Goal: Task Accomplishment & Management: Use online tool/utility

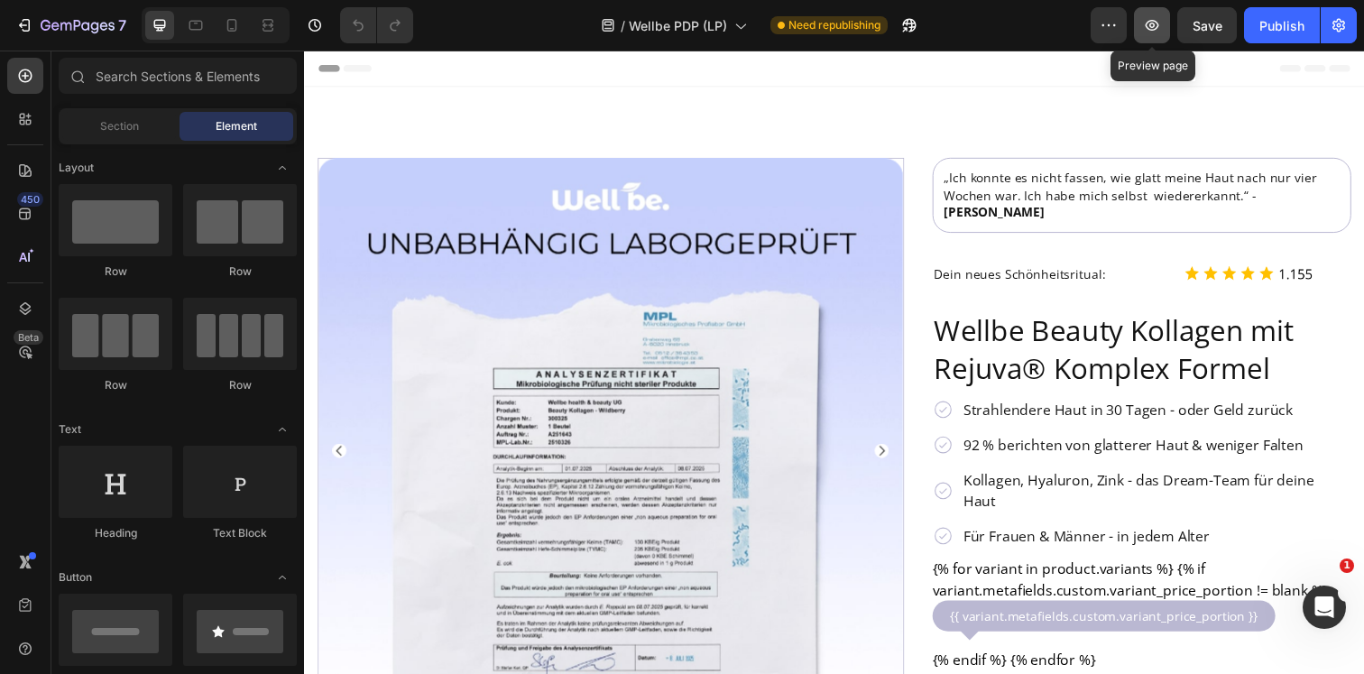
click at [1145, 32] on icon "button" at bounding box center [1152, 25] width 18 height 18
click at [1282, 30] on div "Publish" at bounding box center [1281, 25] width 45 height 19
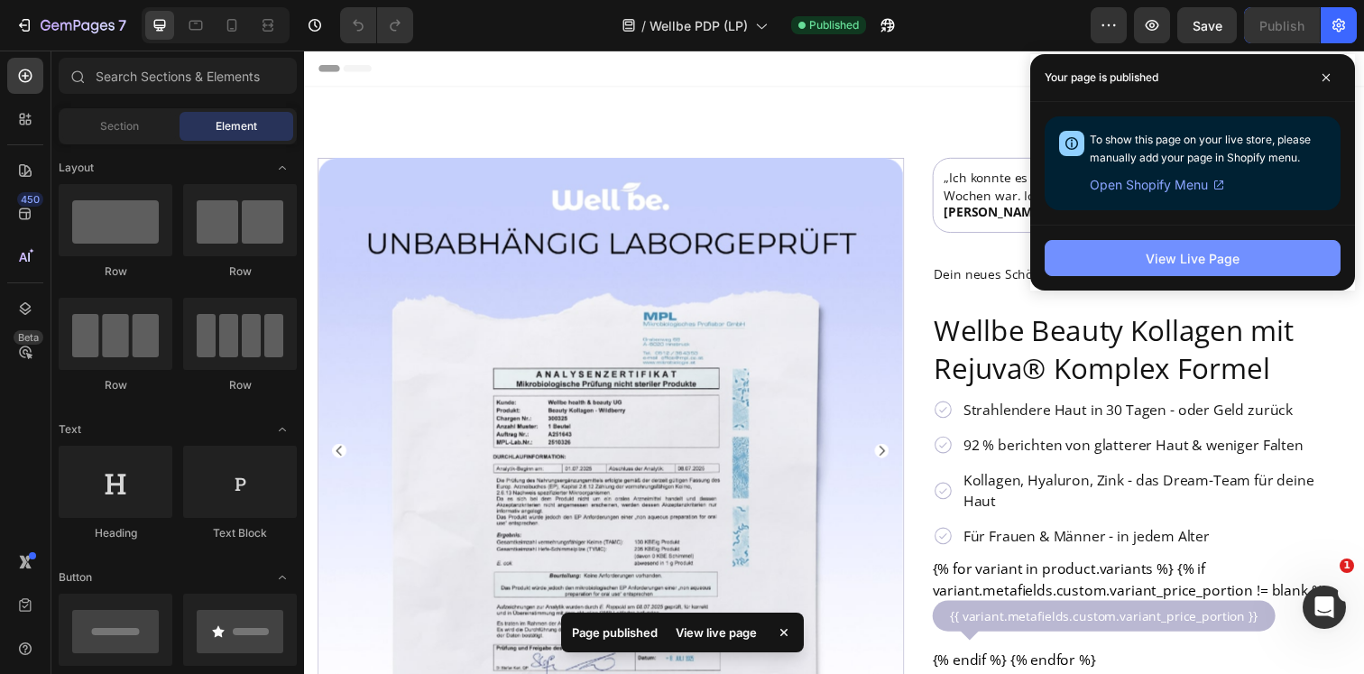
click at [1107, 251] on button "View Live Page" at bounding box center [1192, 258] width 296 height 36
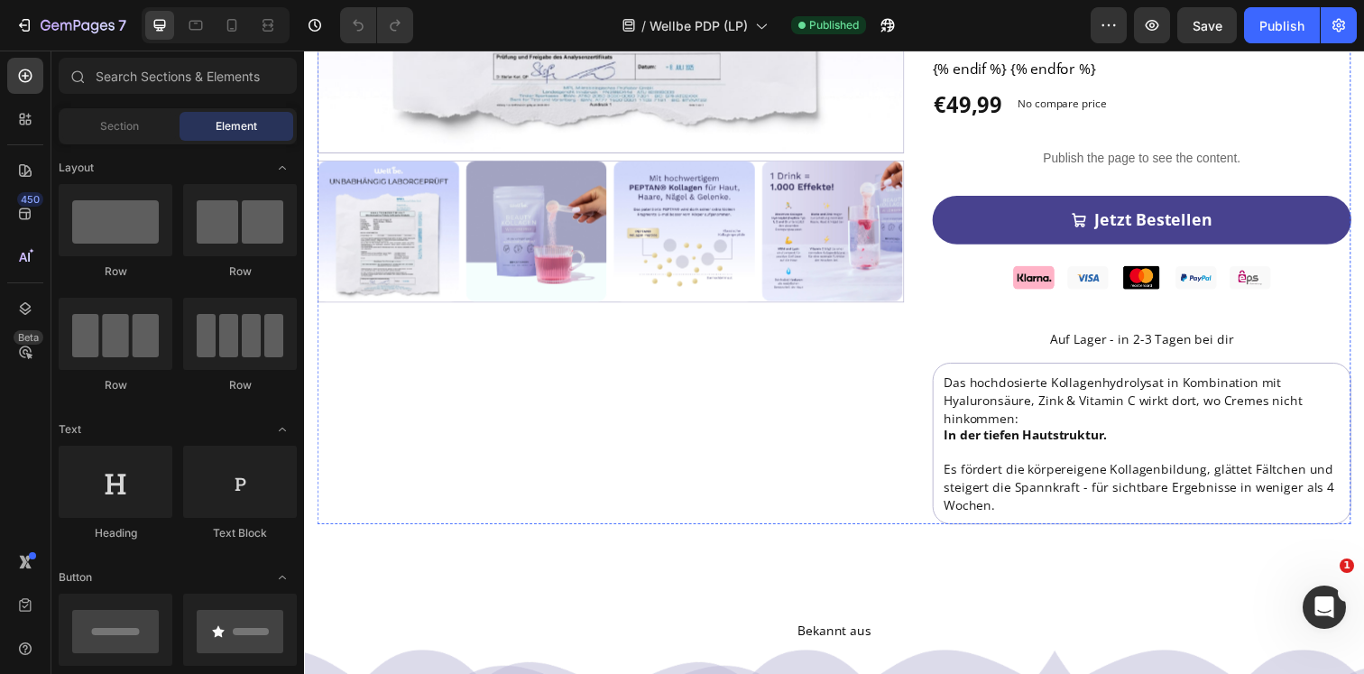
scroll to position [613, 0]
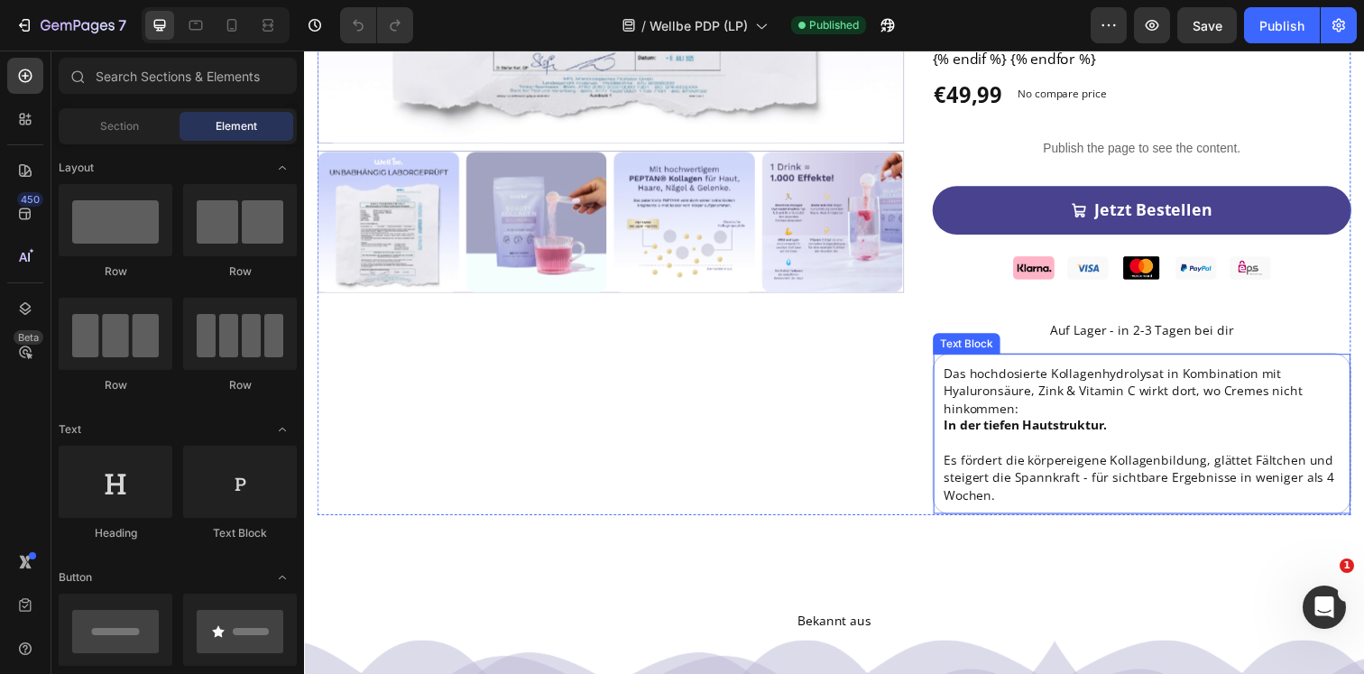
click at [964, 371] on p "Das hochdosierte Kollagenhydrolysat in Kombination mit Hyaluronsäure, Zink & Vi…" at bounding box center [1159, 442] width 404 height 142
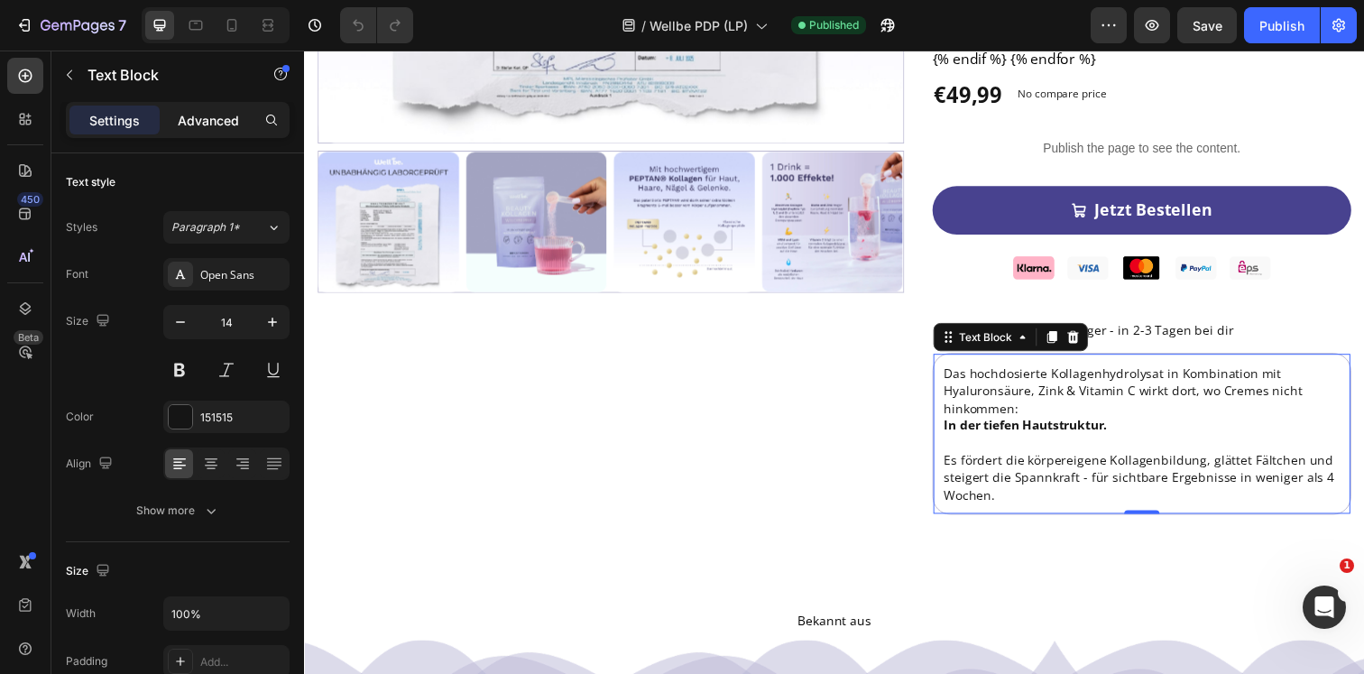
click at [197, 130] on div "Advanced" at bounding box center [208, 120] width 90 height 29
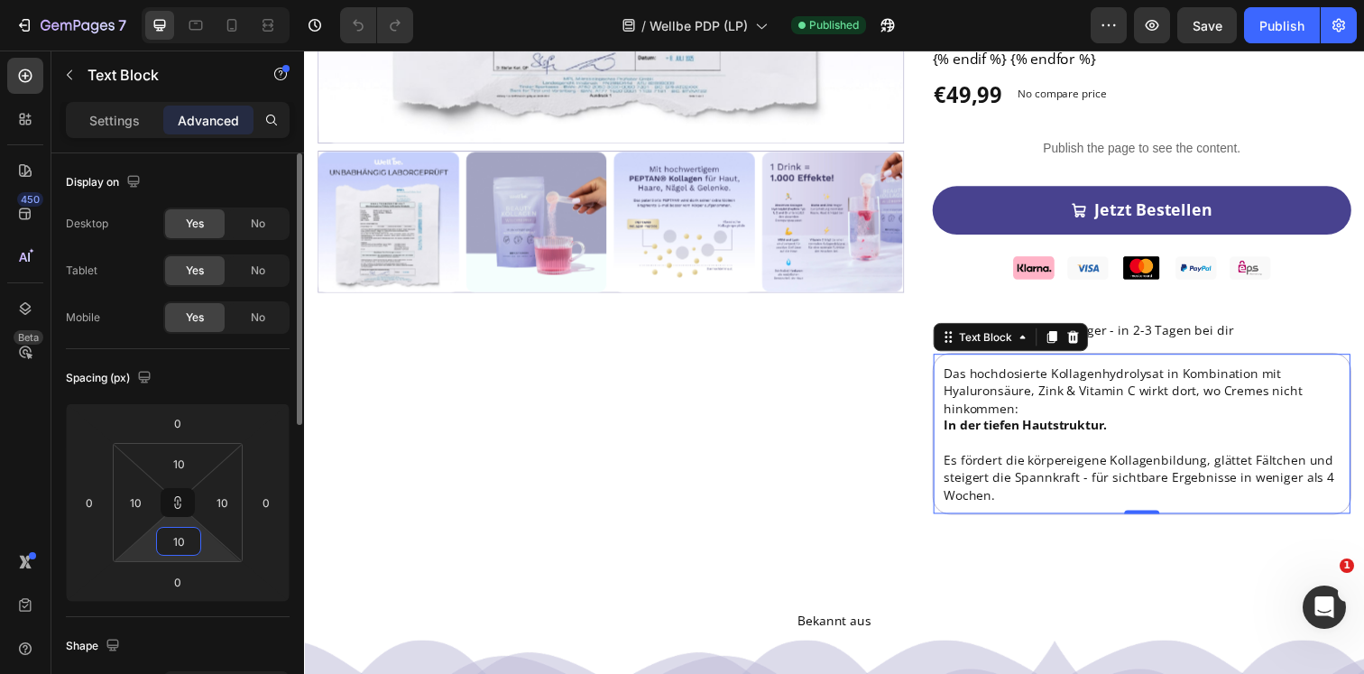
click at [180, 542] on input "10" at bounding box center [179, 541] width 36 height 27
type input "1"
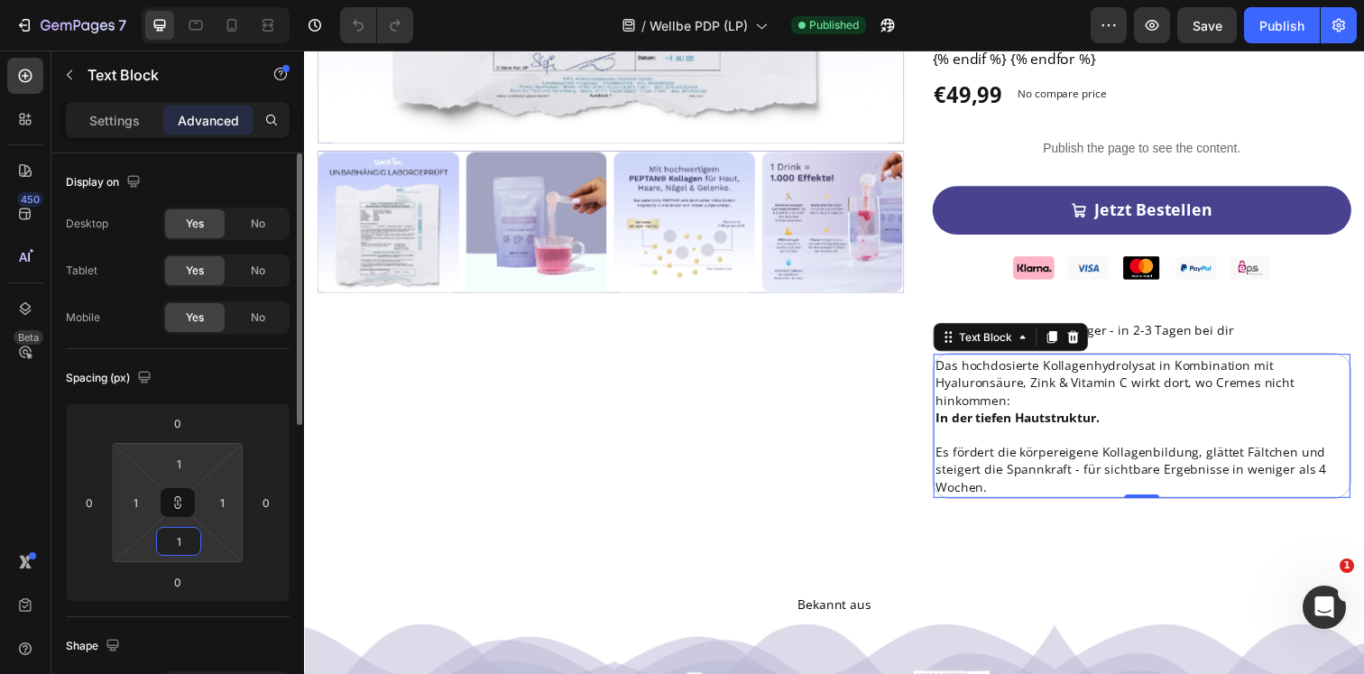
type input "15"
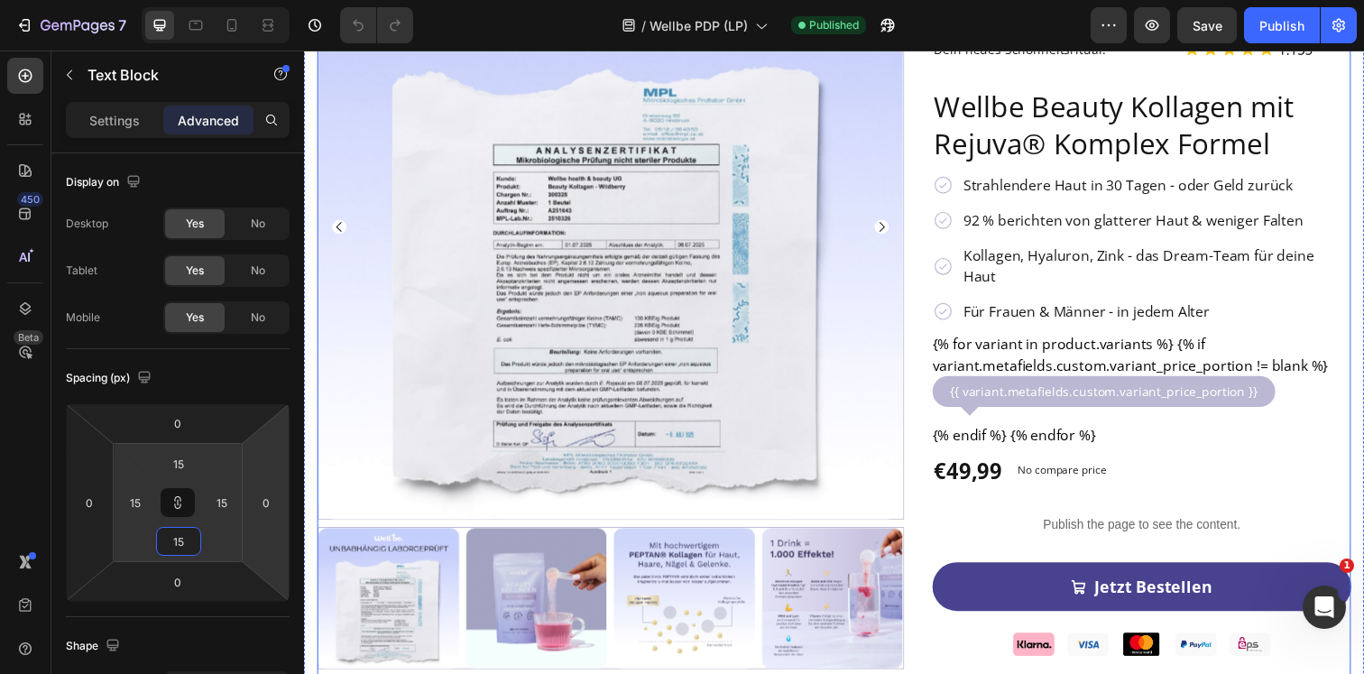
scroll to position [0, 0]
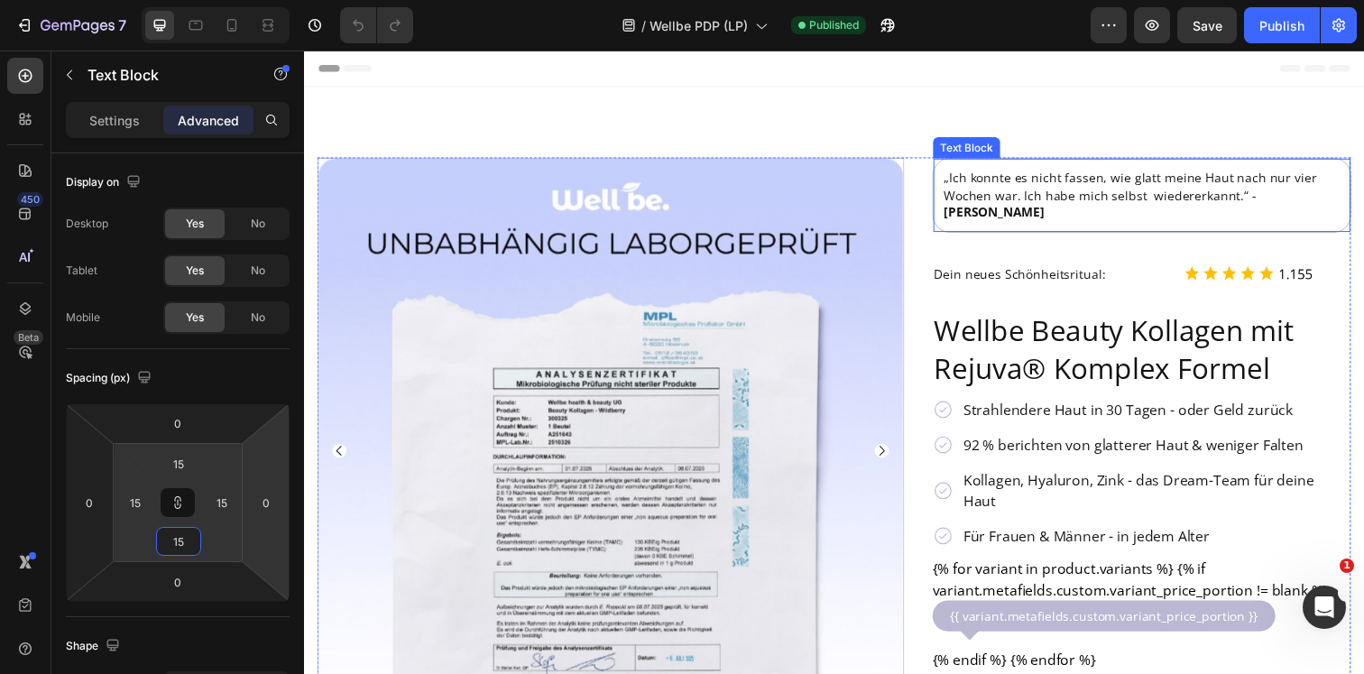
click at [1010, 171] on p "„Ich konnte es nicht fassen, wie glatt meine Haut nach nur vier Wochen war. Ich…" at bounding box center [1159, 197] width 404 height 53
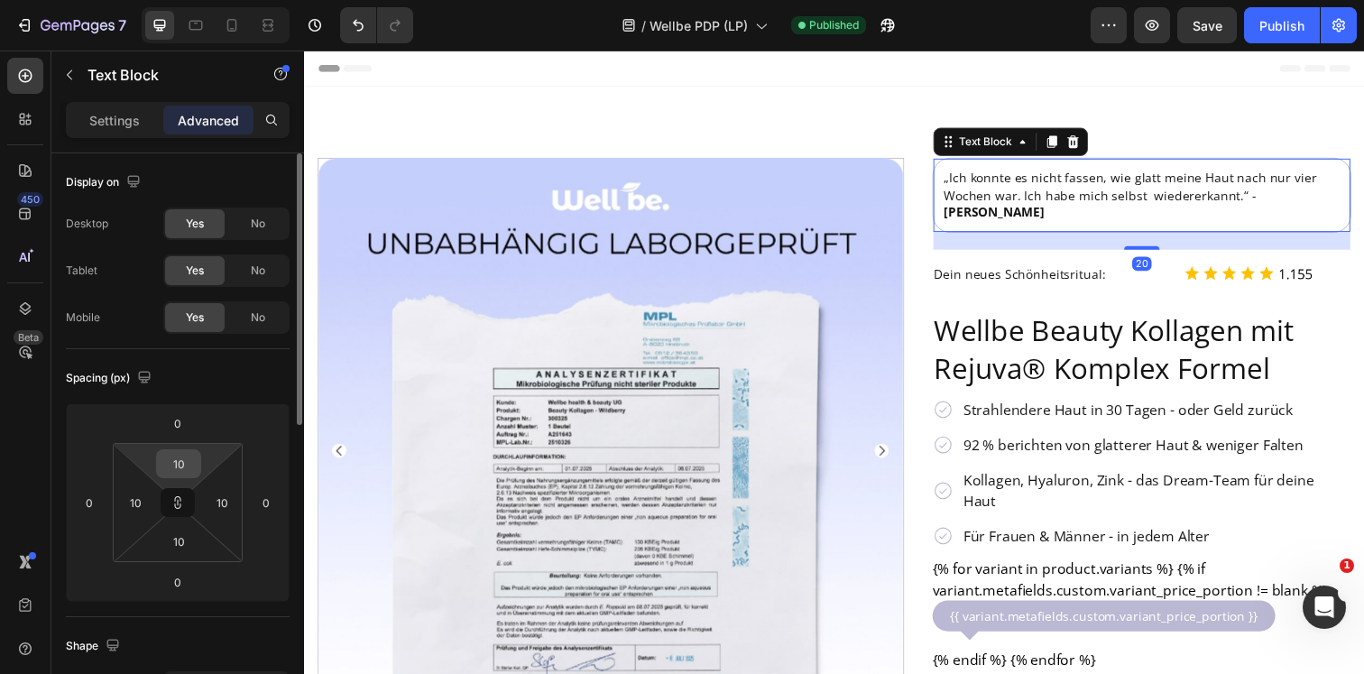
click at [178, 461] on input "10" at bounding box center [179, 463] width 36 height 27
type input "1"
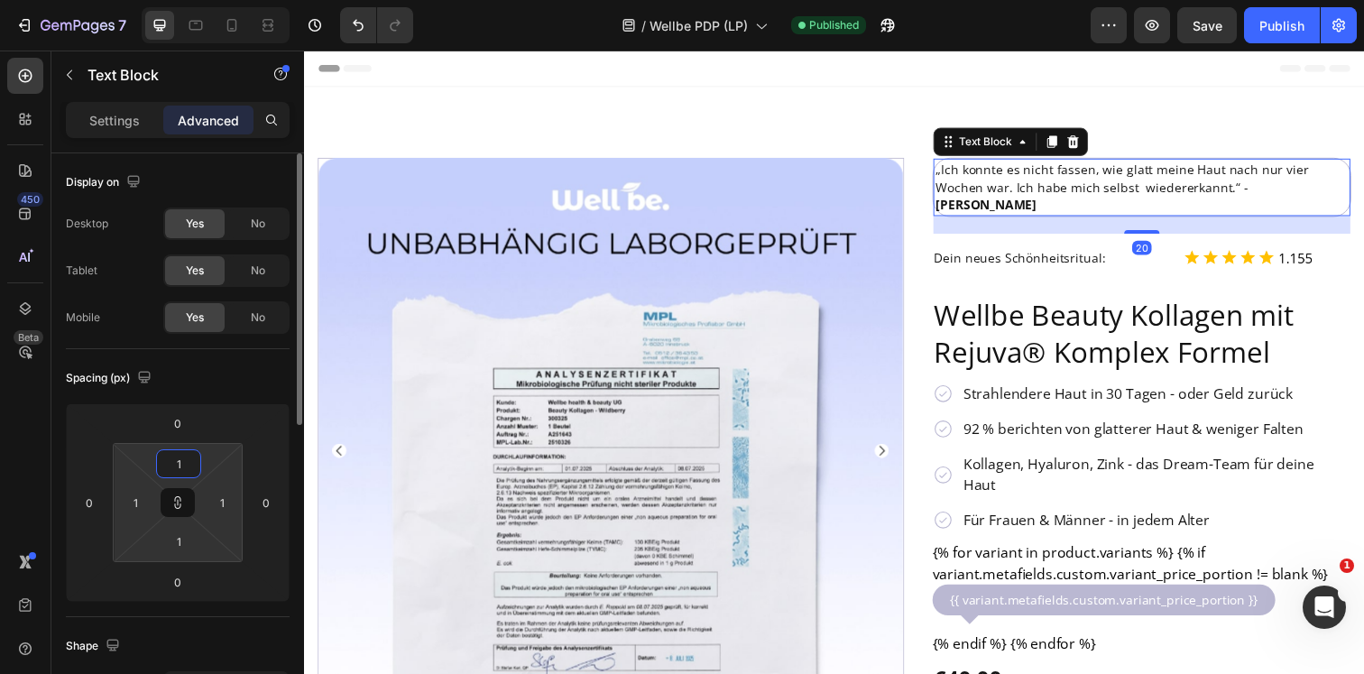
type input "15"
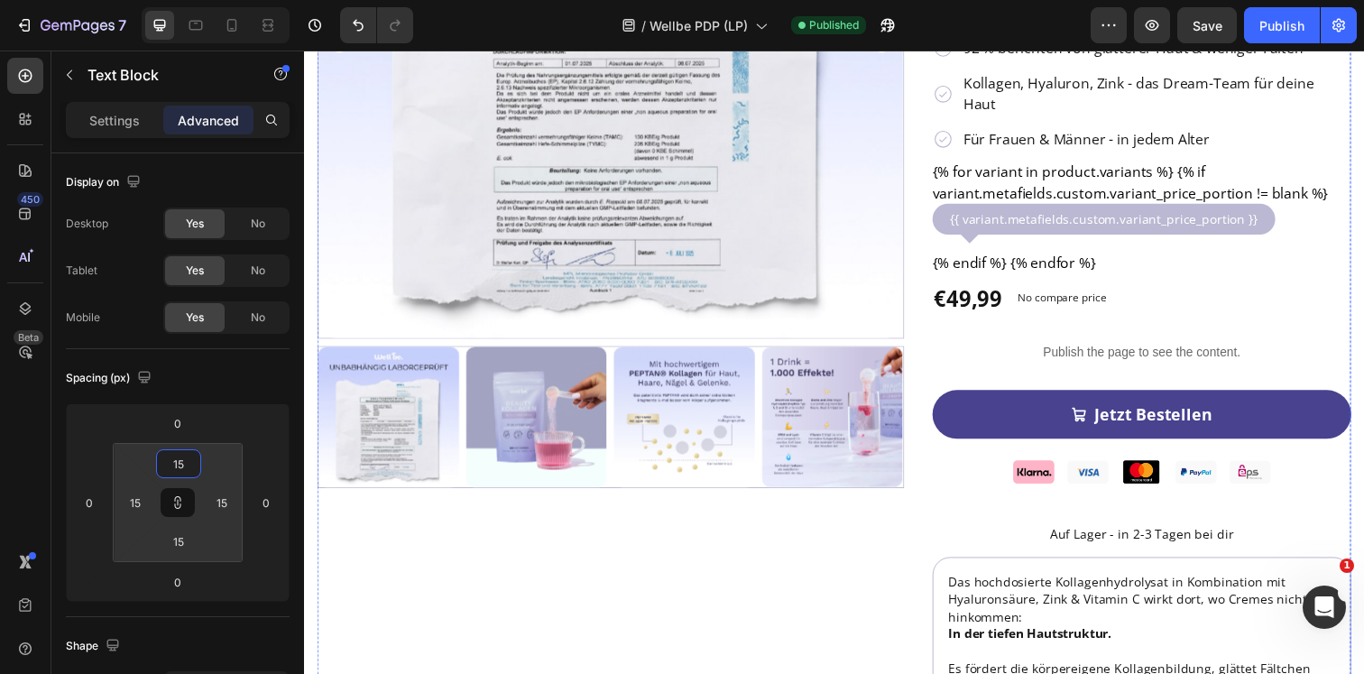
scroll to position [418, 0]
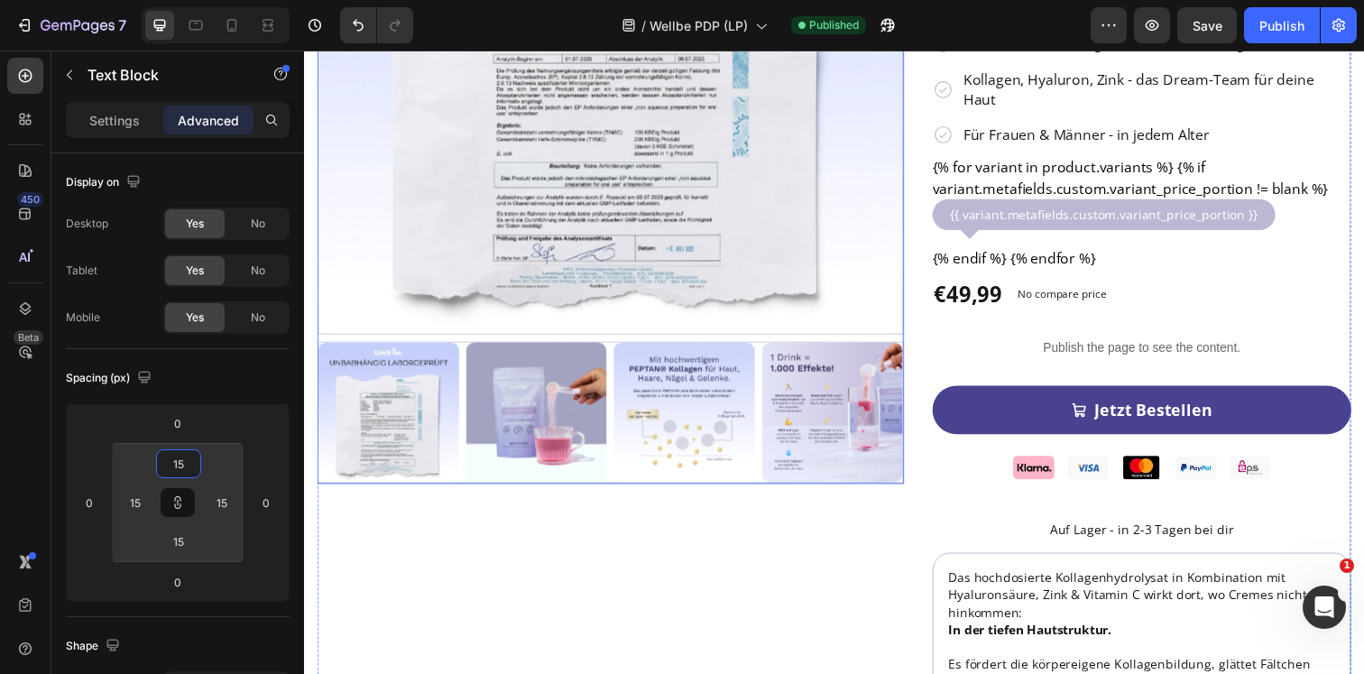
click at [889, 328] on img at bounding box center [616, 40] width 597 height 597
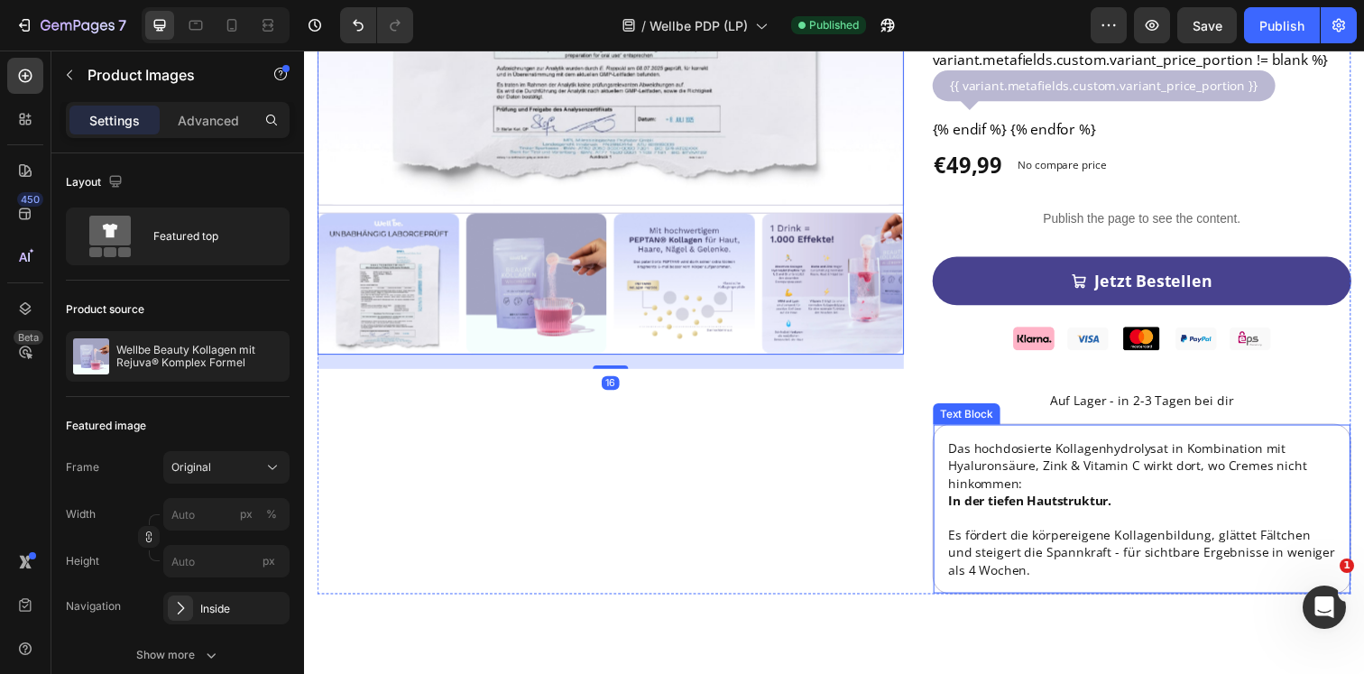
scroll to position [551, 0]
click at [1042, 500] on strong "In der tiefen Hautstruktur." at bounding box center [1044, 508] width 167 height 17
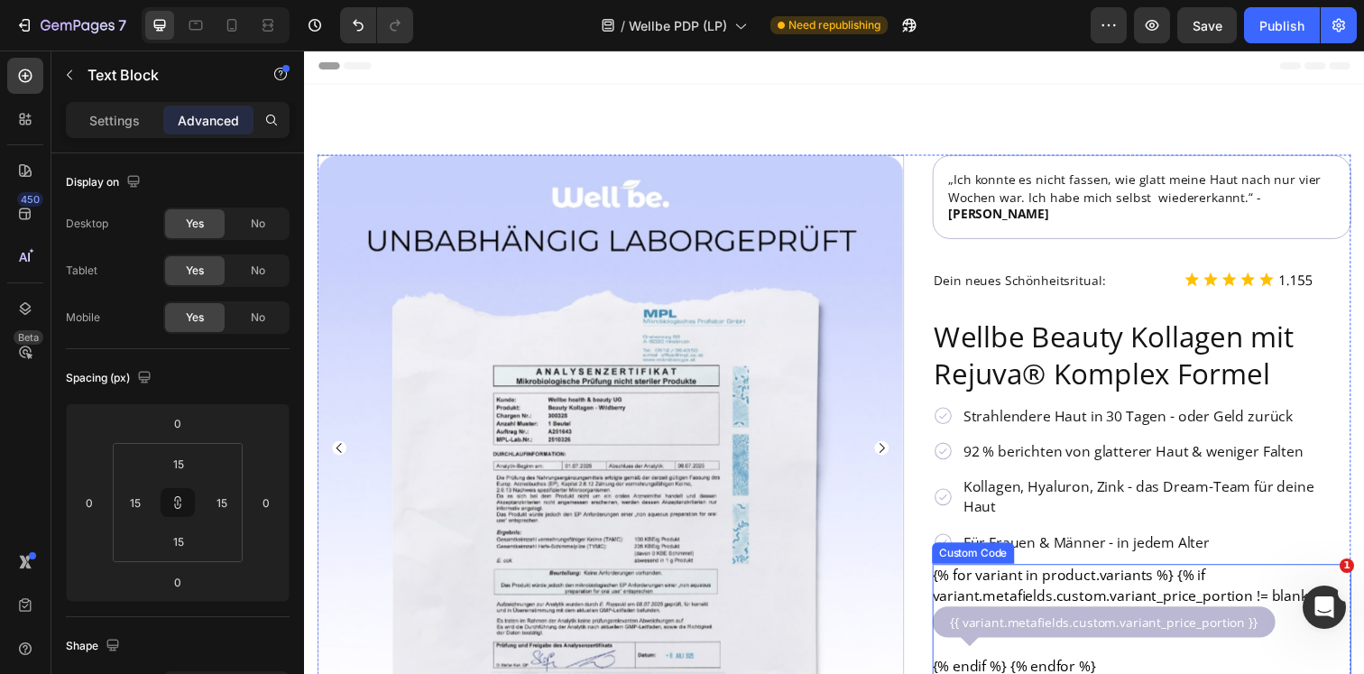
scroll to position [0, 0]
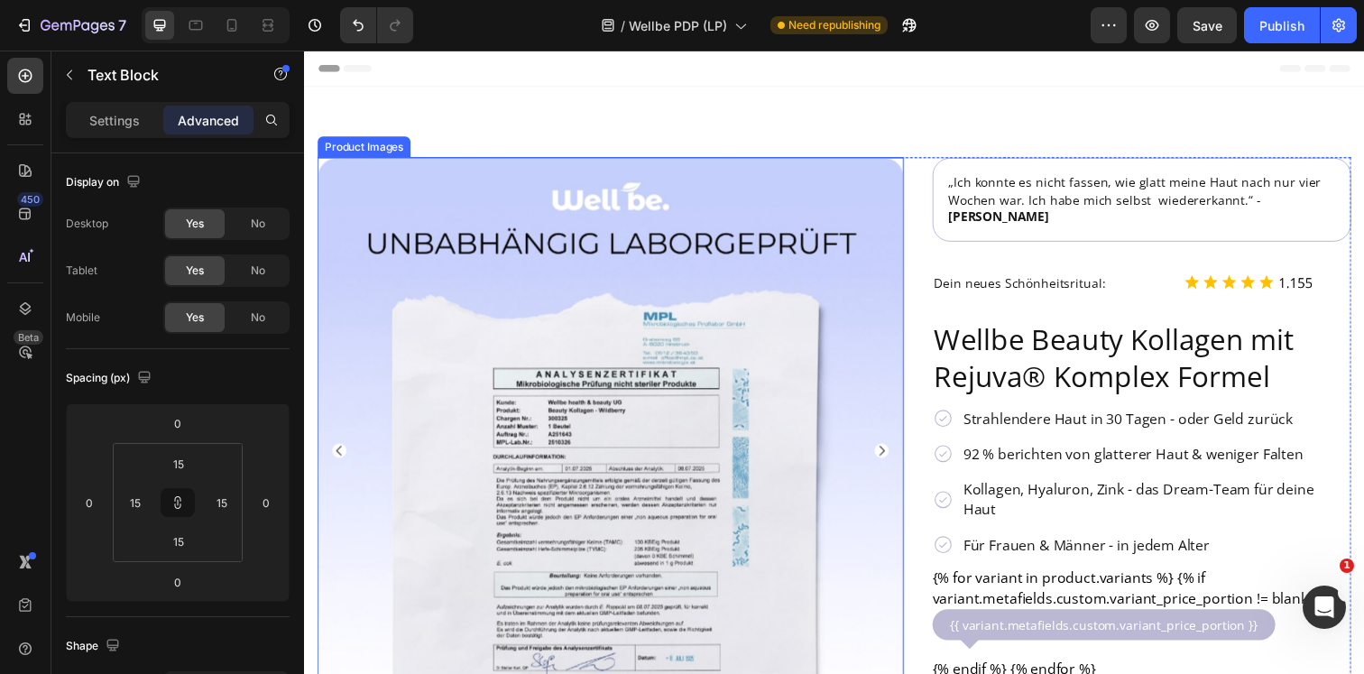
click at [850, 404] on img at bounding box center [616, 459] width 597 height 597
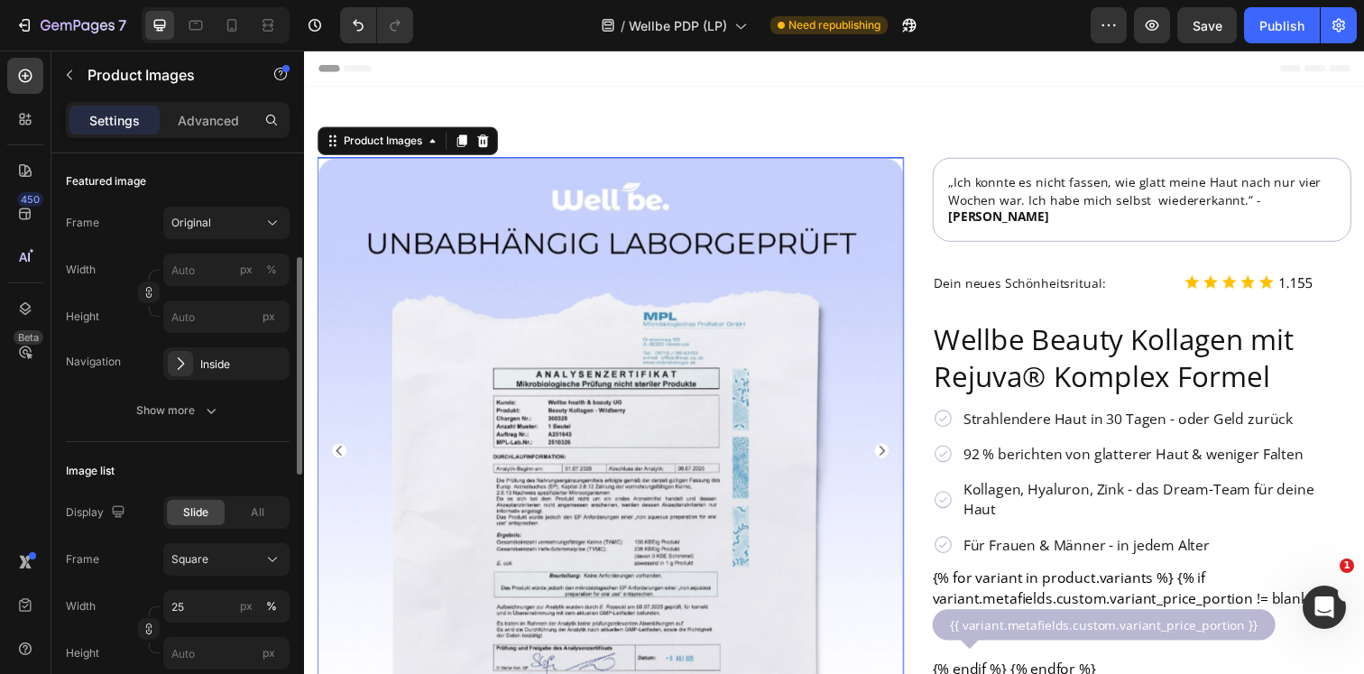
scroll to position [271, 0]
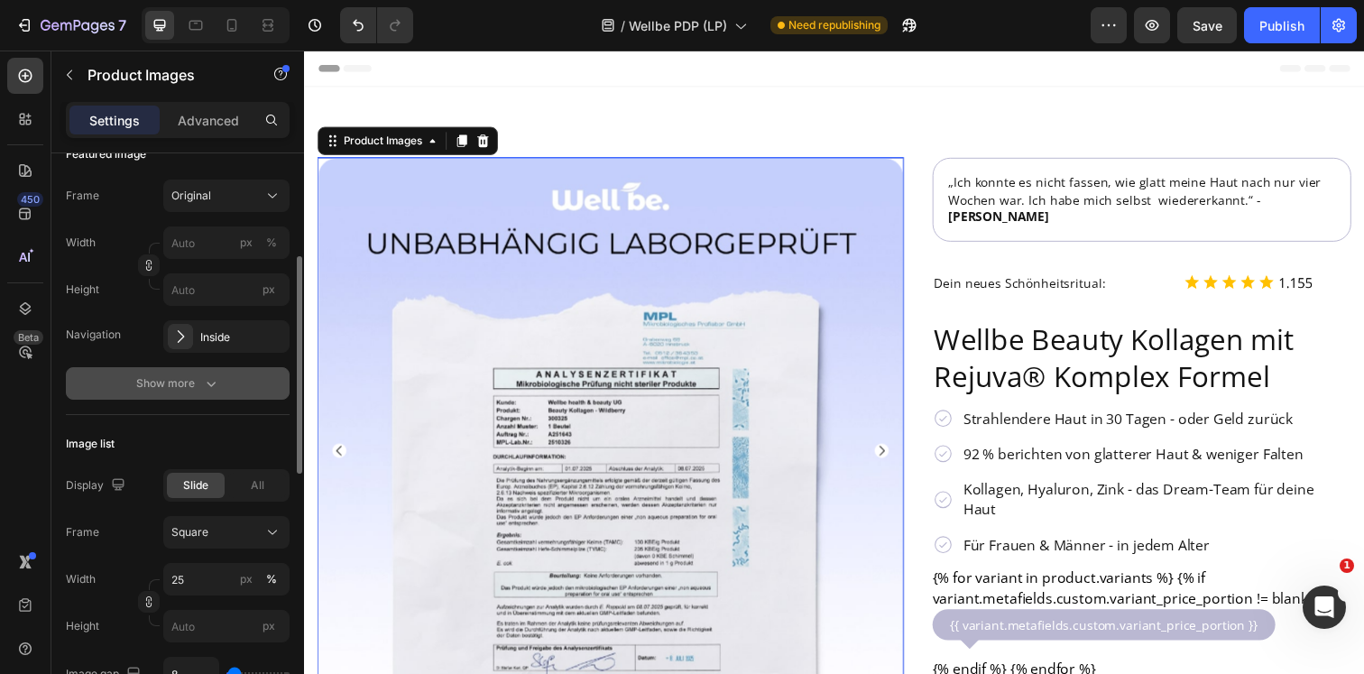
click at [202, 391] on icon "button" at bounding box center [211, 383] width 18 height 18
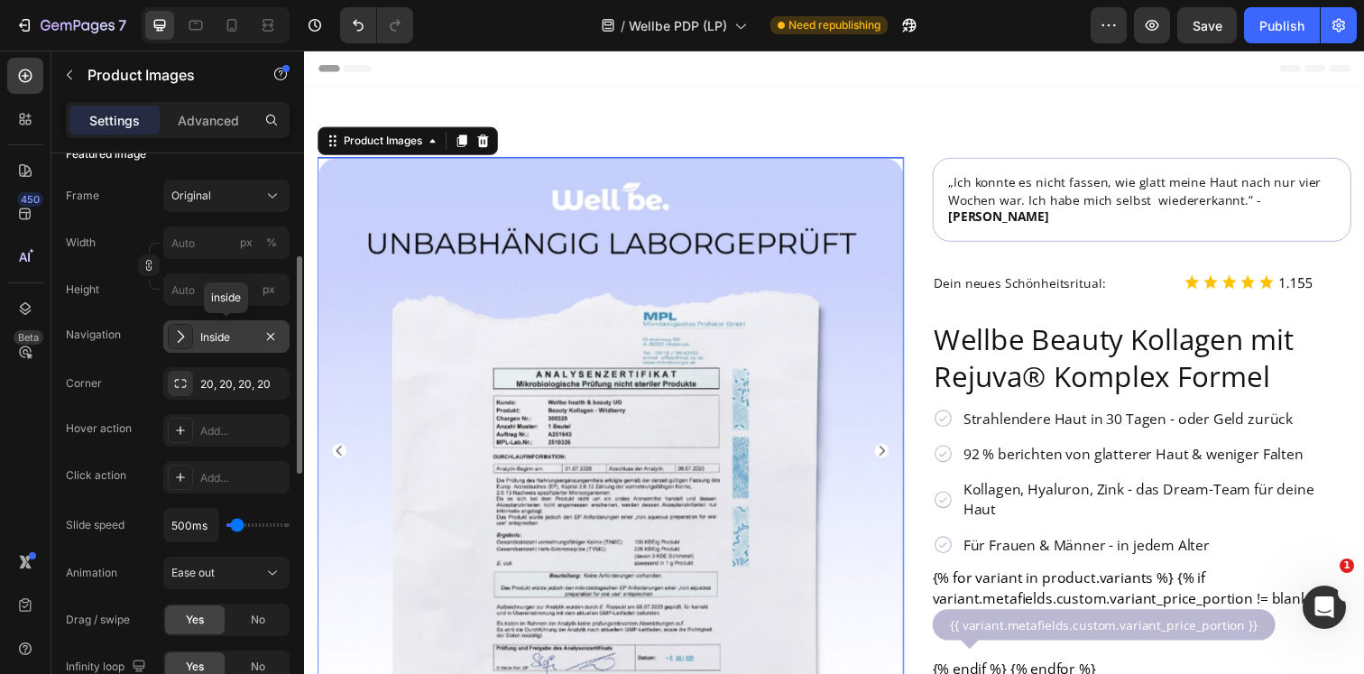
click at [218, 337] on div "Inside" at bounding box center [226, 337] width 52 height 16
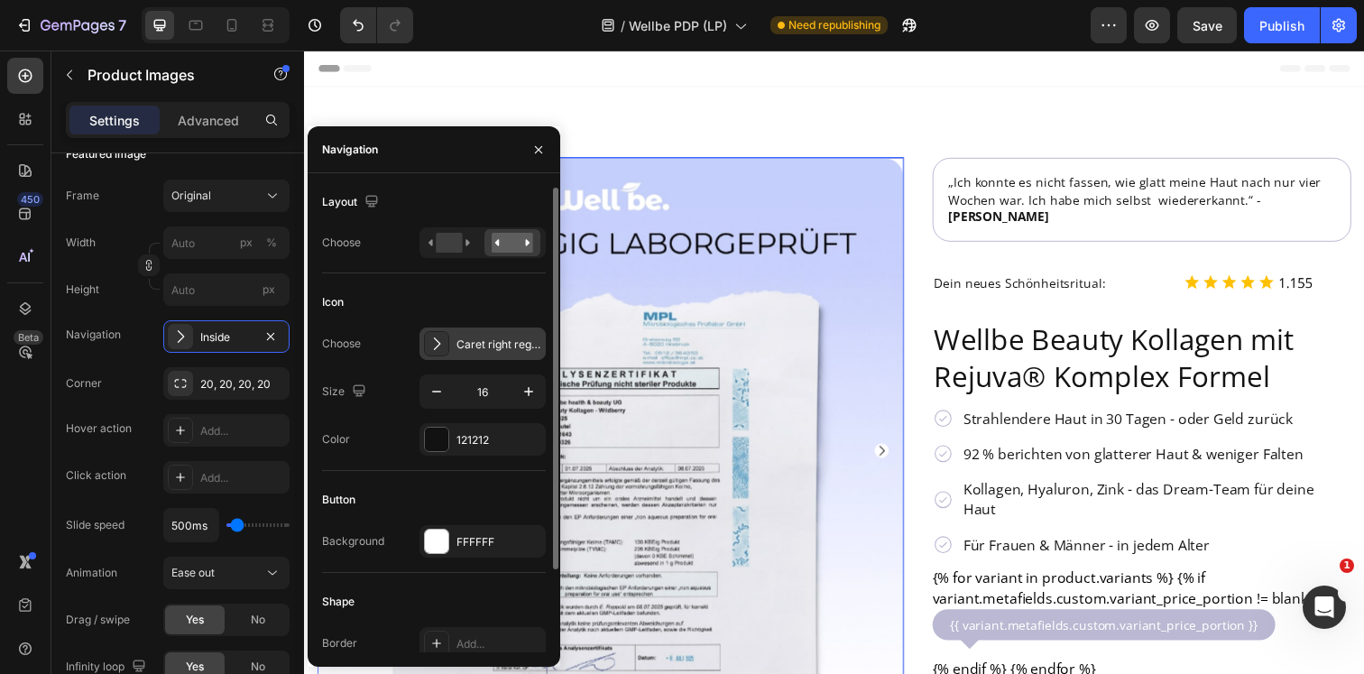
click at [461, 355] on div "Caret right regular" at bounding box center [482, 343] width 126 height 32
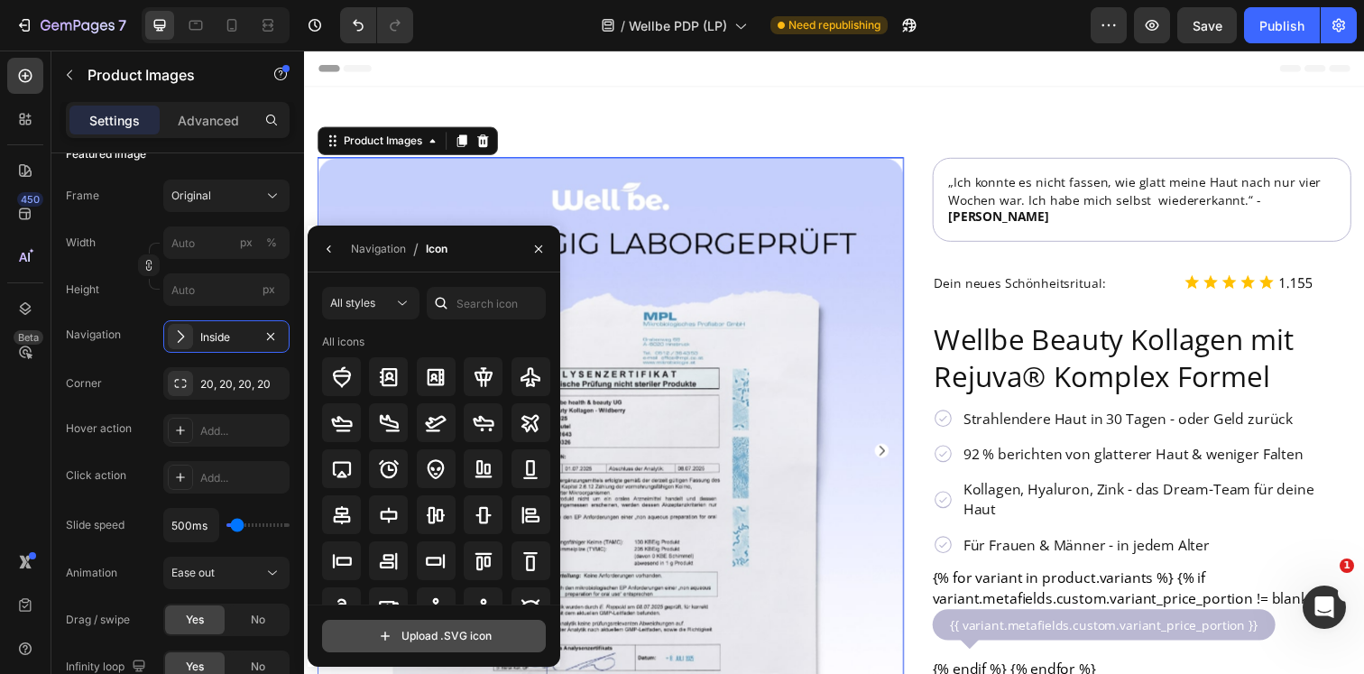
click at [420, 638] on input "file" at bounding box center [434, 635] width 222 height 31
type input "C:\fakepath\Group 24.svg"
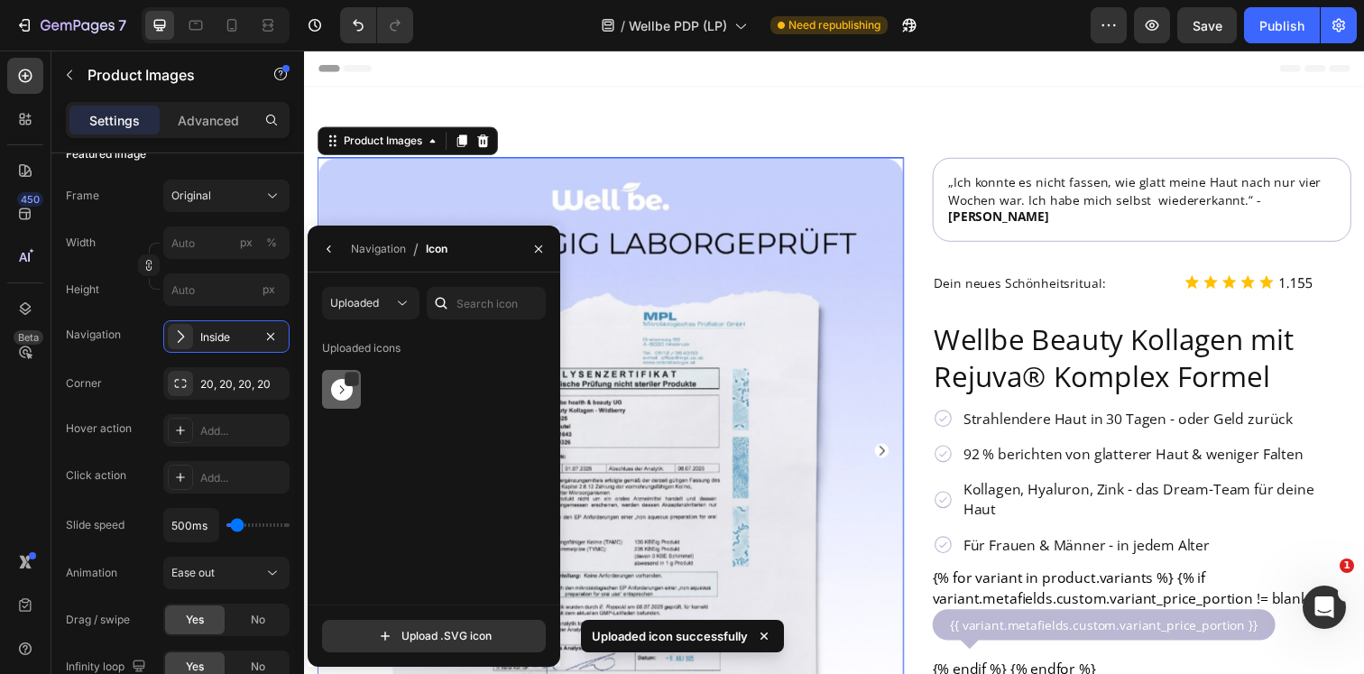
click at [349, 392] on img at bounding box center [342, 390] width 22 height 22
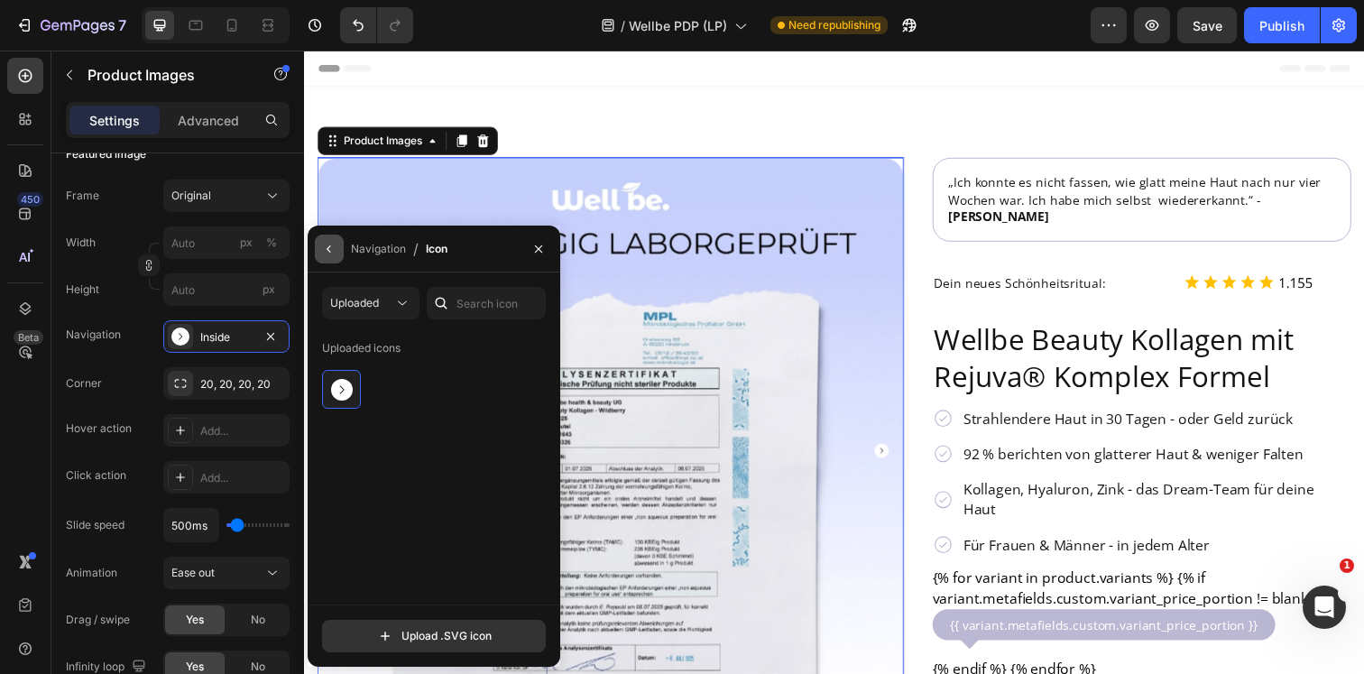
click at [331, 262] on button "button" at bounding box center [329, 248] width 29 height 29
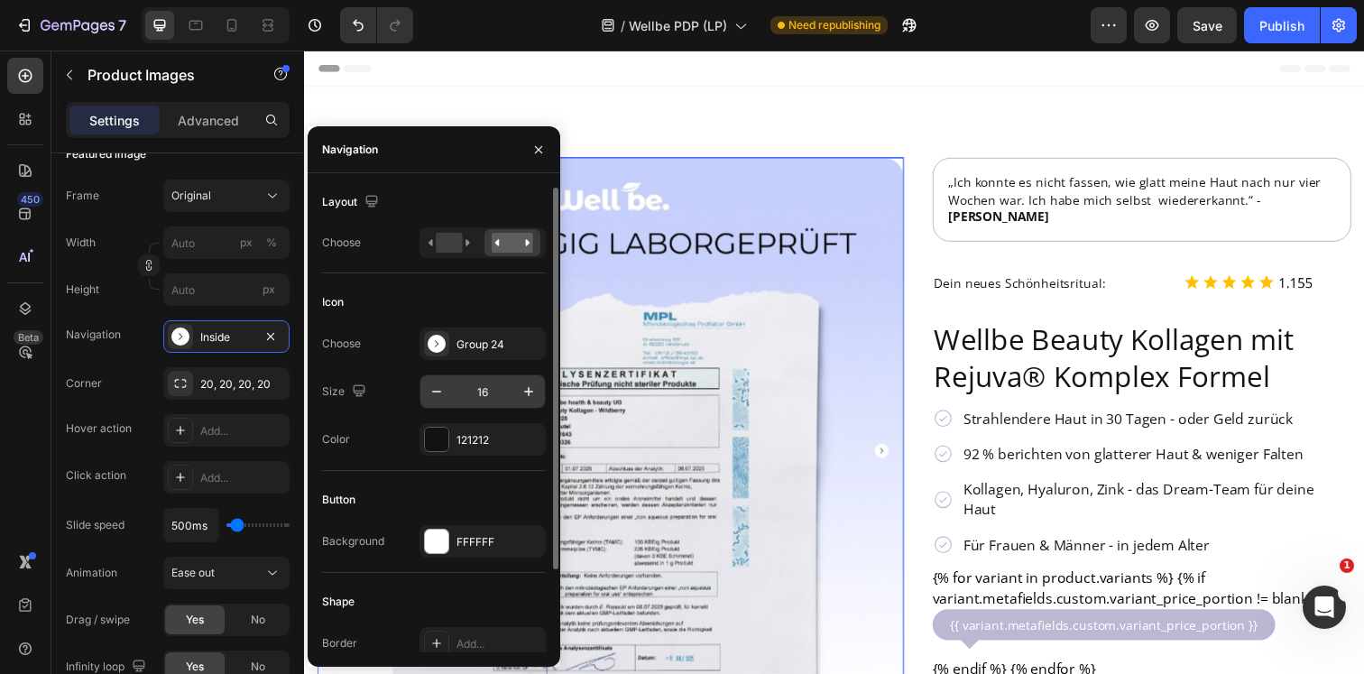
click at [491, 399] on input "16" at bounding box center [483, 391] width 60 height 32
drag, startPoint x: 483, startPoint y: 391, endPoint x: 473, endPoint y: 391, distance: 10.8
click at [473, 391] on input "30" at bounding box center [483, 391] width 60 height 32
type input "40"
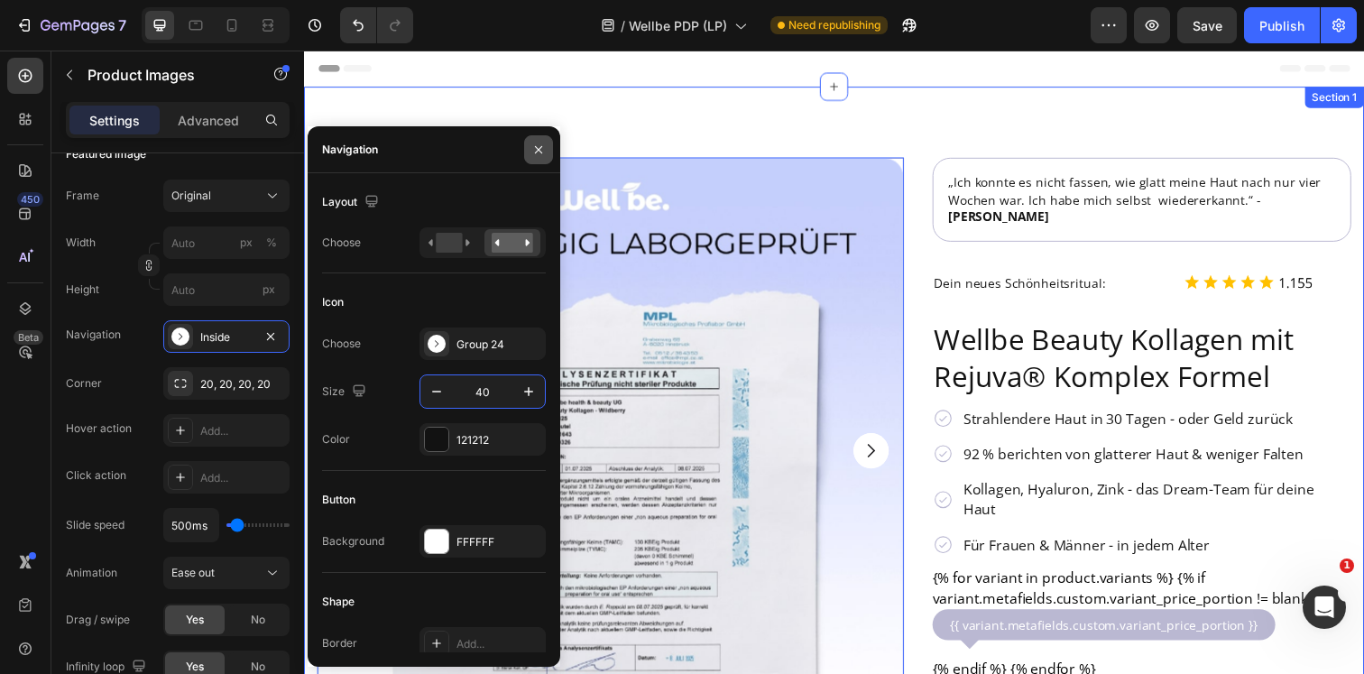
click at [541, 147] on icon "button" at bounding box center [538, 149] width 14 height 14
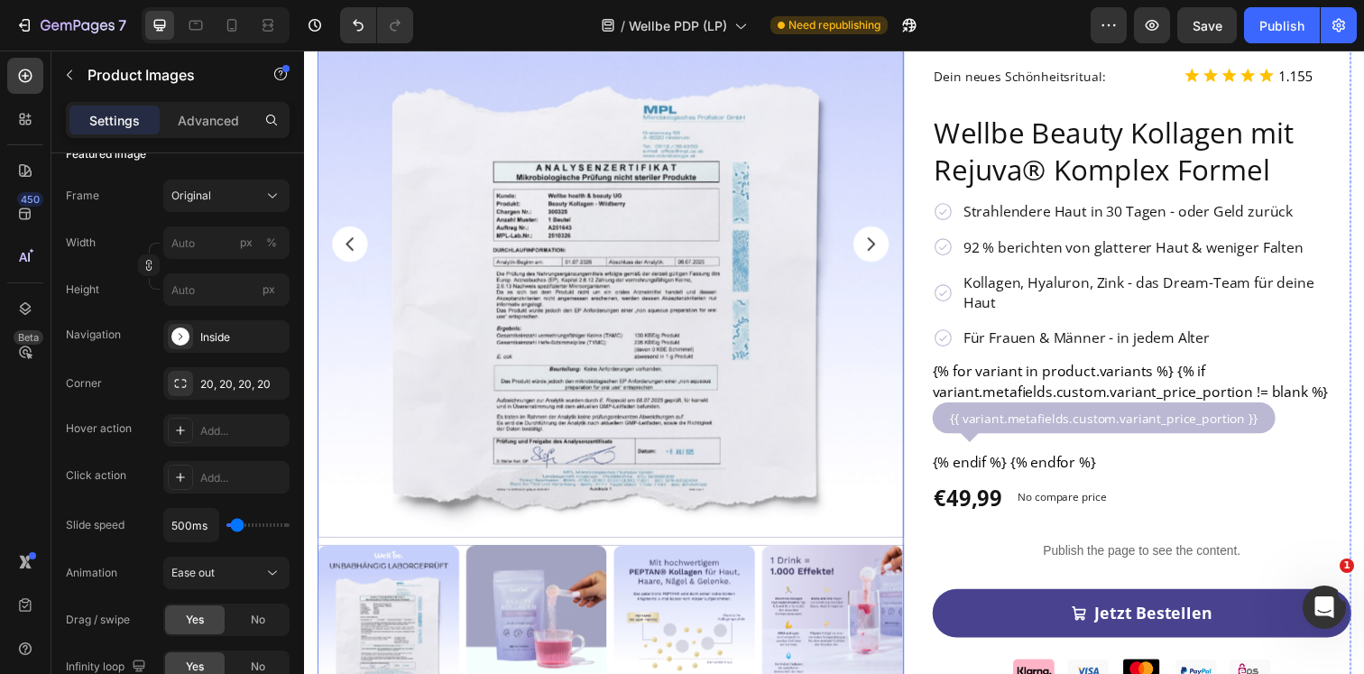
scroll to position [213, 0]
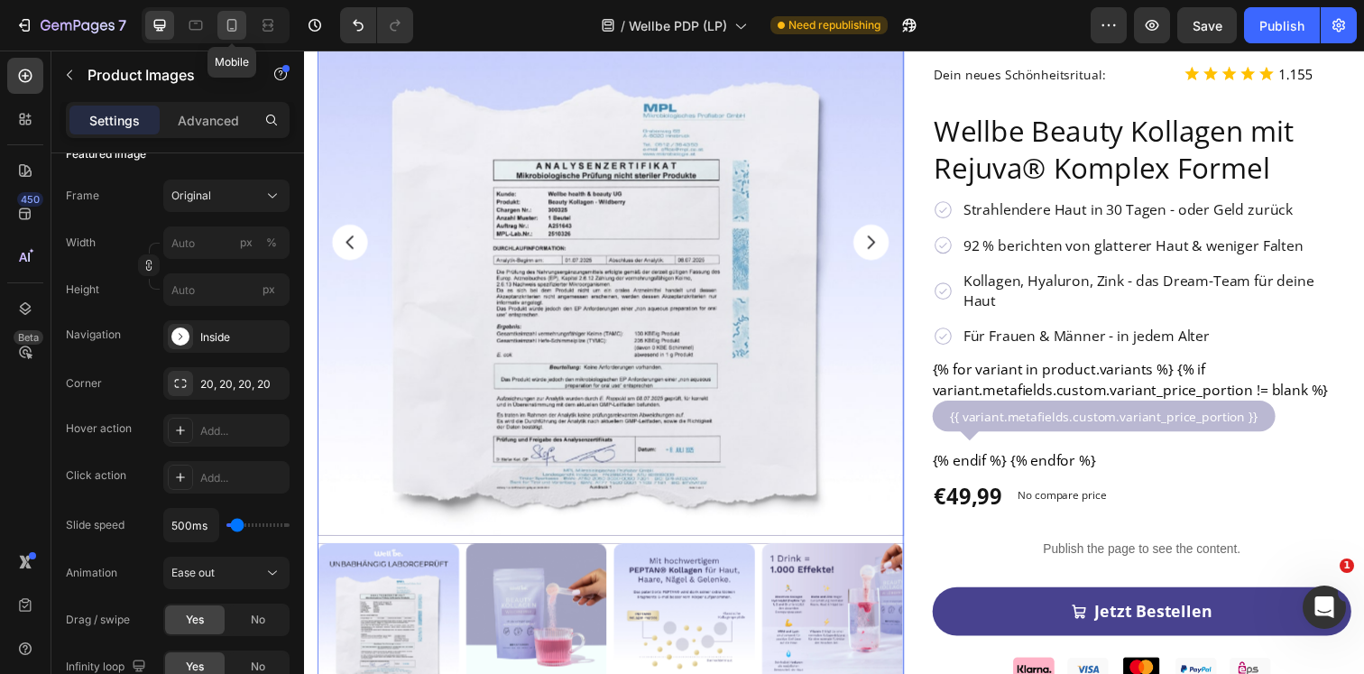
click at [228, 33] on icon at bounding box center [232, 25] width 18 height 18
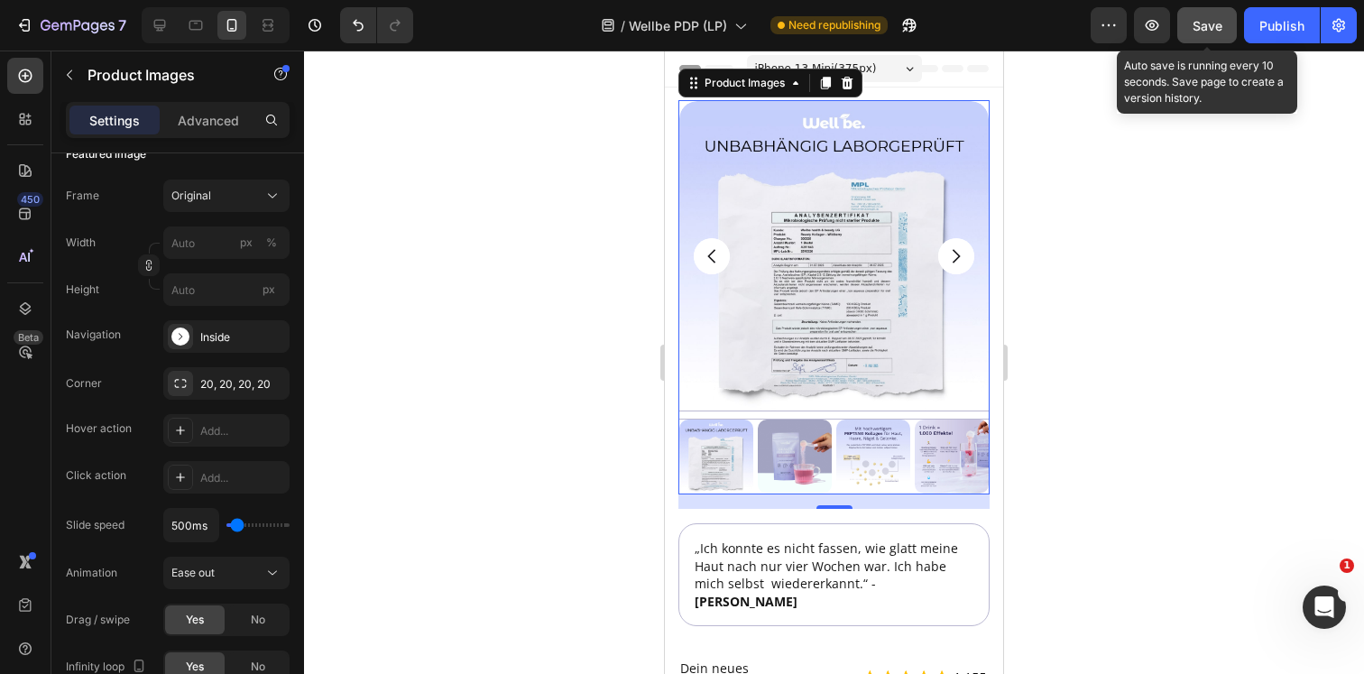
click at [1210, 30] on span "Save" at bounding box center [1207, 25] width 30 height 15
click at [1203, 19] on span "Save" at bounding box center [1207, 25] width 30 height 15
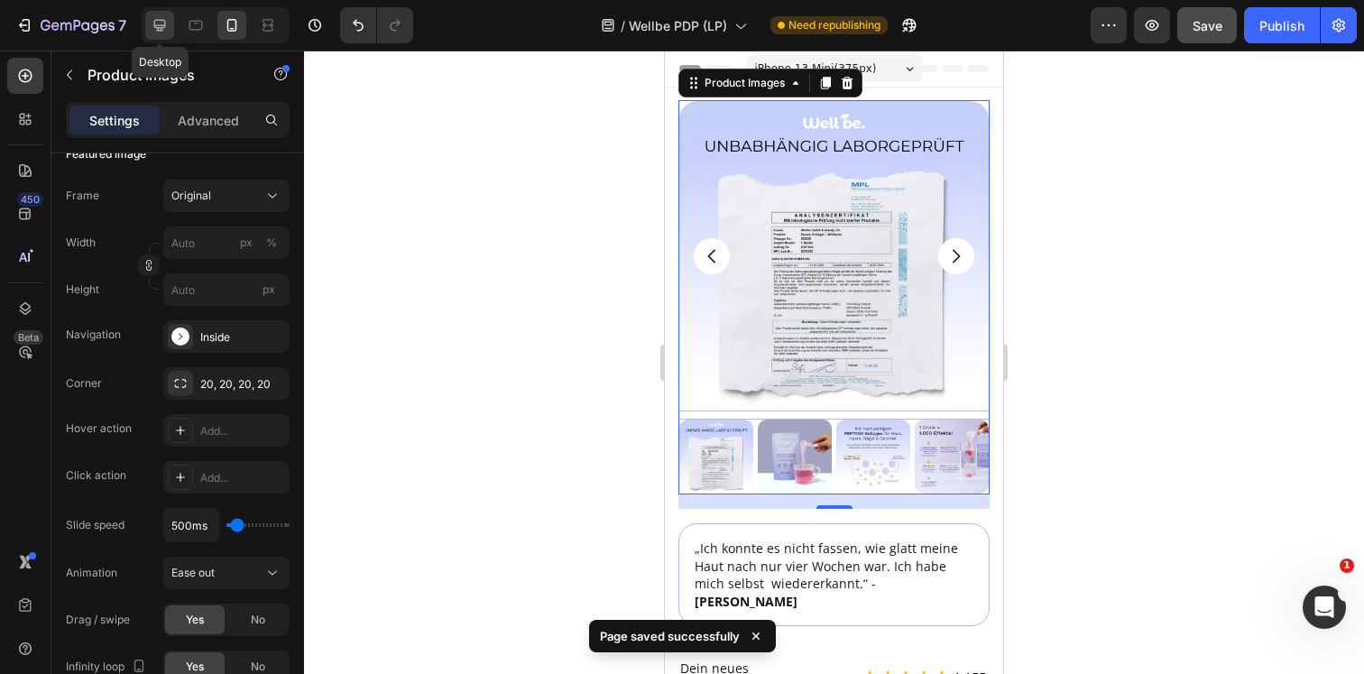
click at [163, 30] on icon at bounding box center [160, 25] width 18 height 18
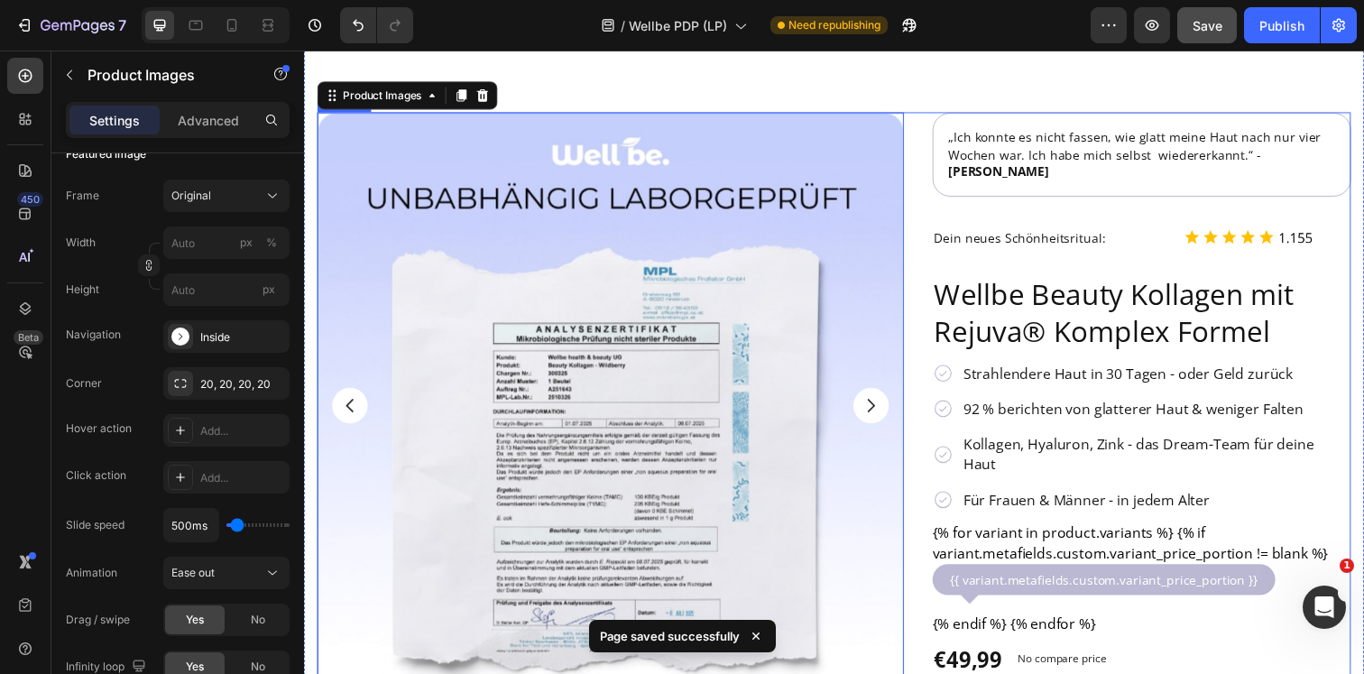
scroll to position [71, 0]
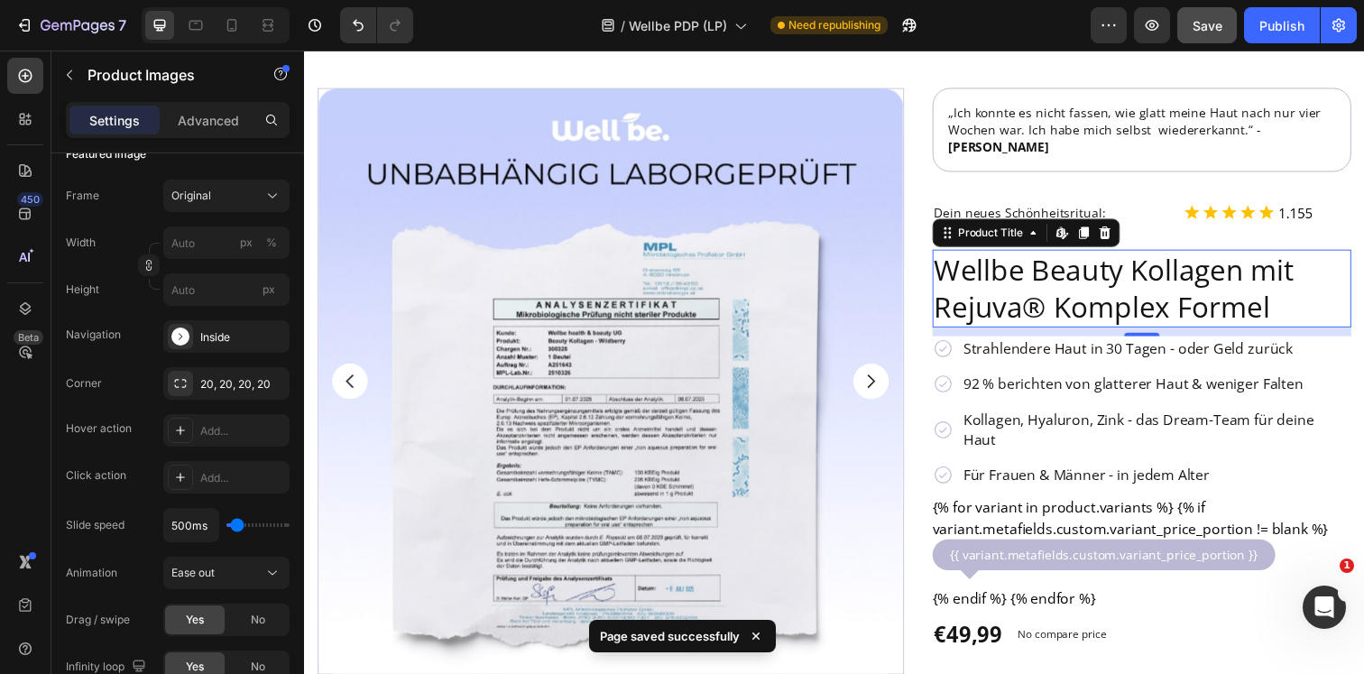
click at [993, 253] on h2 "Wellbe Beauty Kollagen mit Rejuva® Komplex Formel" at bounding box center [1158, 292] width 427 height 78
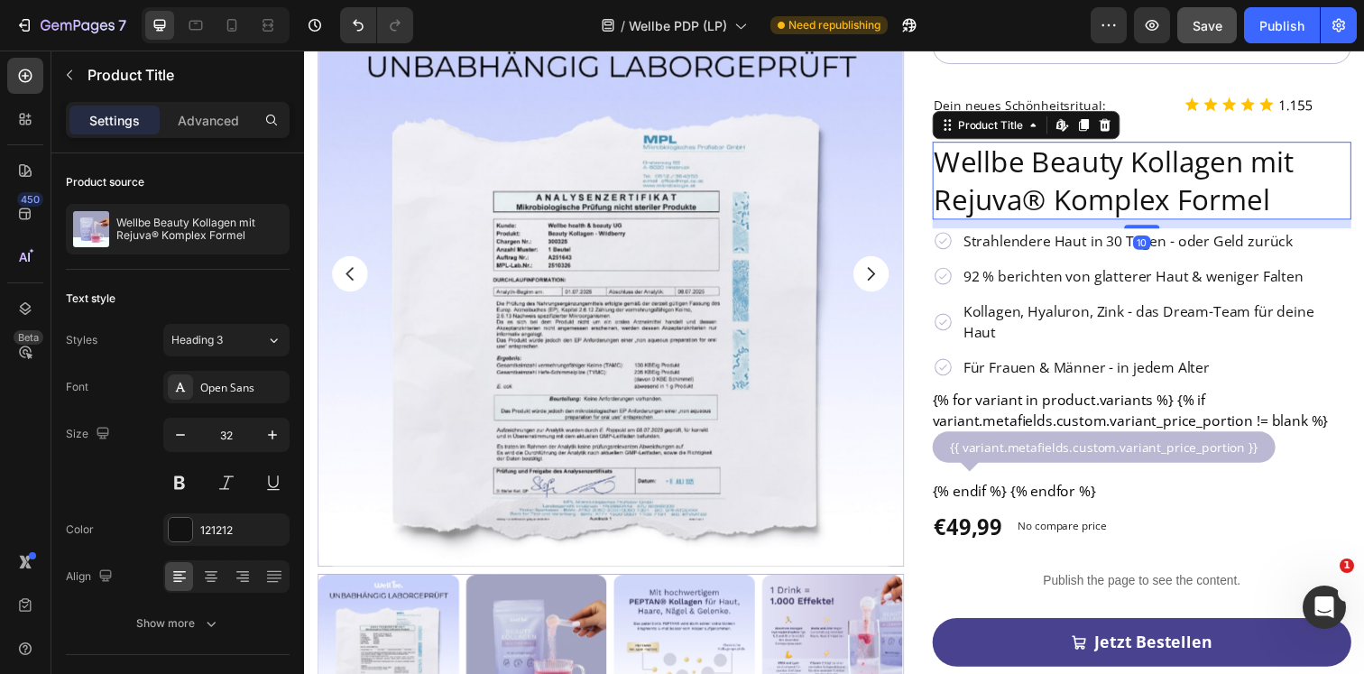
scroll to position [222, 0]
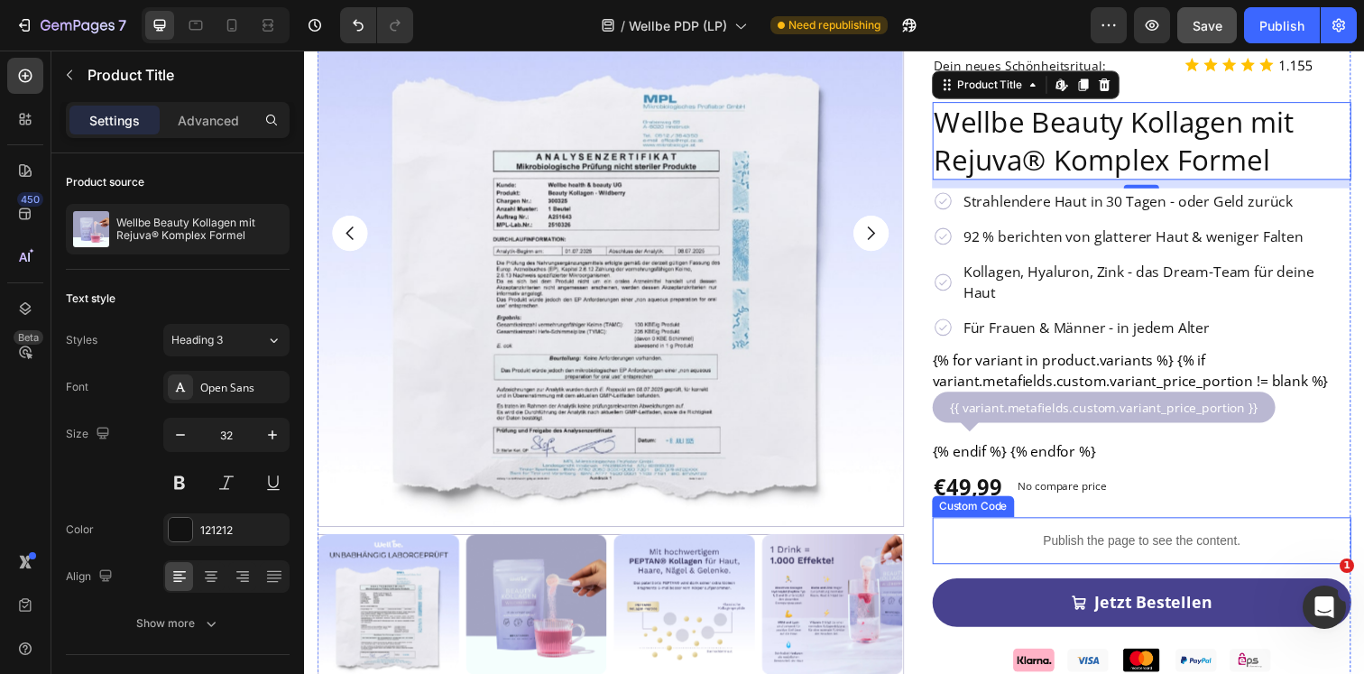
click at [1039, 541] on p "Publish the page to see the content." at bounding box center [1158, 550] width 427 height 19
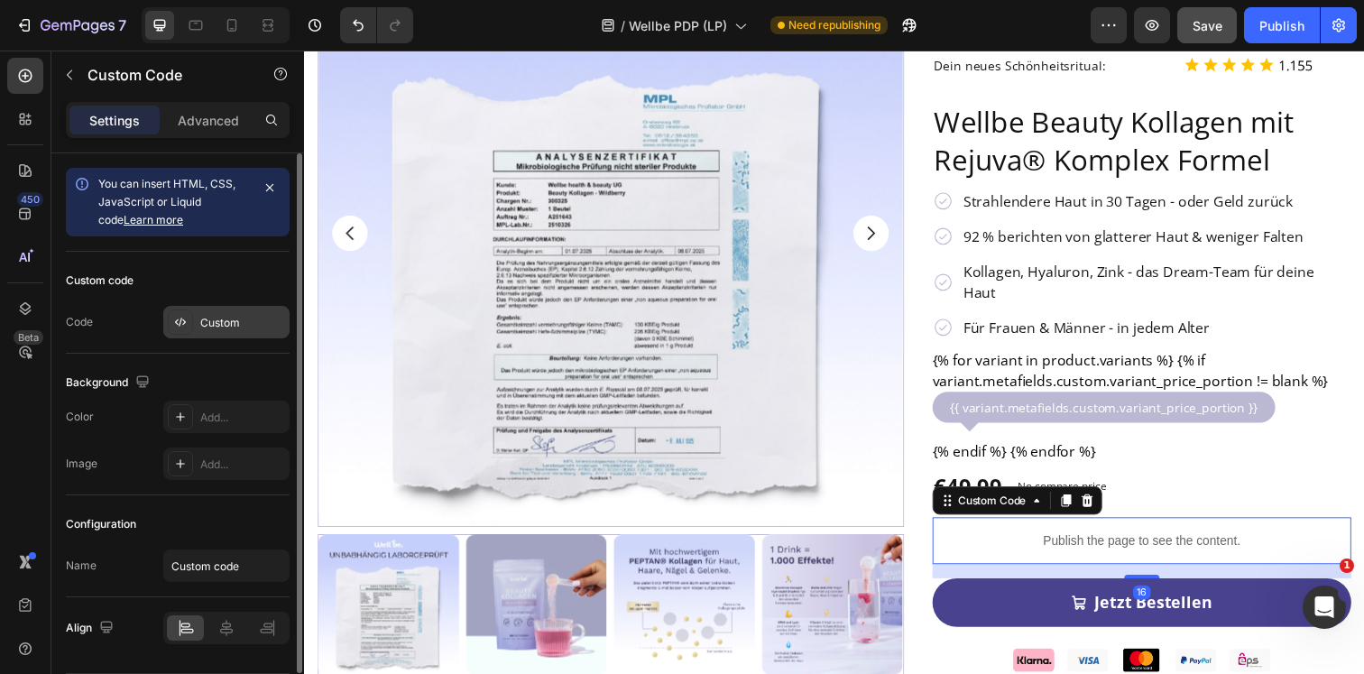
click at [220, 316] on div "Custom" at bounding box center [242, 323] width 85 height 16
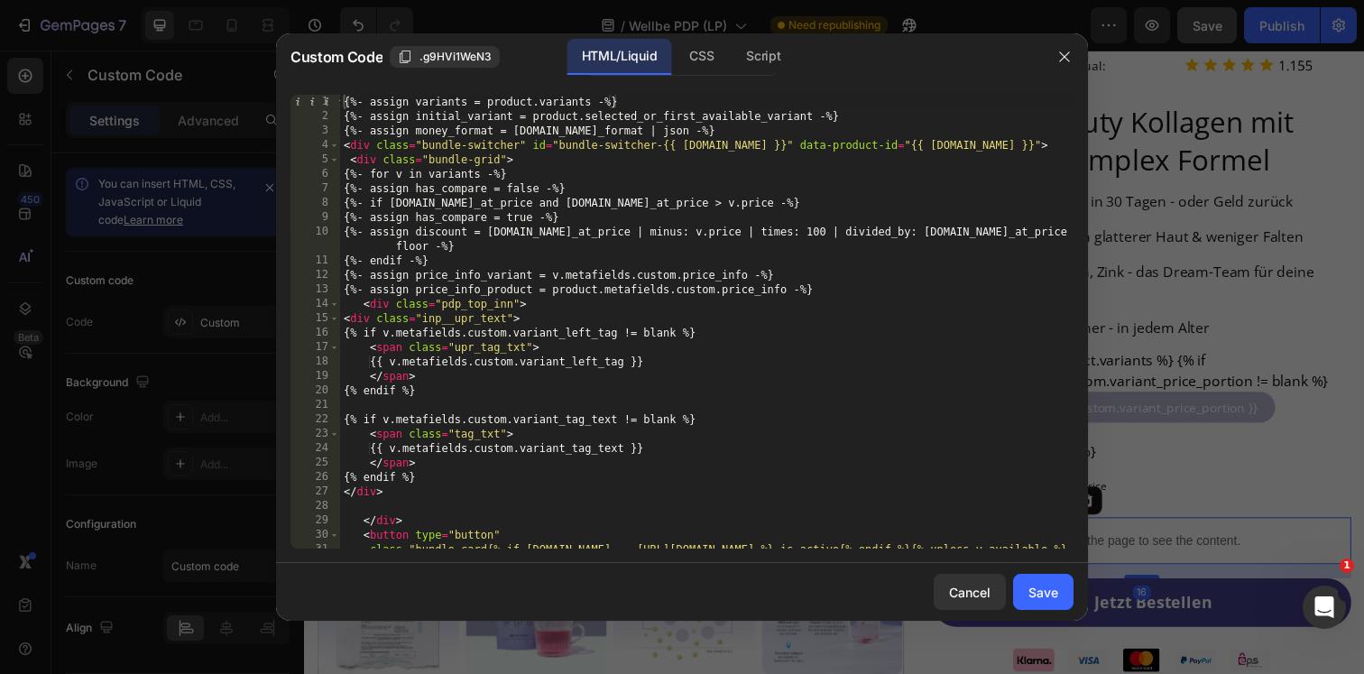
click at [673, 257] on div "{%- assign variants = product.variants -%} {%- assign initial_variant = product…" at bounding box center [706, 343] width 733 height 497
click at [709, 60] on div "CSS" at bounding box center [701, 57] width 53 height 36
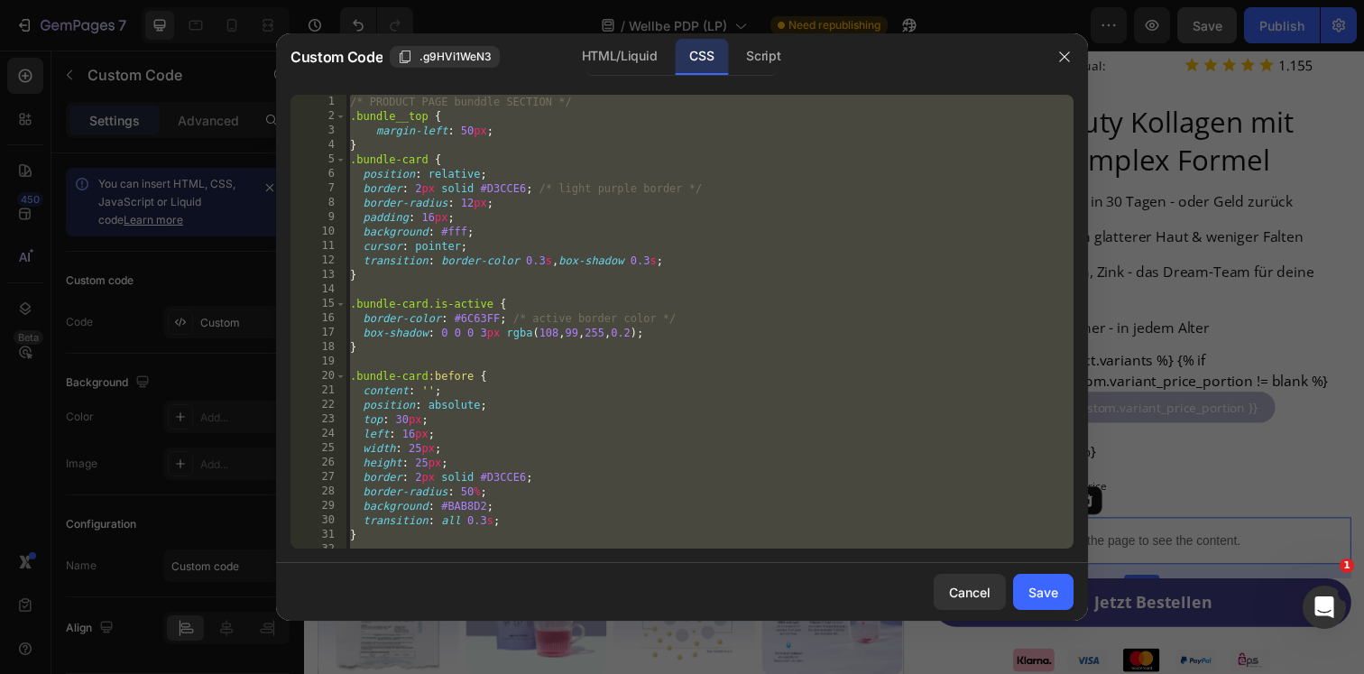
click at [697, 191] on div "/* PRODUCT PAGE bunddle SECTION */ .bundle__top { margin-left : 50 px ; } .bund…" at bounding box center [709, 336] width 727 height 482
type textarea "border: 2px solid #D3CCE6; /* light purple border */"
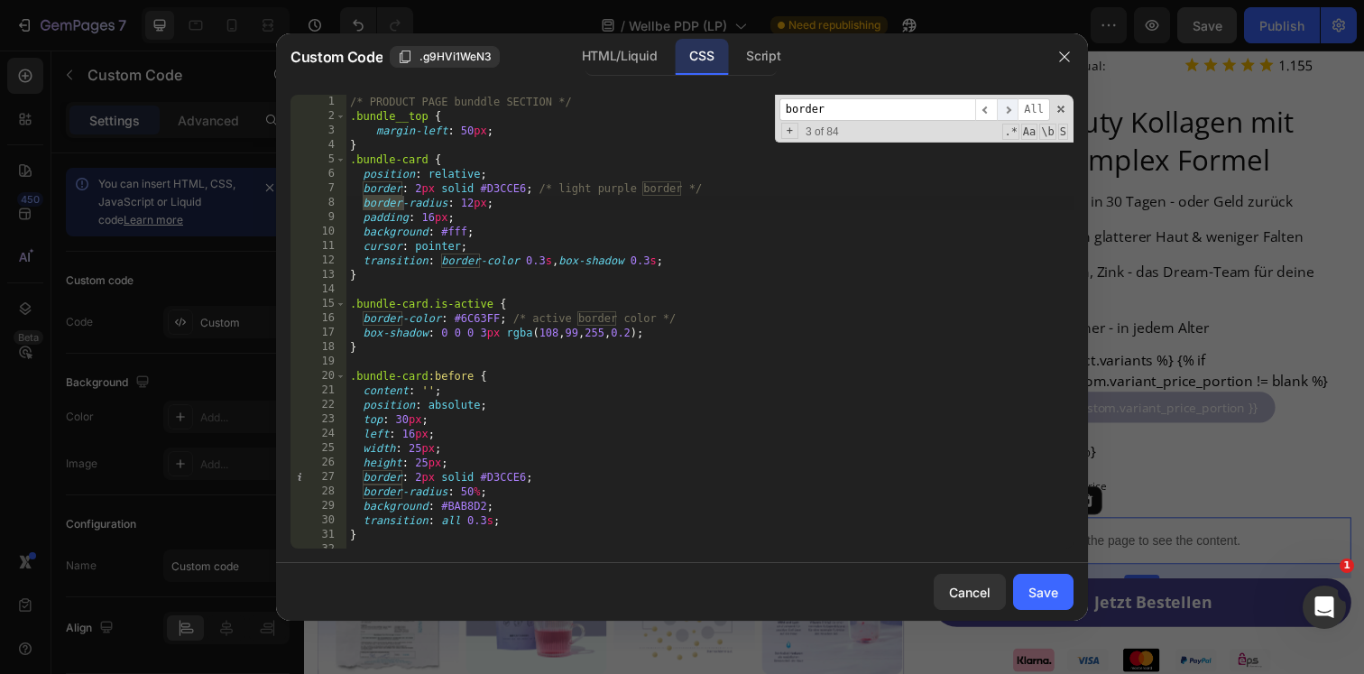
click at [1006, 106] on span "​" at bounding box center [1008, 109] width 22 height 23
paste input "#bab8d2"
type input "#bab8d2"
click at [1008, 106] on span "​" at bounding box center [1008, 109] width 22 height 23
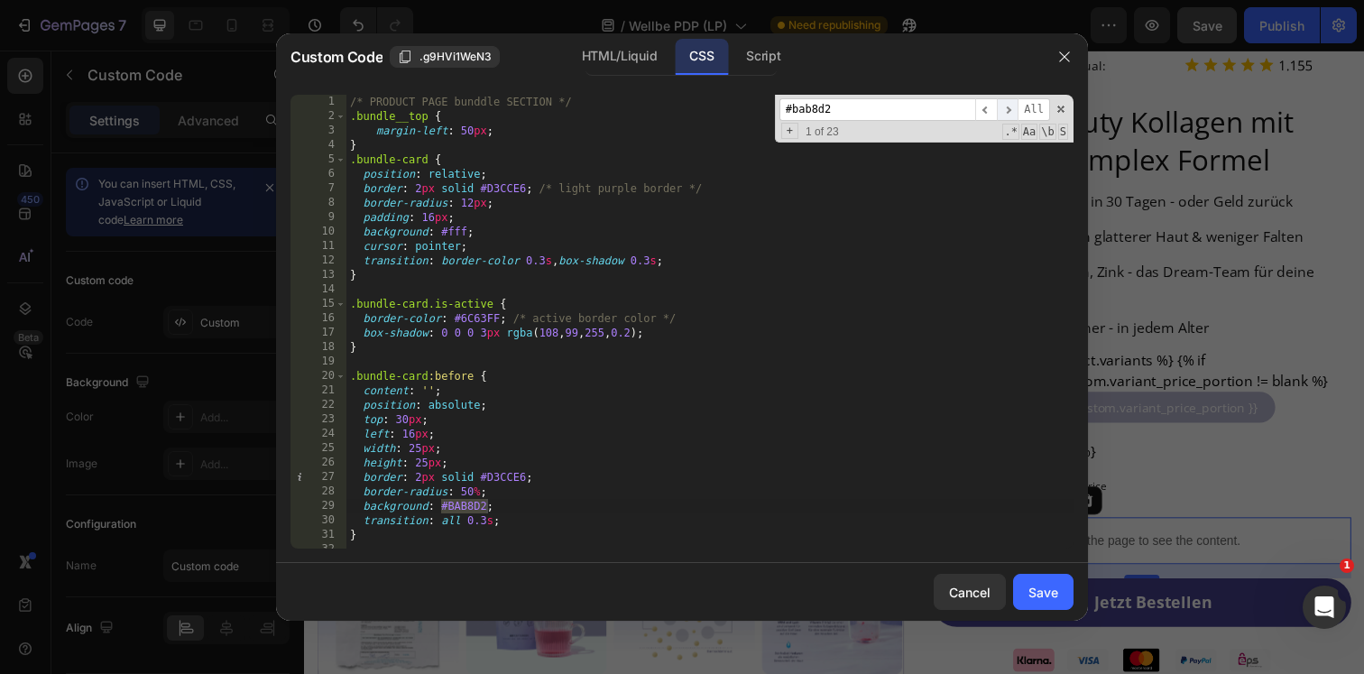
scroll to position [1014, 0]
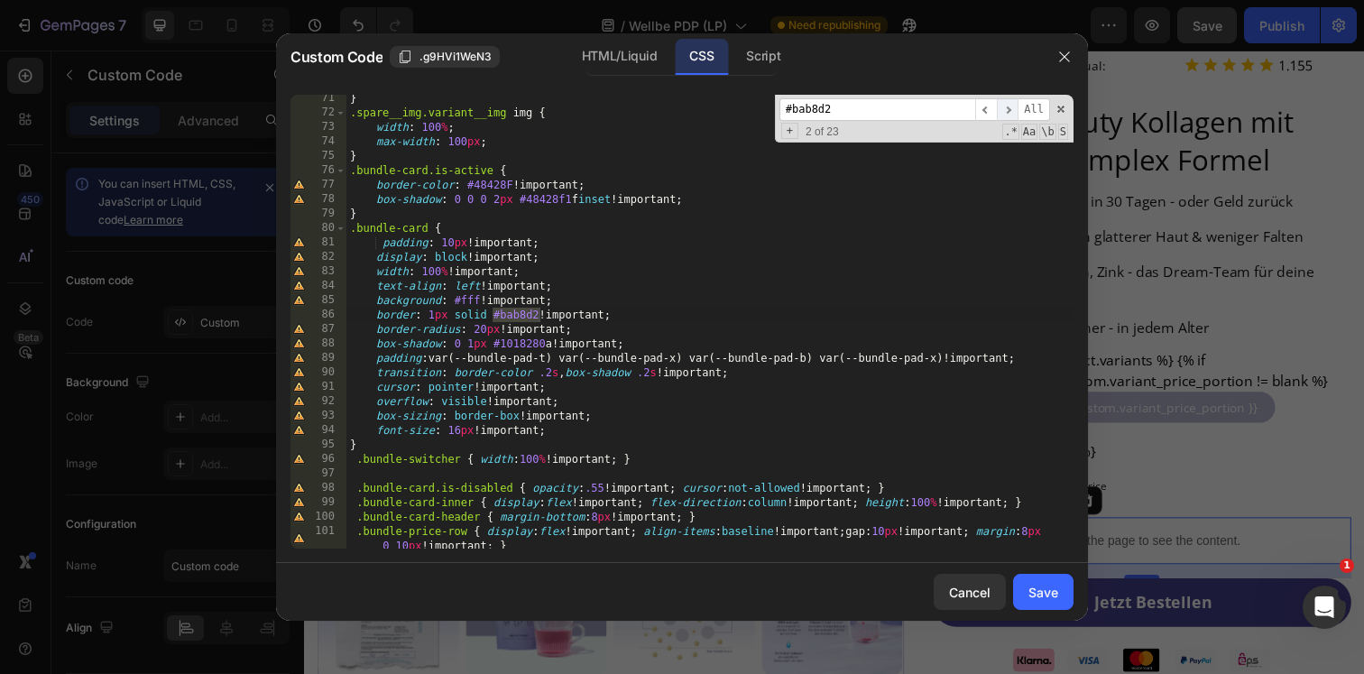
click at [1008, 106] on span "​" at bounding box center [1008, 109] width 22 height 23
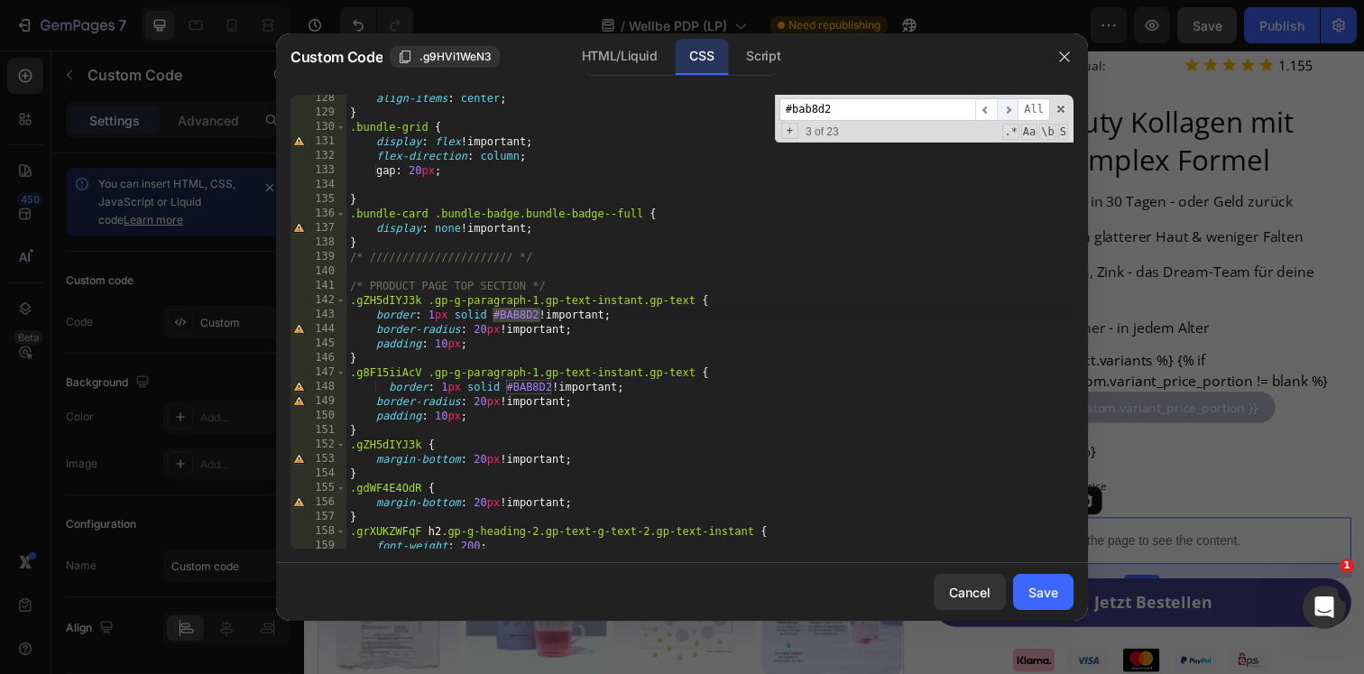
scroll to position [1851, 0]
click at [1008, 106] on span "​" at bounding box center [1008, 109] width 22 height 23
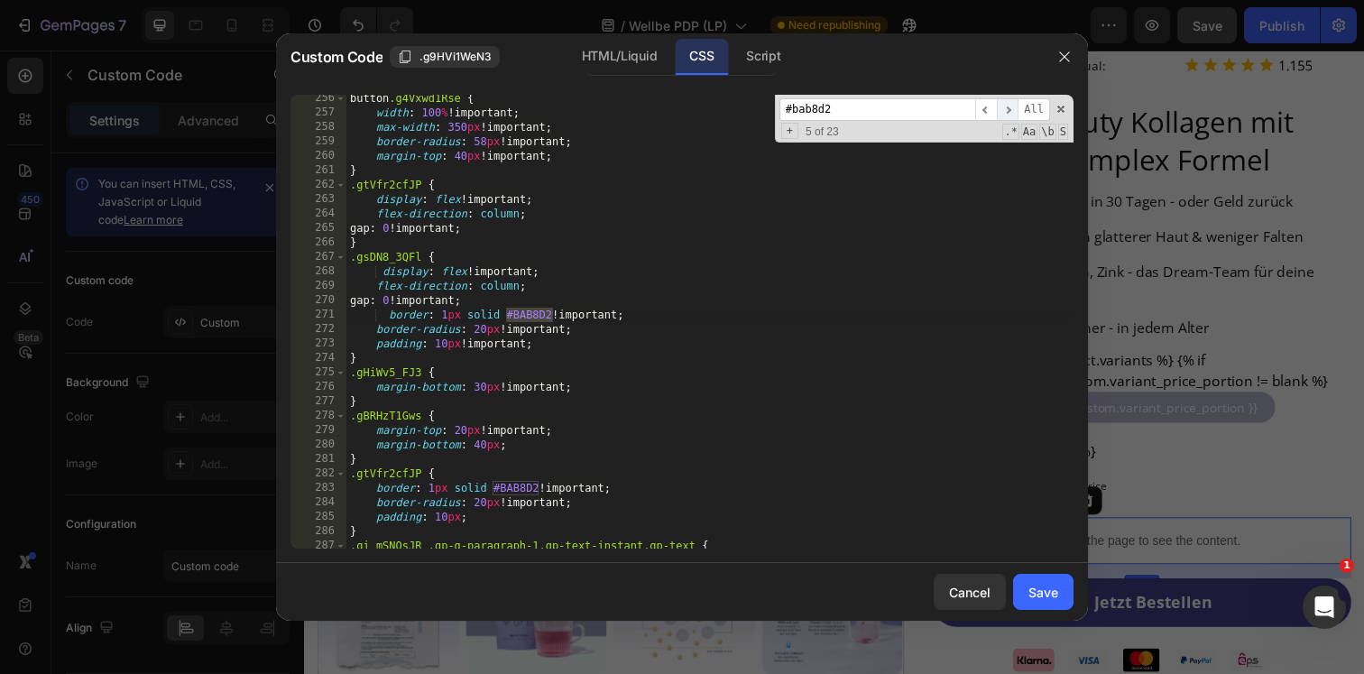
scroll to position [3871, 0]
click at [1008, 106] on span "​" at bounding box center [1008, 109] width 22 height 23
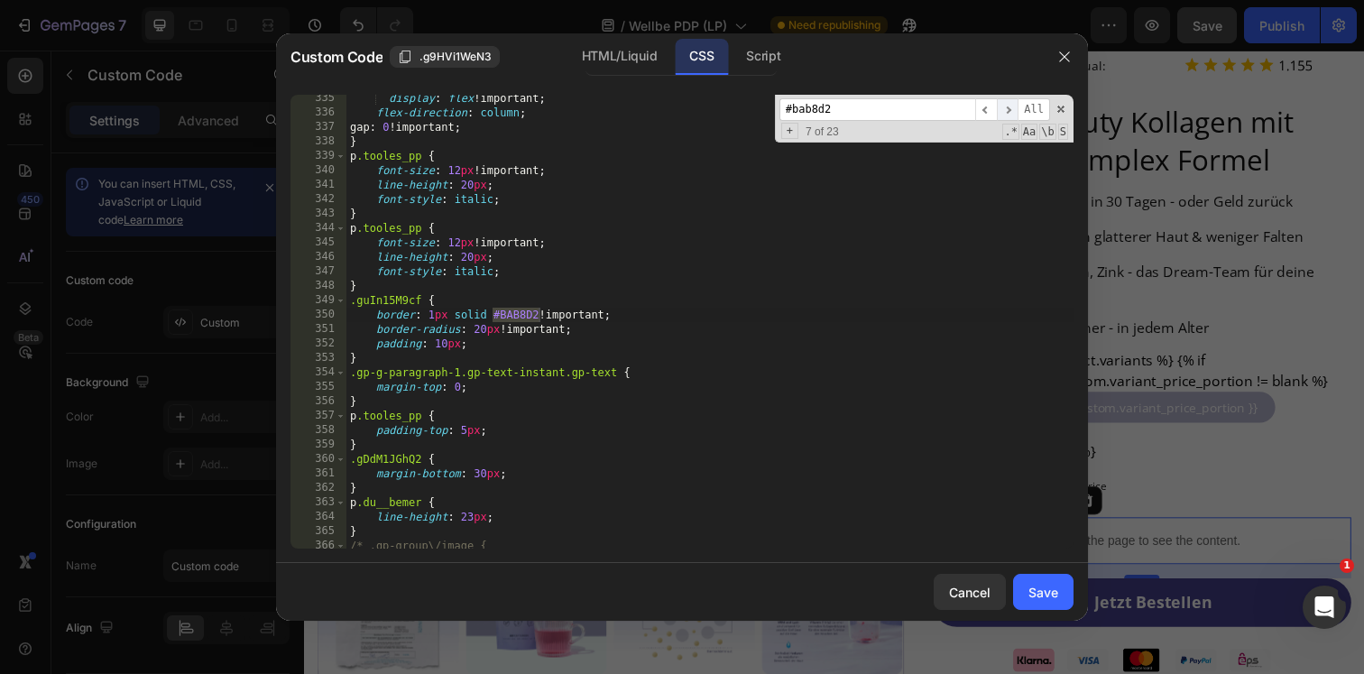
scroll to position [5011, 0]
click at [1011, 103] on span "​" at bounding box center [1008, 109] width 22 height 23
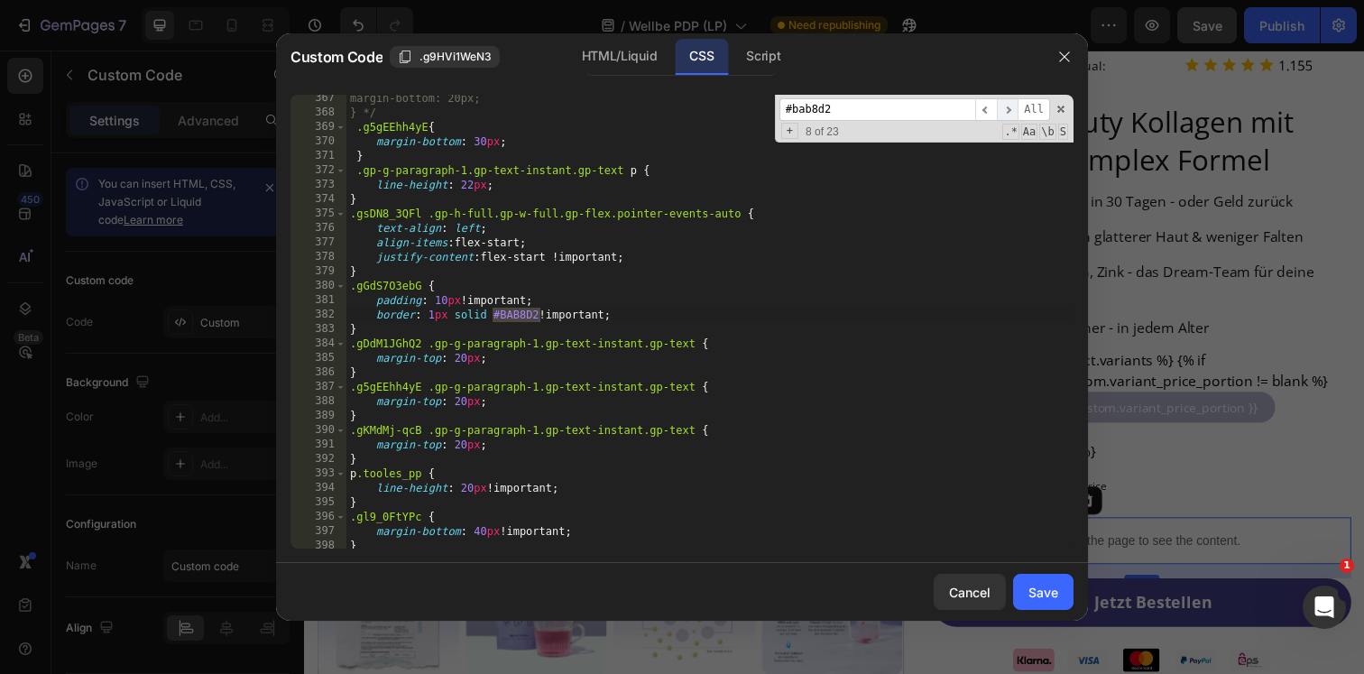
scroll to position [5472, 0]
click at [1011, 103] on span "​" at bounding box center [1008, 109] width 22 height 23
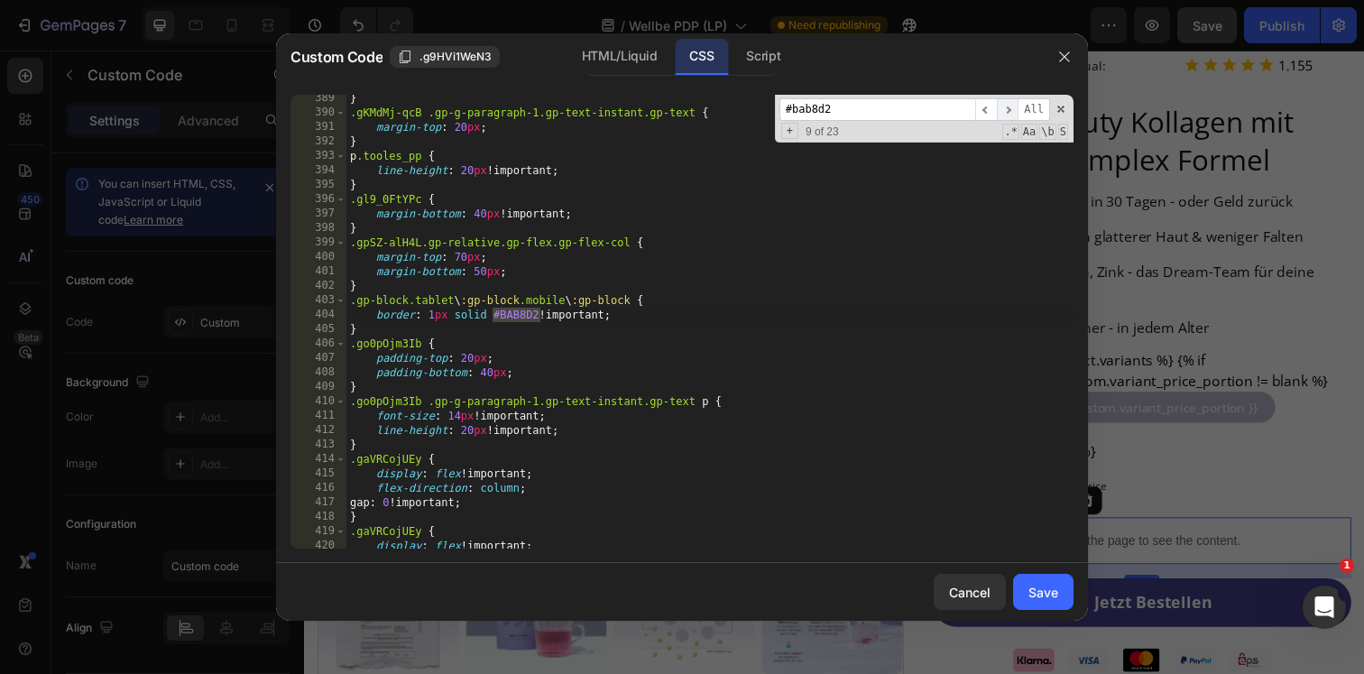
click at [1010, 107] on span "​" at bounding box center [1008, 109] width 22 height 23
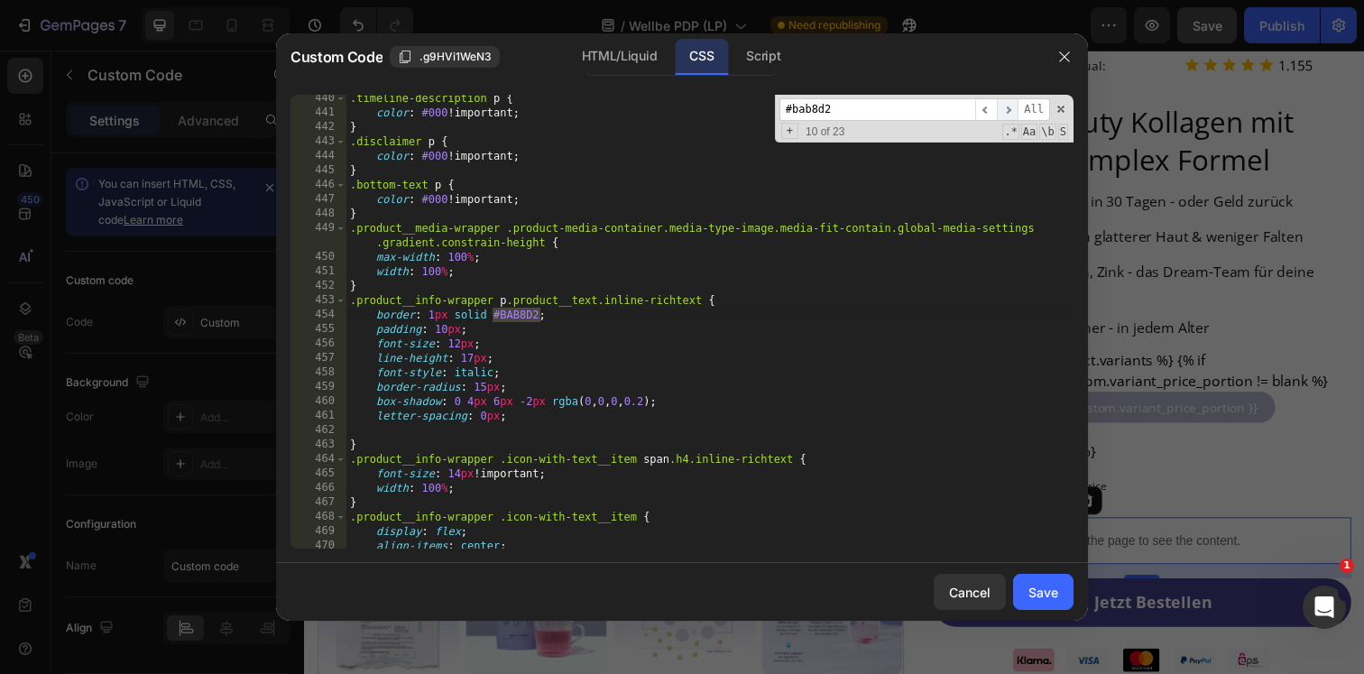
scroll to position [6526, 0]
click at [1010, 107] on span "​" at bounding box center [1008, 109] width 22 height 23
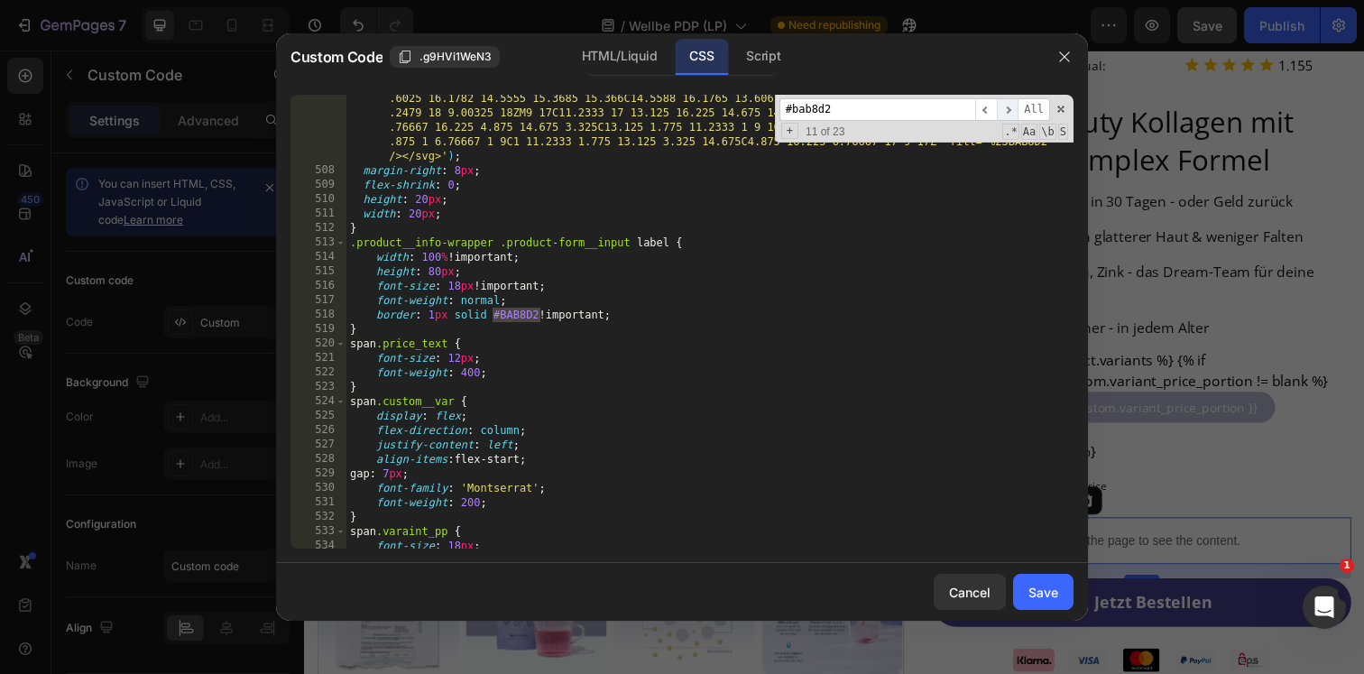
scroll to position [7622, 0]
click at [1013, 108] on span "​" at bounding box center [1008, 109] width 22 height 23
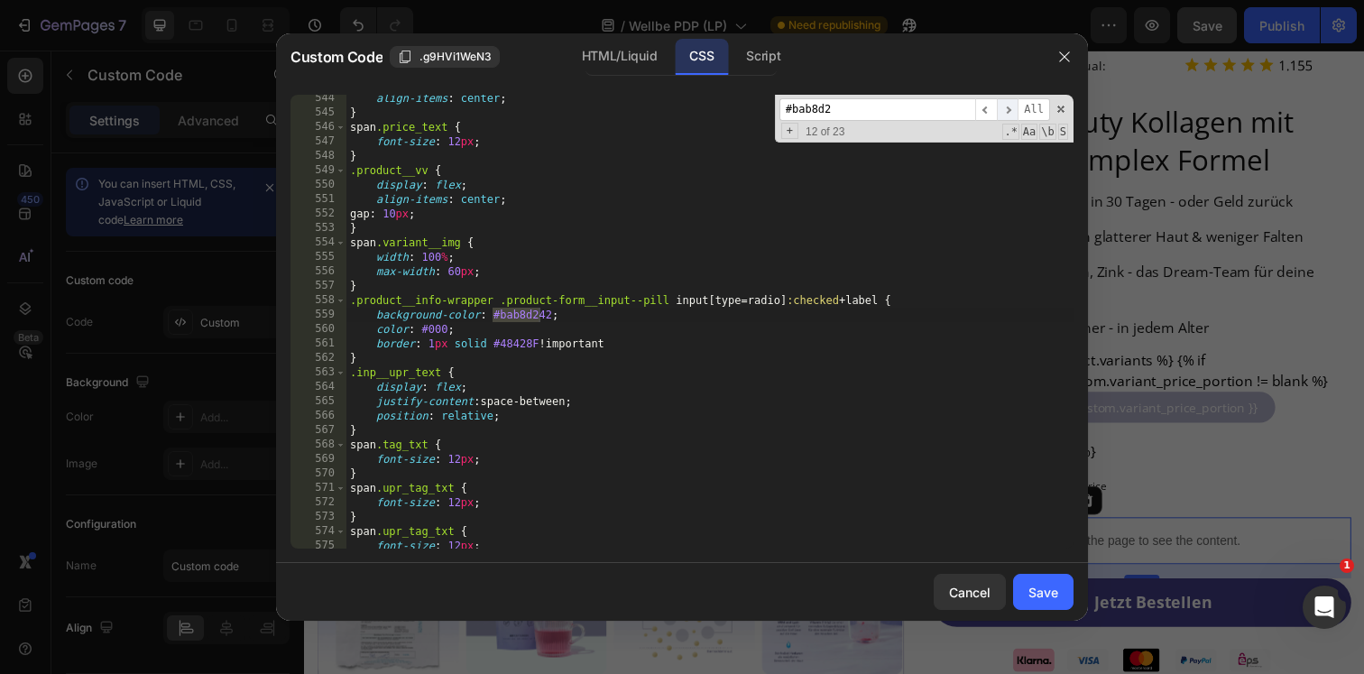
click at [1013, 108] on span "​" at bounding box center [1008, 109] width 22 height 23
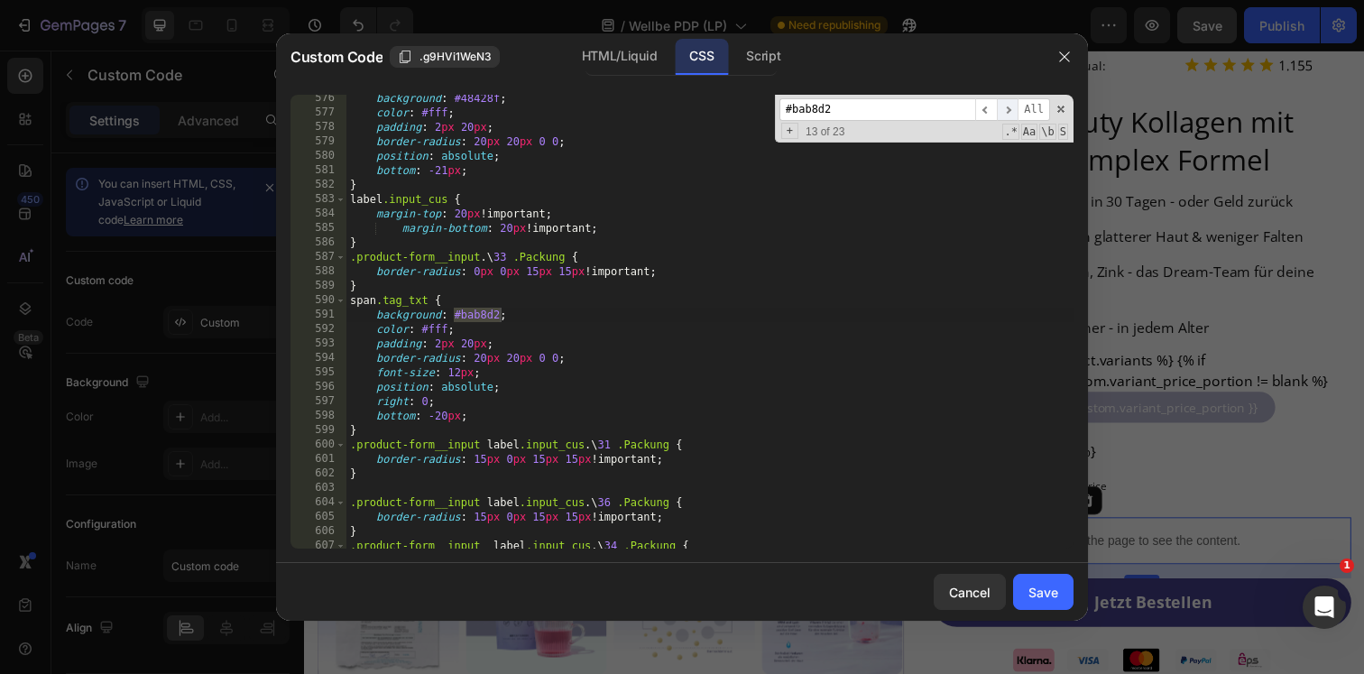
scroll to position [8676, 0]
click at [1013, 108] on span "​" at bounding box center [1008, 109] width 22 height 23
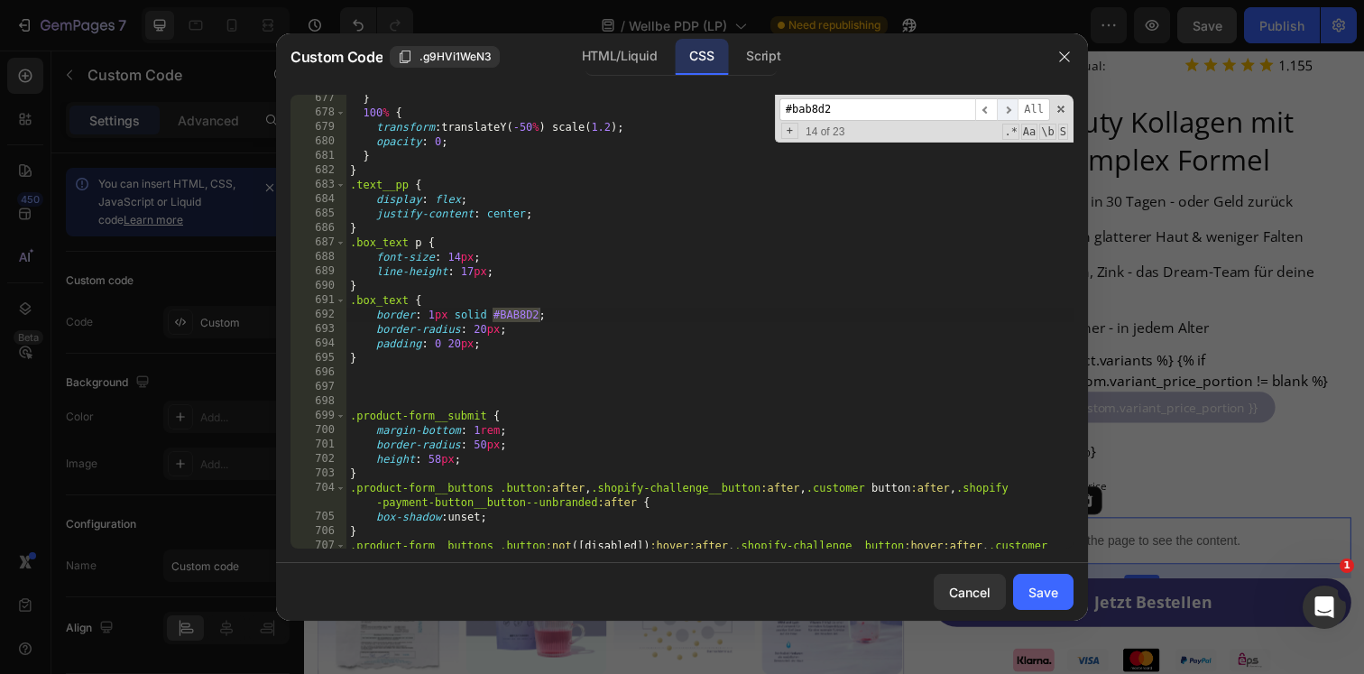
scroll to position [10133, 0]
click at [1013, 108] on span "​" at bounding box center [1008, 109] width 22 height 23
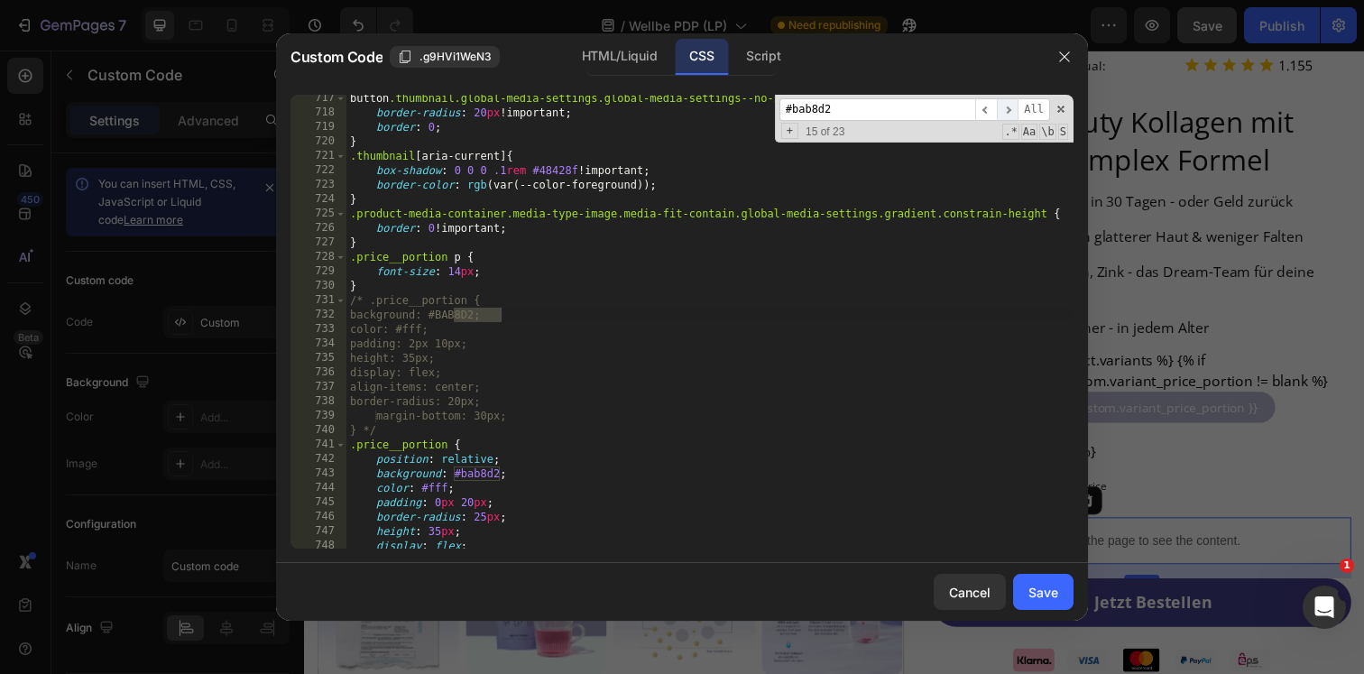
scroll to position [10739, 0]
click at [1013, 108] on span "​" at bounding box center [1008, 109] width 22 height 23
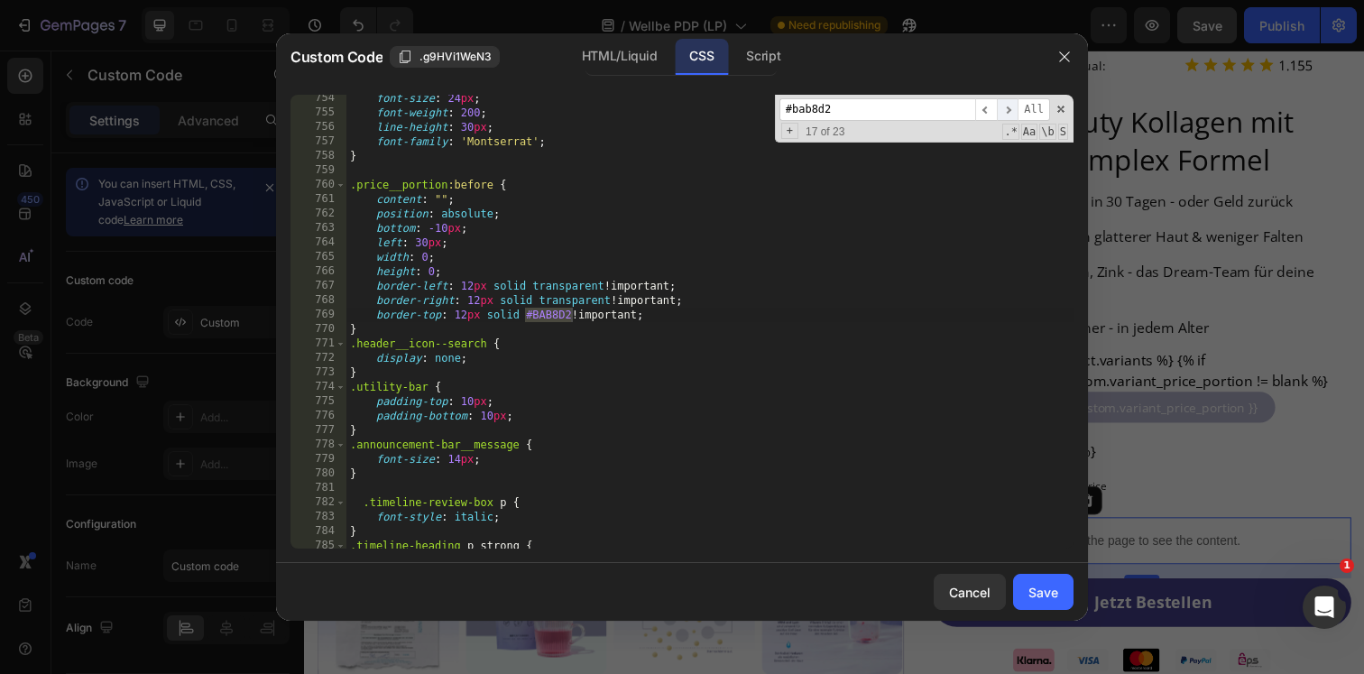
scroll to position [11273, 0]
click at [1013, 108] on span "​" at bounding box center [1008, 109] width 22 height 23
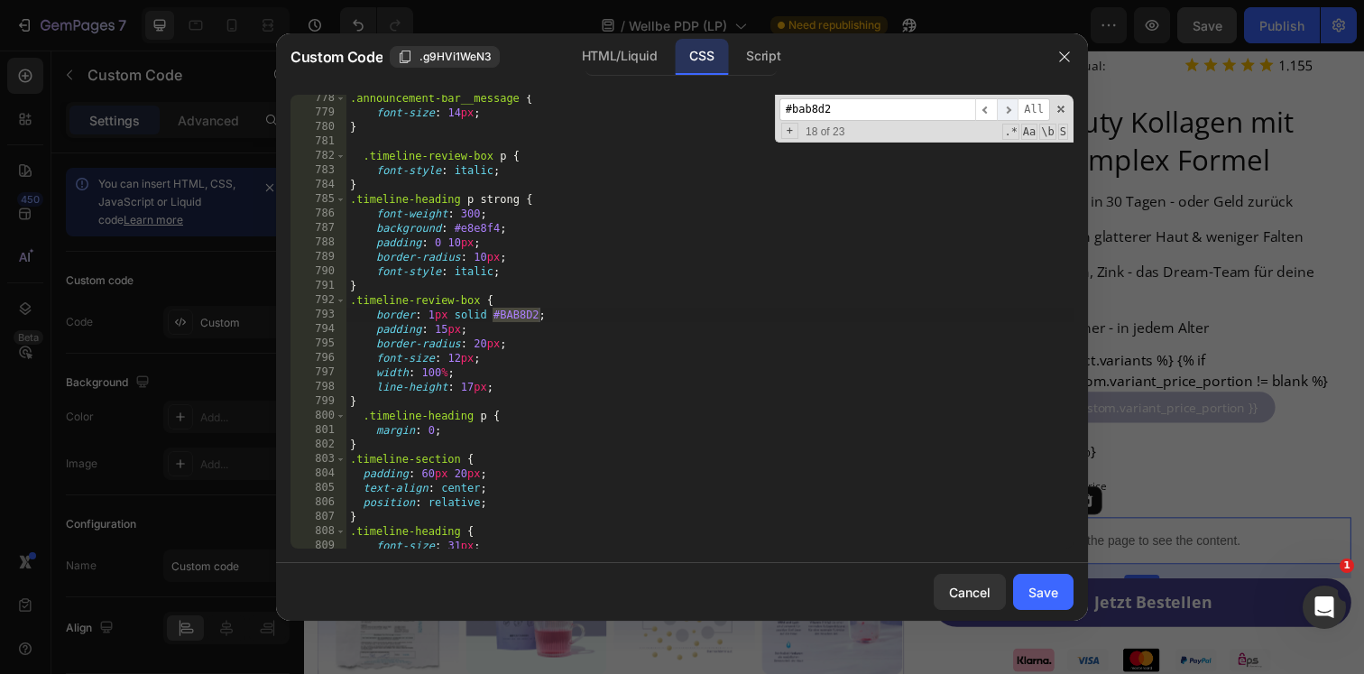
scroll to position [11619, 0]
click at [1013, 108] on span "​" at bounding box center [1008, 109] width 22 height 23
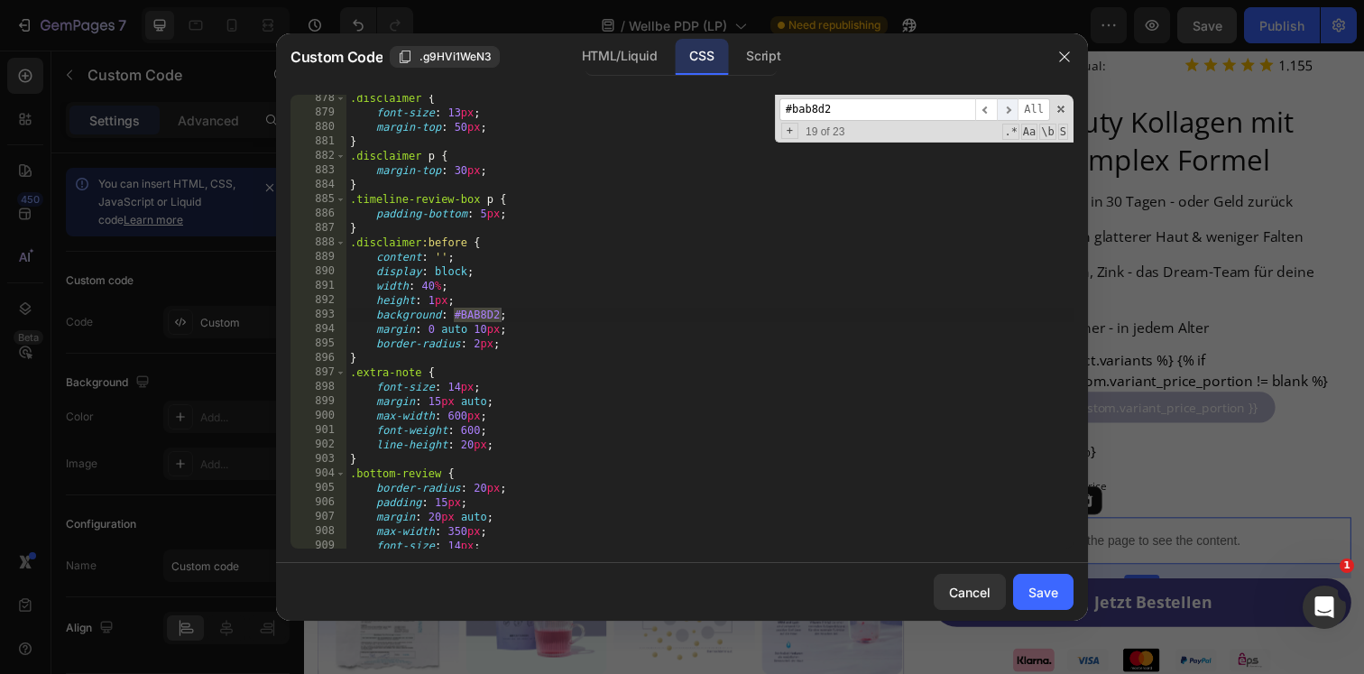
scroll to position [13062, 0]
click at [1013, 108] on span "​" at bounding box center [1008, 109] width 22 height 23
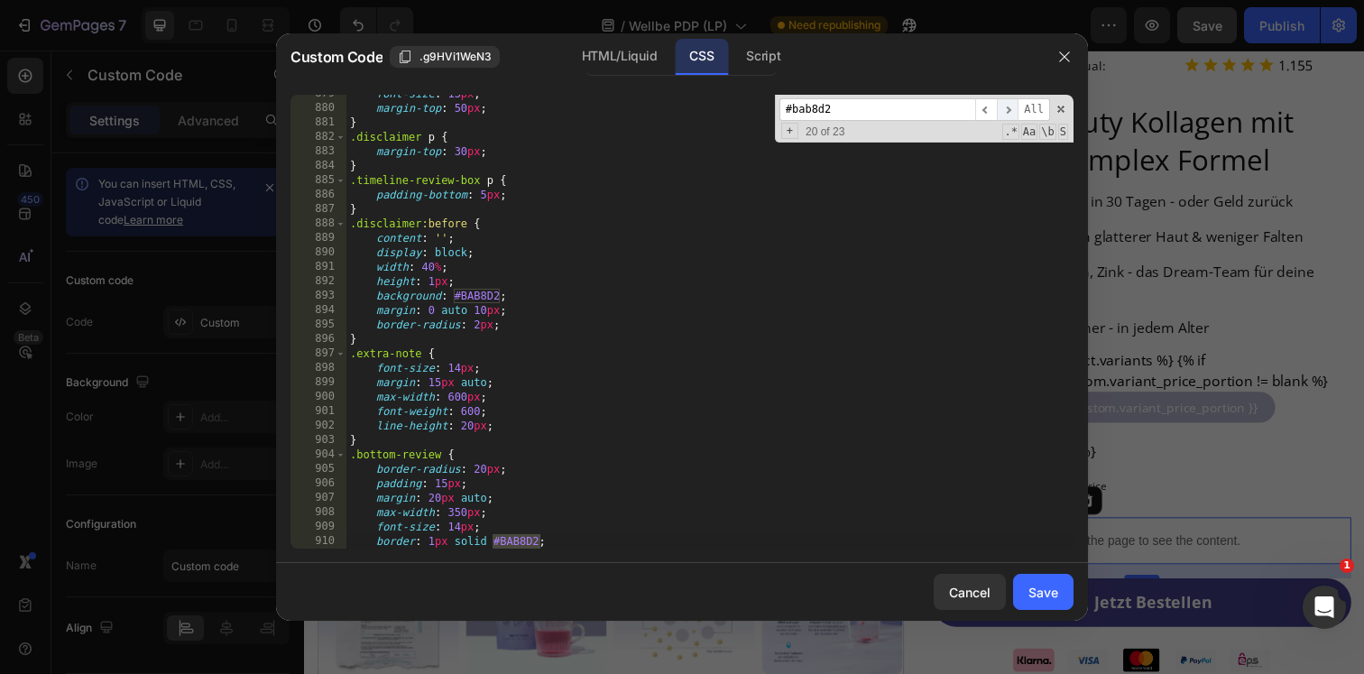
scroll to position [13081, 0]
click at [1061, 51] on icon "button" at bounding box center [1064, 57] width 14 height 14
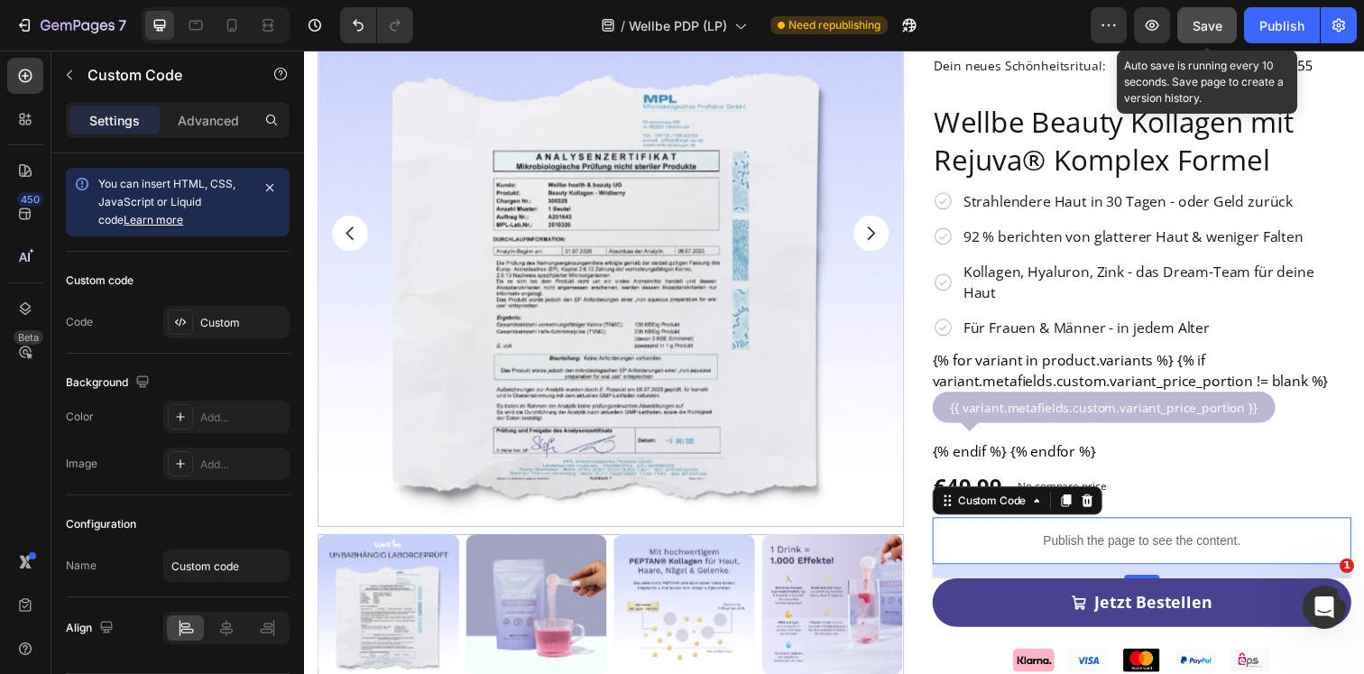
click at [1212, 23] on span "Save" at bounding box center [1207, 25] width 30 height 15
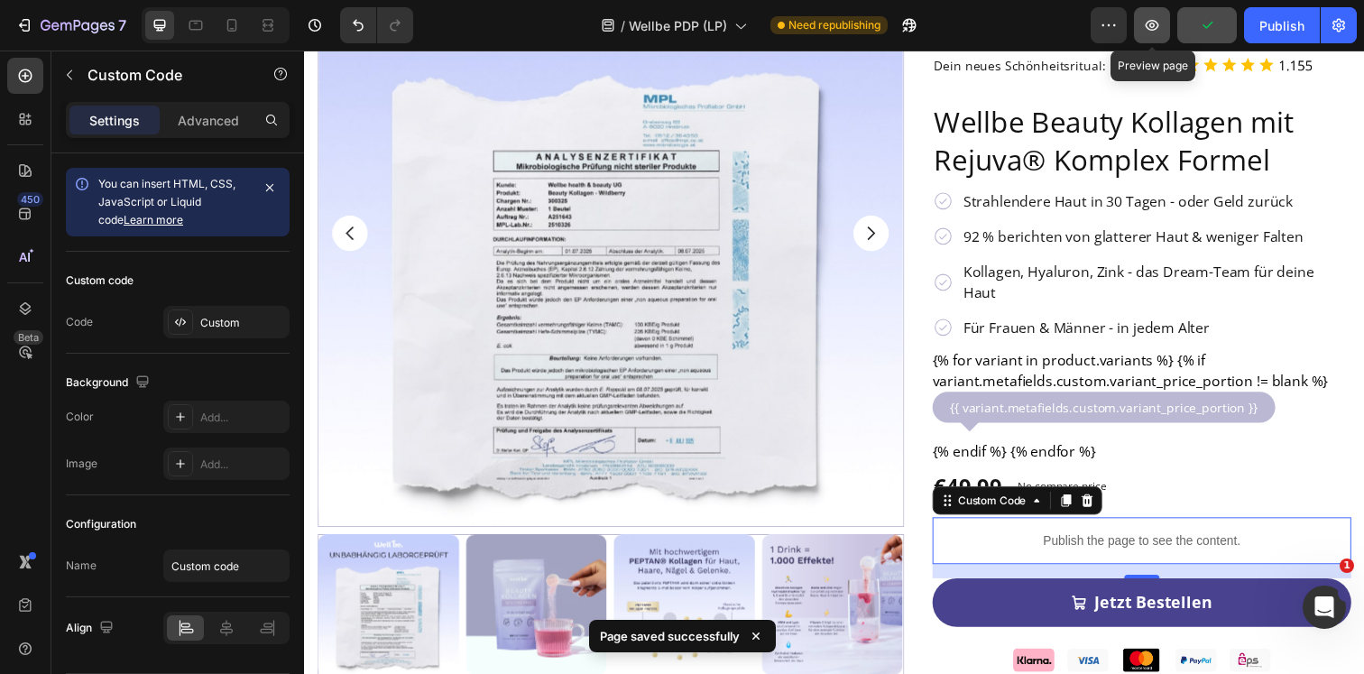
click at [1162, 23] on button "button" at bounding box center [1152, 25] width 36 height 36
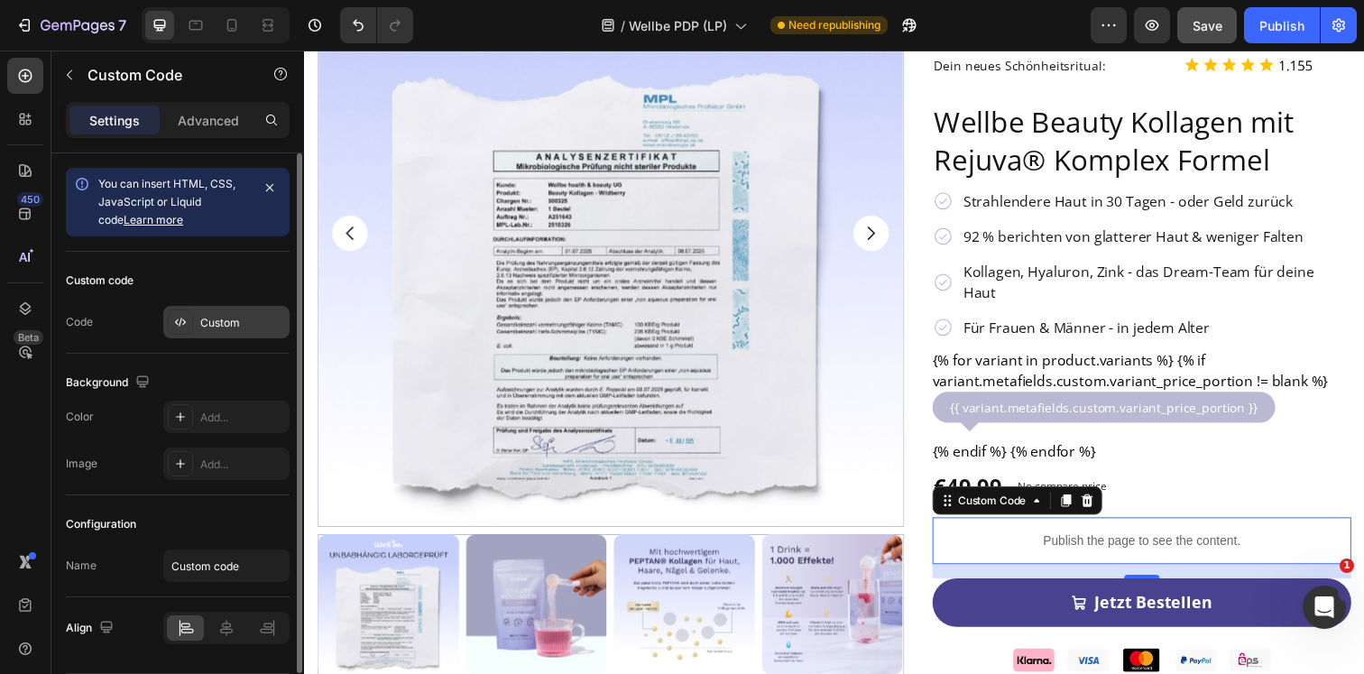
click at [189, 315] on div at bounding box center [180, 321] width 25 height 25
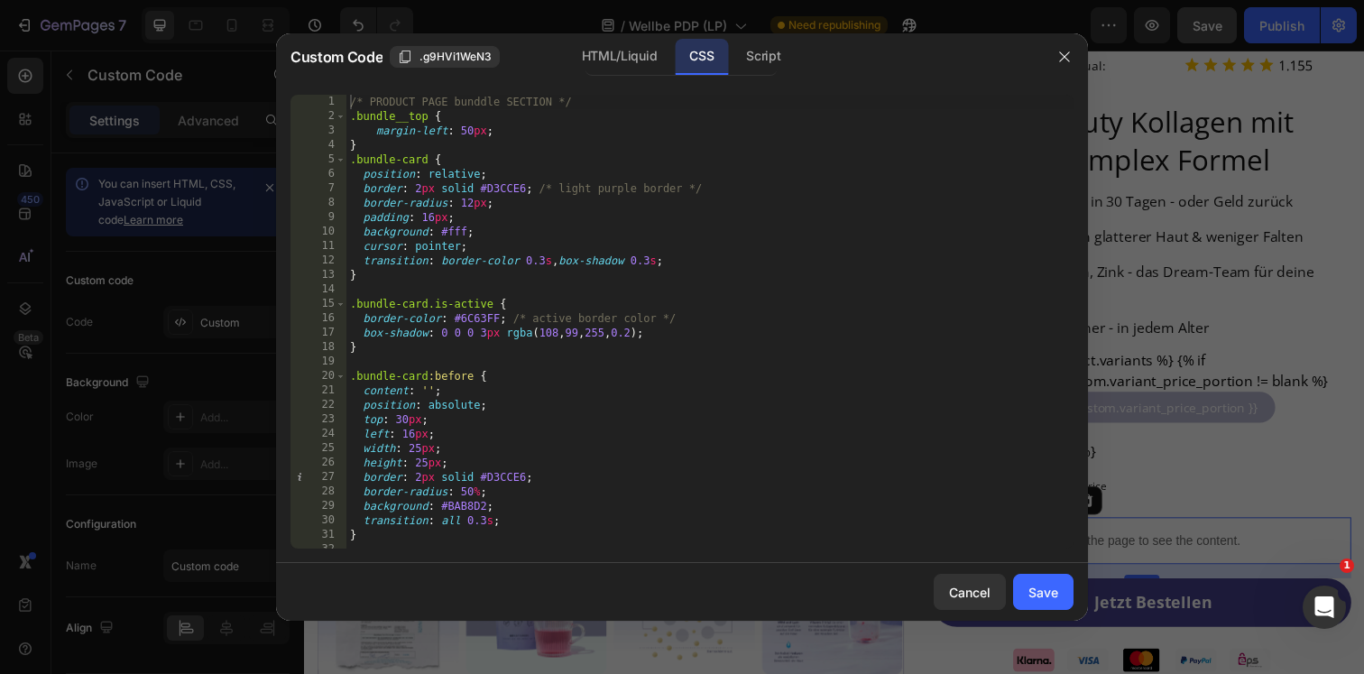
type textarea "border-radius: 12px;"
click at [648, 197] on div "/* PRODUCT PAGE bunddle SECTION */ .bundle__top { margin-left : 50 px ; } .bund…" at bounding box center [709, 336] width 727 height 482
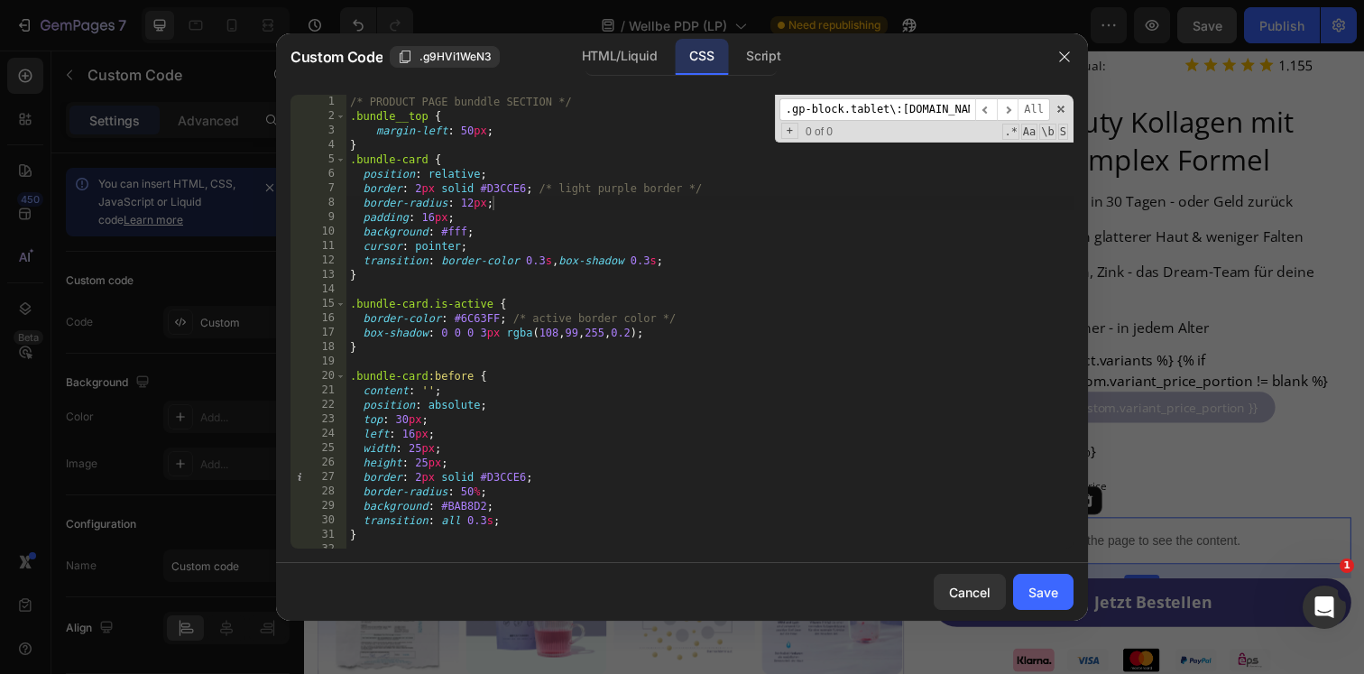
scroll to position [408, 0]
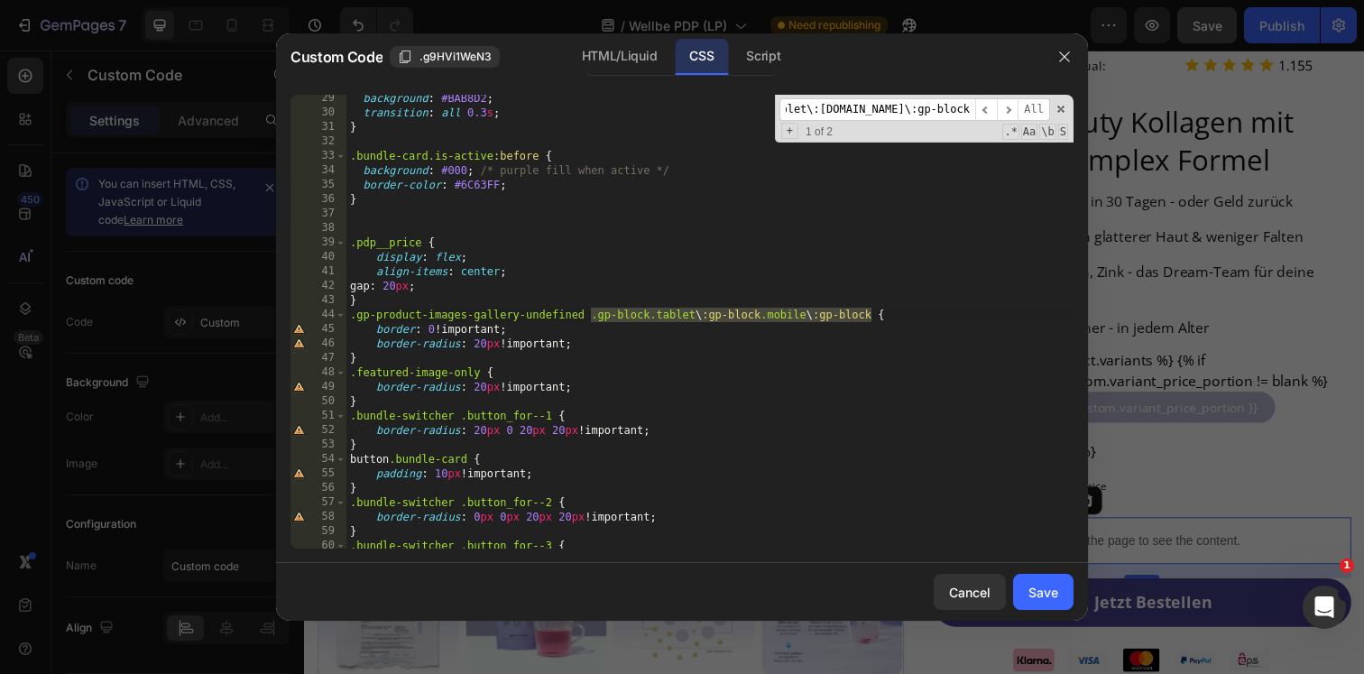
type input ".gp-block.tablet\:[DOMAIN_NAME]\:gp-block"
type textarea ".gp-product-images-gallery-undefined .gp-block.tablet\:[DOMAIN_NAME]\:gp-block {"
click at [889, 317] on div "background : #BAB8D2 ; transition : all 0.3 s ; } .bundle-card.is-active :befor…" at bounding box center [709, 332] width 727 height 482
click at [786, 312] on div "background : #BAB8D2 ; transition : all 0.3 s ; } .bundle-card.is-active :befor…" at bounding box center [709, 332] width 727 height 482
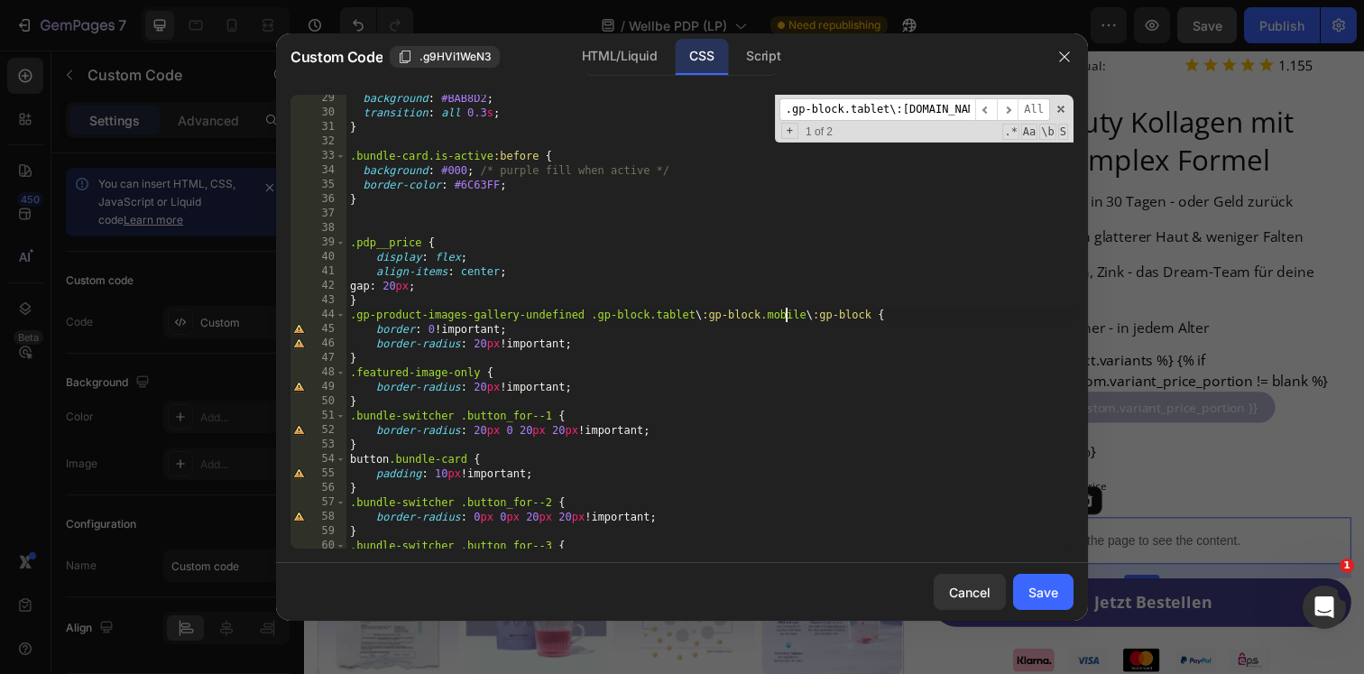
click at [924, 114] on input ".gp-block.tablet\:[DOMAIN_NAME]\:gp-block" at bounding box center [877, 109] width 196 height 23
click at [865, 113] on input ".gp-block.tablet\:[DOMAIN_NAME]\:gp-block" at bounding box center [877, 109] width 196 height 23
drag, startPoint x: 891, startPoint y: 109, endPoint x: 737, endPoint y: 109, distance: 154.2
click at [737, 109] on div "background : #BAB8D2 ; transition : all 0.3 s ; } .bundle-card.is-active :befor…" at bounding box center [709, 322] width 727 height 454
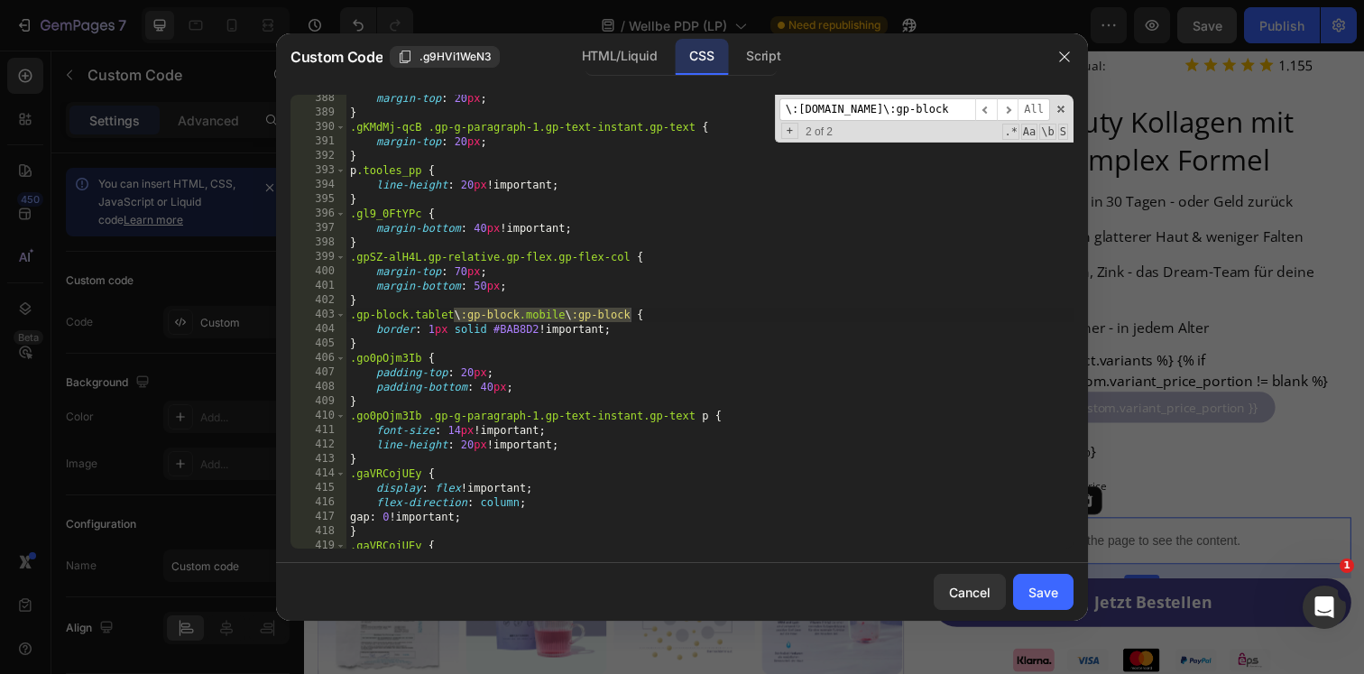
scroll to position [5775, 0]
type input "\:[DOMAIN_NAME]\:gp-block"
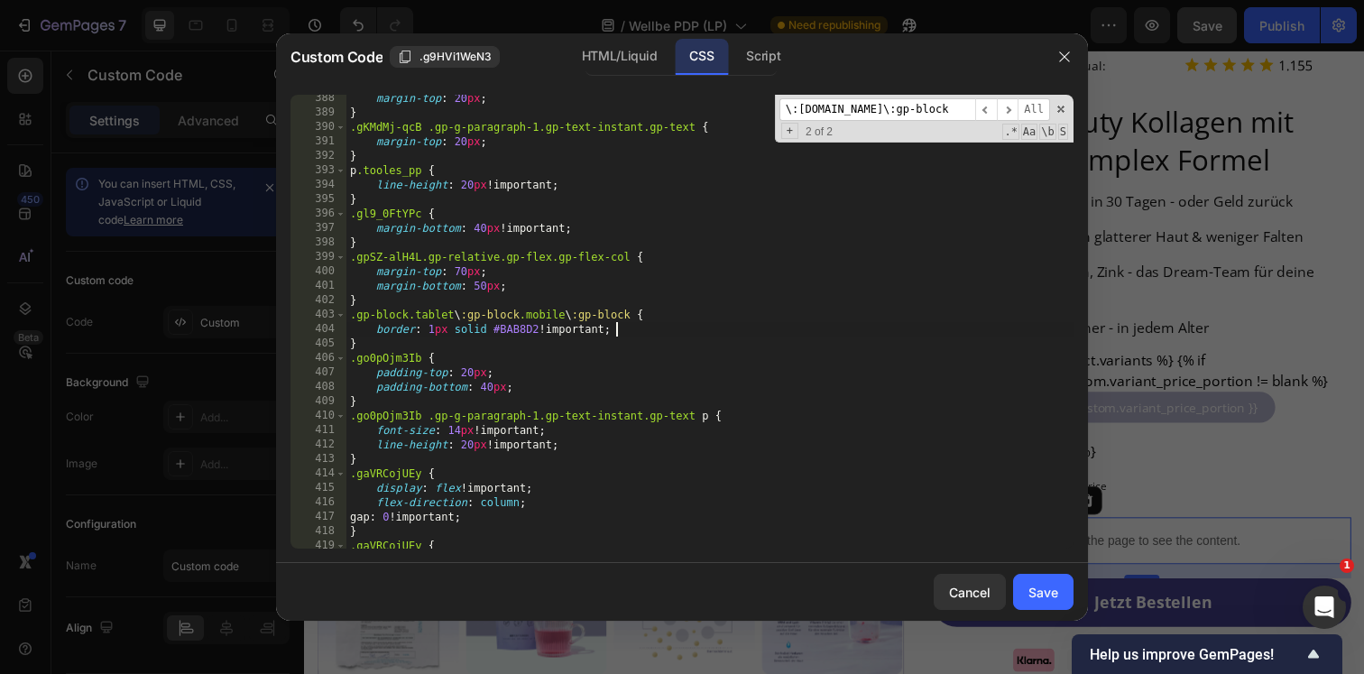
click at [631, 326] on div "margin-top : 20 px ; } .gKMdMj-qcB .gp-g-paragraph-1.gp-text-instant.gp-text { …" at bounding box center [709, 332] width 727 height 482
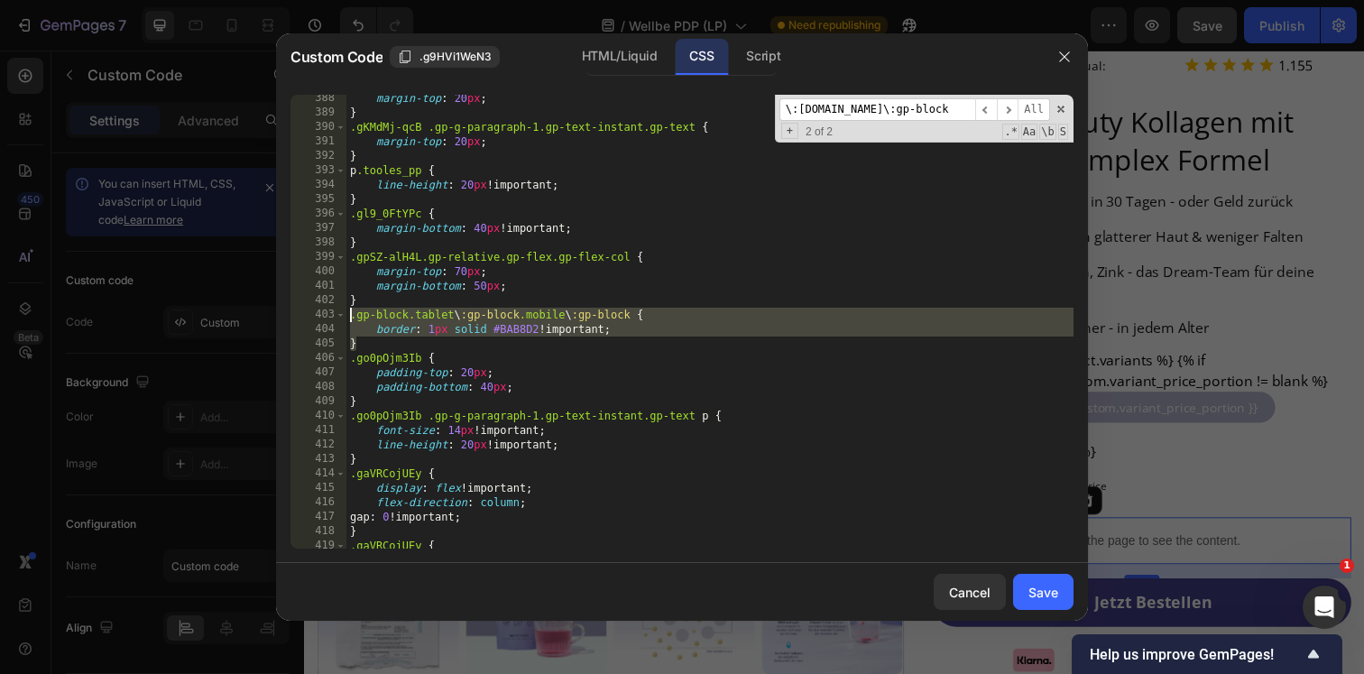
drag, startPoint x: 382, startPoint y: 344, endPoint x: 349, endPoint y: 317, distance: 43.0
click at [349, 317] on div "margin-top : 20 px ; } .gKMdMj-qcB .gp-g-paragraph-1.gp-text-instant.gp-text { …" at bounding box center [709, 332] width 727 height 482
click at [592, 336] on div "margin-top : 20 px ; } .gKMdMj-qcB .gp-g-paragraph-1.gp-text-instant.gp-text { …" at bounding box center [709, 332] width 727 height 482
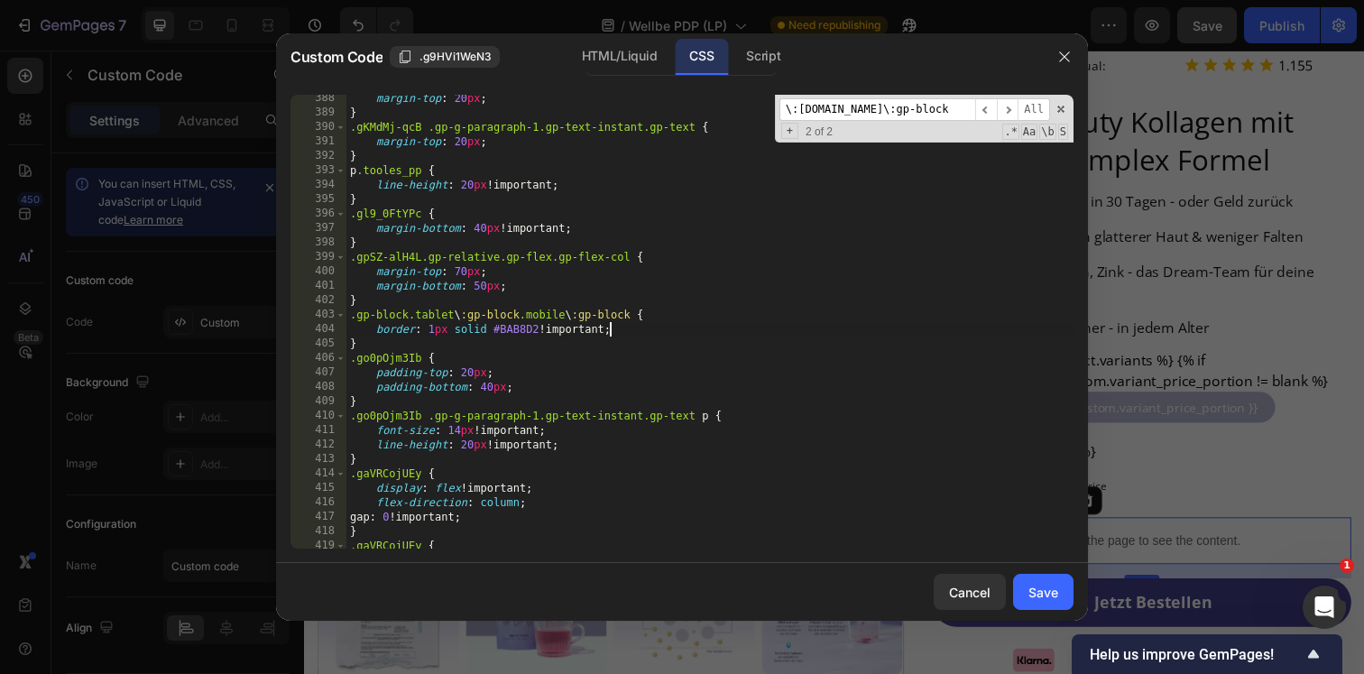
click at [608, 331] on div "margin-top : 20 px ; } .gKMdMj-qcB .gp-g-paragraph-1.gp-text-instant.gp-text { …" at bounding box center [709, 332] width 727 height 482
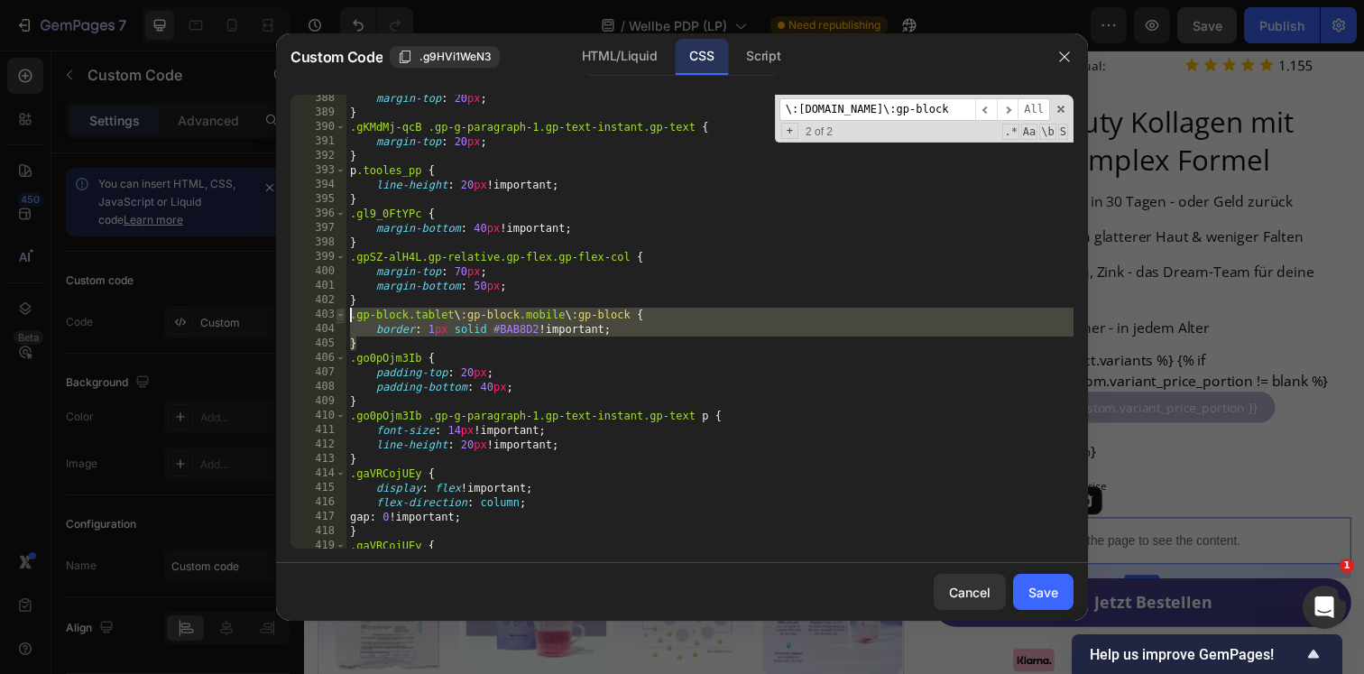
drag, startPoint x: 371, startPoint y: 347, endPoint x: 342, endPoint y: 317, distance: 42.1
click at [342, 317] on div "border: 1px solid #BAB8D2 !important; 388 389 390 391 392 393 394 395 396 397 3…" at bounding box center [681, 322] width 783 height 454
type textarea ".gp-block.tablet\:[DOMAIN_NAME]\:gp-block { border: 1px solid #BAB8D2 !importan…"
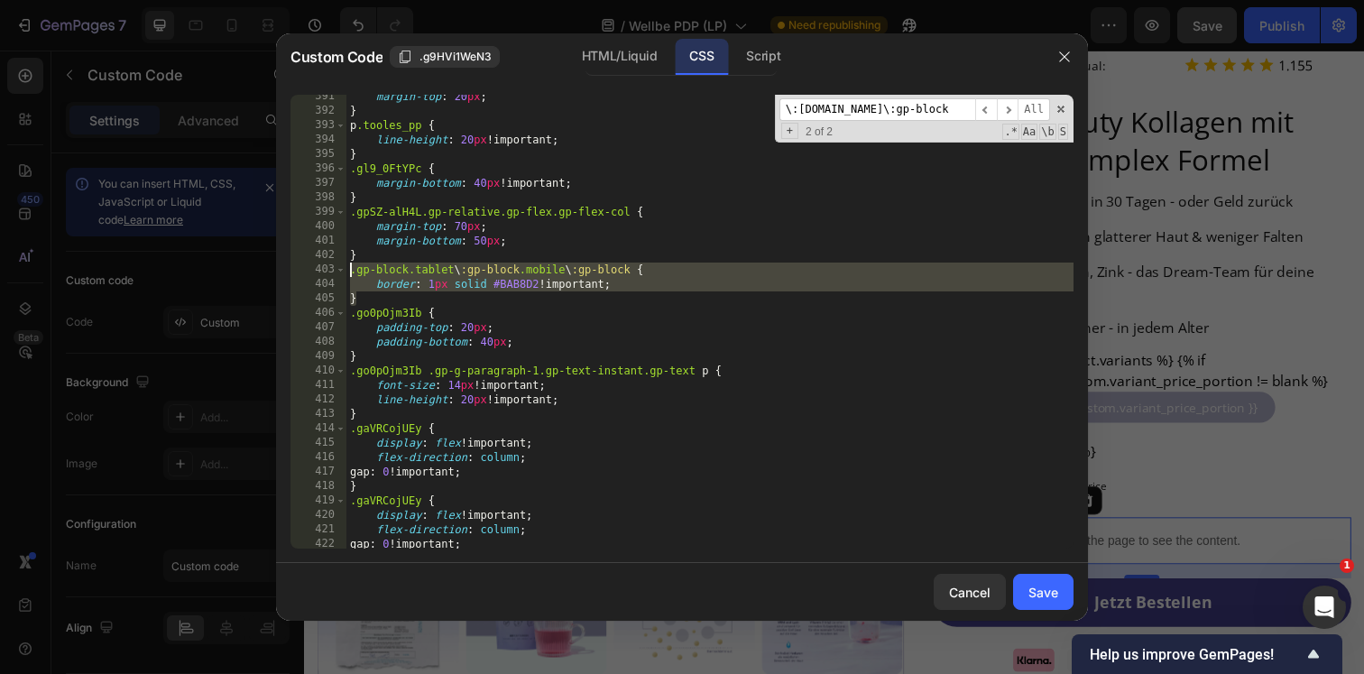
scroll to position [5861, 0]
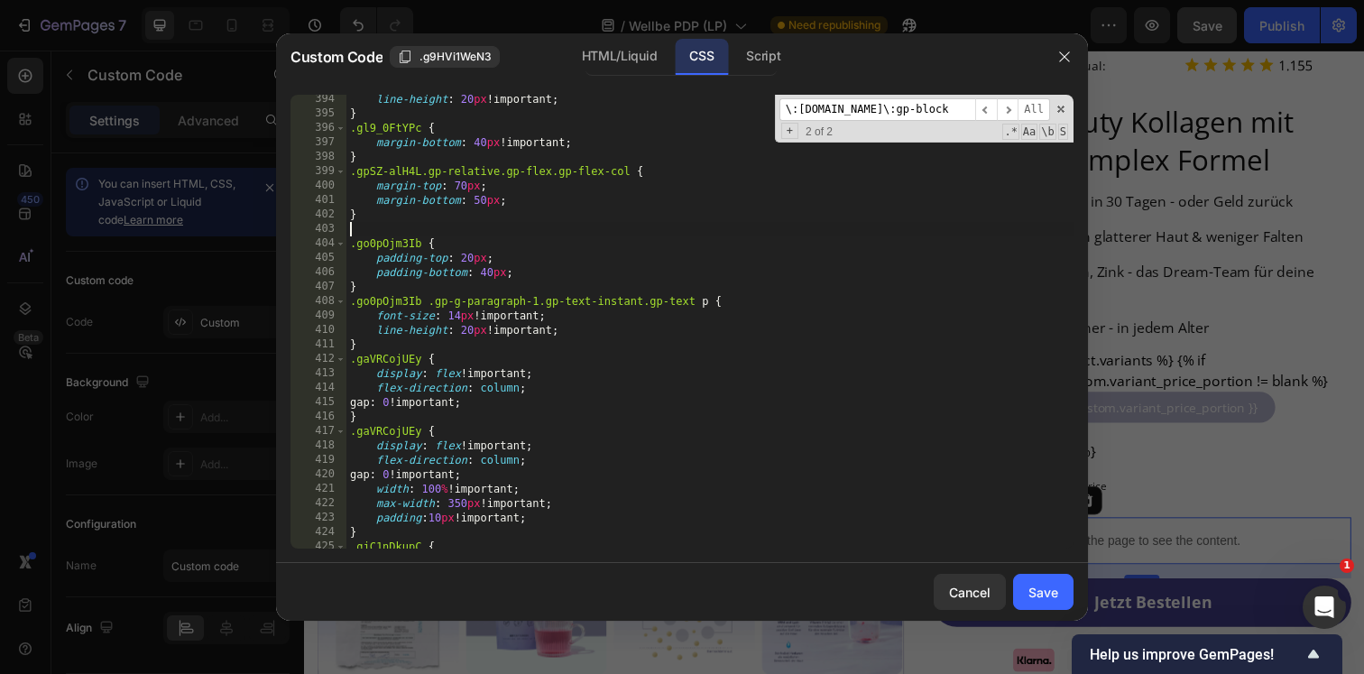
type textarea "}"
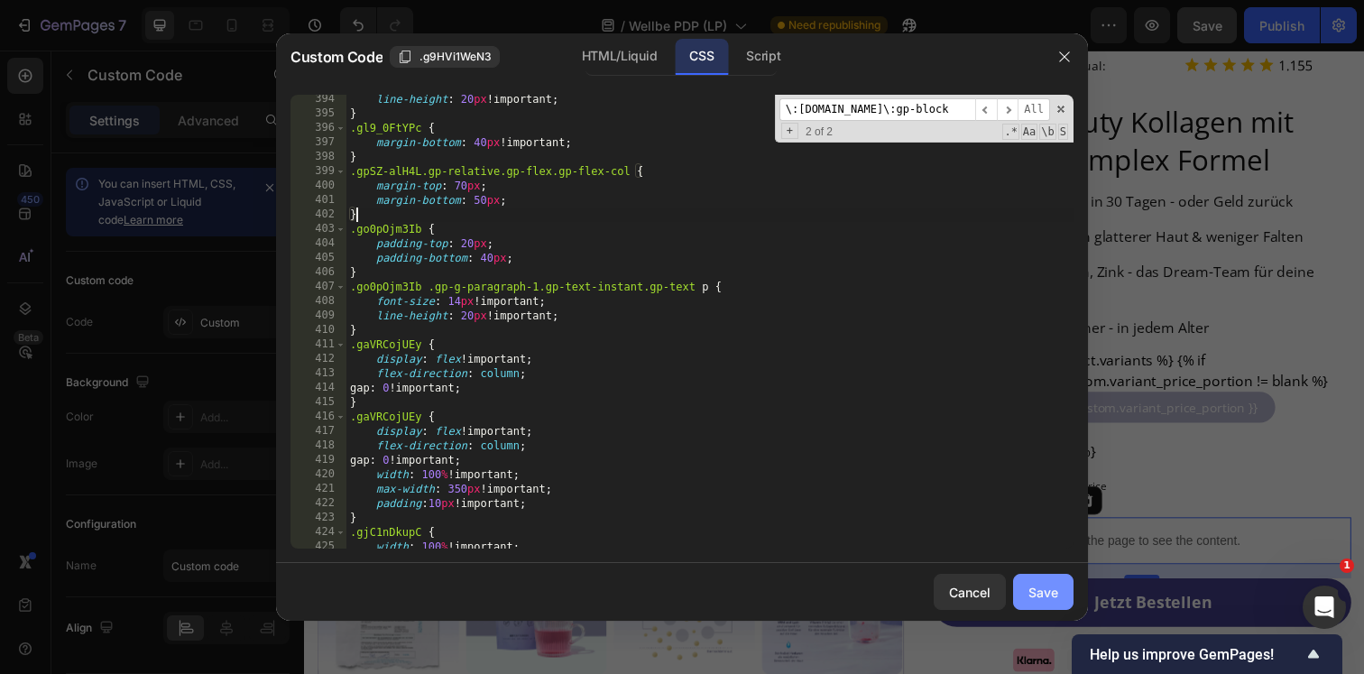
click at [1042, 600] on div "Save" at bounding box center [1043, 592] width 30 height 19
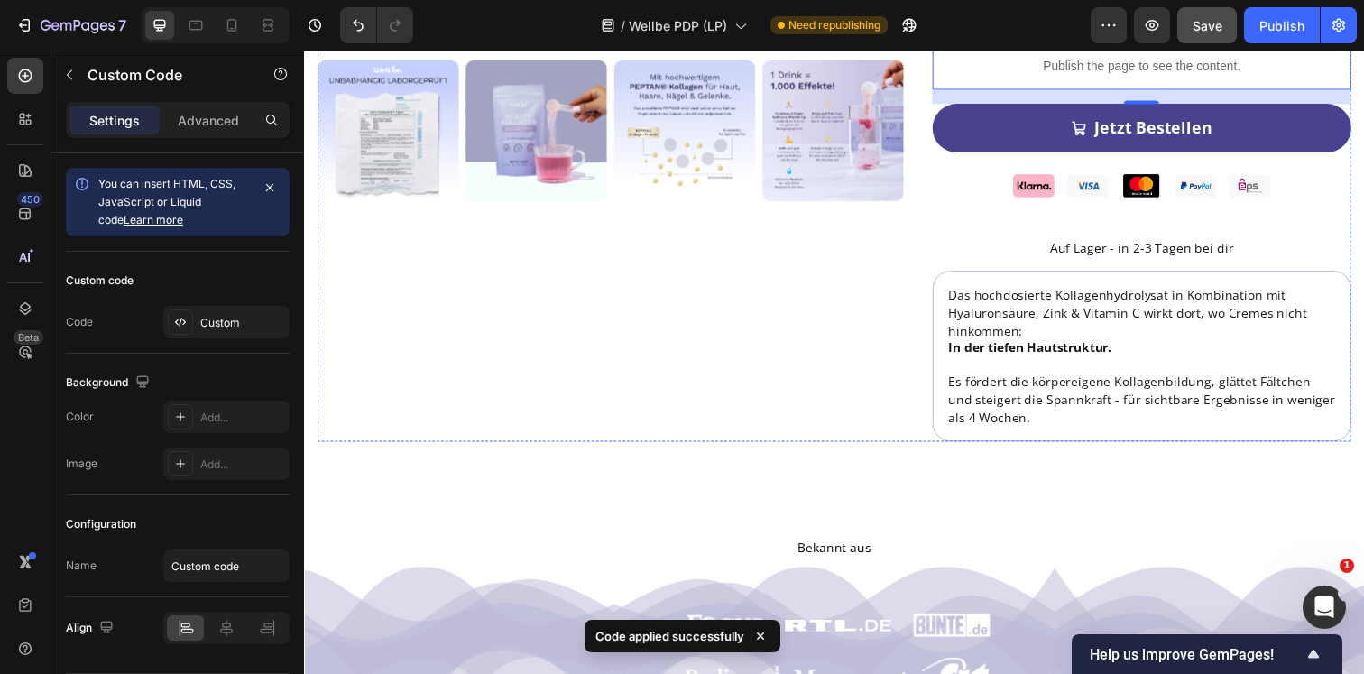
scroll to position [720, 0]
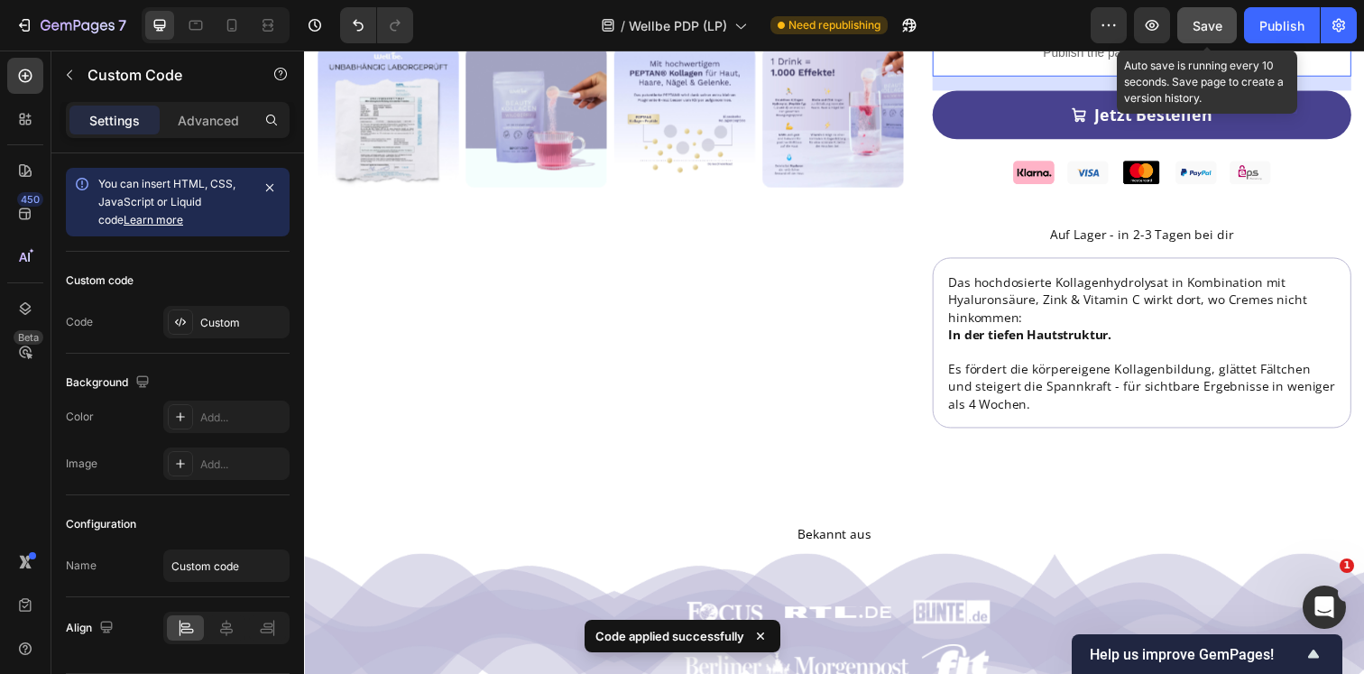
click at [1192, 18] on button "Save" at bounding box center [1207, 25] width 60 height 36
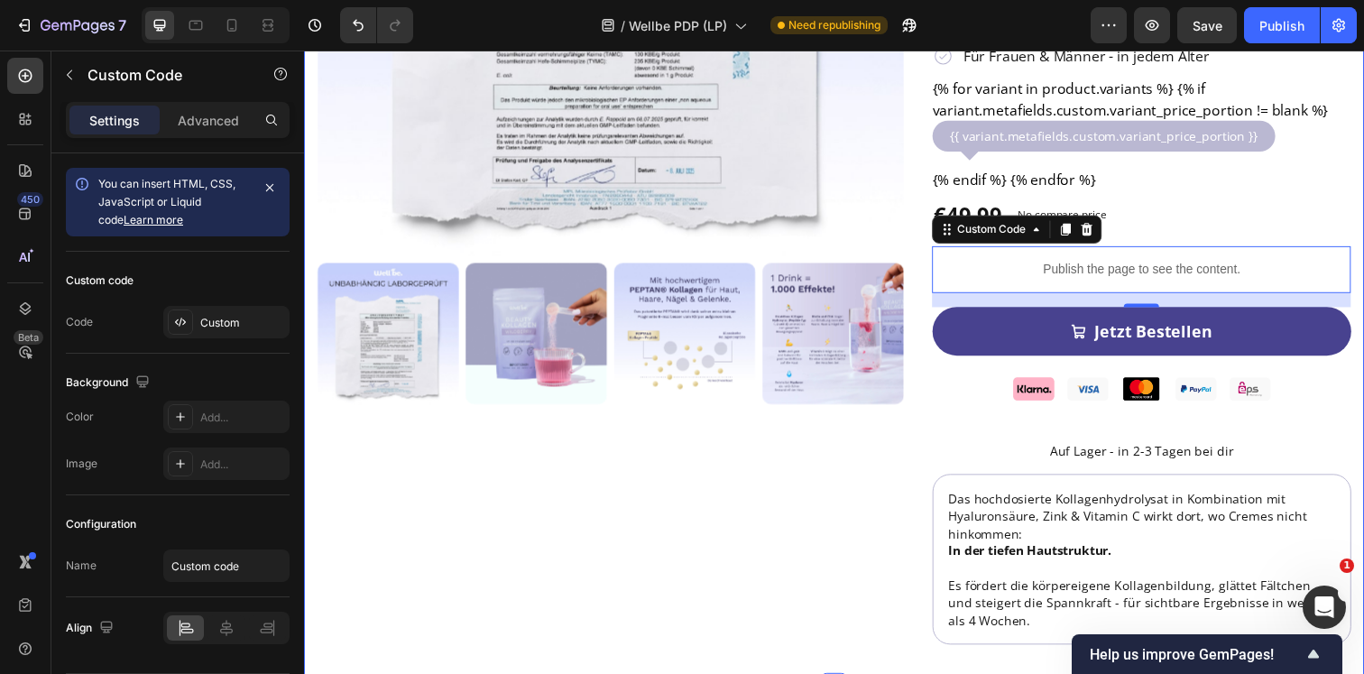
scroll to position [0, 0]
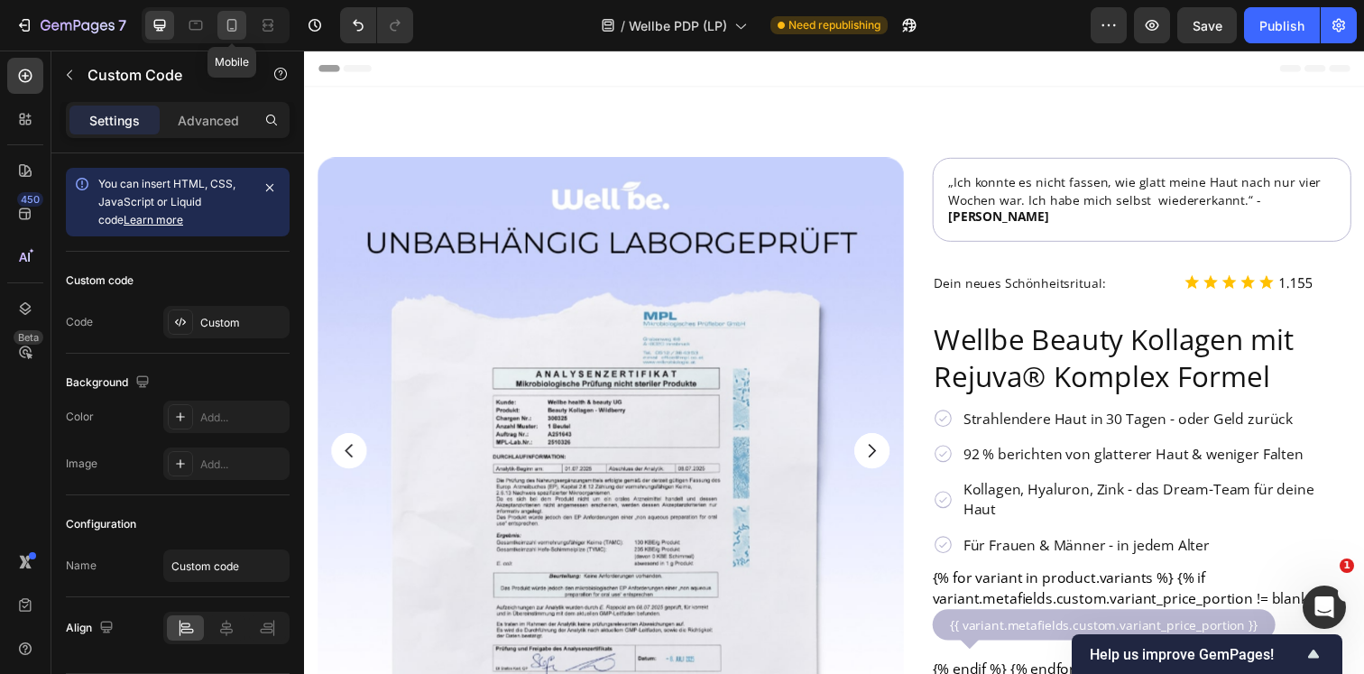
click at [231, 37] on div at bounding box center [231, 25] width 29 height 29
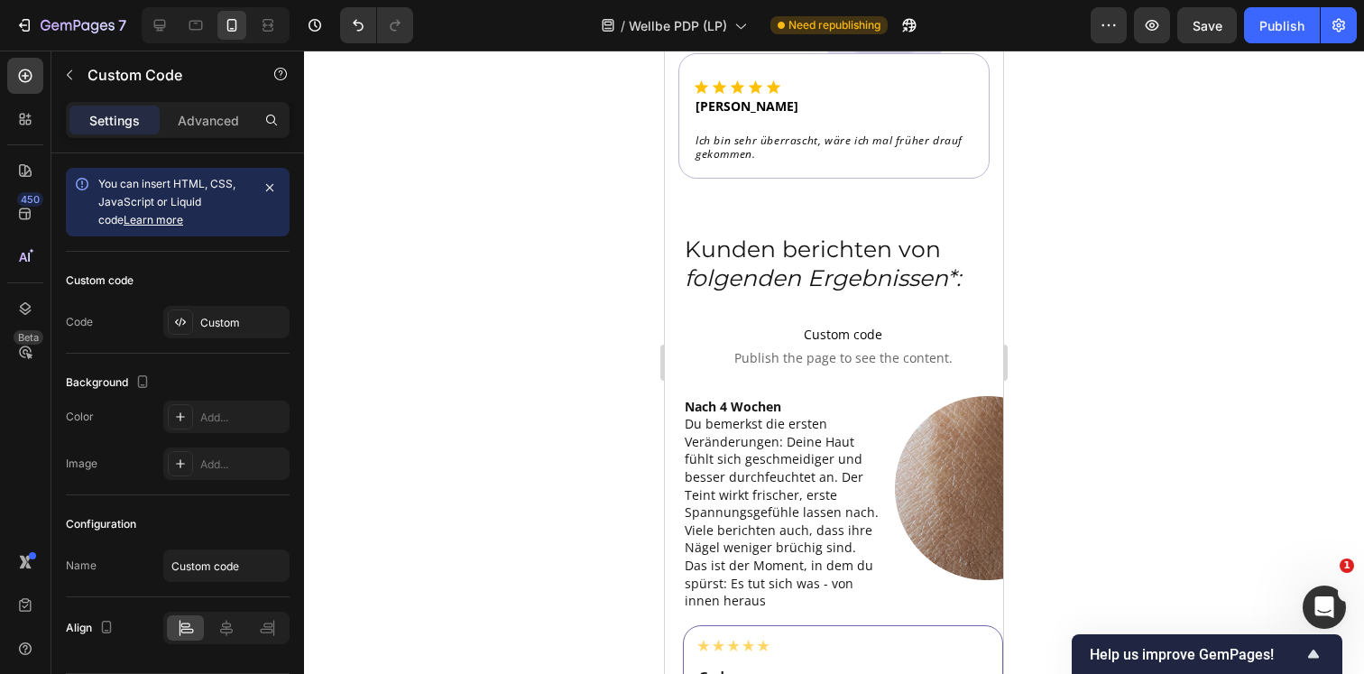
scroll to position [6150, 0]
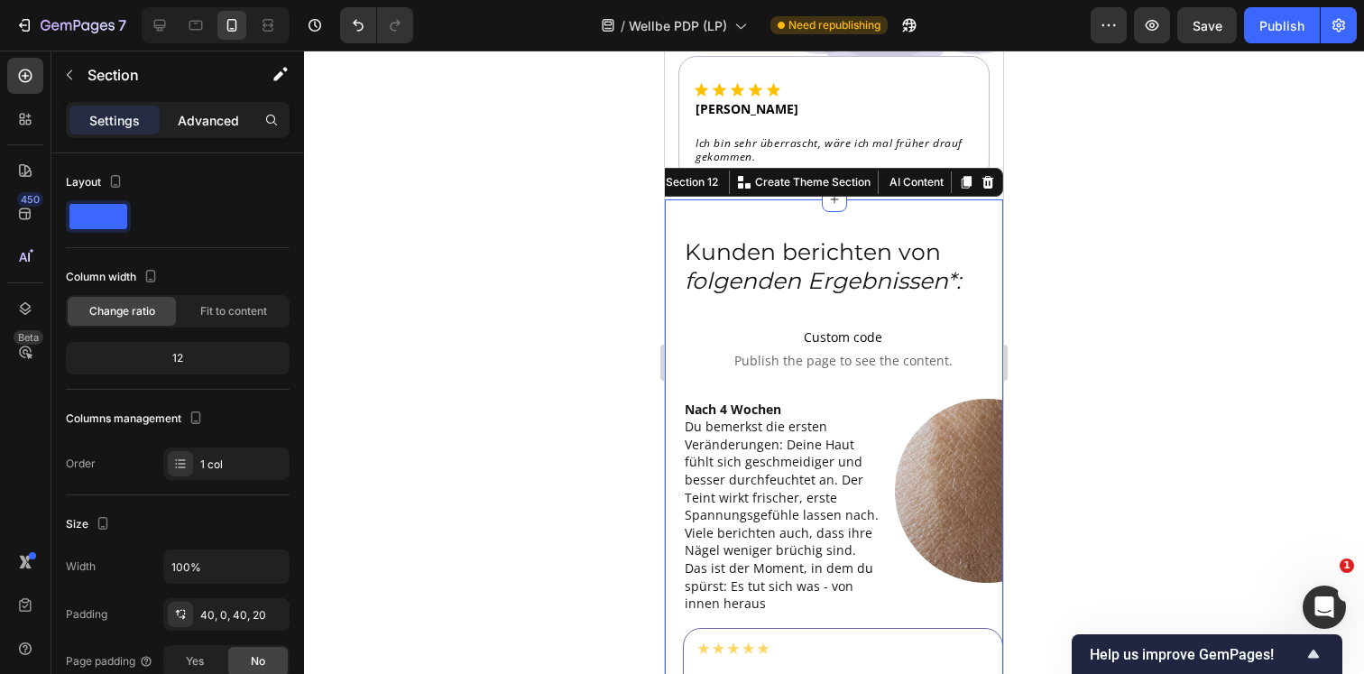
click at [210, 133] on div "Advanced" at bounding box center [208, 120] width 90 height 29
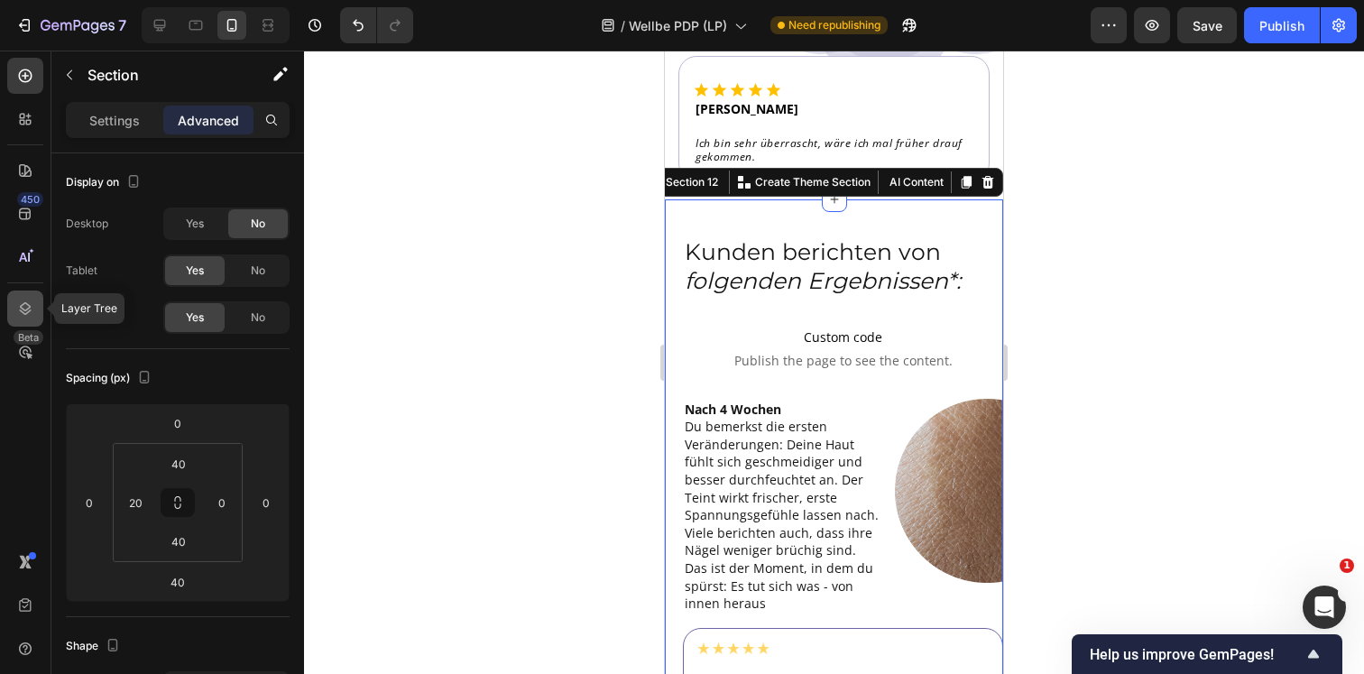
click at [23, 293] on div at bounding box center [25, 308] width 36 height 36
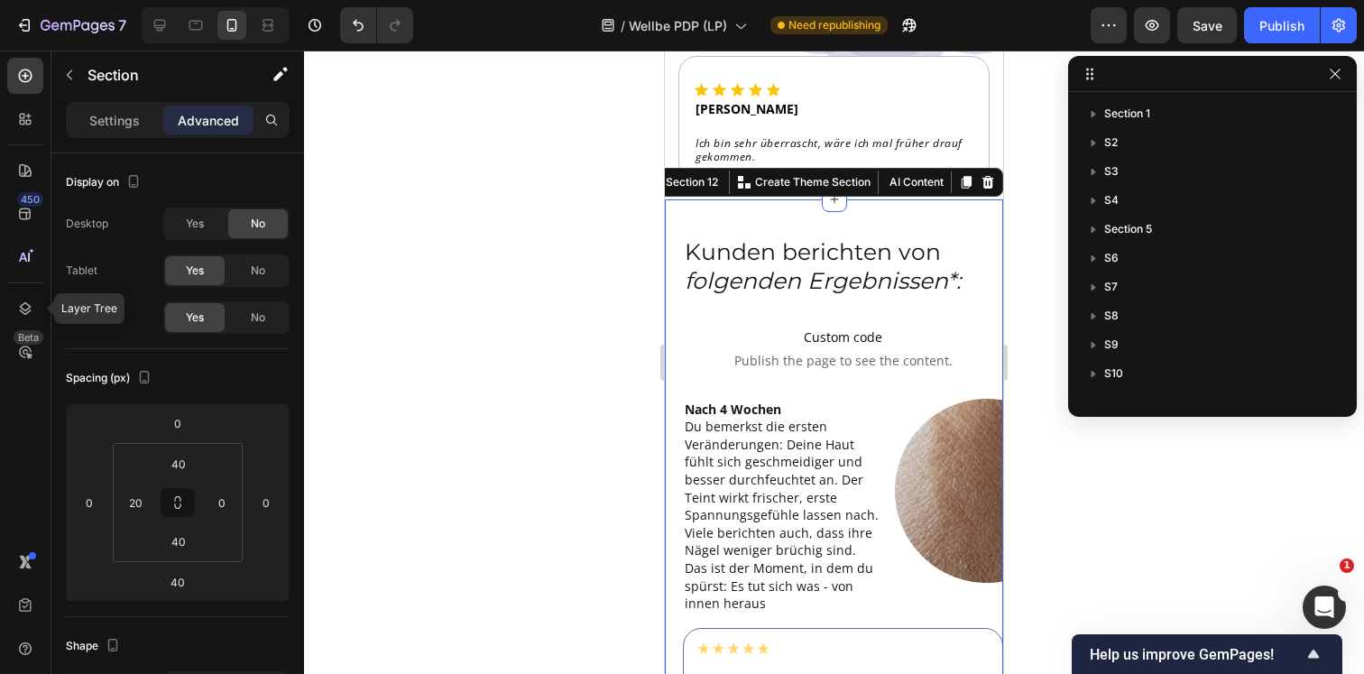
scroll to position [197, 0]
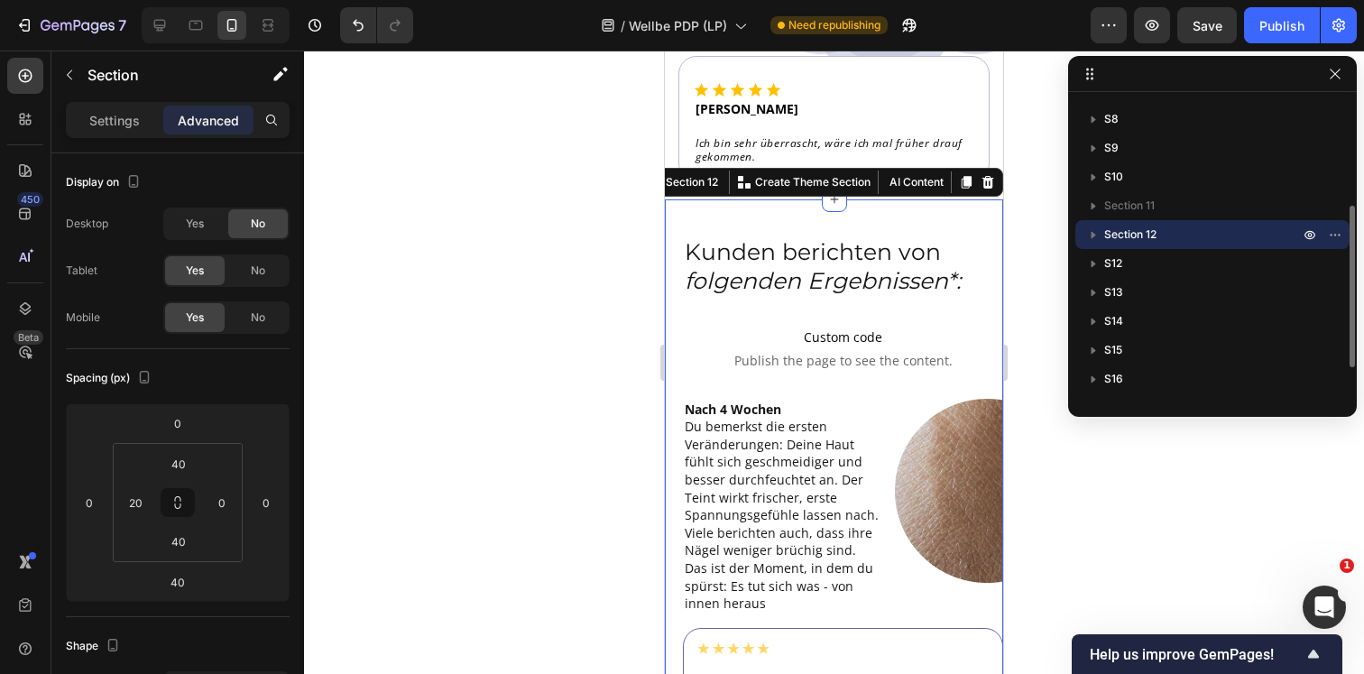
click at [1090, 236] on icon "button" at bounding box center [1093, 234] width 18 height 18
click at [1174, 239] on p "Section 12" at bounding box center [1203, 234] width 198 height 18
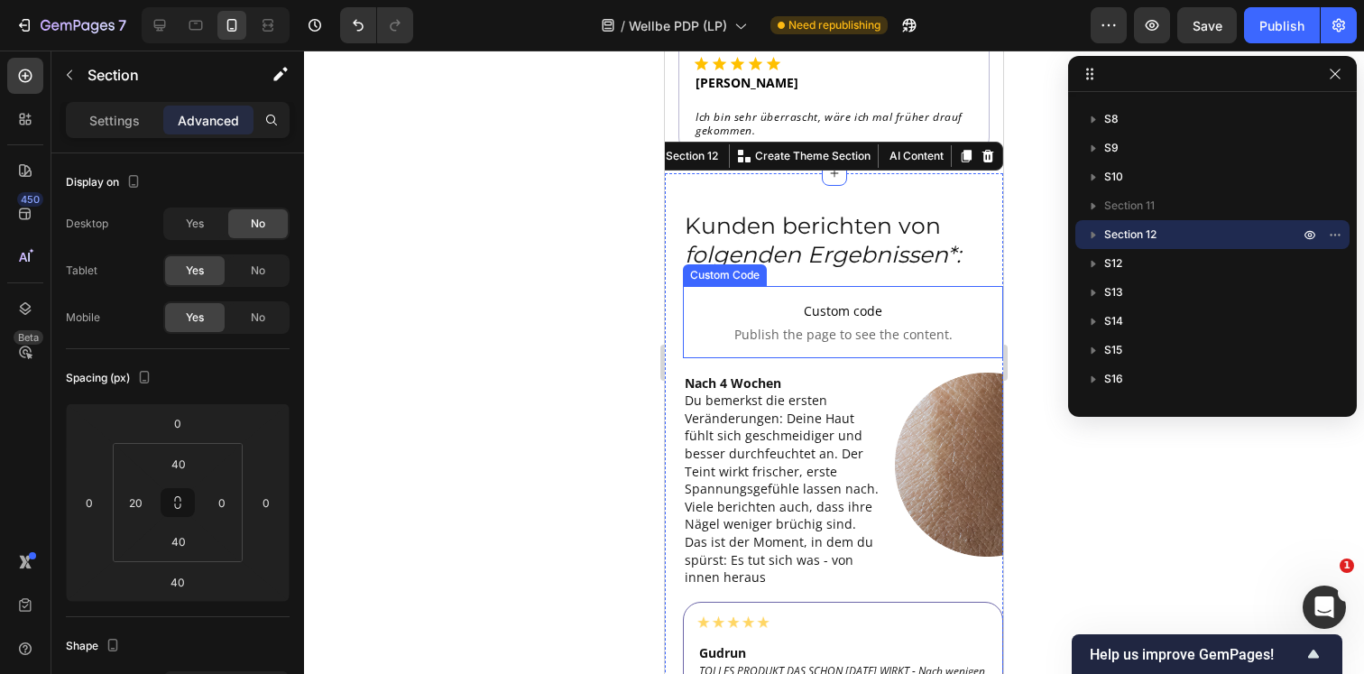
scroll to position [6173, 0]
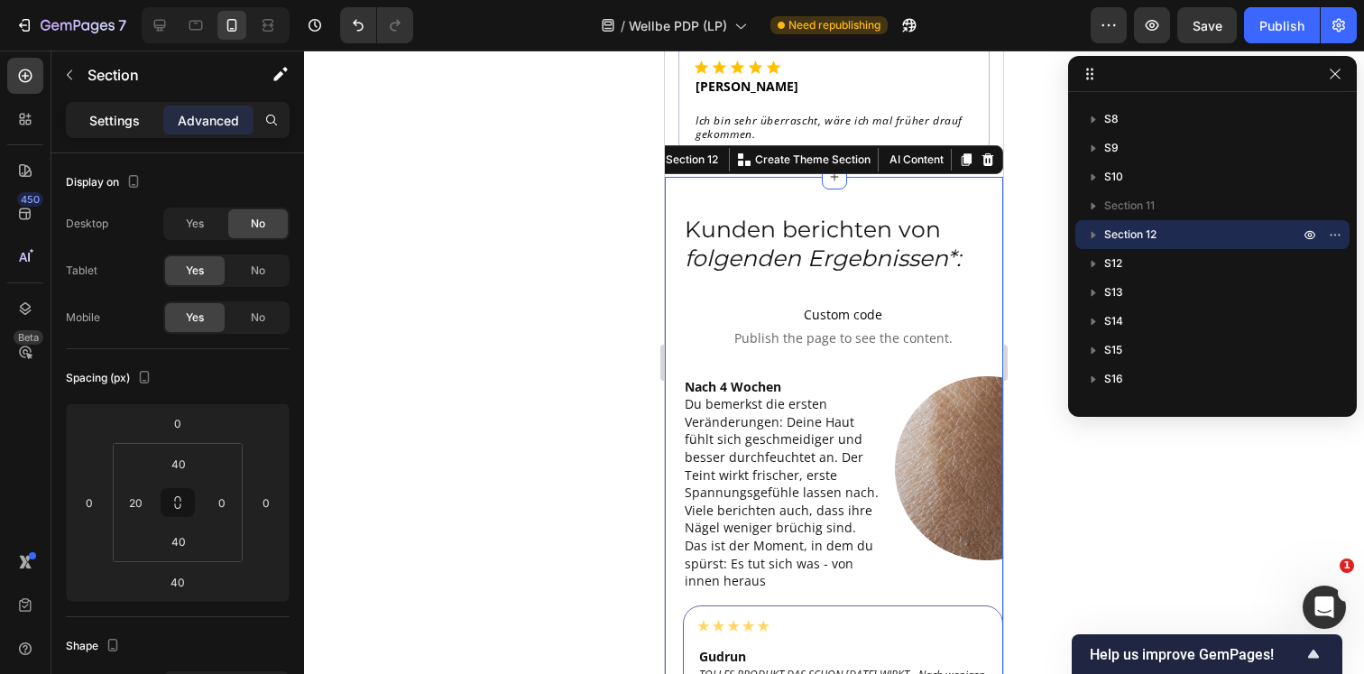
click at [133, 130] on div "Settings" at bounding box center [114, 120] width 90 height 29
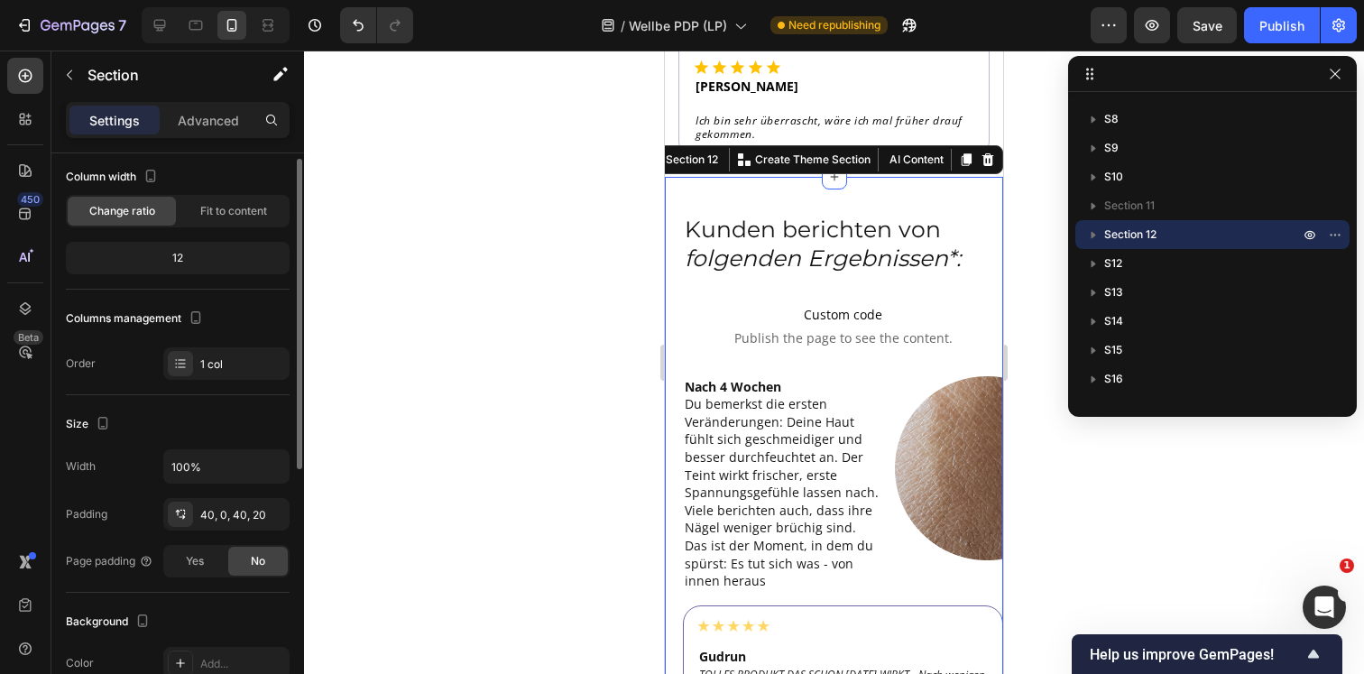
scroll to position [136, 0]
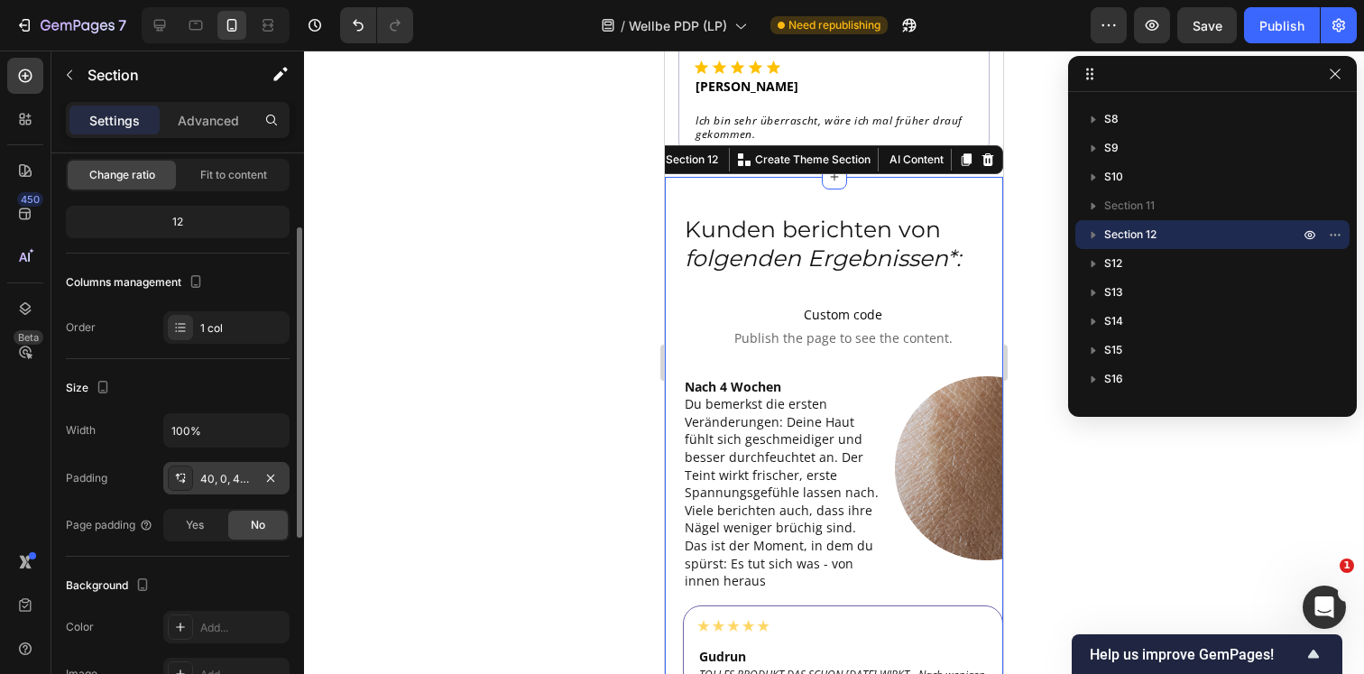
click at [194, 482] on div "40, 0, 40, 20" at bounding box center [226, 478] width 126 height 32
click at [393, 396] on div at bounding box center [834, 362] width 1060 height 623
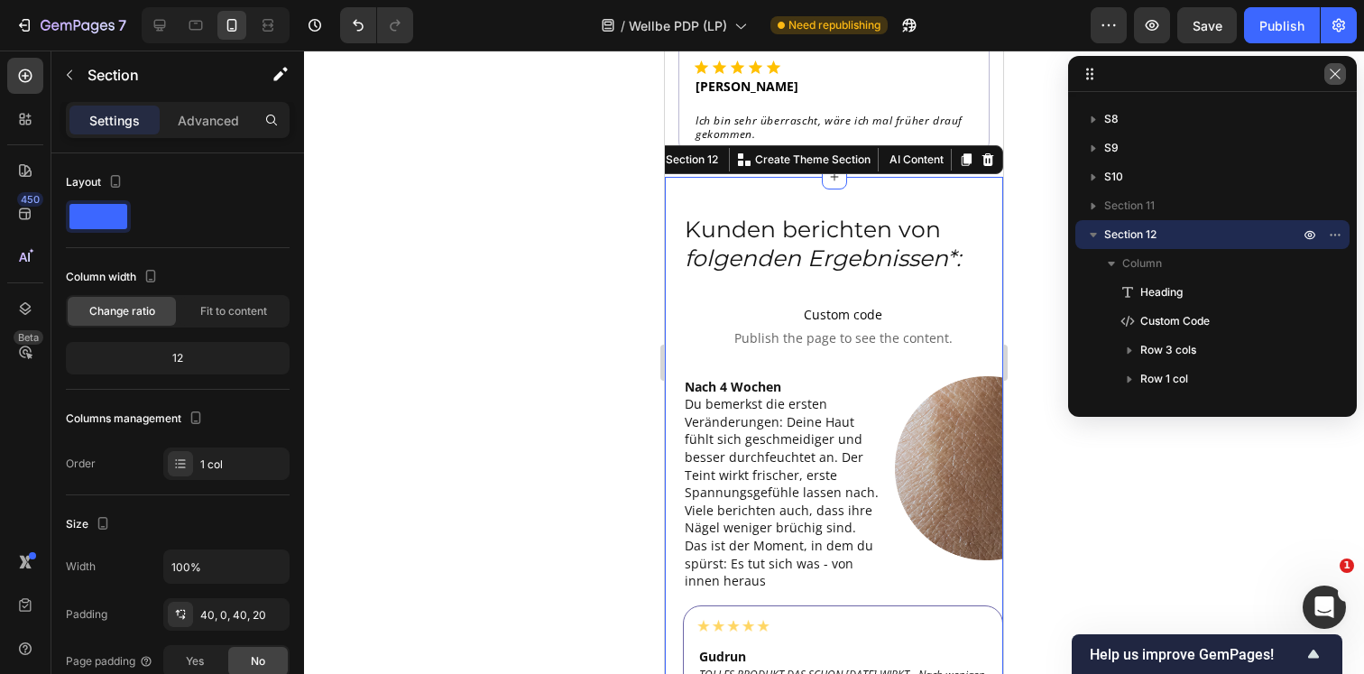
drag, startPoint x: 1330, startPoint y: 81, endPoint x: 1052, endPoint y: 243, distance: 322.5
click at [1330, 81] on button "button" at bounding box center [1335, 74] width 22 height 22
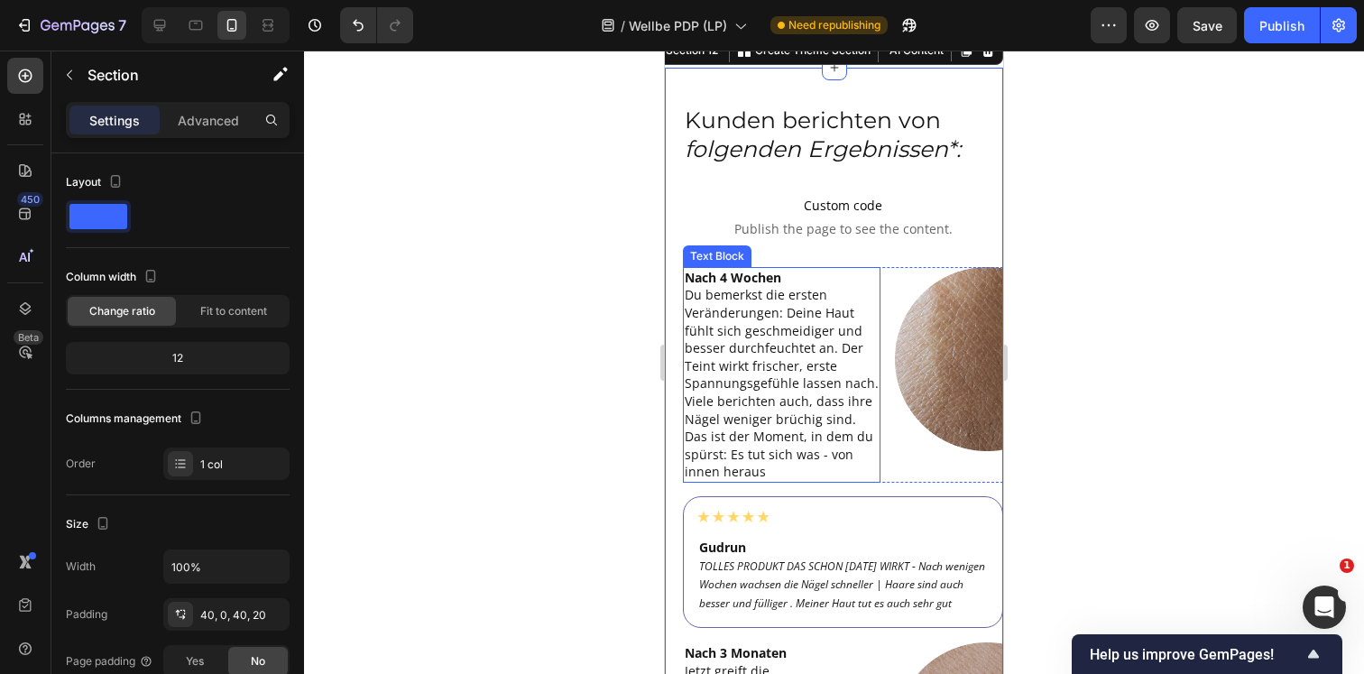
scroll to position [6120, 0]
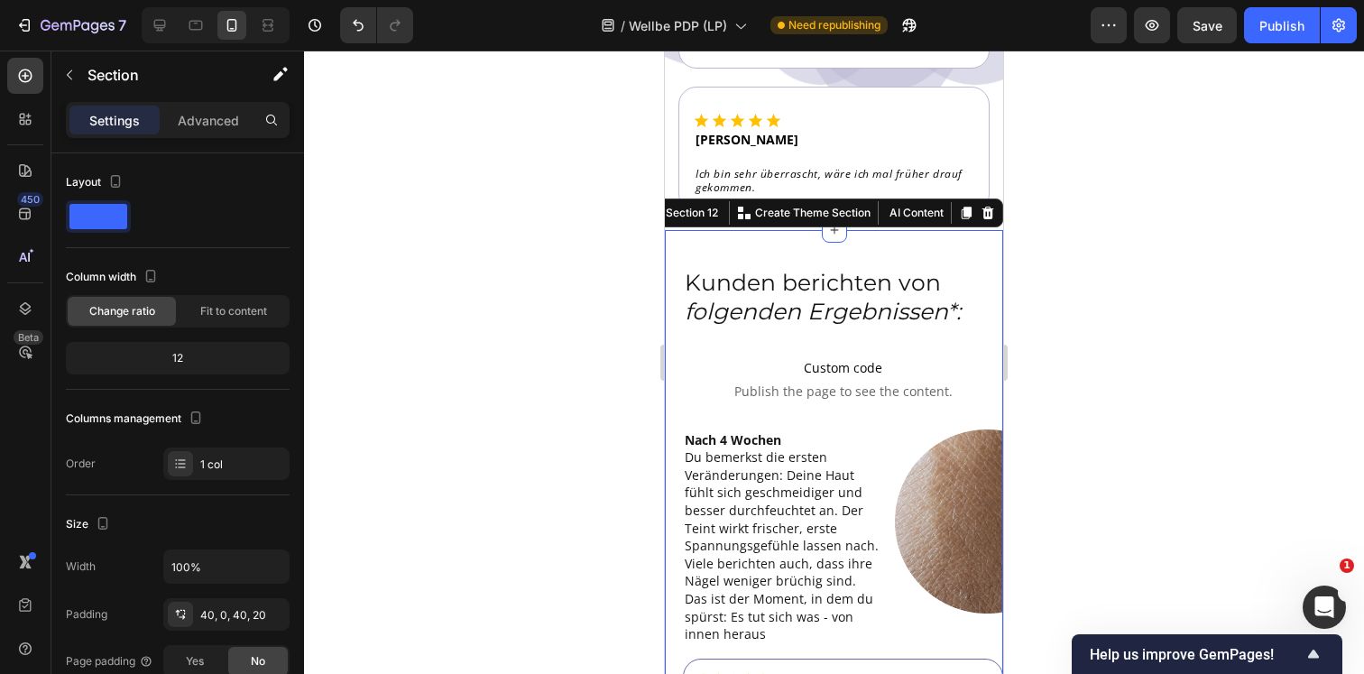
click at [694, 218] on div "Section 12" at bounding box center [692, 213] width 60 height 16
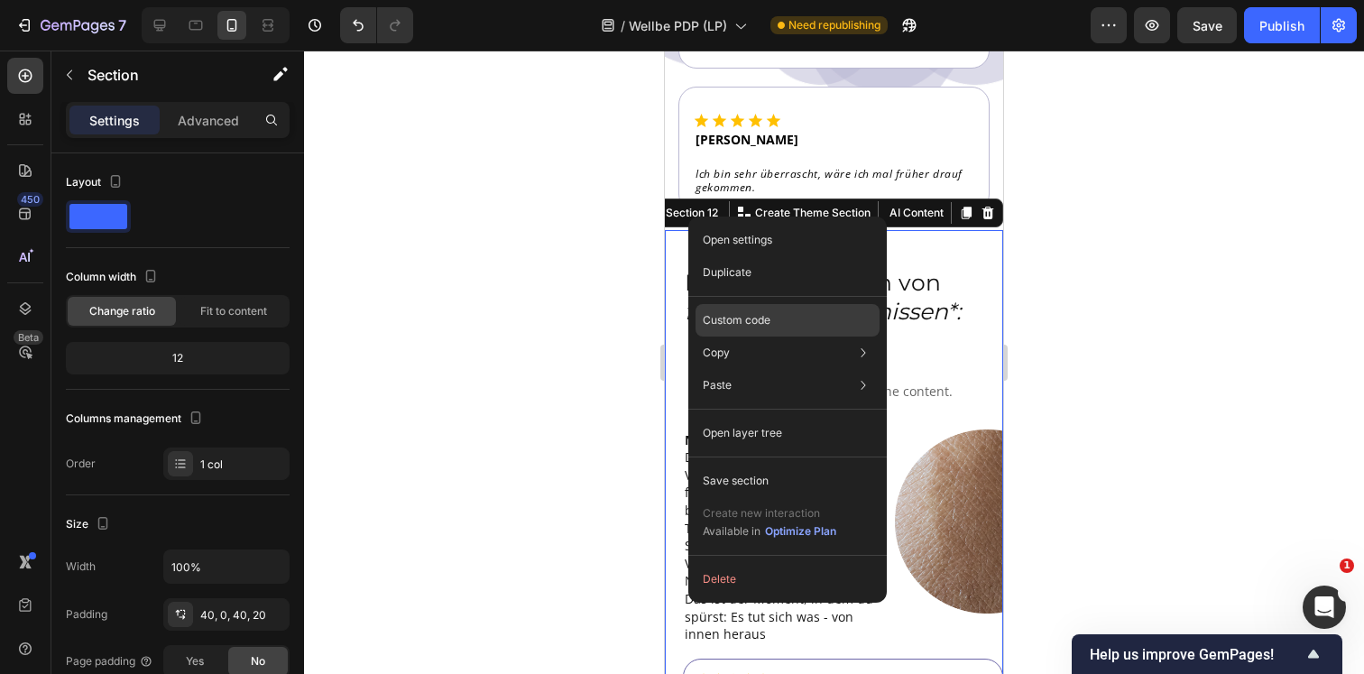
click at [749, 317] on p "Custom code" at bounding box center [737, 320] width 68 height 16
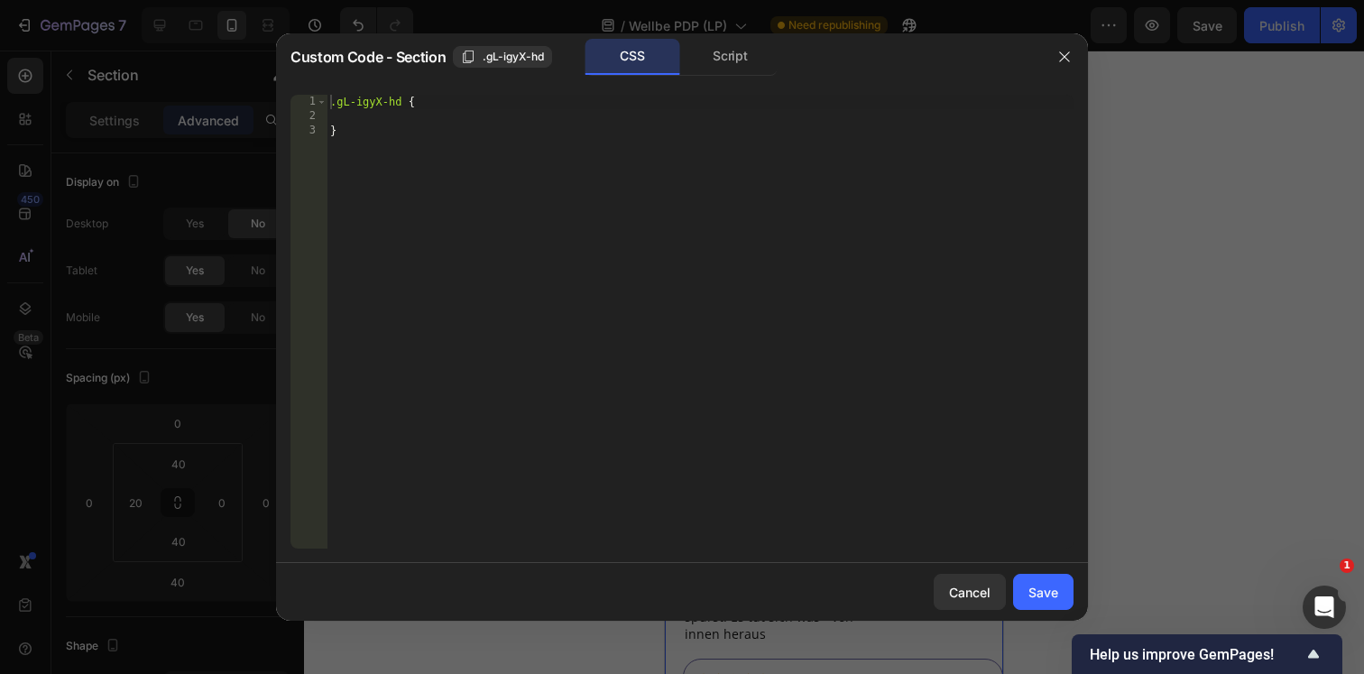
type textarea "}"
click at [381, 126] on div ".gL-igyX-hd { }" at bounding box center [699, 336] width 747 height 482
click at [363, 115] on div ".gL-igyX-hd { }" at bounding box center [699, 336] width 747 height 482
click at [416, 115] on div ".gL-igyX-hd { overflow : hidden ; }" at bounding box center [699, 336] width 747 height 482
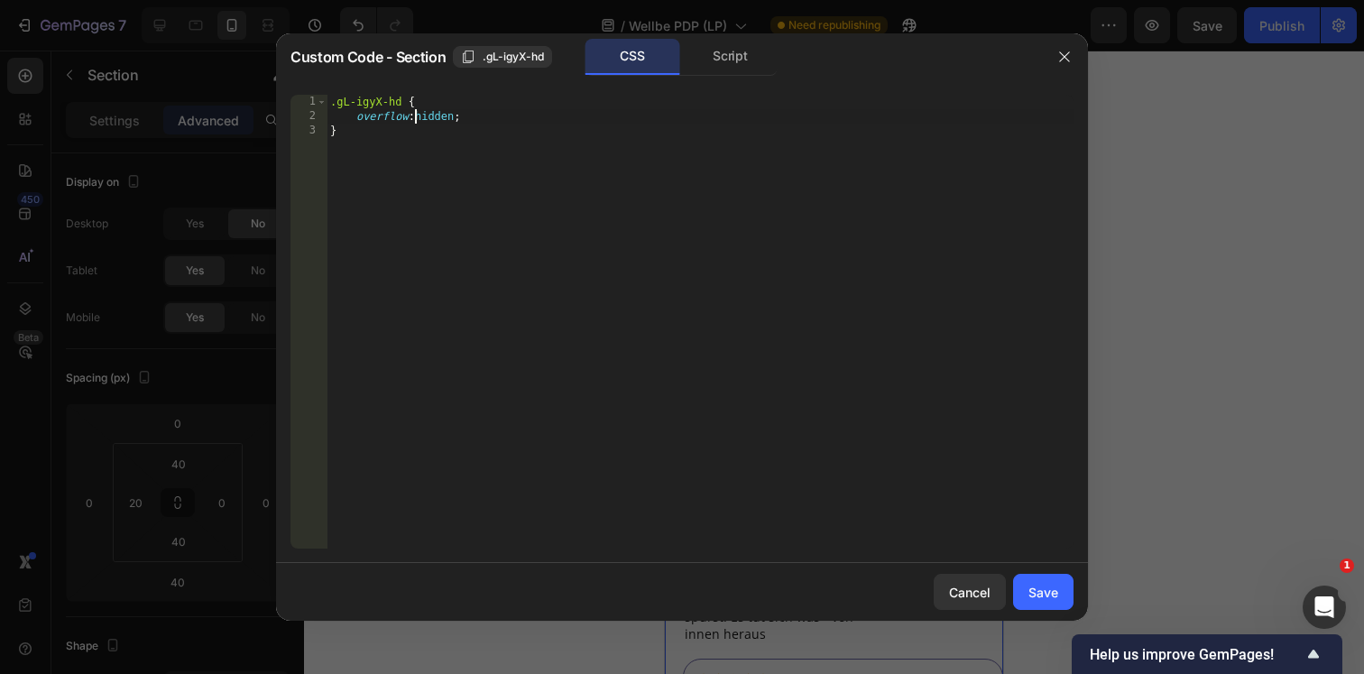
scroll to position [0, 8]
type textarea "overflow: hidden;"
click at [1058, 602] on button "Save" at bounding box center [1043, 592] width 60 height 36
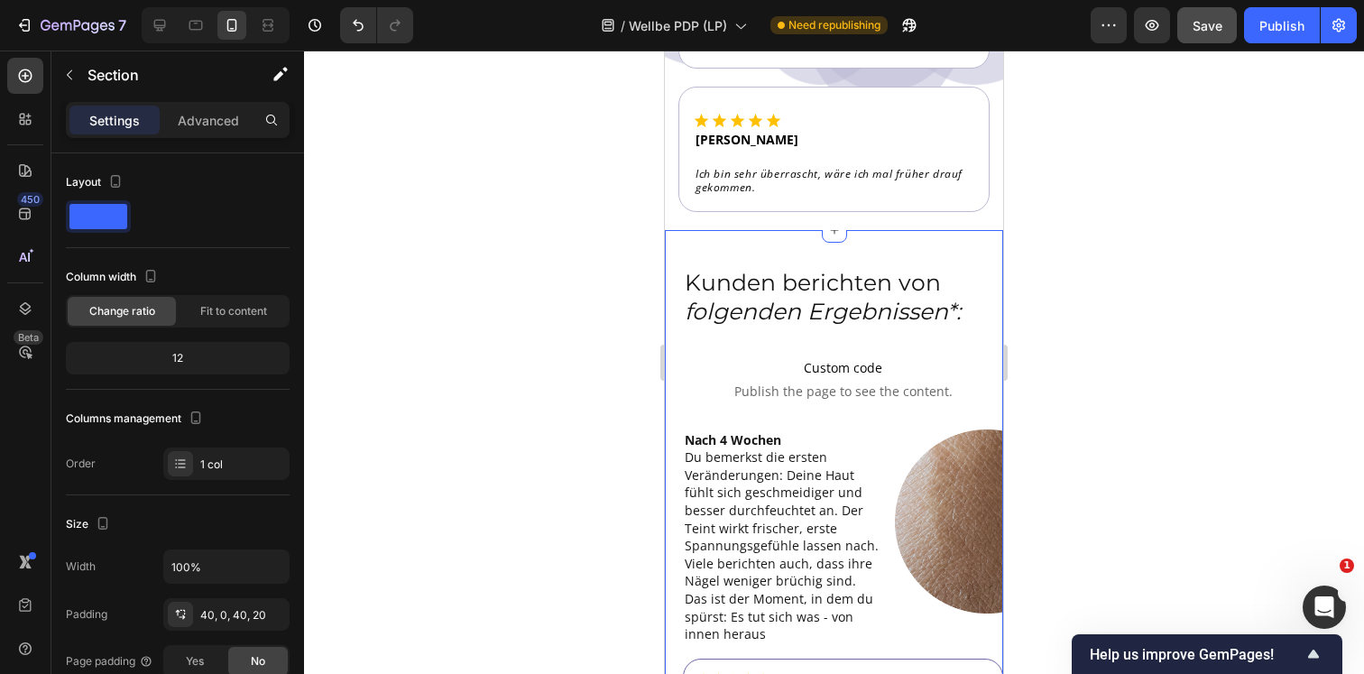
click at [1196, 37] on button "Save" at bounding box center [1207, 25] width 60 height 36
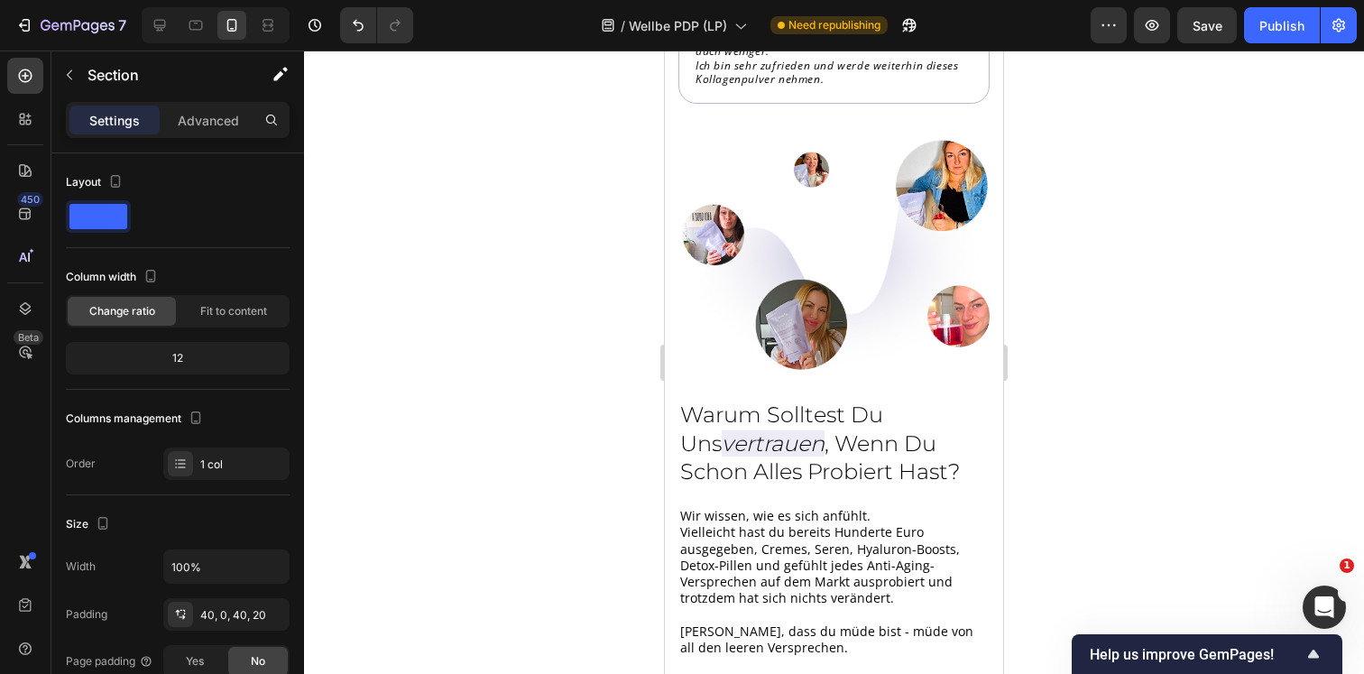
scroll to position [12478, 0]
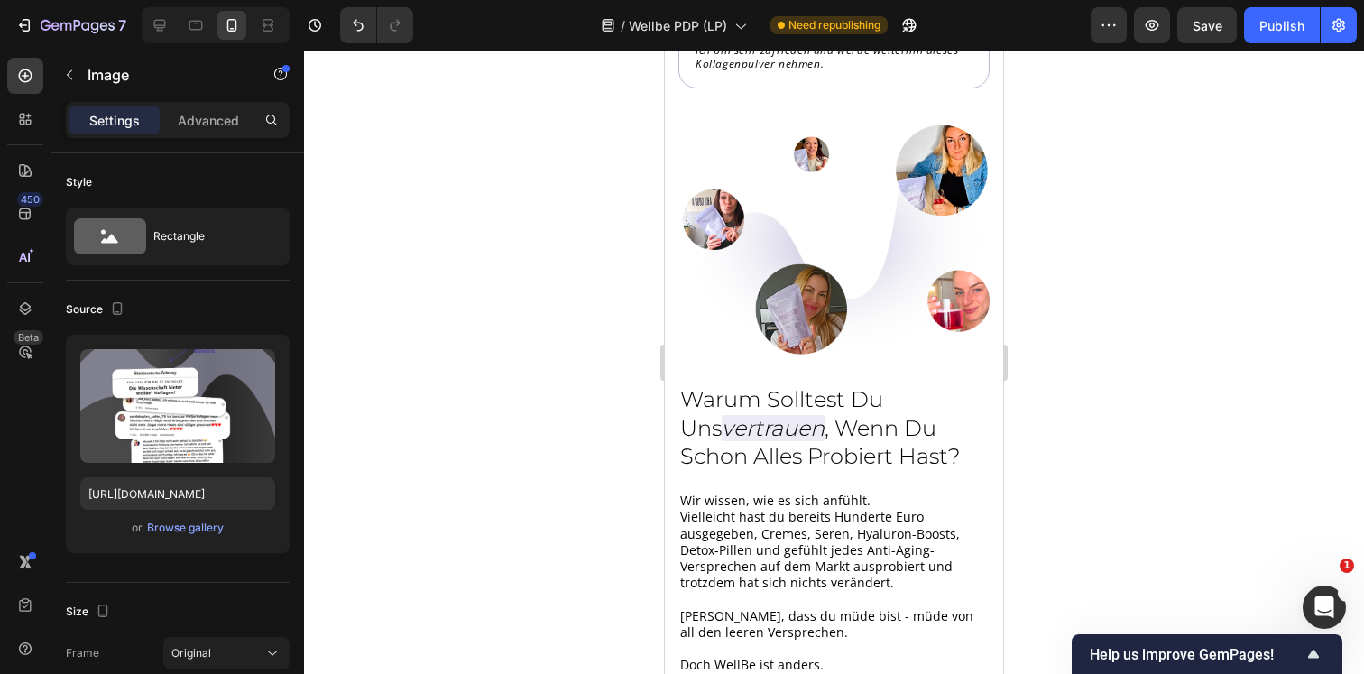
click at [171, 19] on div at bounding box center [159, 25] width 29 height 29
type input "[URL][DOMAIN_NAME]"
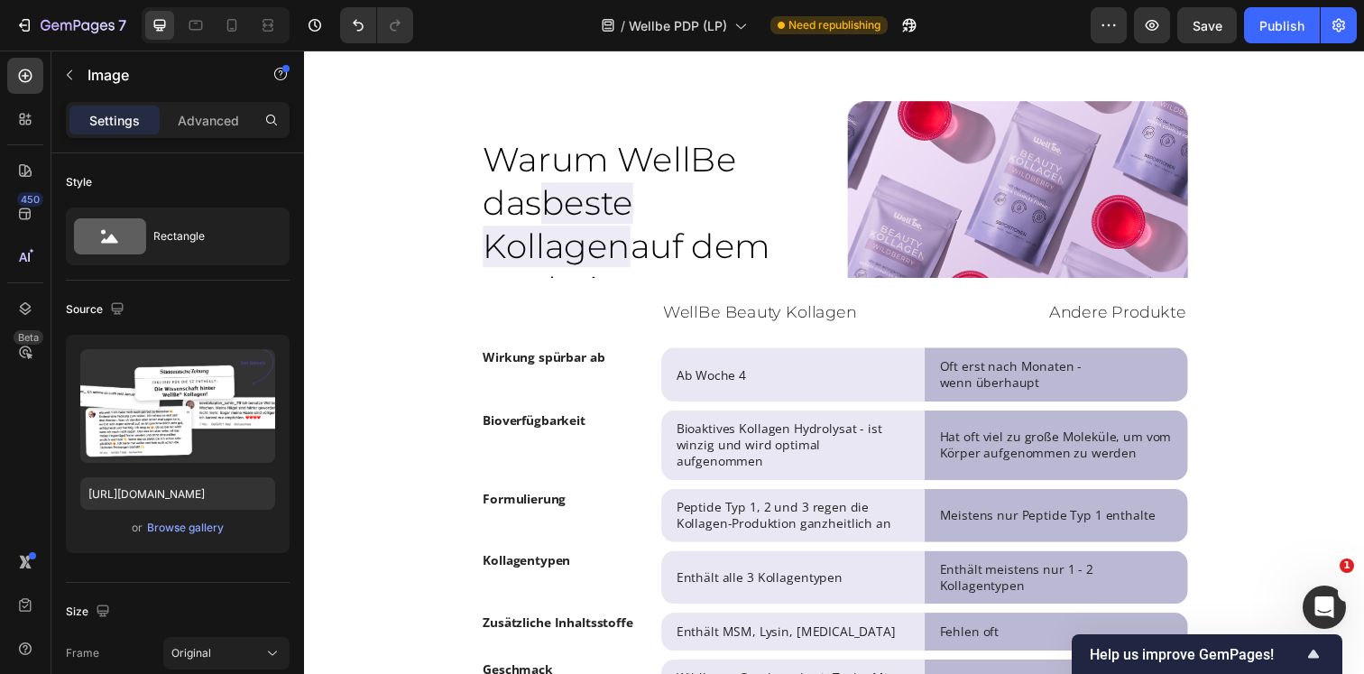
scroll to position [7851, 0]
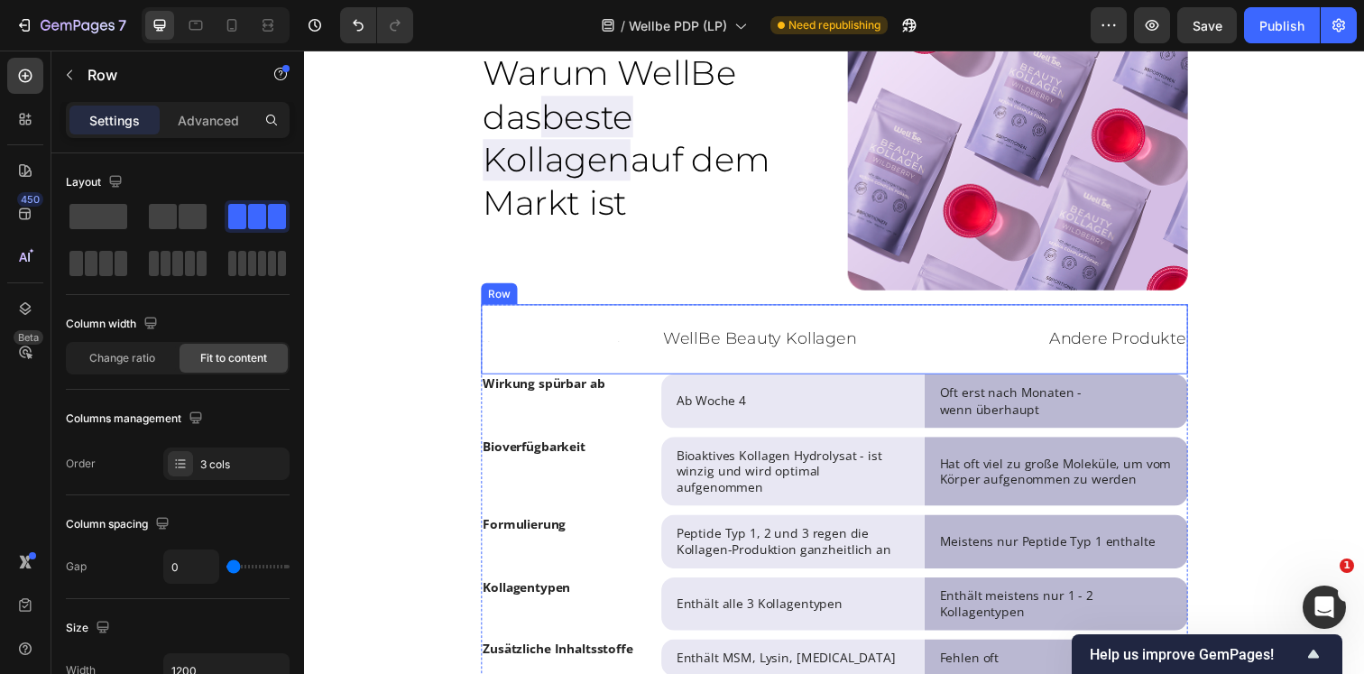
click at [646, 378] on div "Text Block" at bounding box center [576, 344] width 184 height 71
click at [32, 301] on icon at bounding box center [25, 308] width 18 height 18
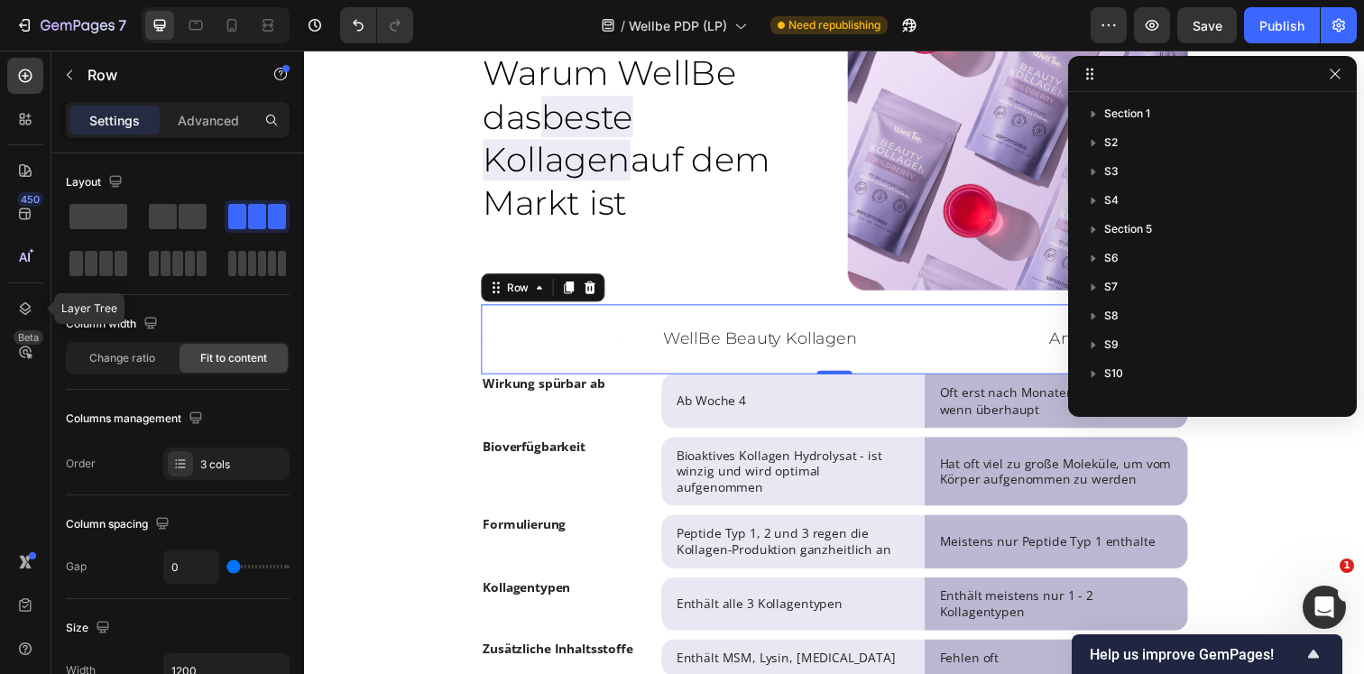
scroll to position [399, 0]
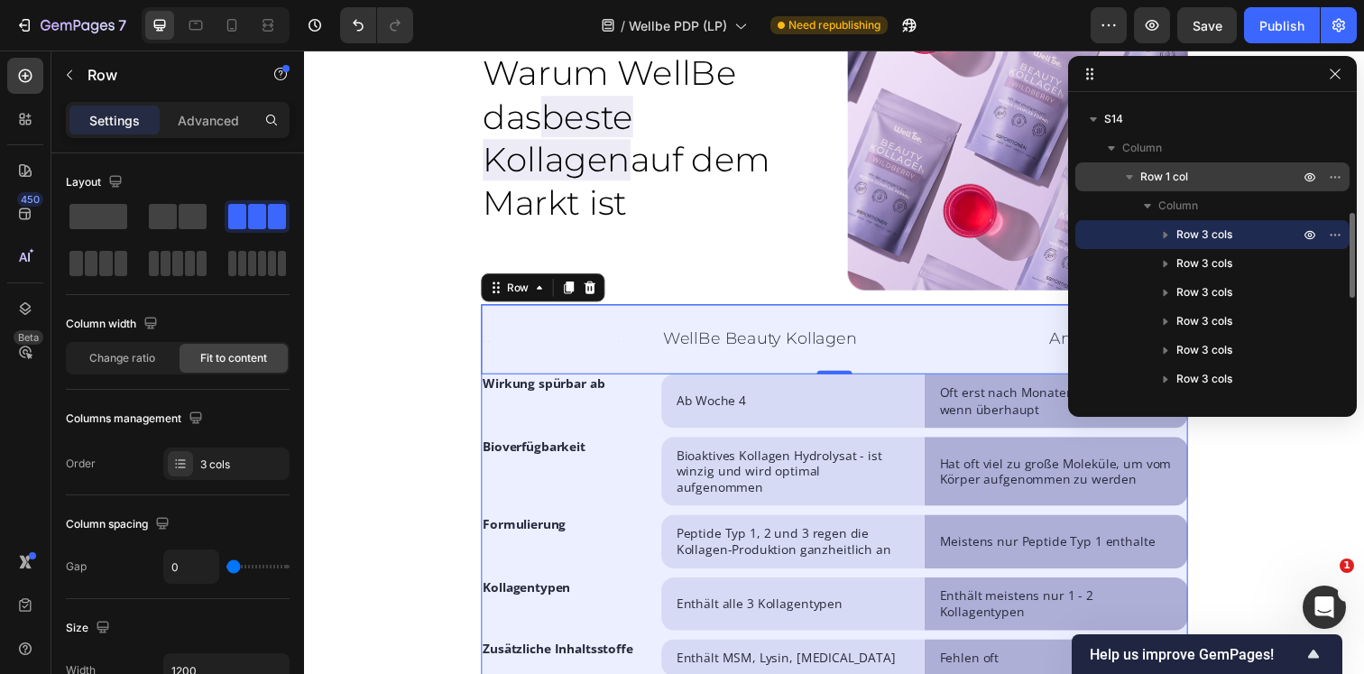
click at [1198, 180] on p "Row 1 col" at bounding box center [1221, 177] width 162 height 18
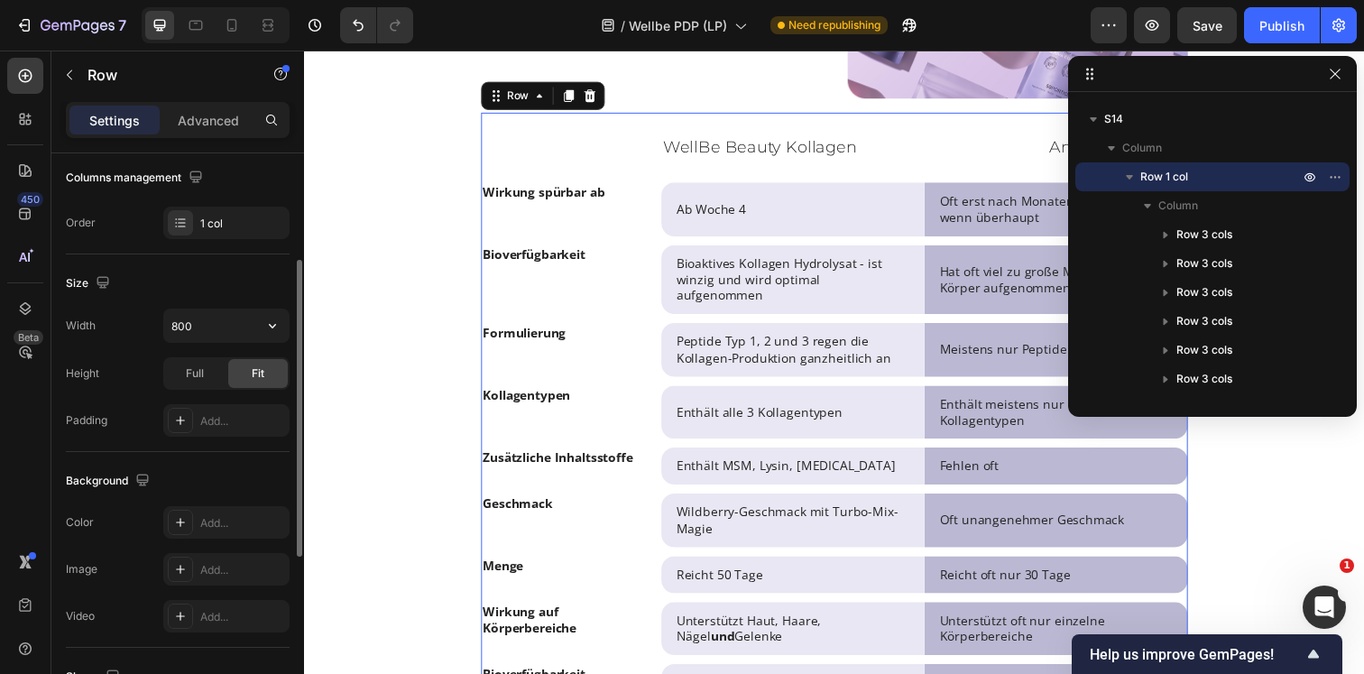
scroll to position [260, 0]
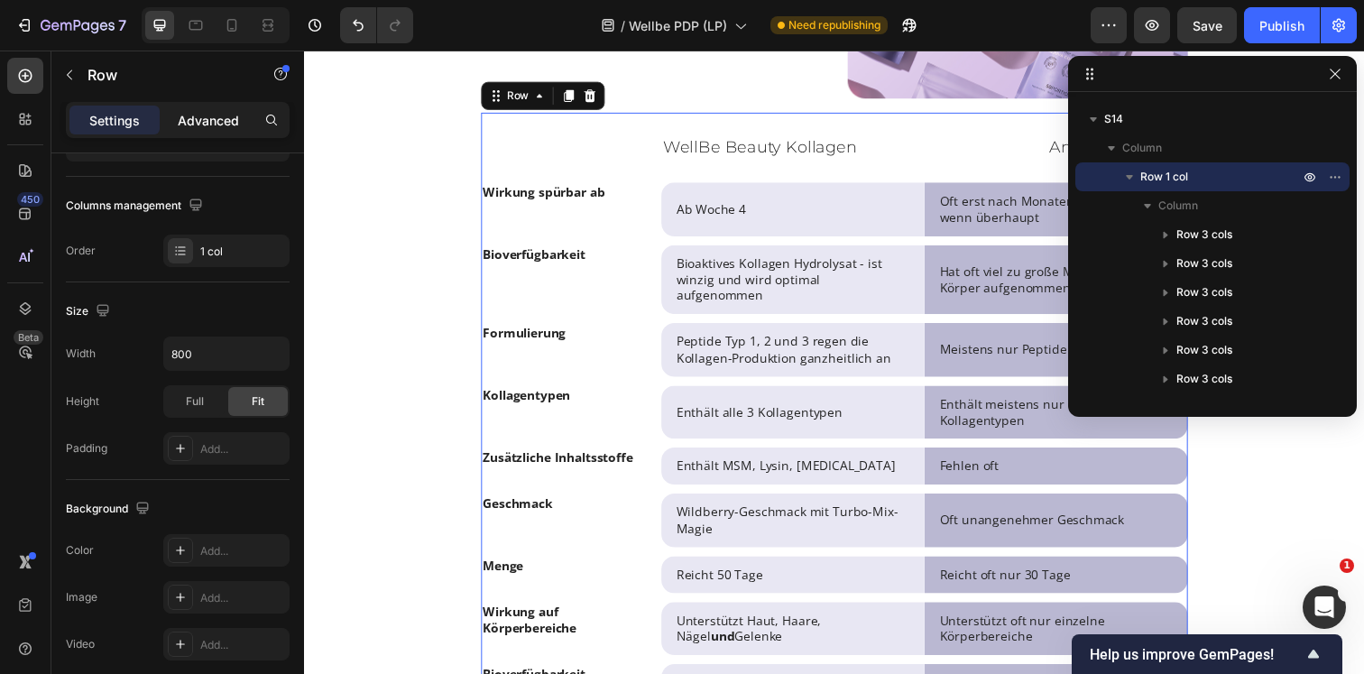
click at [220, 120] on p "Advanced" at bounding box center [208, 120] width 61 height 19
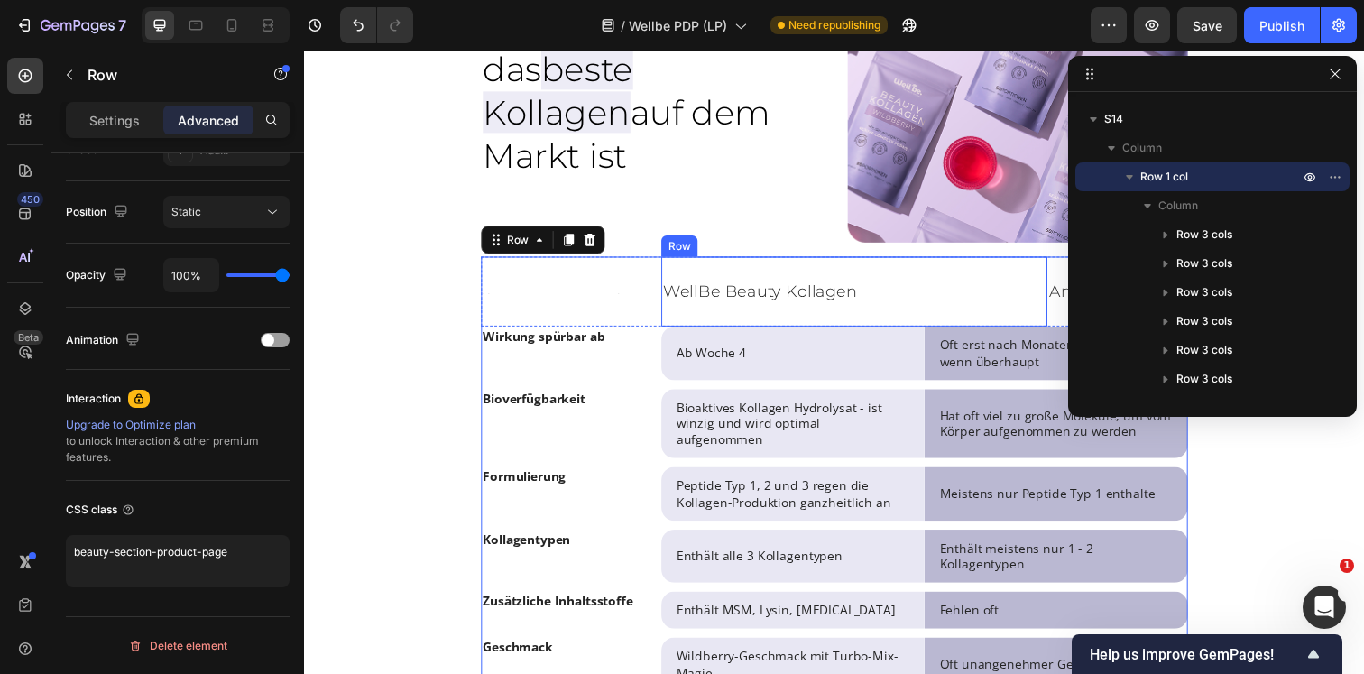
scroll to position [7892, 0]
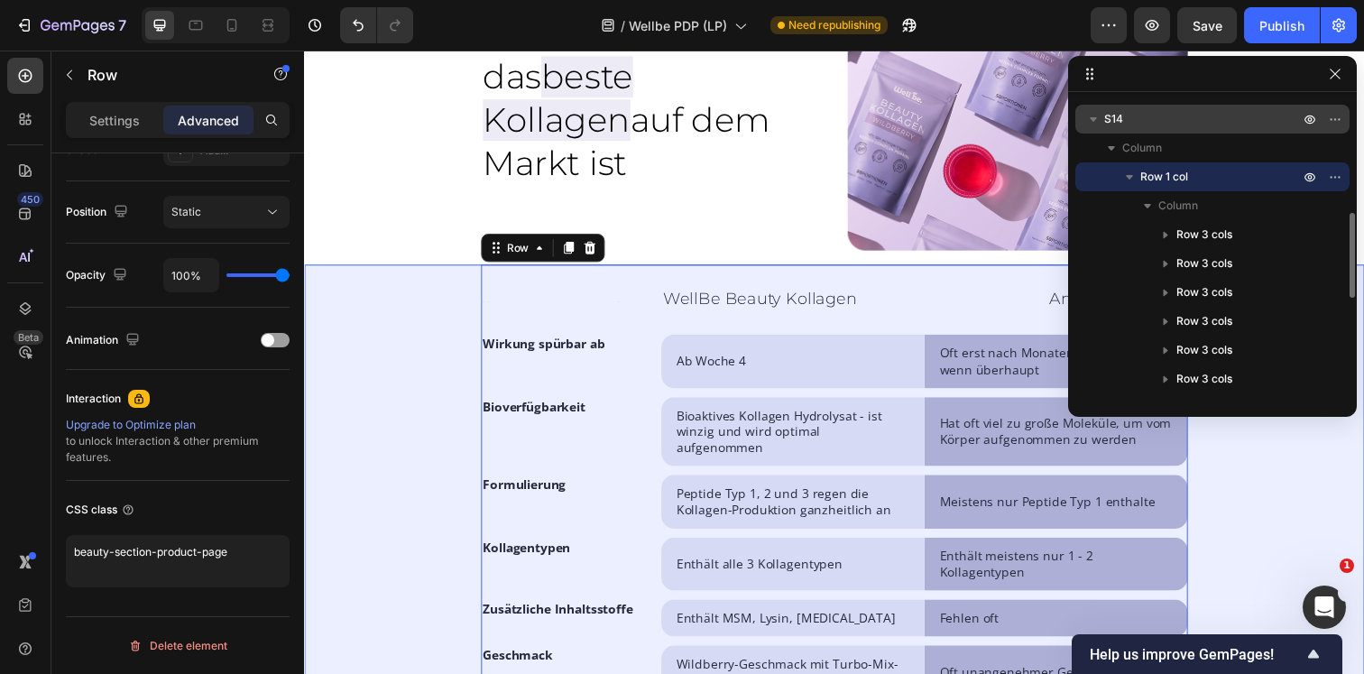
click at [1171, 110] on p "S14" at bounding box center [1203, 119] width 198 height 18
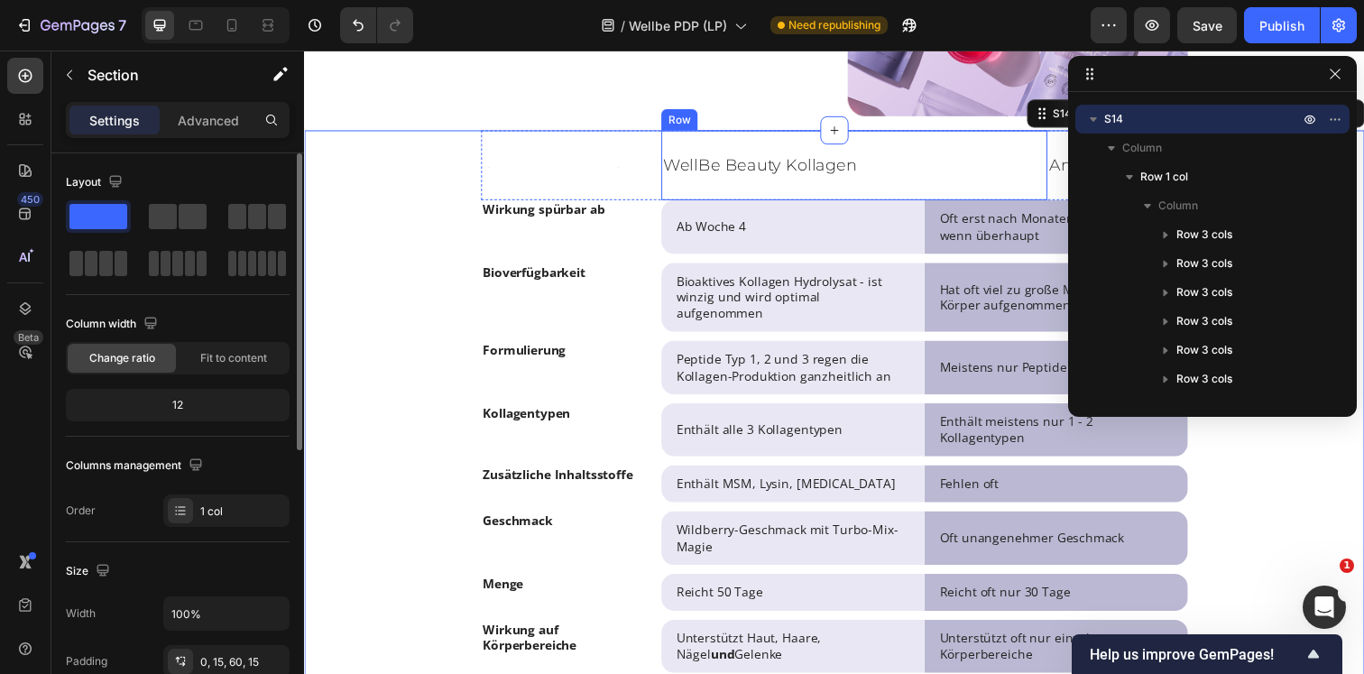
scroll to position [8047, 0]
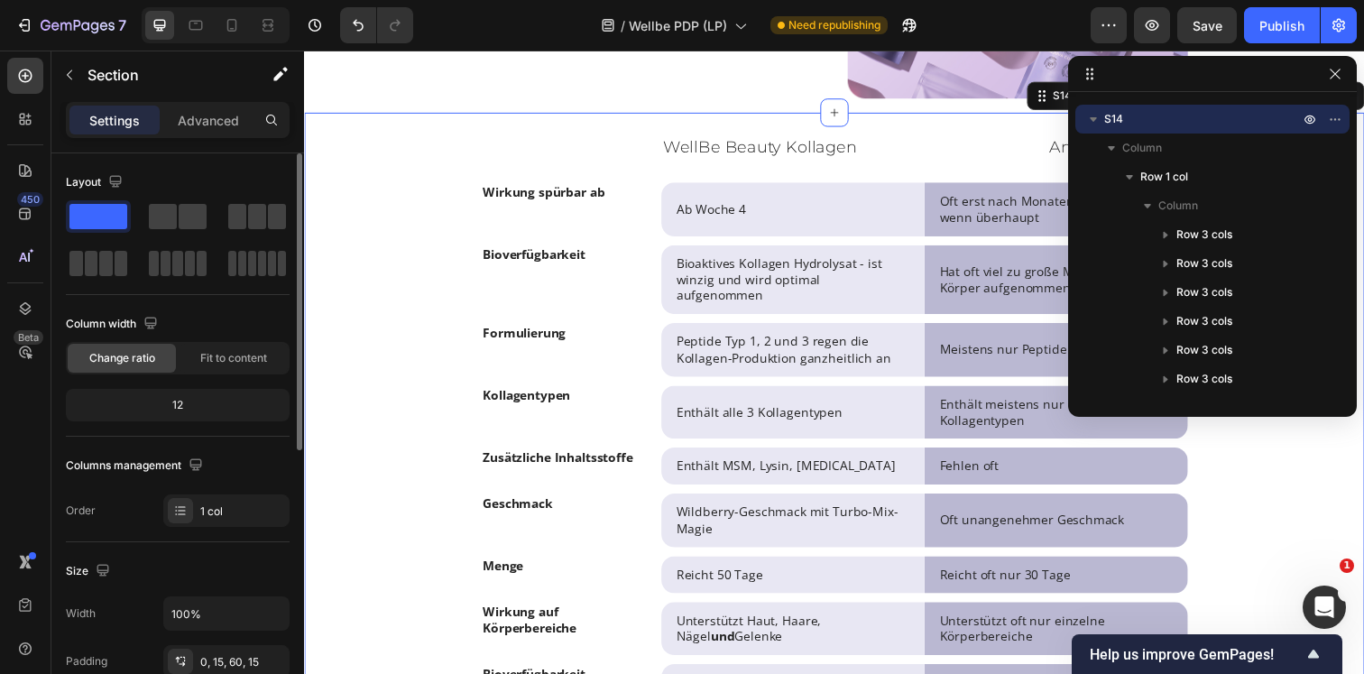
click at [223, 137] on div "Settings Advanced" at bounding box center [178, 120] width 224 height 36
click at [218, 127] on p "Advanced" at bounding box center [208, 120] width 61 height 19
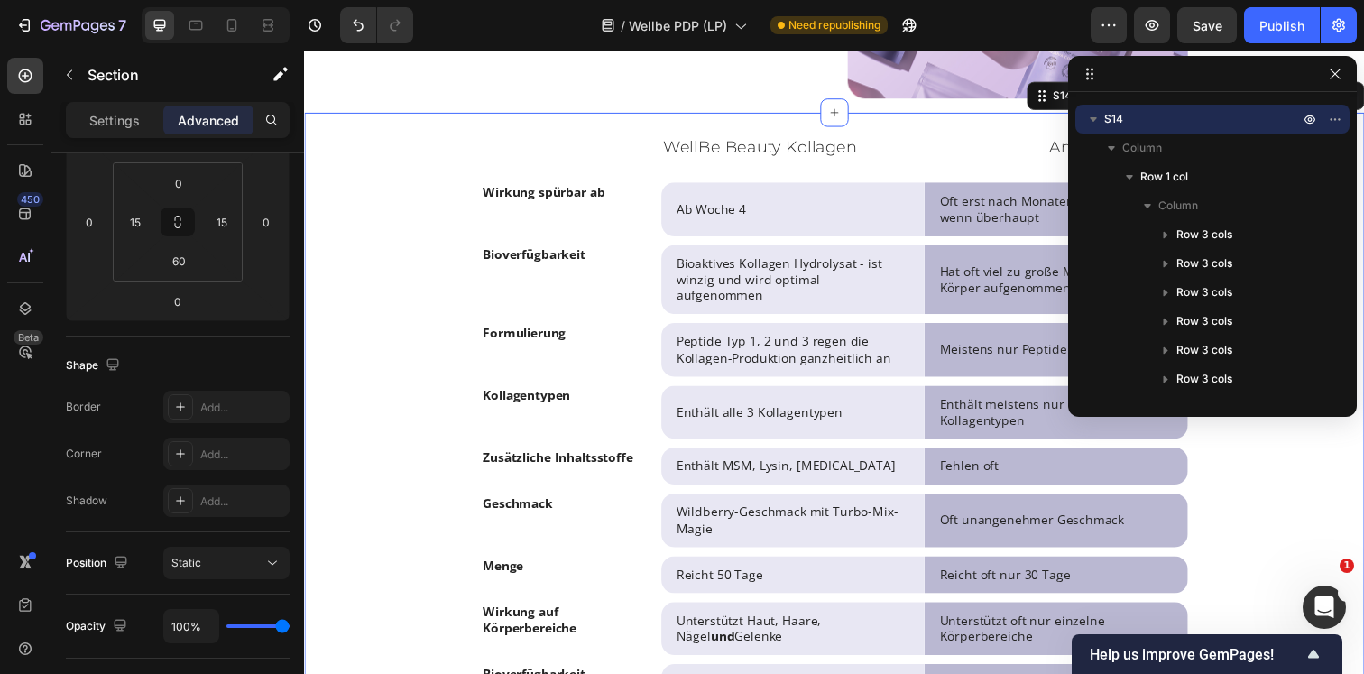
scroll to position [631, 0]
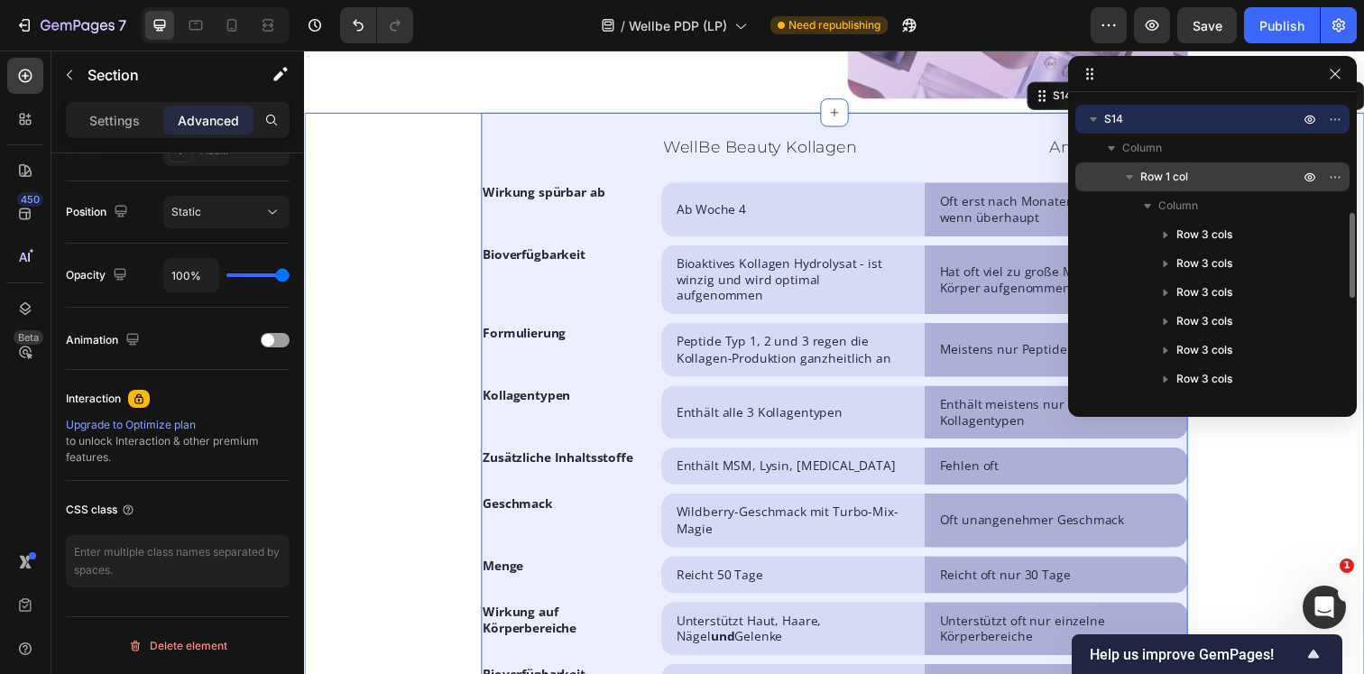
click at [1199, 170] on p "Row 1 col" at bounding box center [1221, 177] width 162 height 18
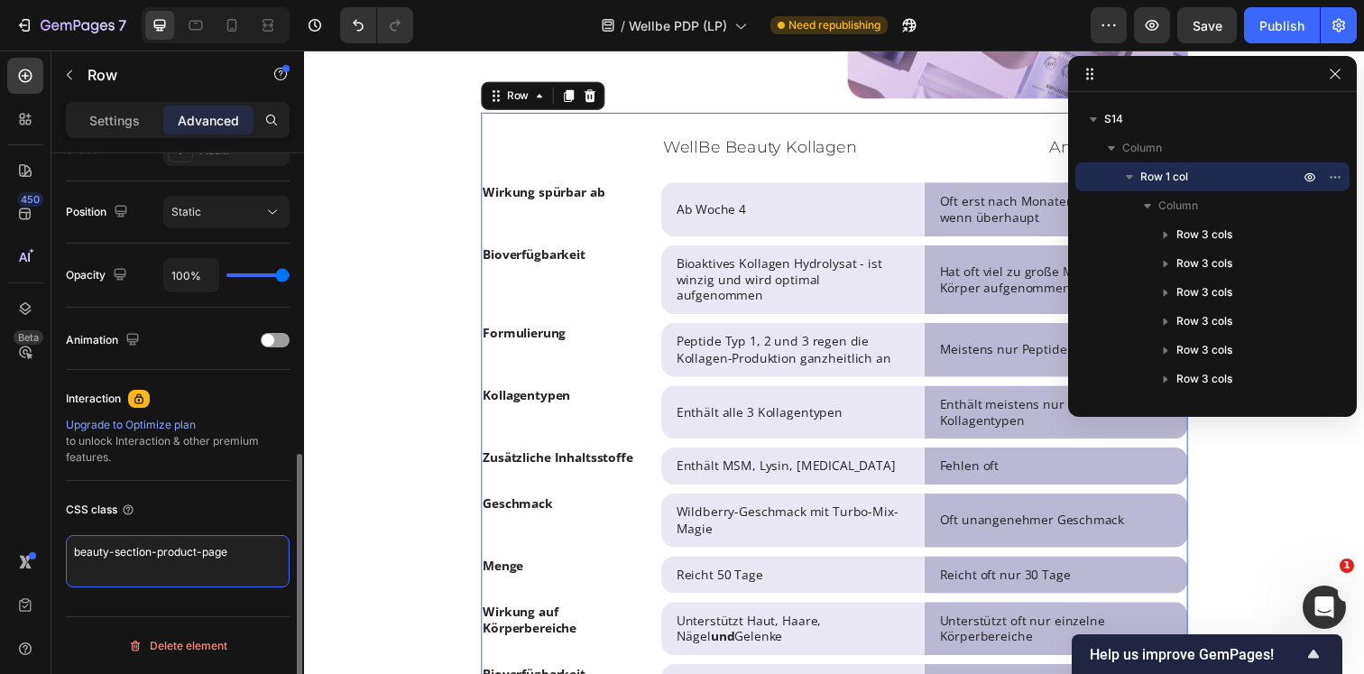
click at [208, 552] on textarea "beauty-section-product-page" at bounding box center [178, 561] width 224 height 52
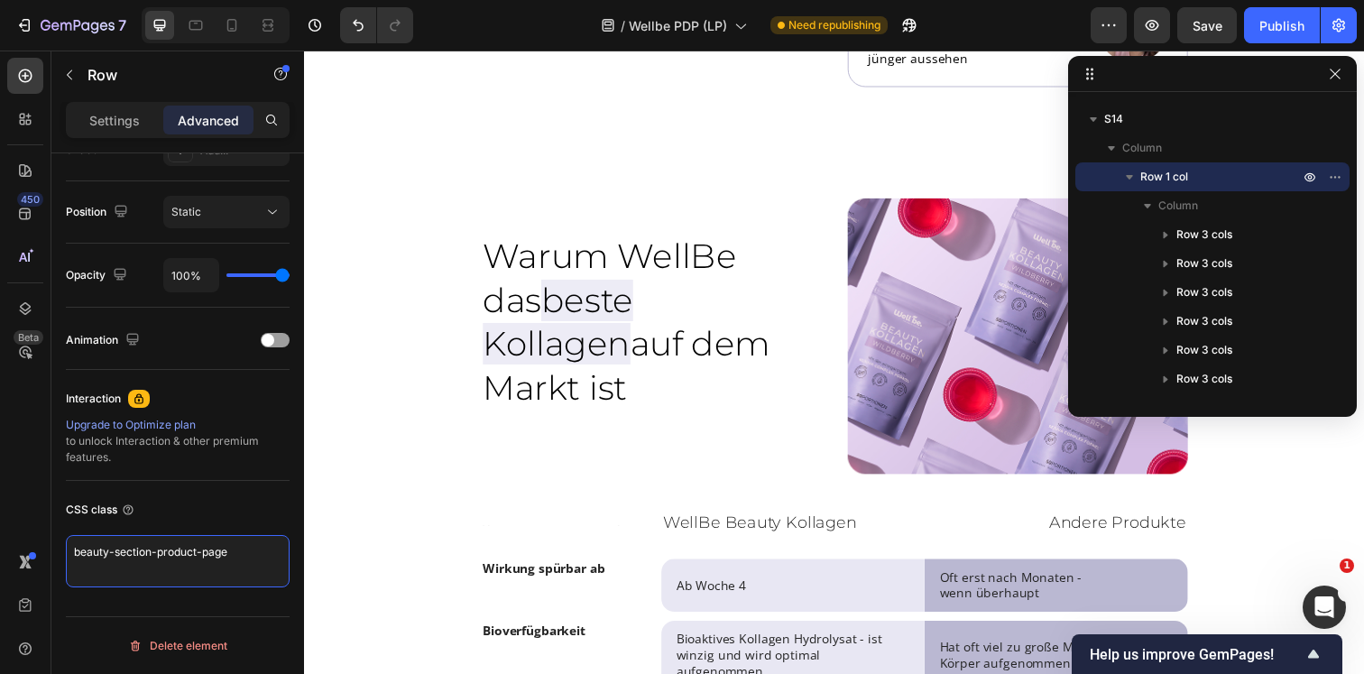
scroll to position [7767, 0]
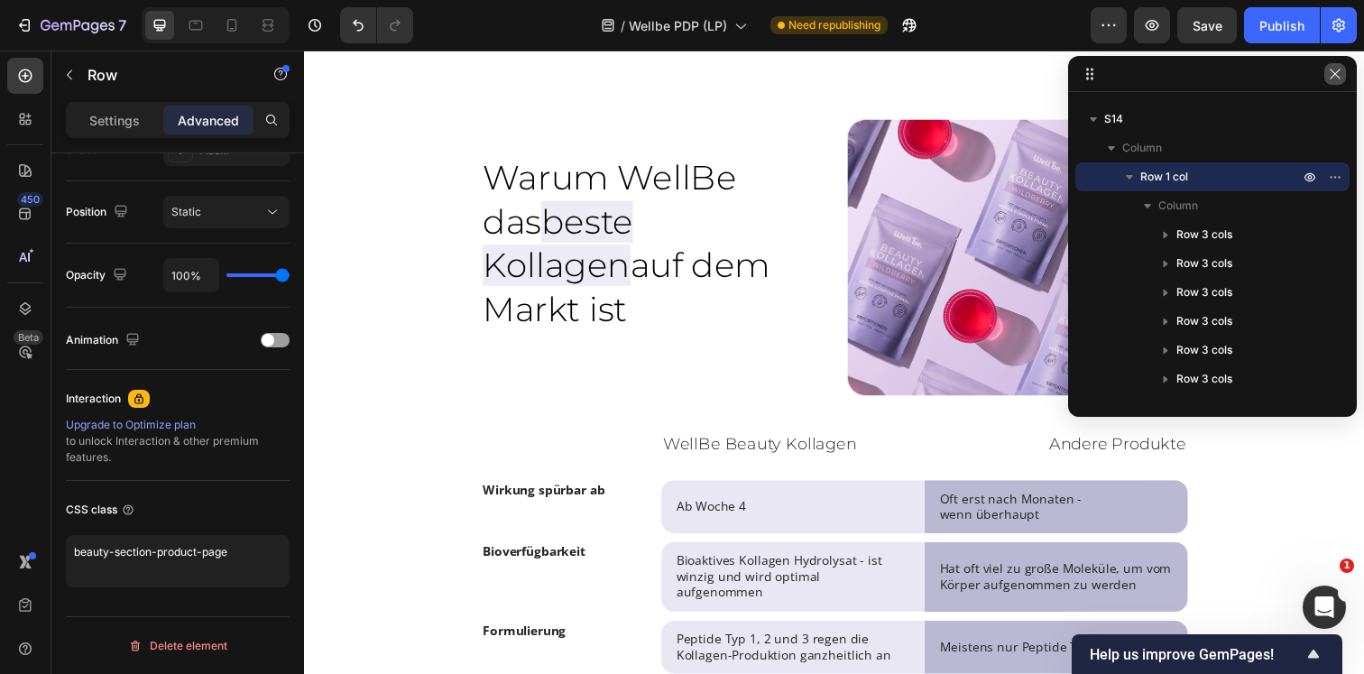
click at [1327, 82] on button "button" at bounding box center [1335, 74] width 22 height 22
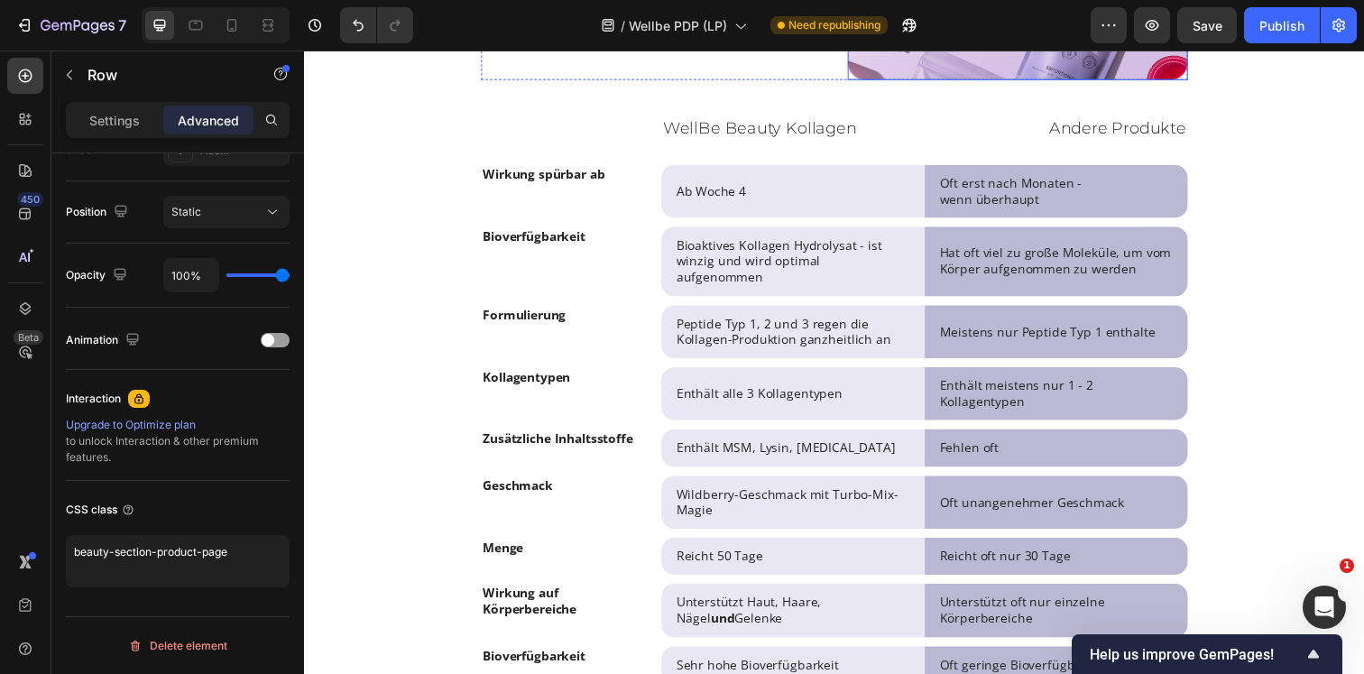
scroll to position [8094, 0]
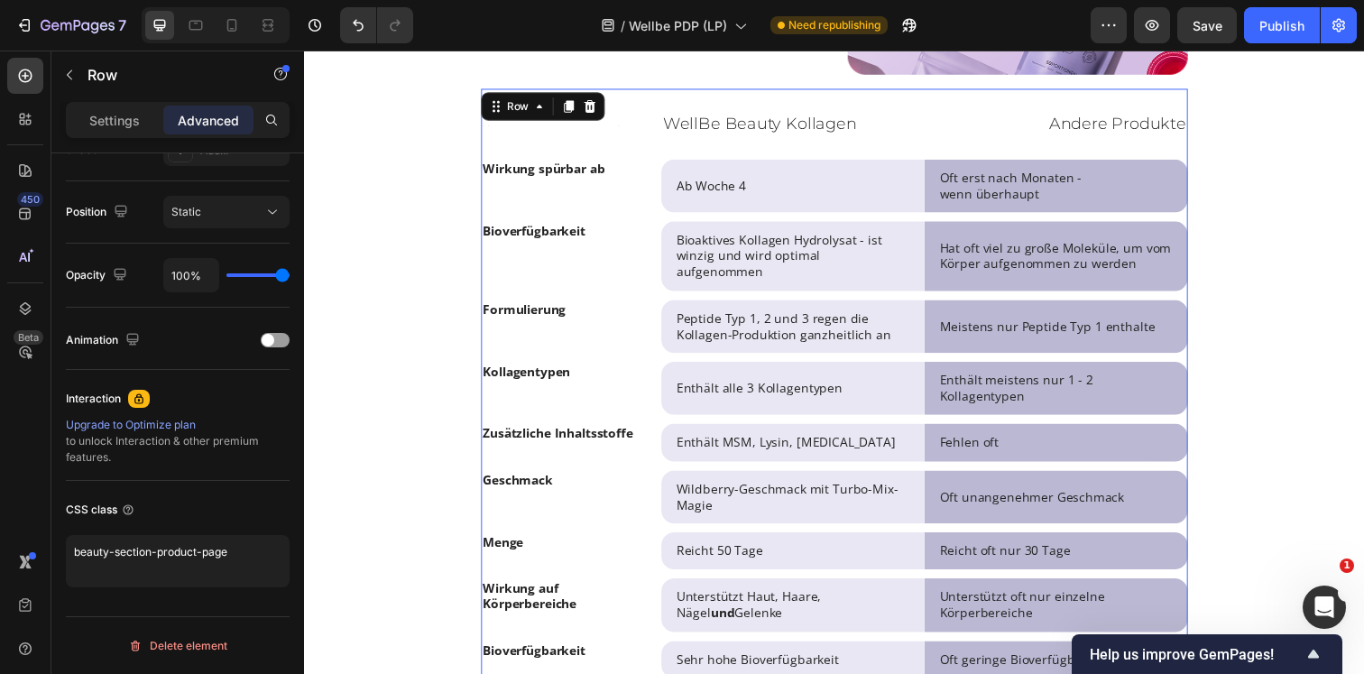
click at [703, 218] on div "Text Block WellBe Beauty Kollagen Text Block Row Andere Produkte Text Block Row…" at bounding box center [844, 514] width 721 height 850
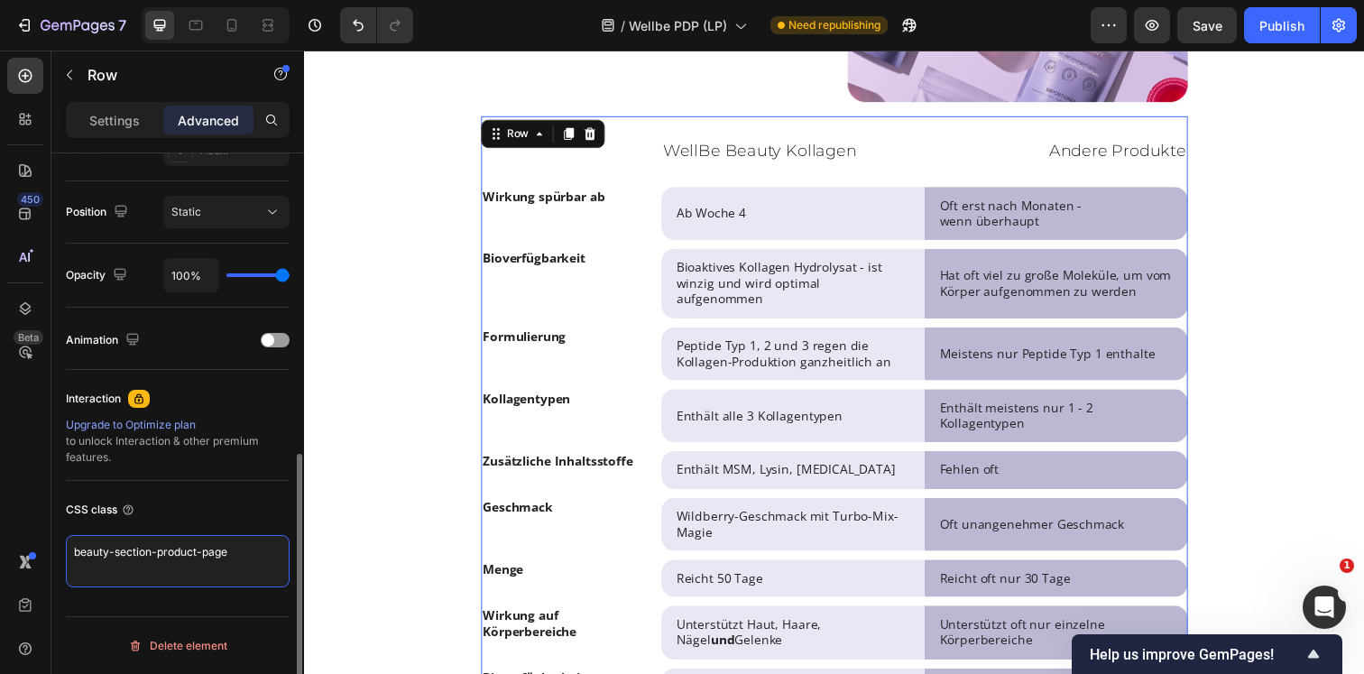
click at [224, 566] on textarea "beauty-section-product-page" at bounding box center [178, 561] width 224 height 52
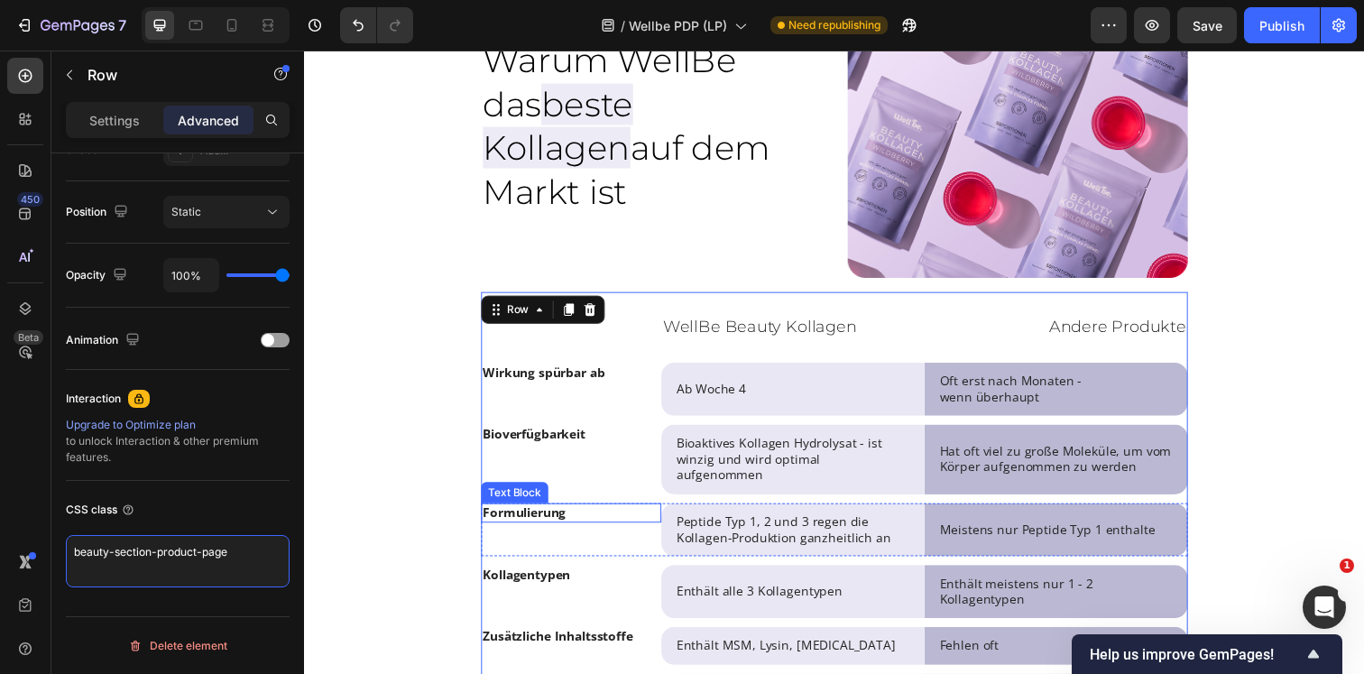
scroll to position [7886, 0]
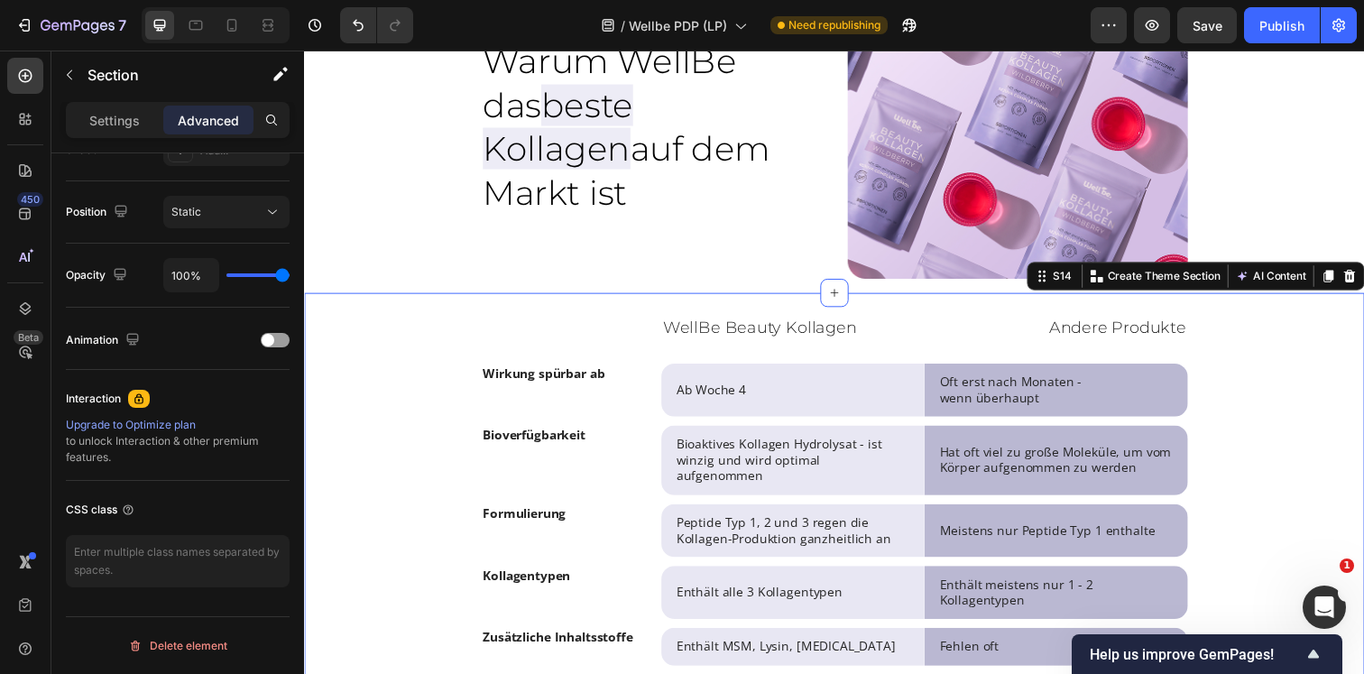
scroll to position [0, 0]
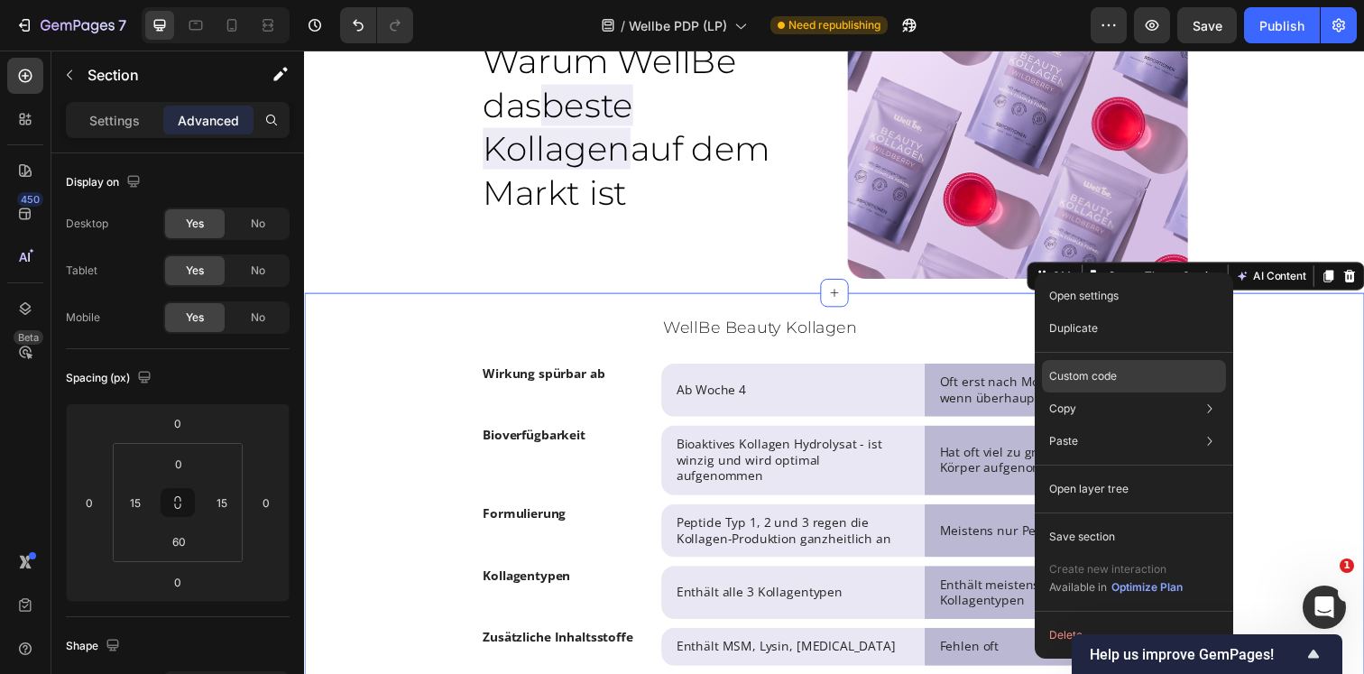
click at [1100, 379] on p "Custom code" at bounding box center [1083, 376] width 68 height 16
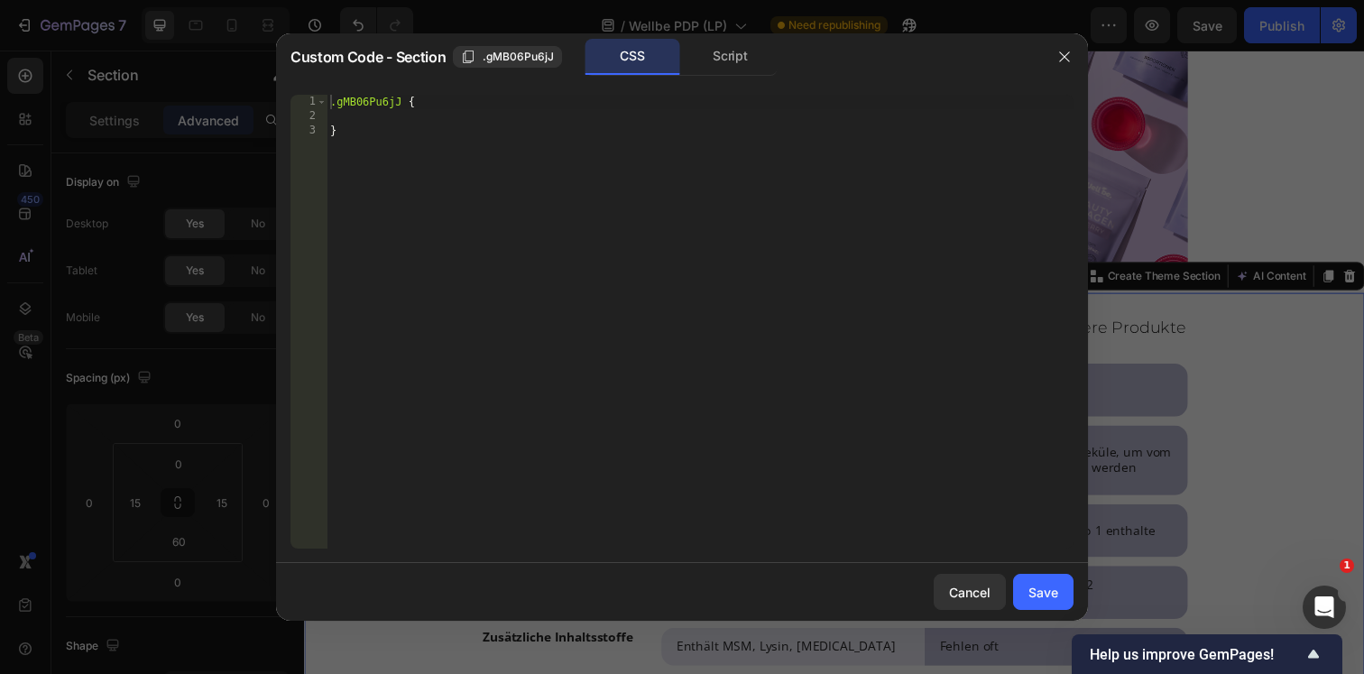
click at [423, 118] on div ".gMB06Pu6jJ { }" at bounding box center [699, 336] width 747 height 482
paste textarea "}"
type textarea "}"
click at [344, 118] on div ".gMB06Pu6jJ { { width : 100 % ; overflow-x : auto ; -webkit-overflow-scrolling …" at bounding box center [699, 336] width 747 height 482
type textarea "{"
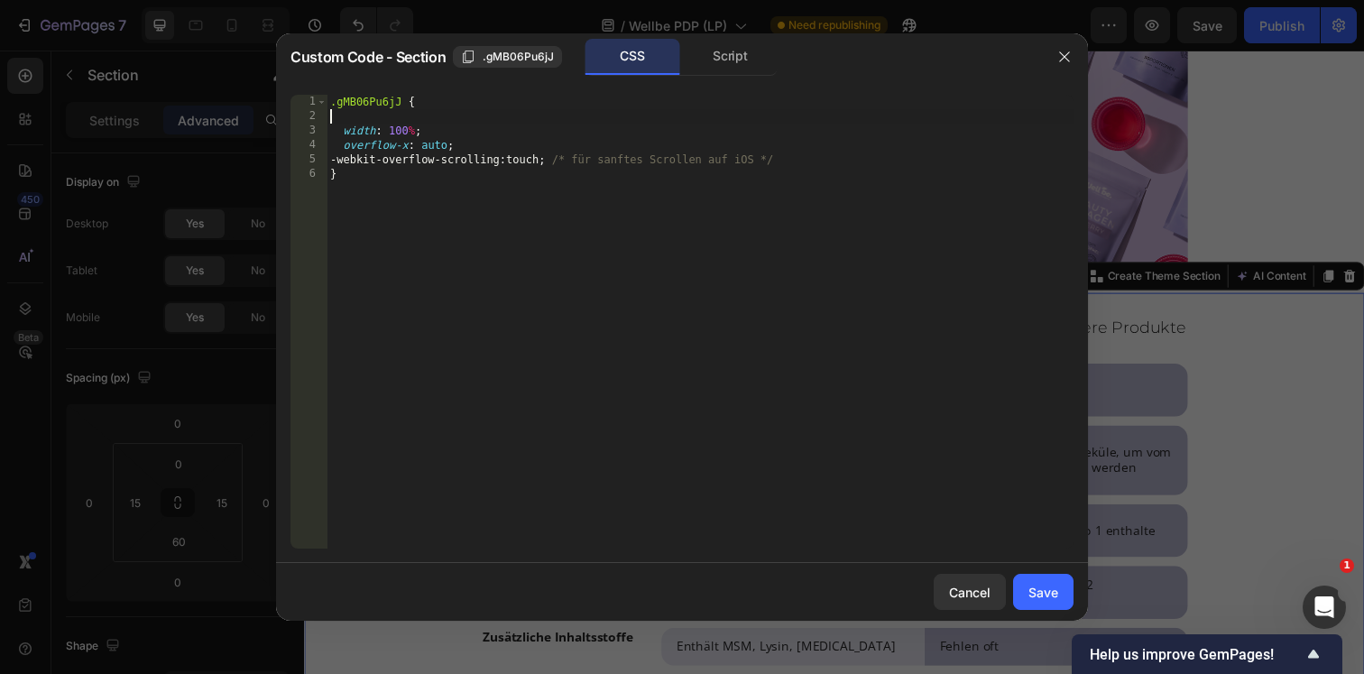
type textarea ".gMB06Pu6jJ {"
click at [1045, 580] on button "Save" at bounding box center [1043, 592] width 60 height 36
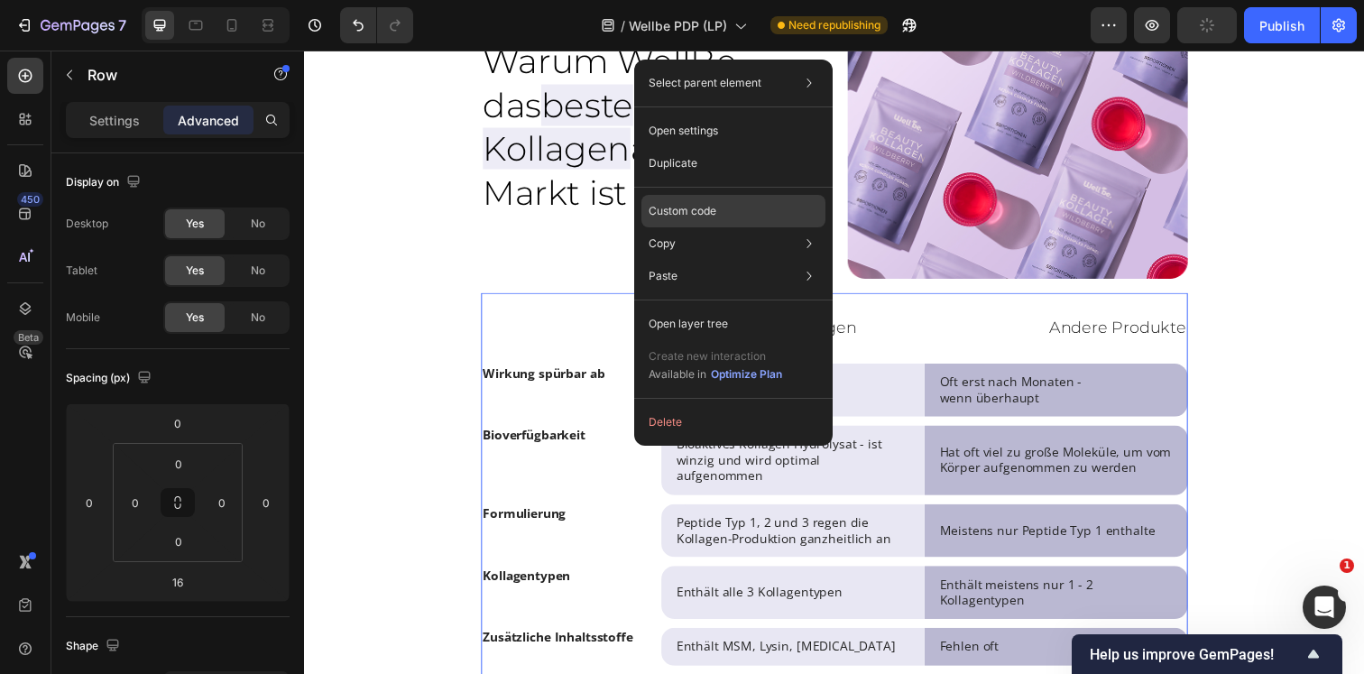
click at [683, 210] on p "Custom code" at bounding box center [682, 211] width 68 height 16
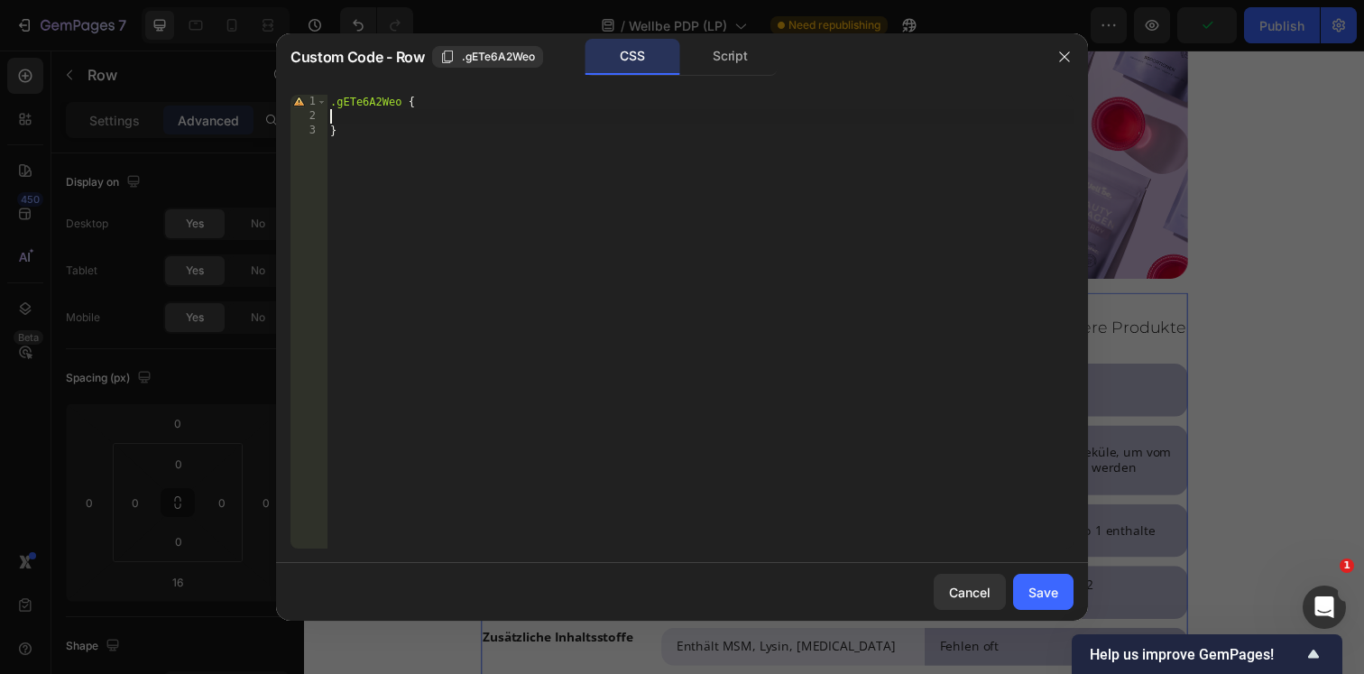
click at [424, 117] on div ".gETe6A2Weo { }" at bounding box center [699, 336] width 747 height 482
paste textarea "border-collapse: collapse;"
click at [329, 116] on div ".gETe6A2Weo { min-width : 600 px ; /* Passe an, wie breit die Tabelle mindesten…" at bounding box center [699, 336] width 747 height 482
type textarea "min-width: 600px; /* Passe an, wie breit die Tabelle mindestens sein soll */"
click at [1045, 592] on div "Save" at bounding box center [1043, 592] width 30 height 19
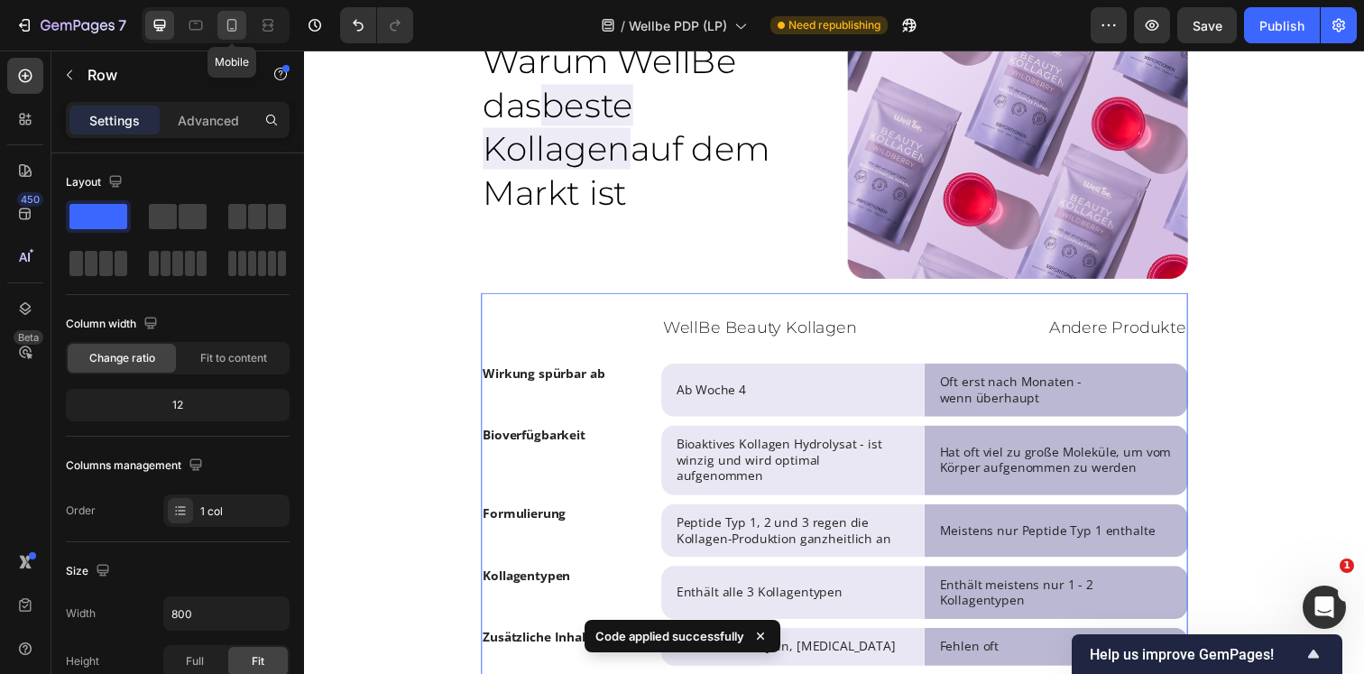
click at [235, 21] on icon at bounding box center [232, 25] width 10 height 13
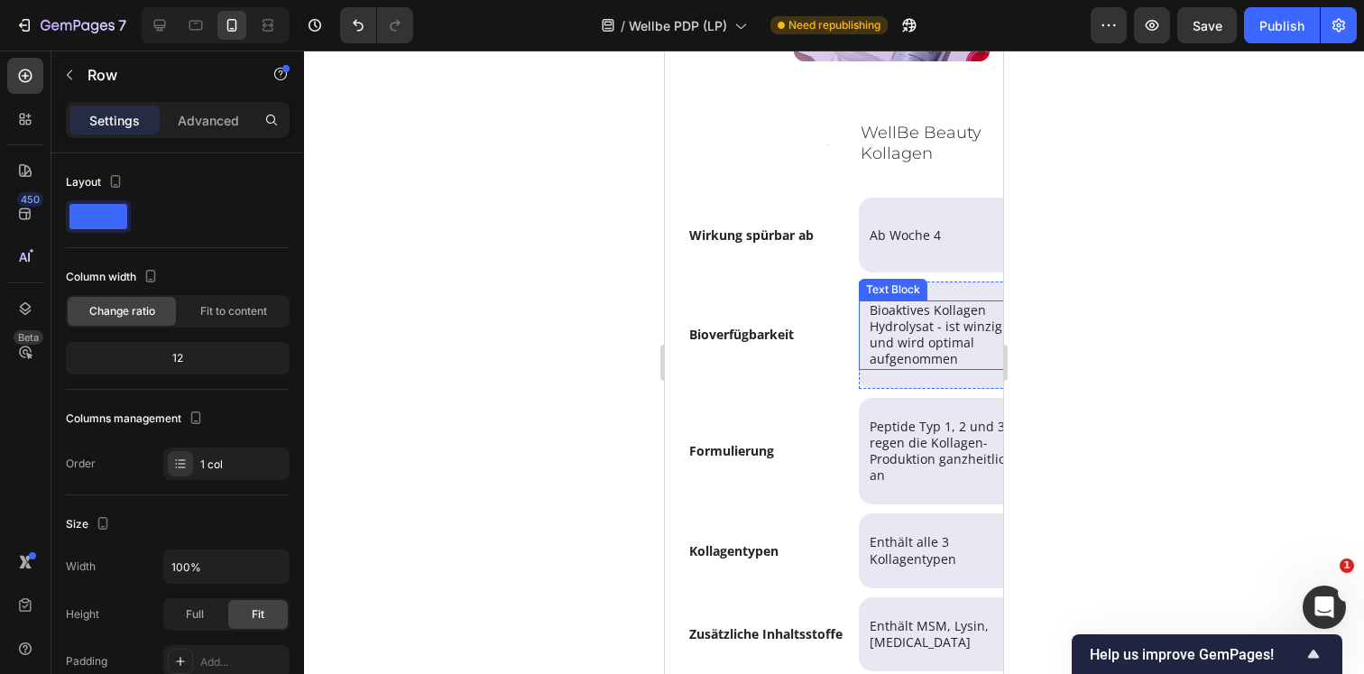
scroll to position [8655, 0]
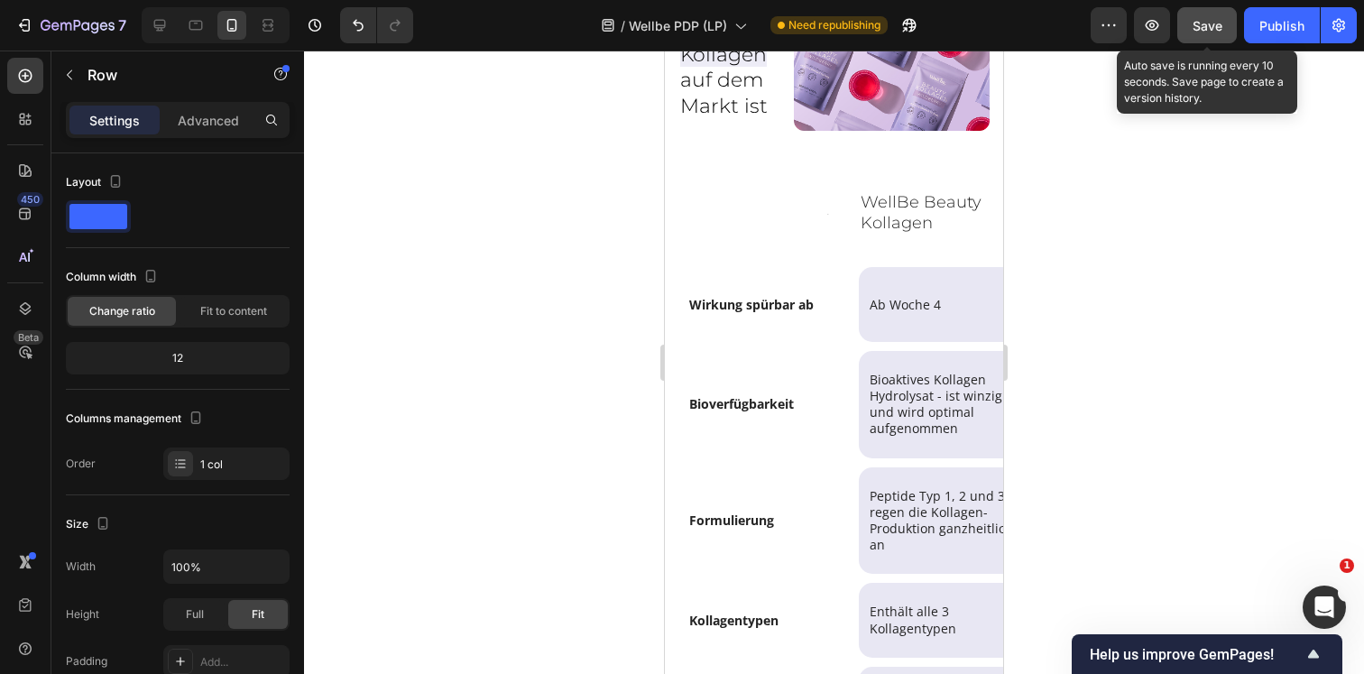
drag, startPoint x: 1200, startPoint y: 39, endPoint x: 1124, endPoint y: 108, distance: 103.4
click at [1200, 39] on button "Save" at bounding box center [1207, 25] width 60 height 36
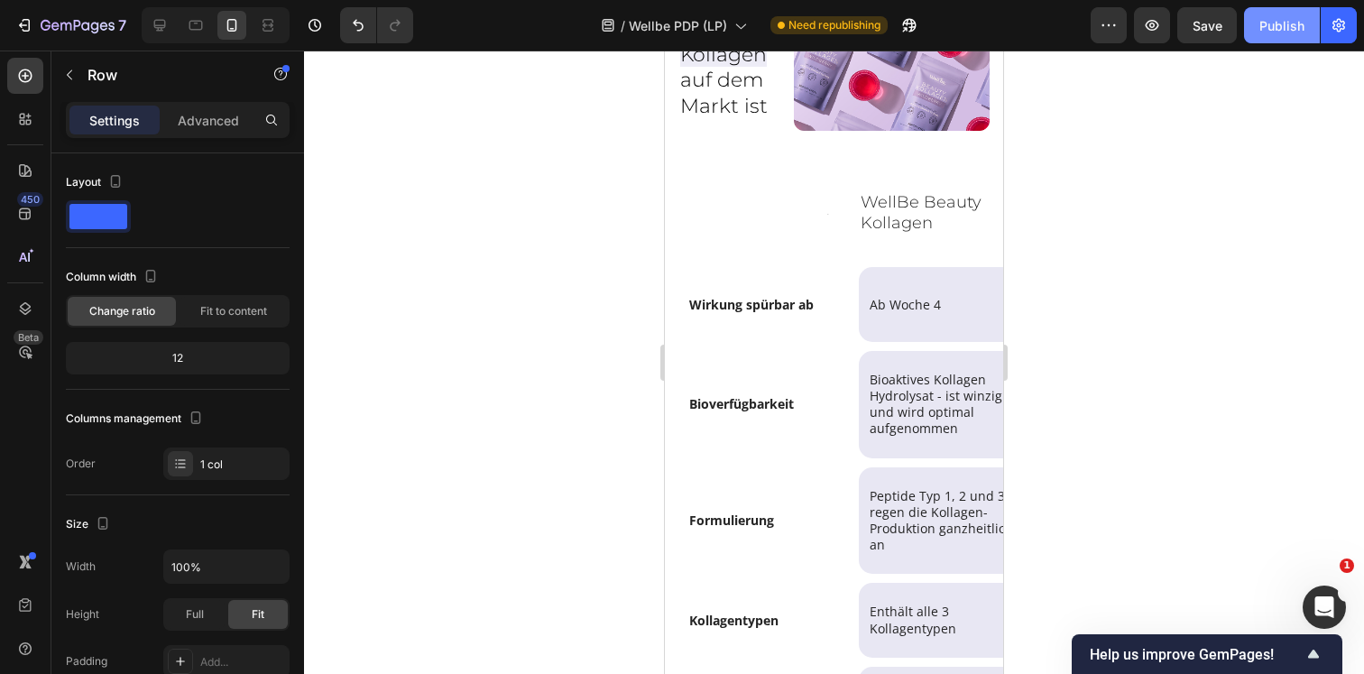
click at [1270, 32] on div "Publish" at bounding box center [1281, 25] width 45 height 19
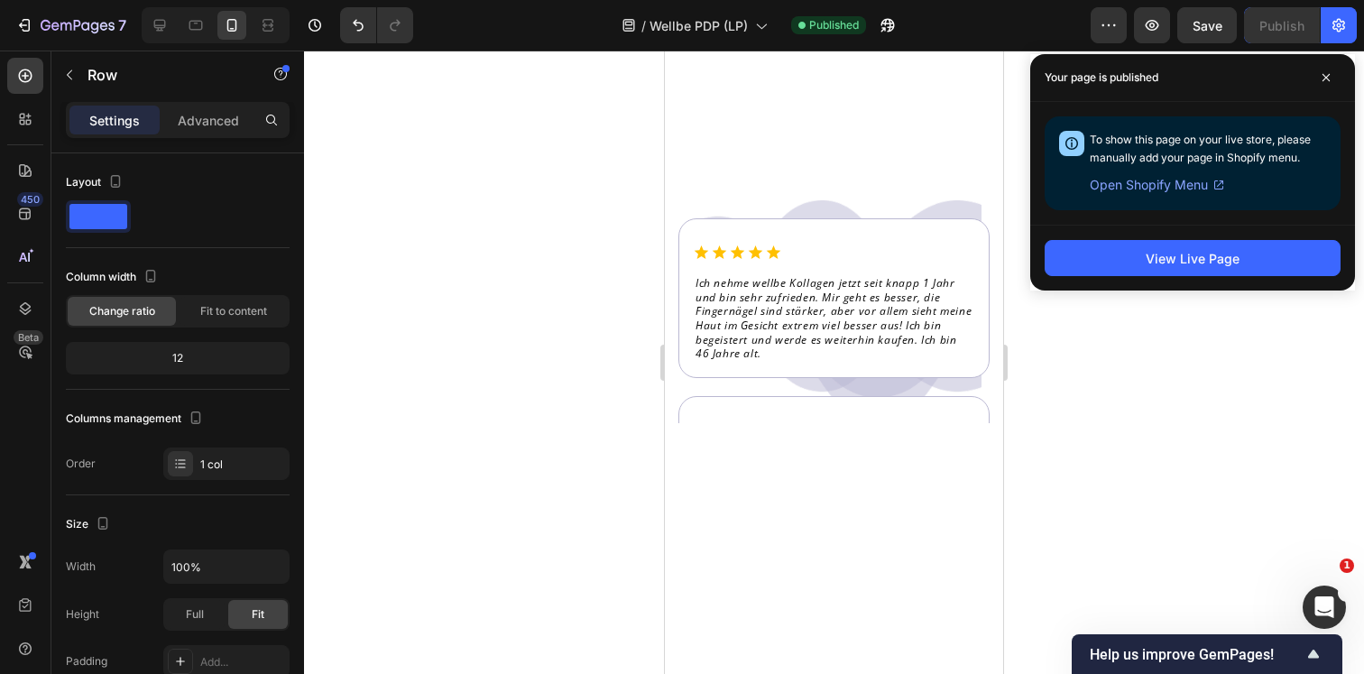
scroll to position [3178, 0]
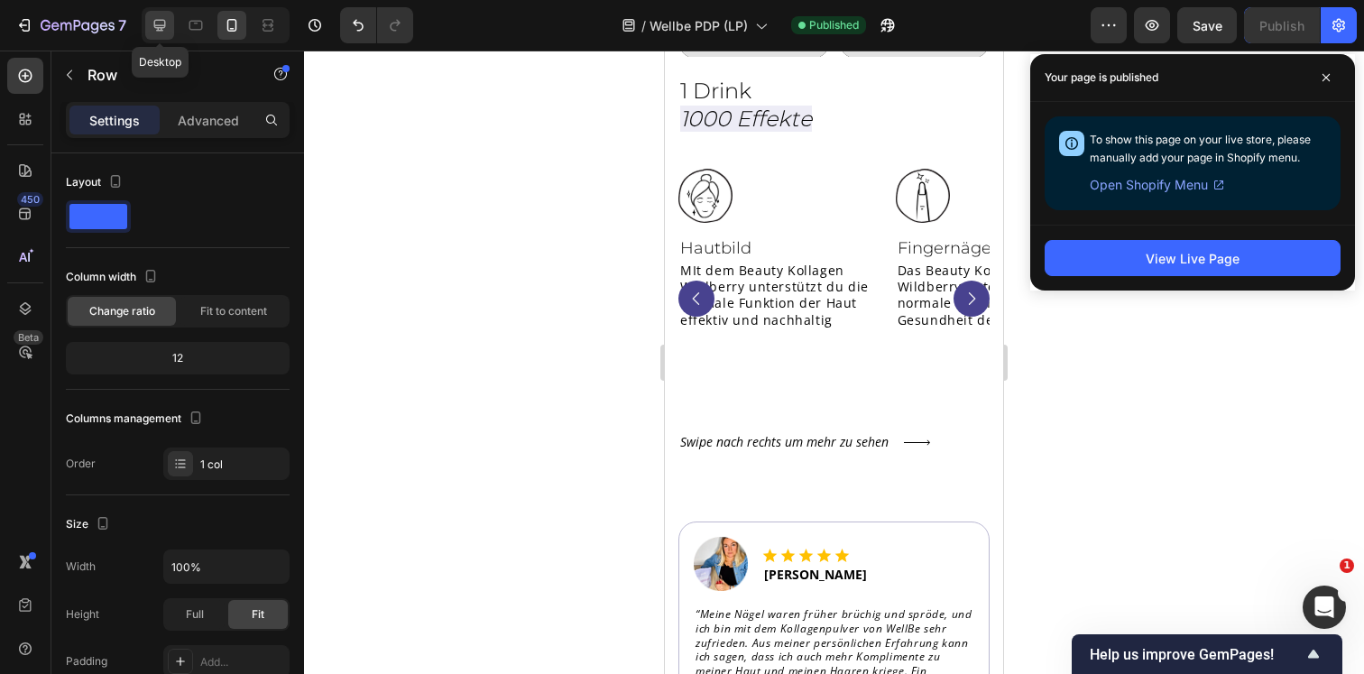
click at [163, 34] on div at bounding box center [159, 25] width 29 height 29
type input "800"
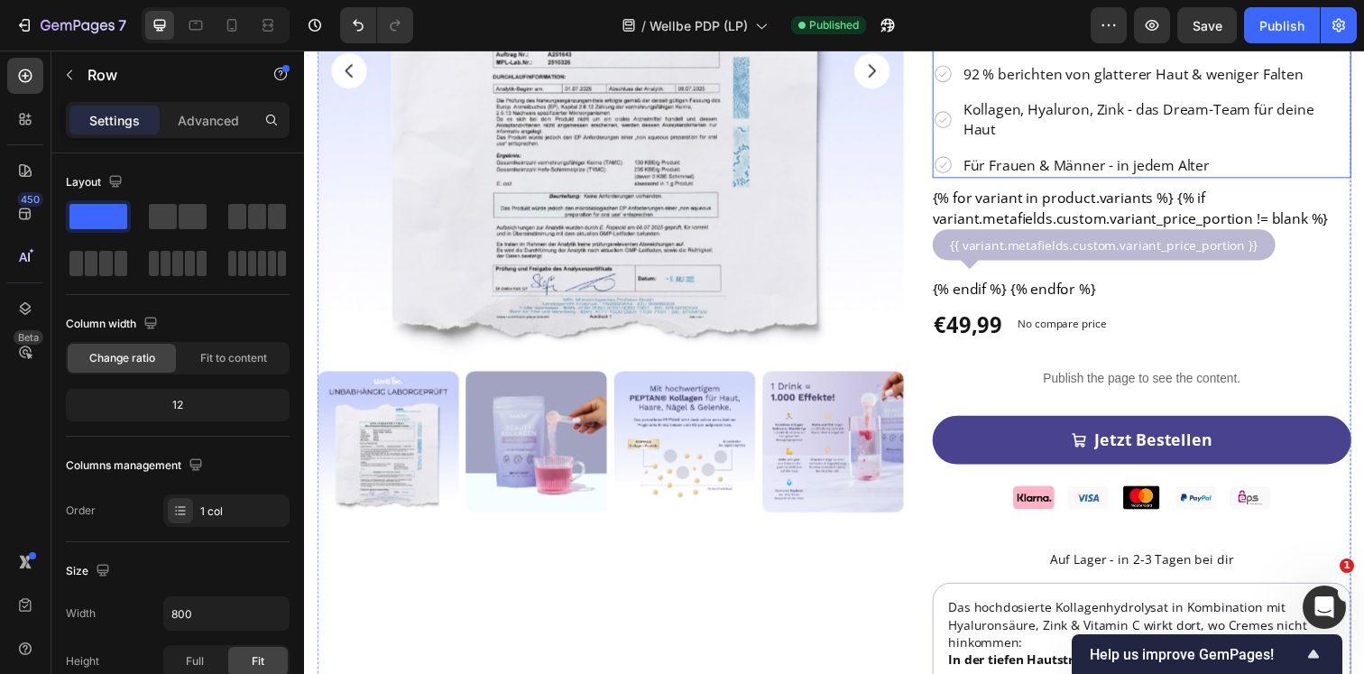
scroll to position [393, 0]
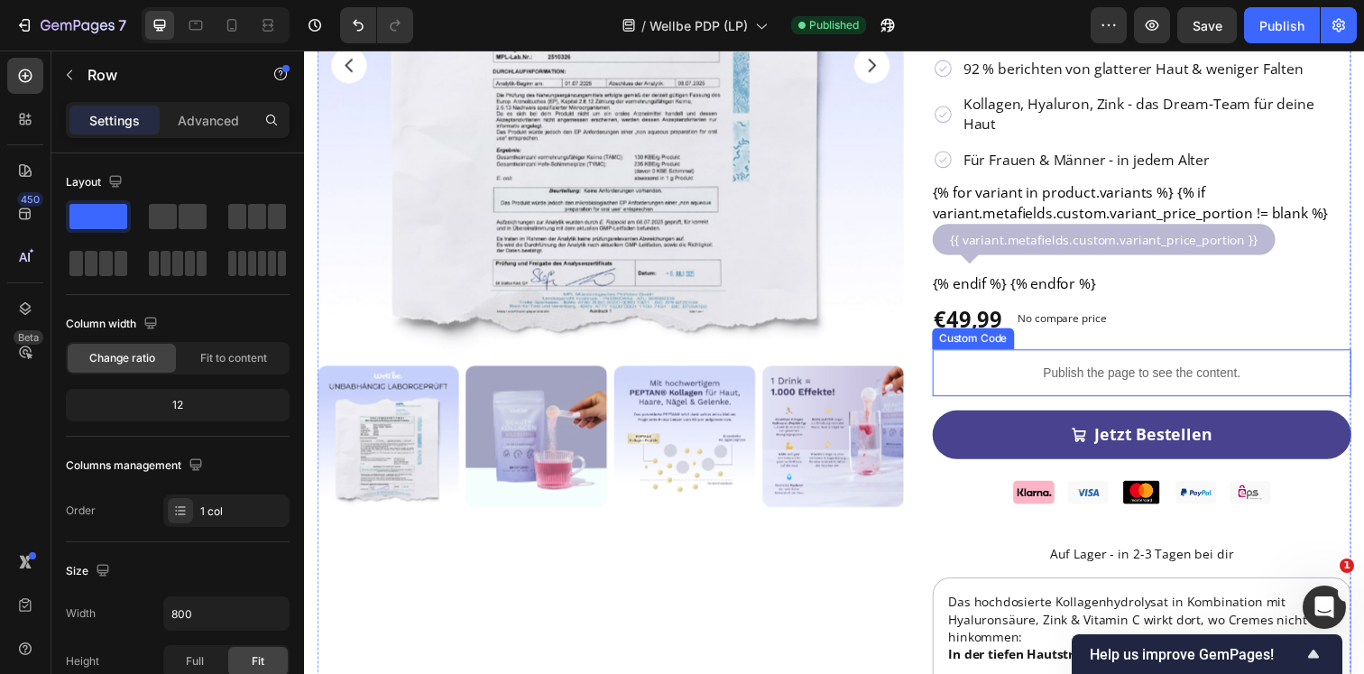
click at [1052, 359] on div "Publish the page to see the content." at bounding box center [1158, 379] width 427 height 48
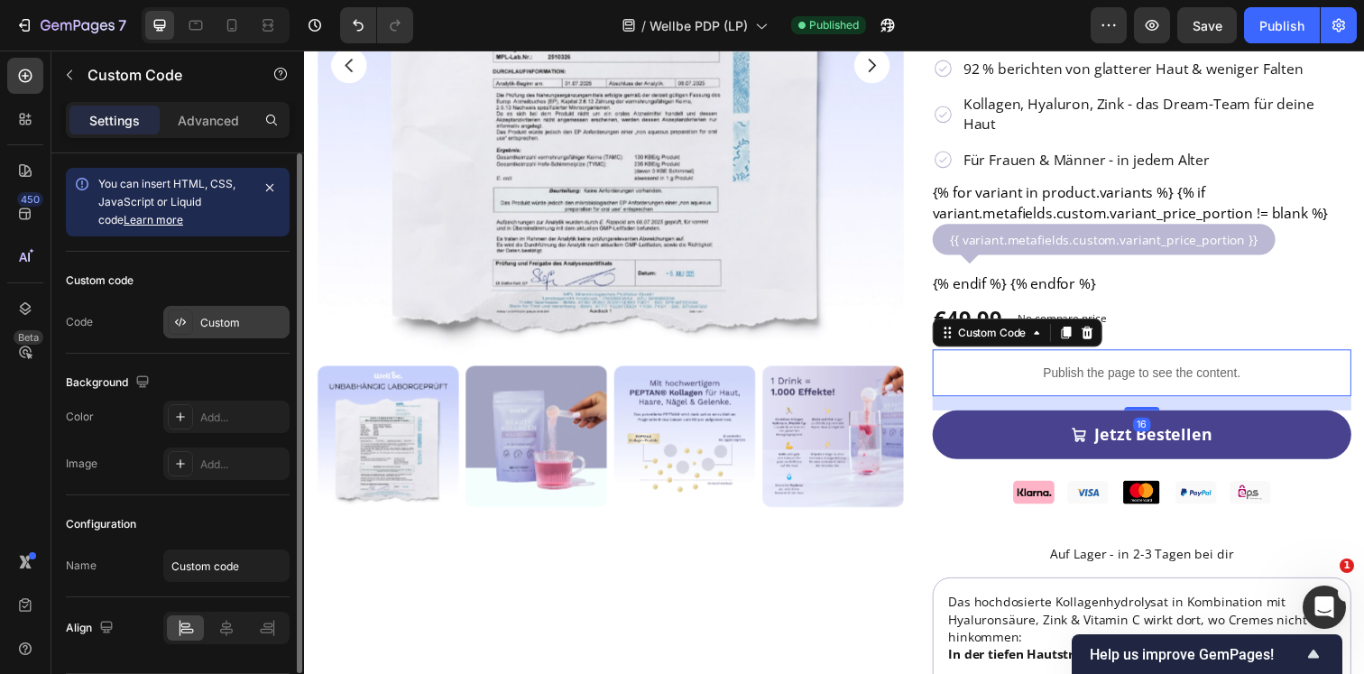
click at [232, 326] on div "Custom" at bounding box center [242, 323] width 85 height 16
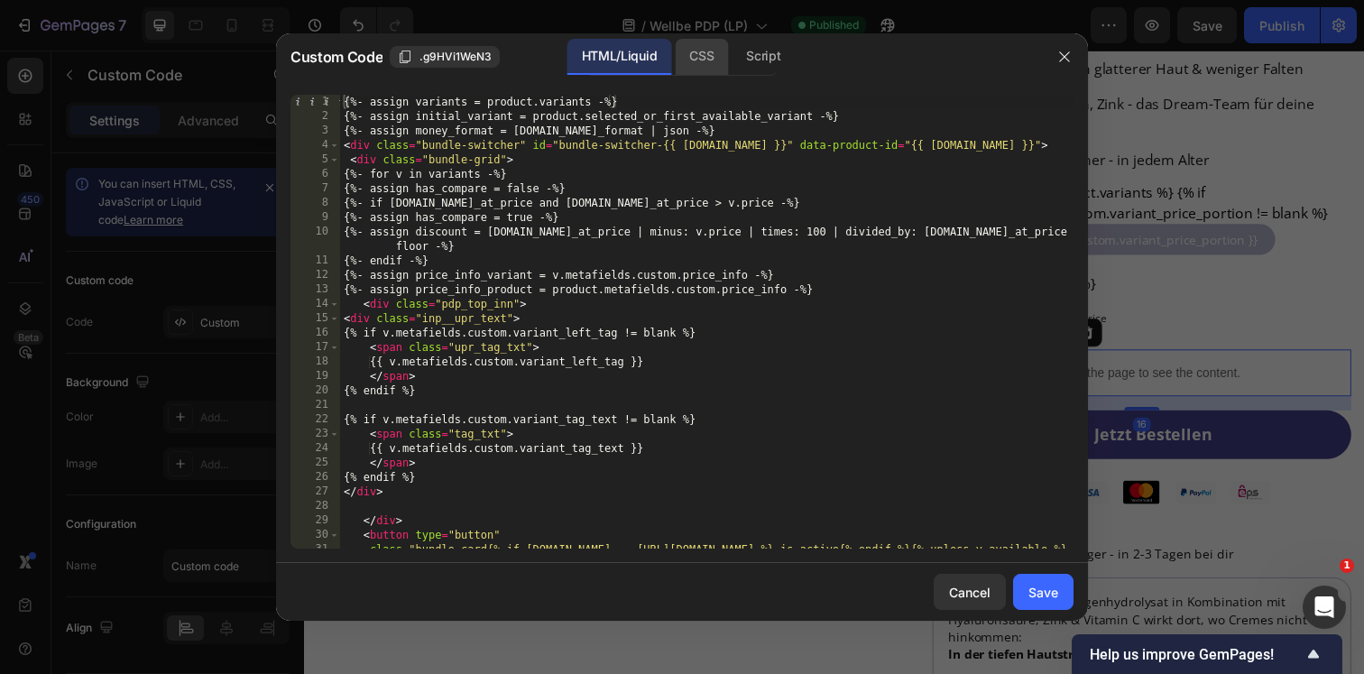
click at [699, 64] on div "CSS" at bounding box center [701, 57] width 53 height 36
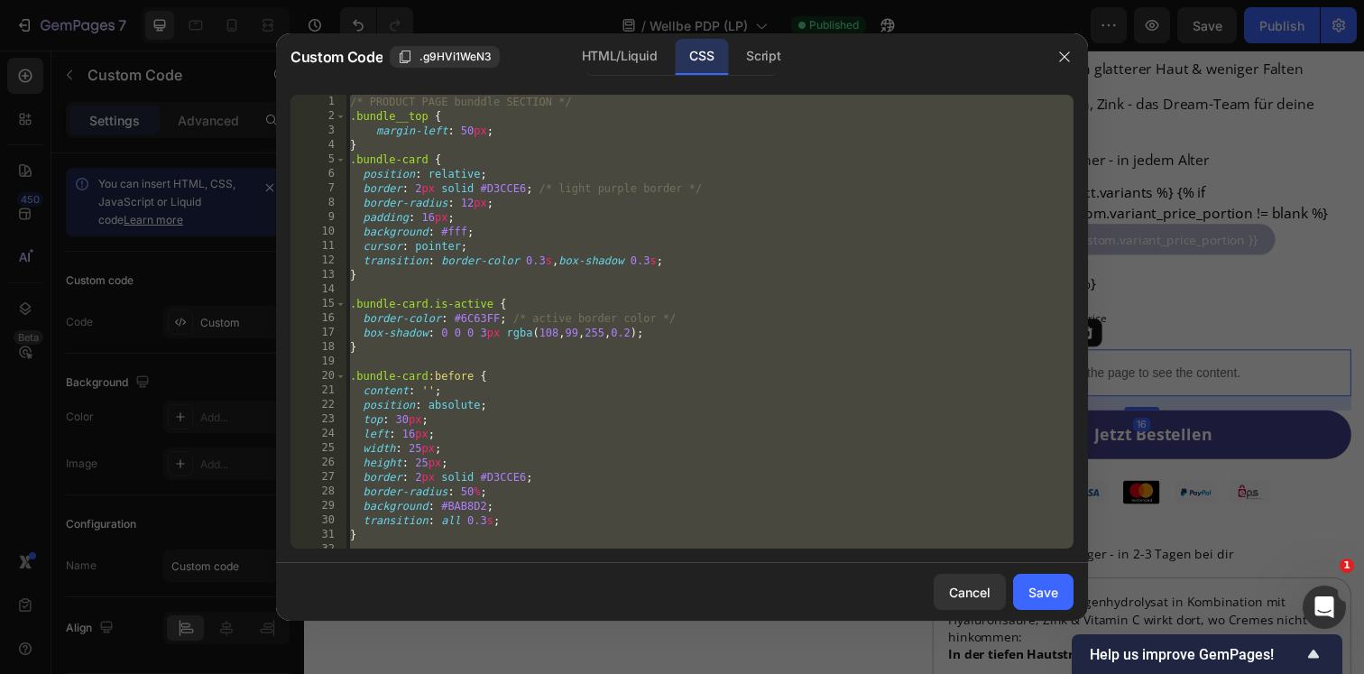
click at [662, 179] on div "/* PRODUCT PAGE bunddle SECTION */ .bundle__top { margin-left : 50 px ; } .bund…" at bounding box center [709, 322] width 727 height 454
type textarea "position: relative;"
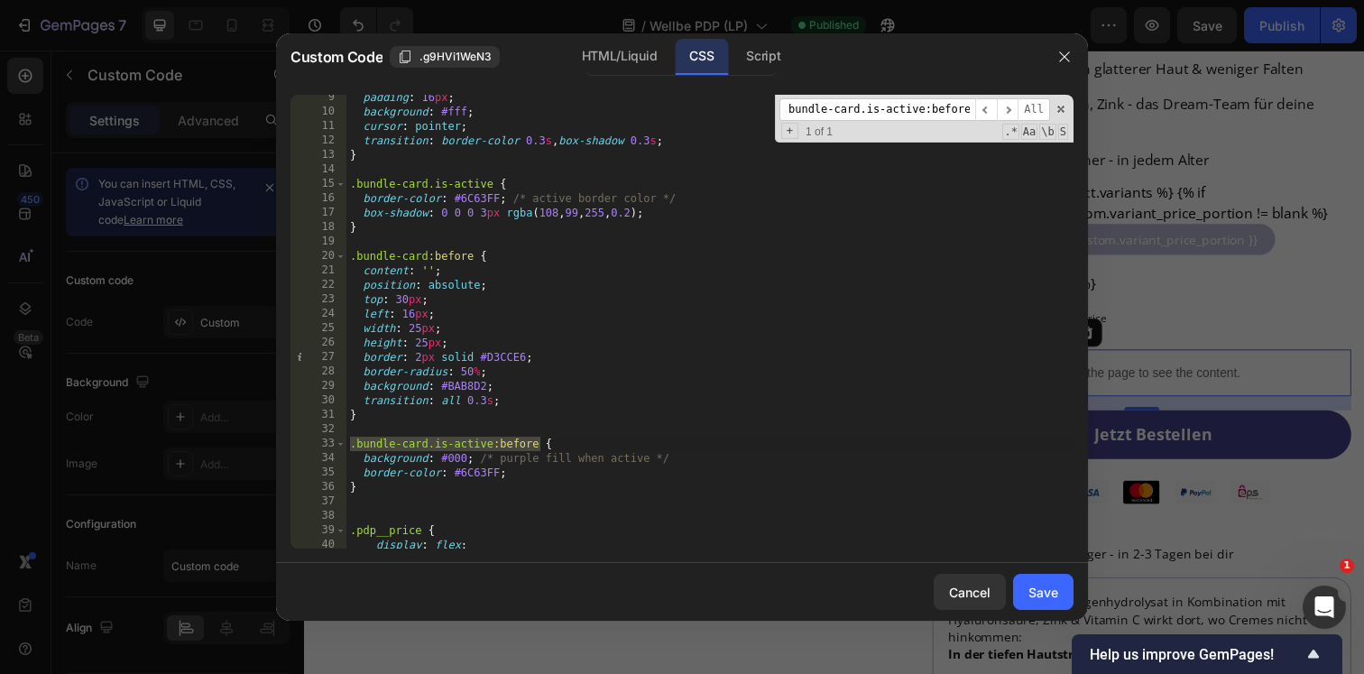
scroll to position [136, 0]
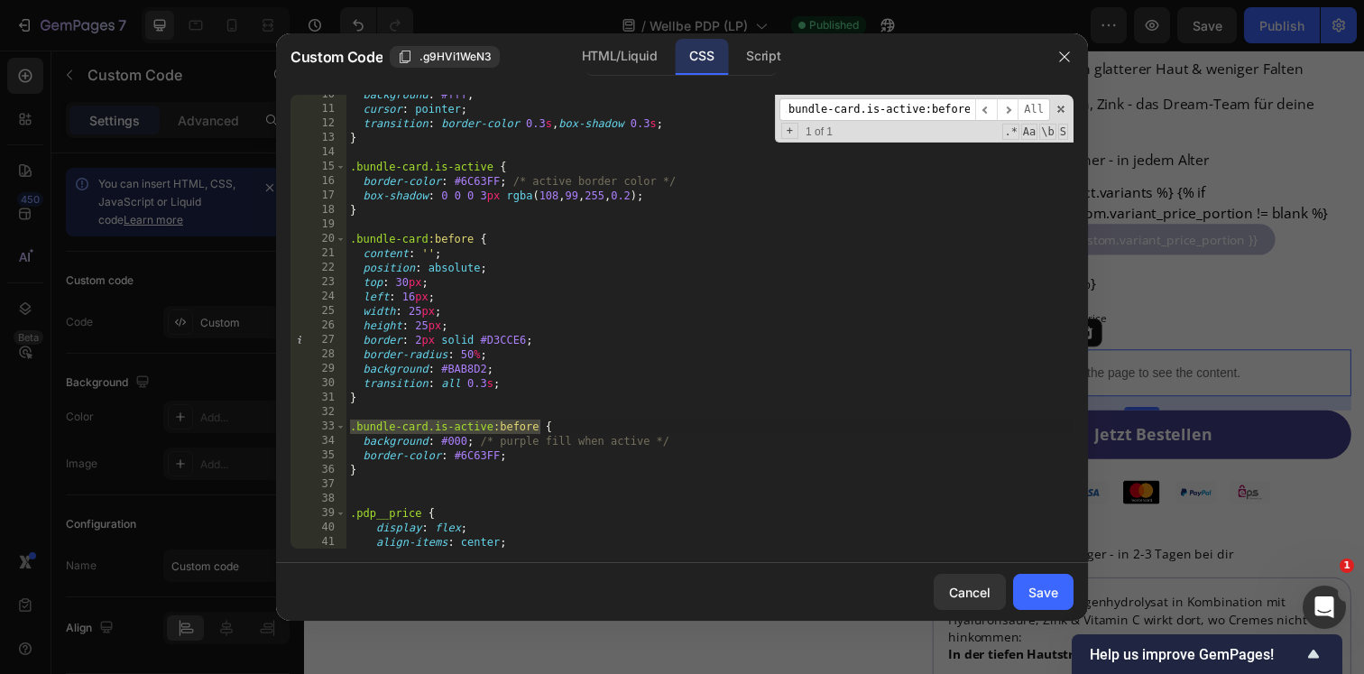
type input ".bundle-card.is-active:before"
click at [466, 441] on div "background : #fff ; cursor : pointer ; transition : border-color 0.3 s , box-sh…" at bounding box center [709, 328] width 727 height 482
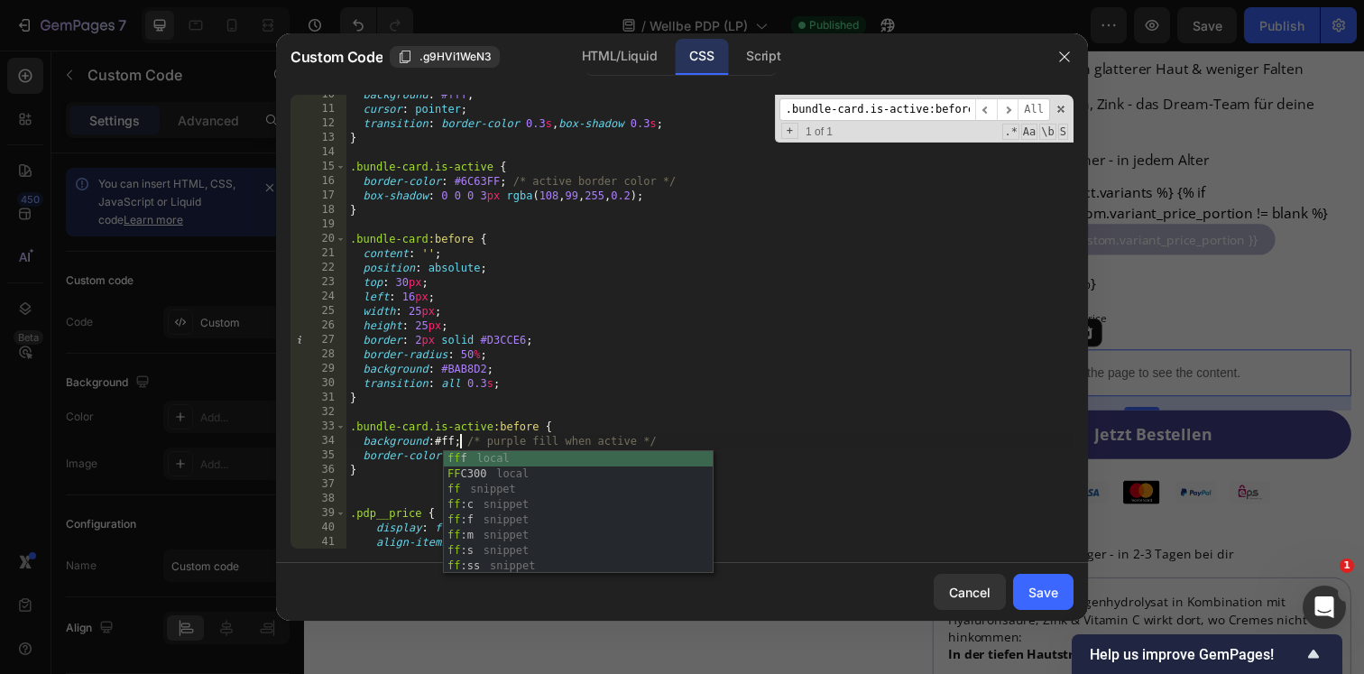
scroll to position [0, 9]
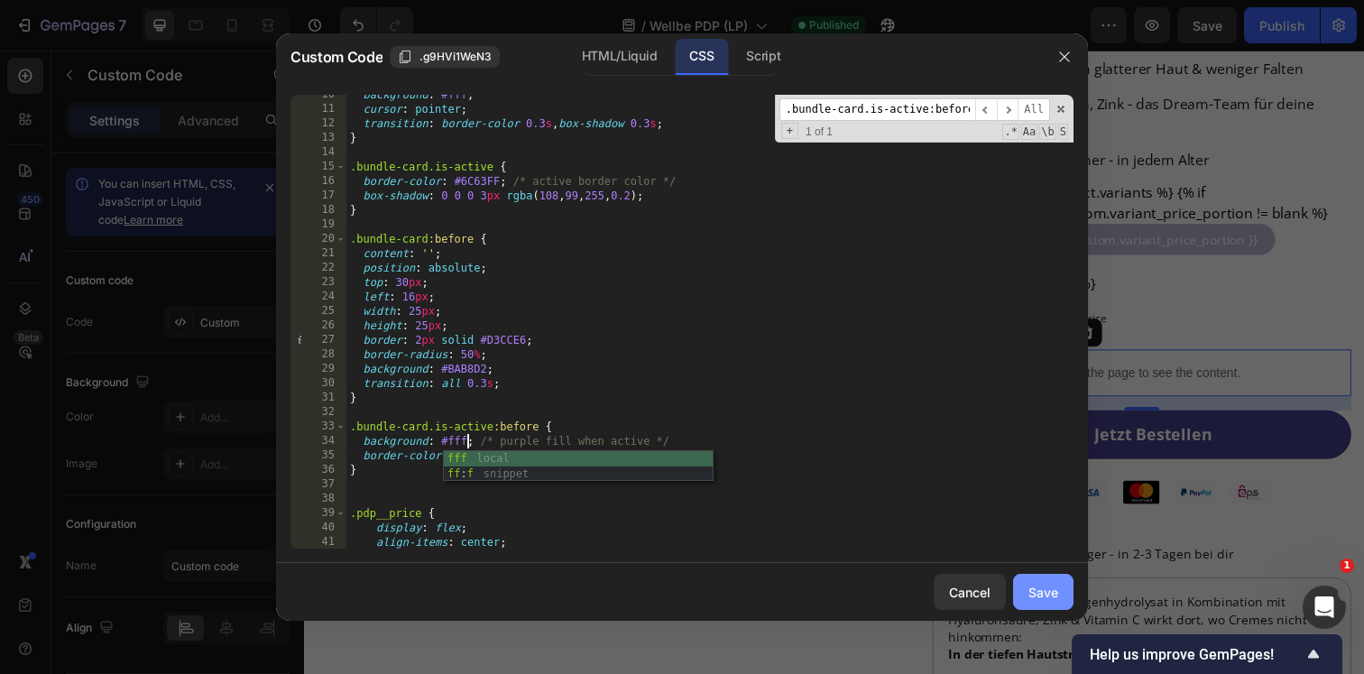
type textarea "background: #fff; /* purple fill when active */"
click at [1028, 579] on button "Save" at bounding box center [1043, 592] width 60 height 36
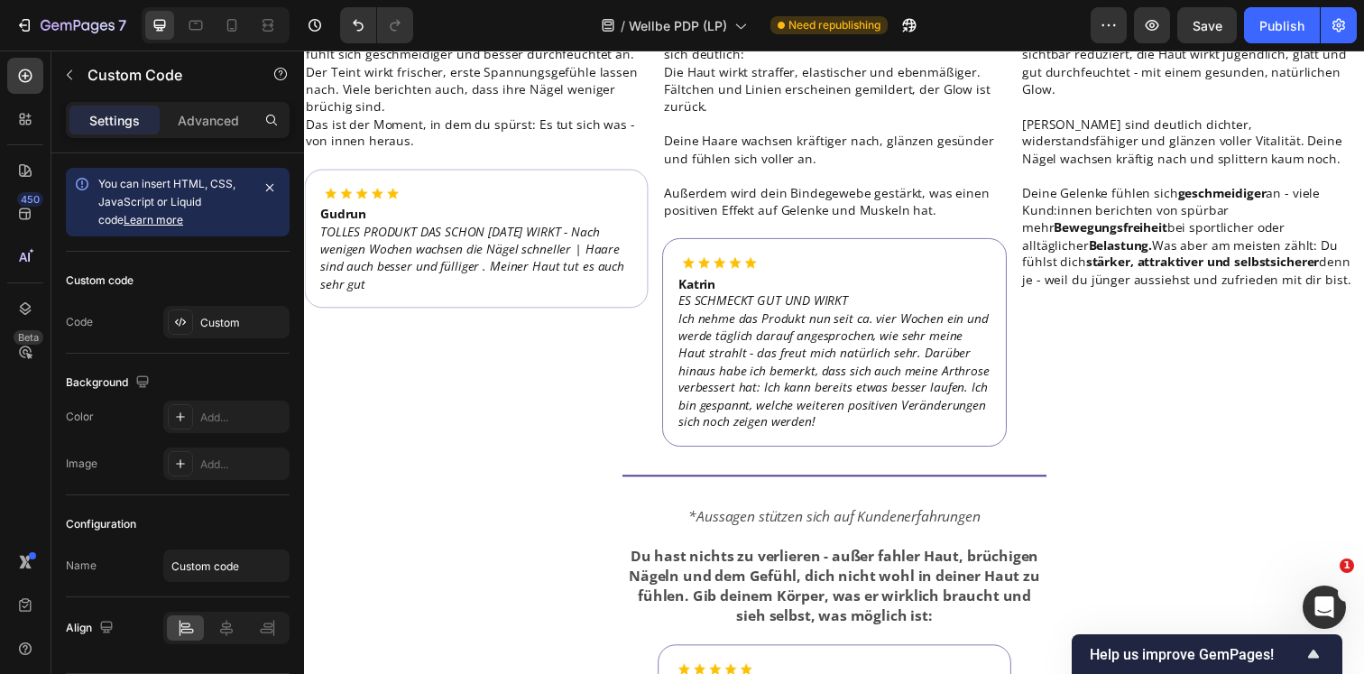
scroll to position [6073, 0]
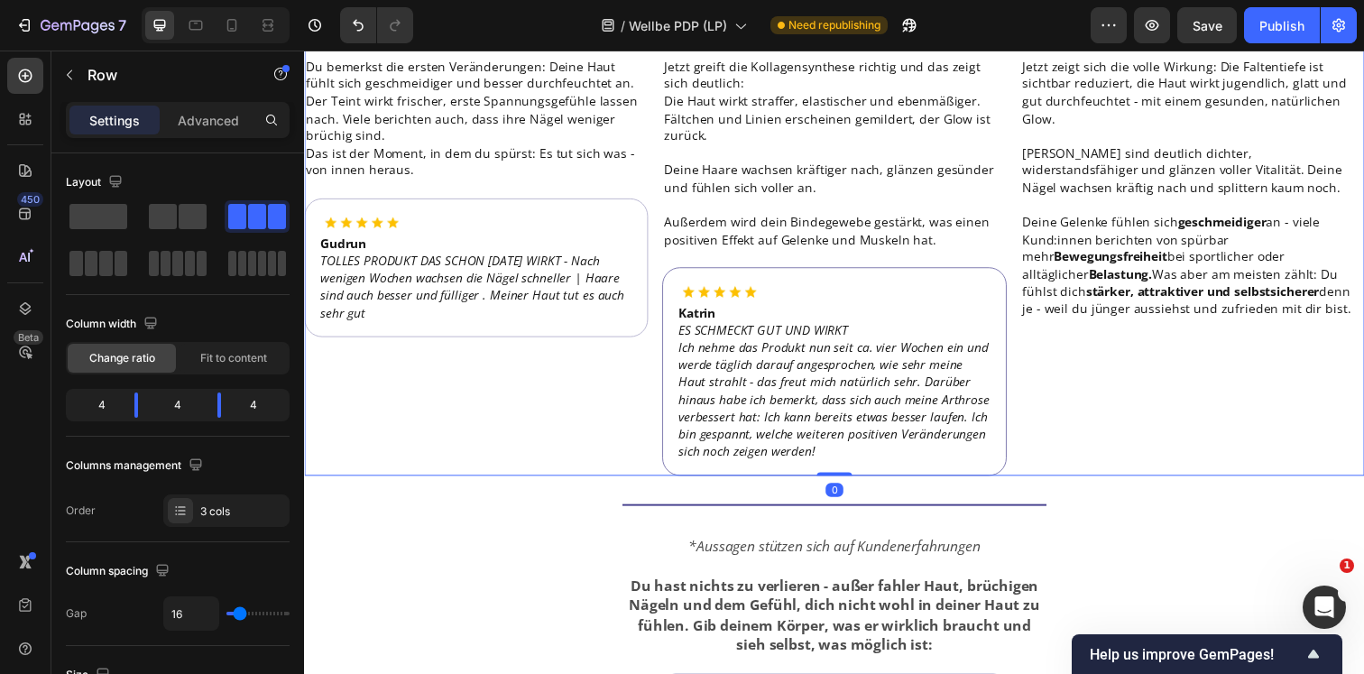
click at [659, 225] on div "Image [DATE] Du bemerkst die ersten Veränderungen: Deine Haut fühlt sich geschm…" at bounding box center [845, 162] width 1082 height 644
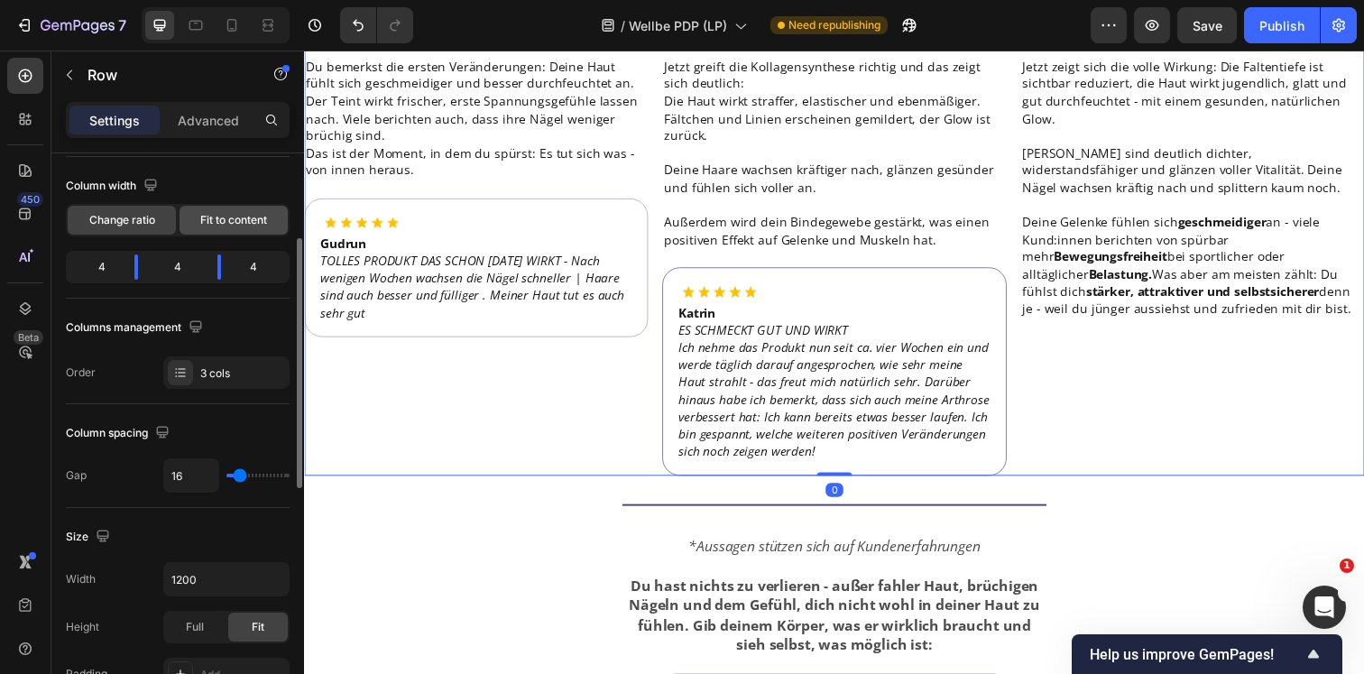
scroll to position [155, 0]
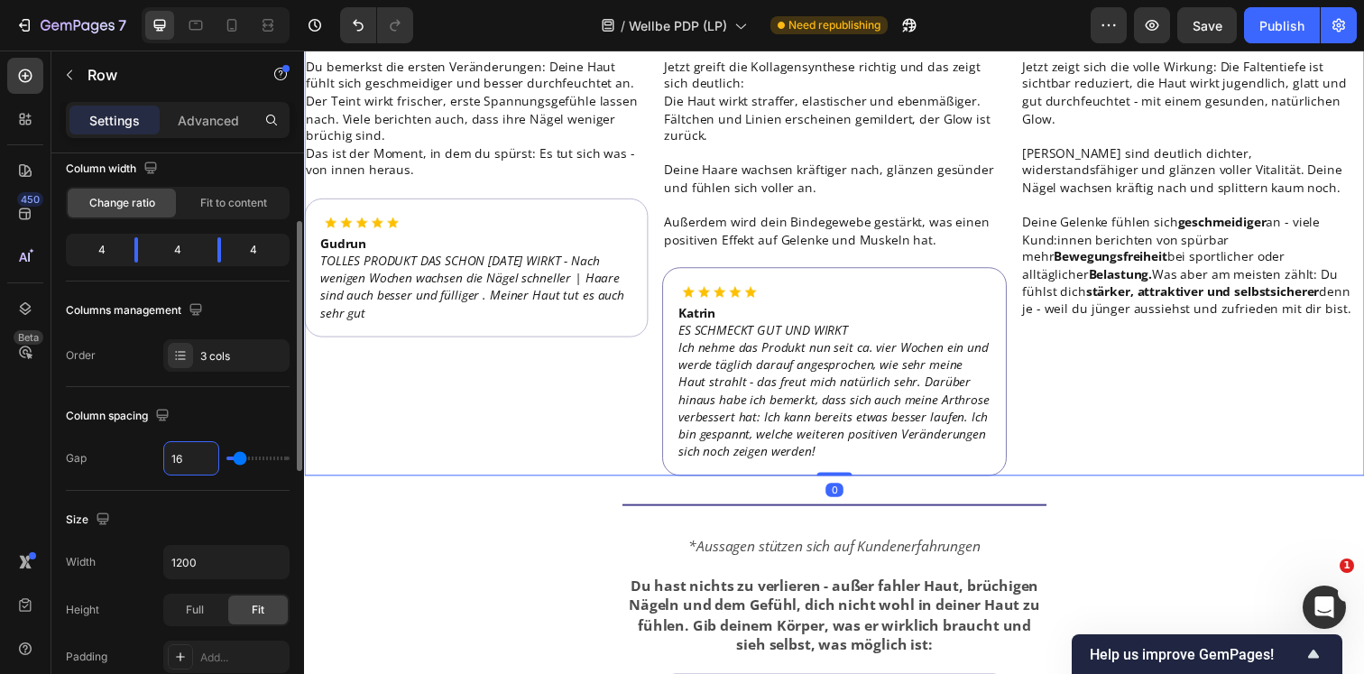
click at [200, 464] on input "16" at bounding box center [191, 458] width 54 height 32
type input "3"
type input "30"
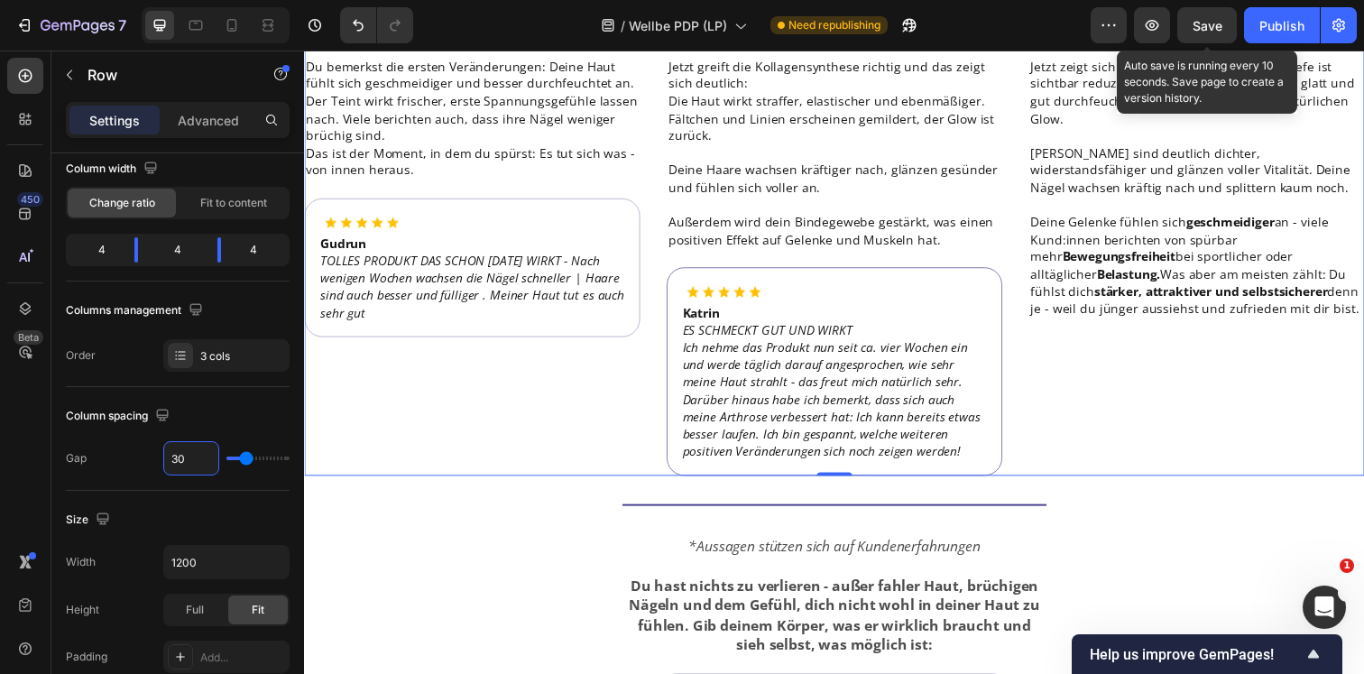
type input "30"
click at [1214, 25] on span "Save" at bounding box center [1207, 25] width 30 height 15
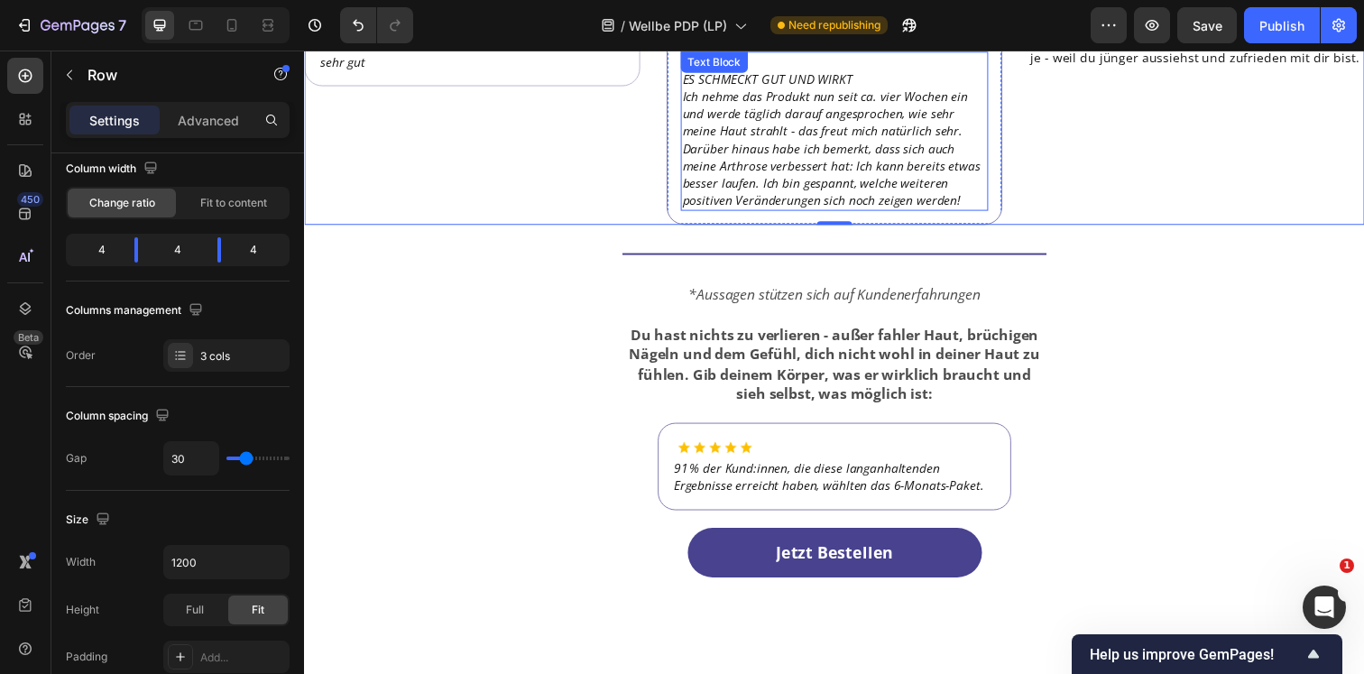
scroll to position [6359, 0]
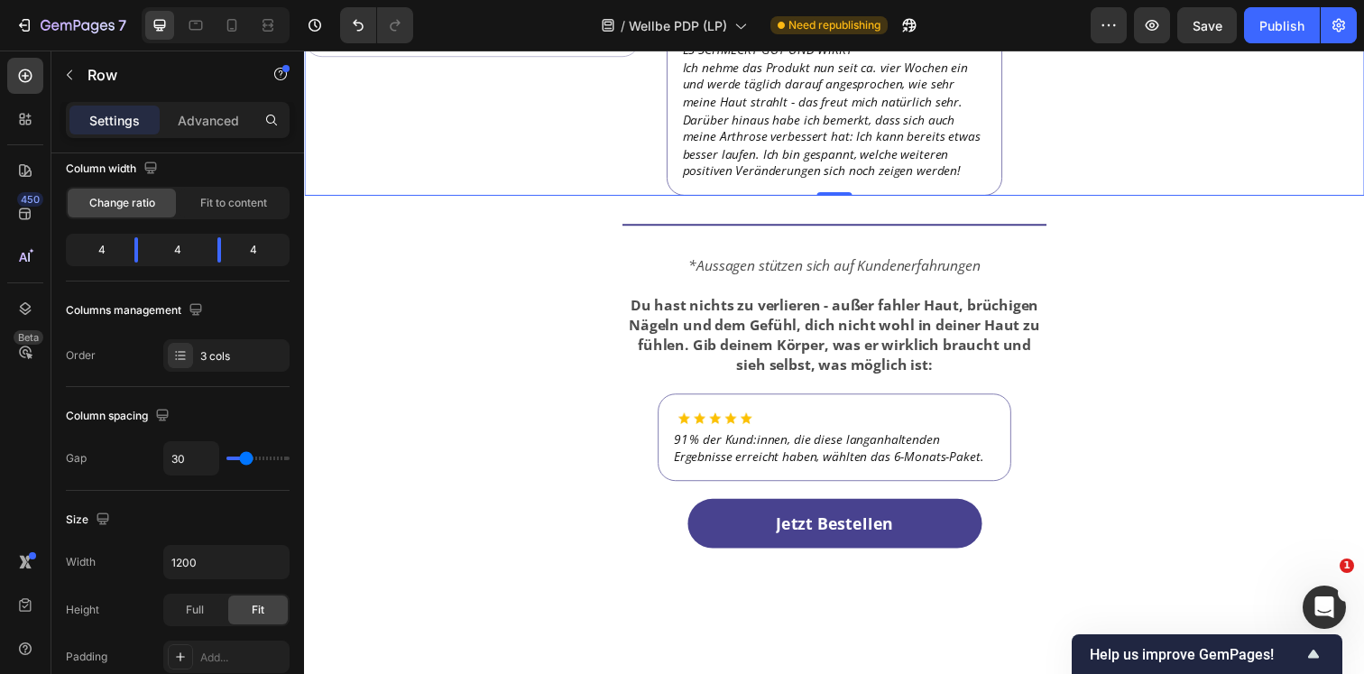
click at [283, 15] on div at bounding box center [216, 25] width 148 height 36
click at [275, 17] on icon at bounding box center [268, 25] width 18 height 18
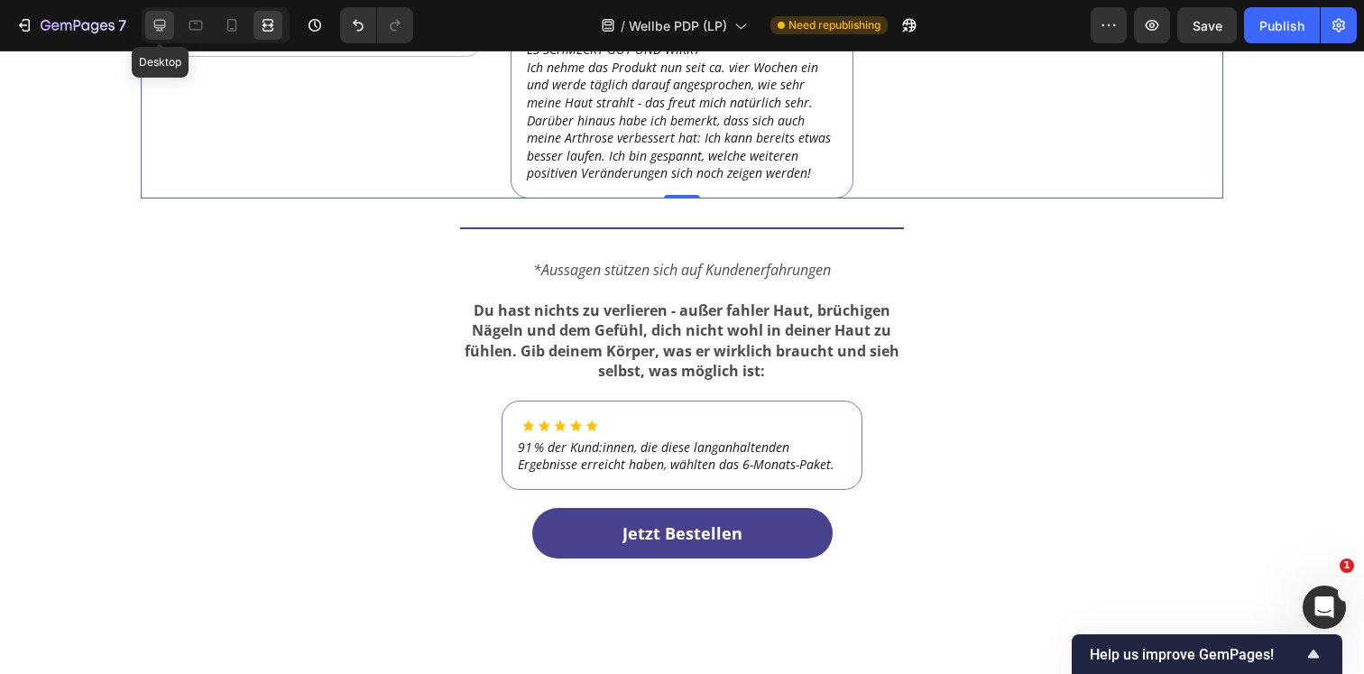
click at [162, 23] on icon at bounding box center [160, 25] width 18 height 18
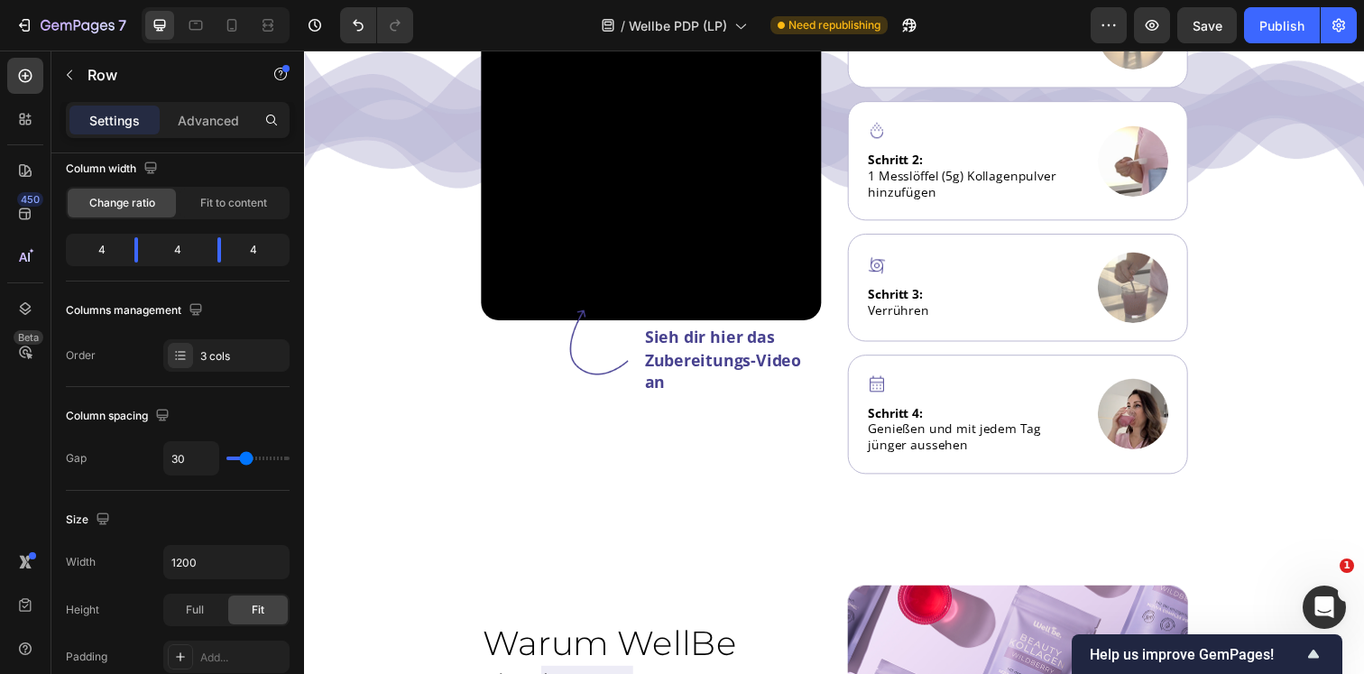
scroll to position [7000, 0]
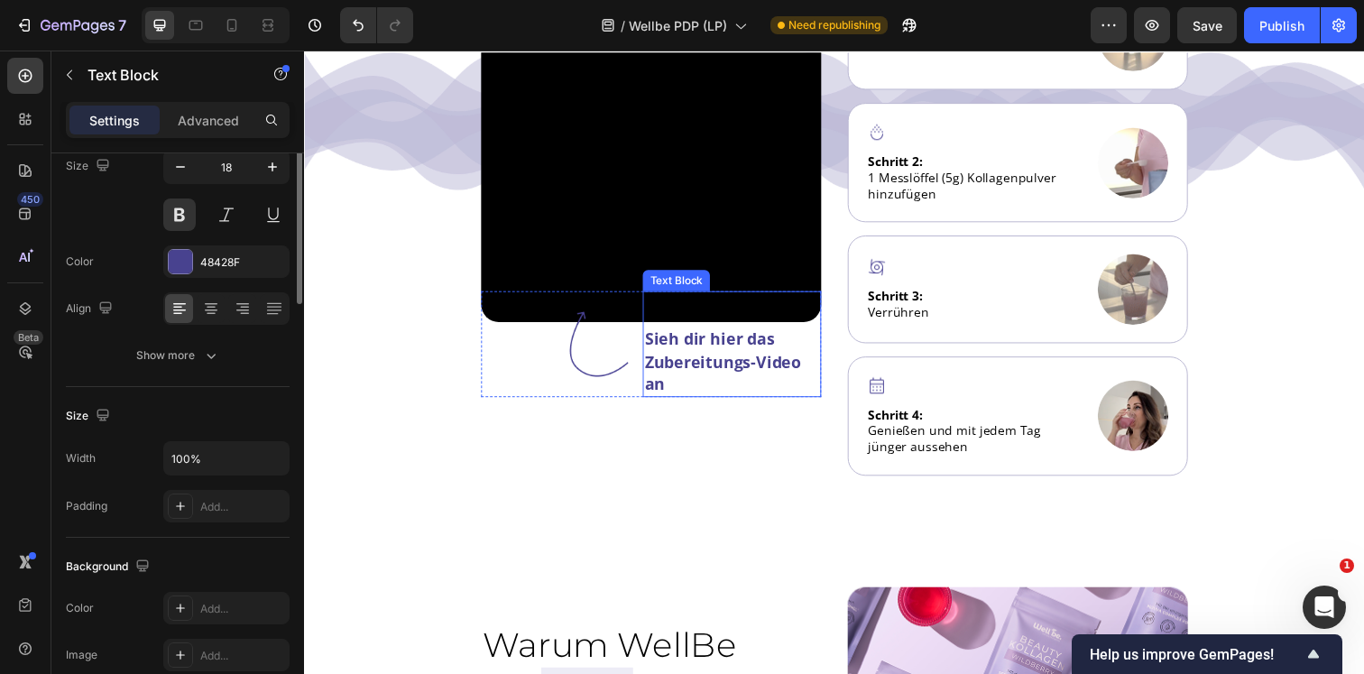
click at [697, 364] on p "Sieh dir hier das Zubereitungs-Video an" at bounding box center [740, 368] width 179 height 69
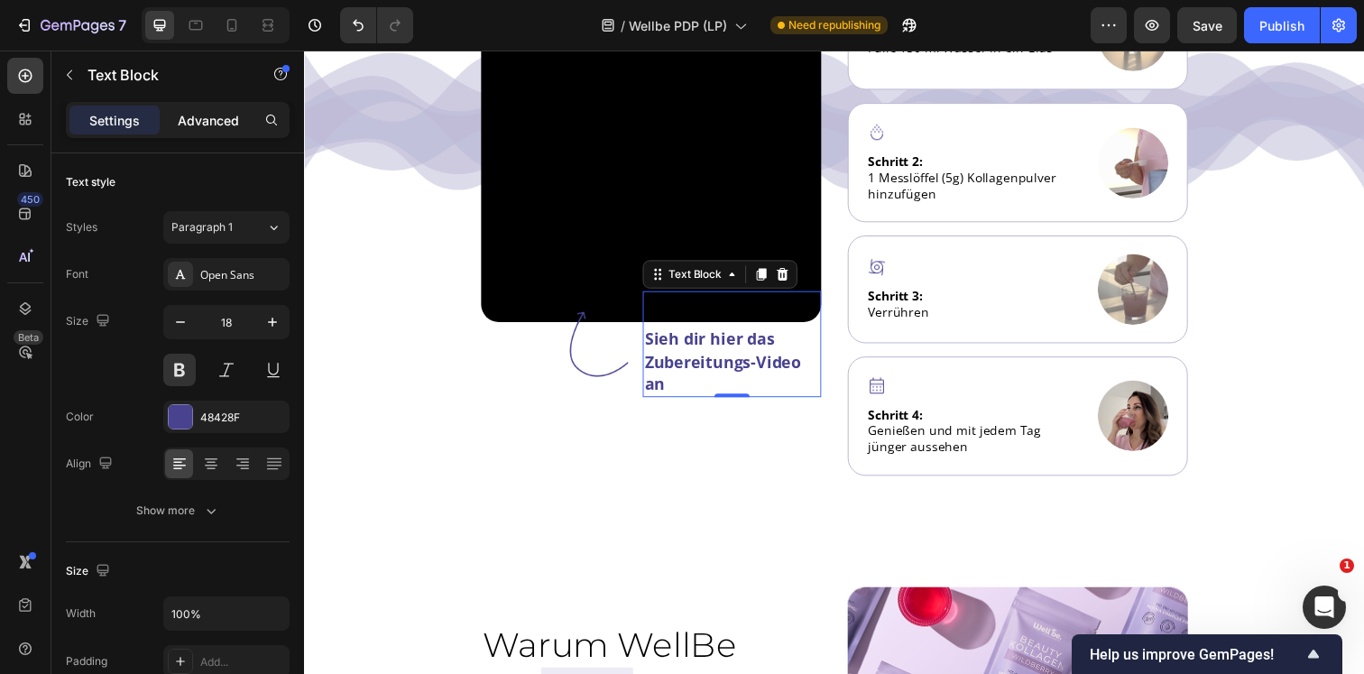
click at [202, 126] on p "Advanced" at bounding box center [208, 120] width 61 height 19
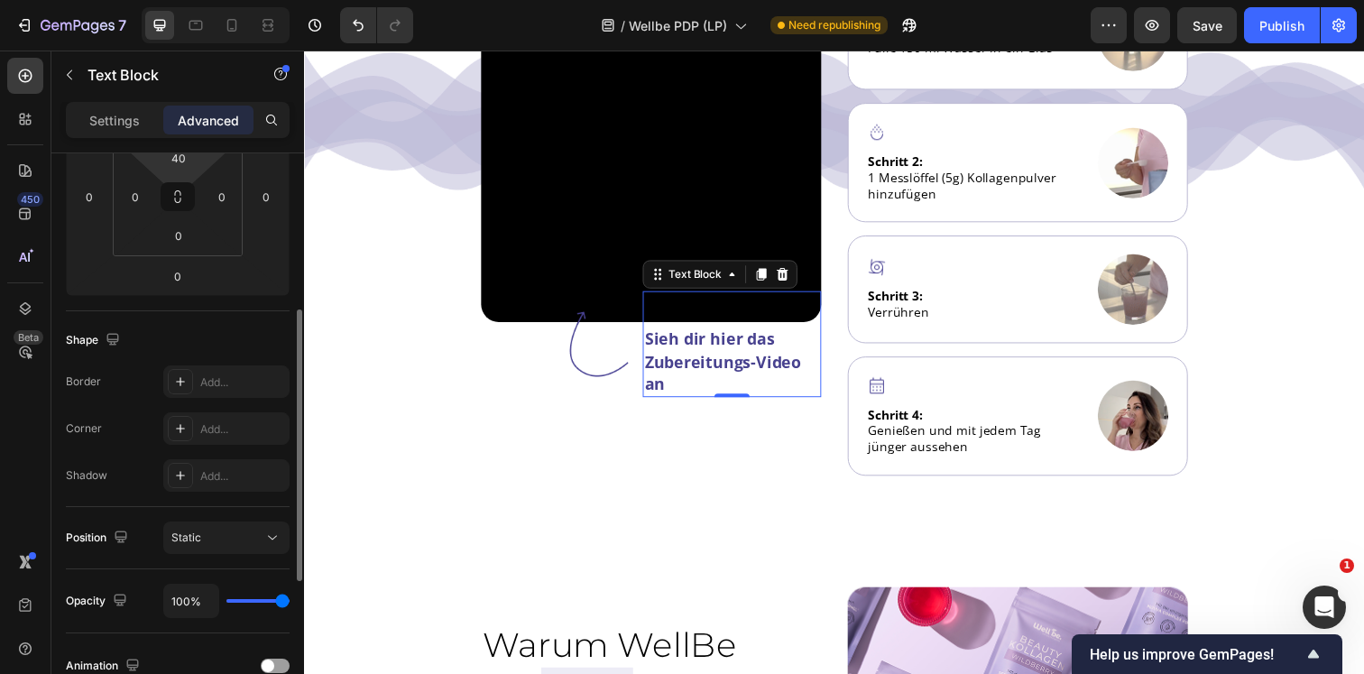
scroll to position [320, 0]
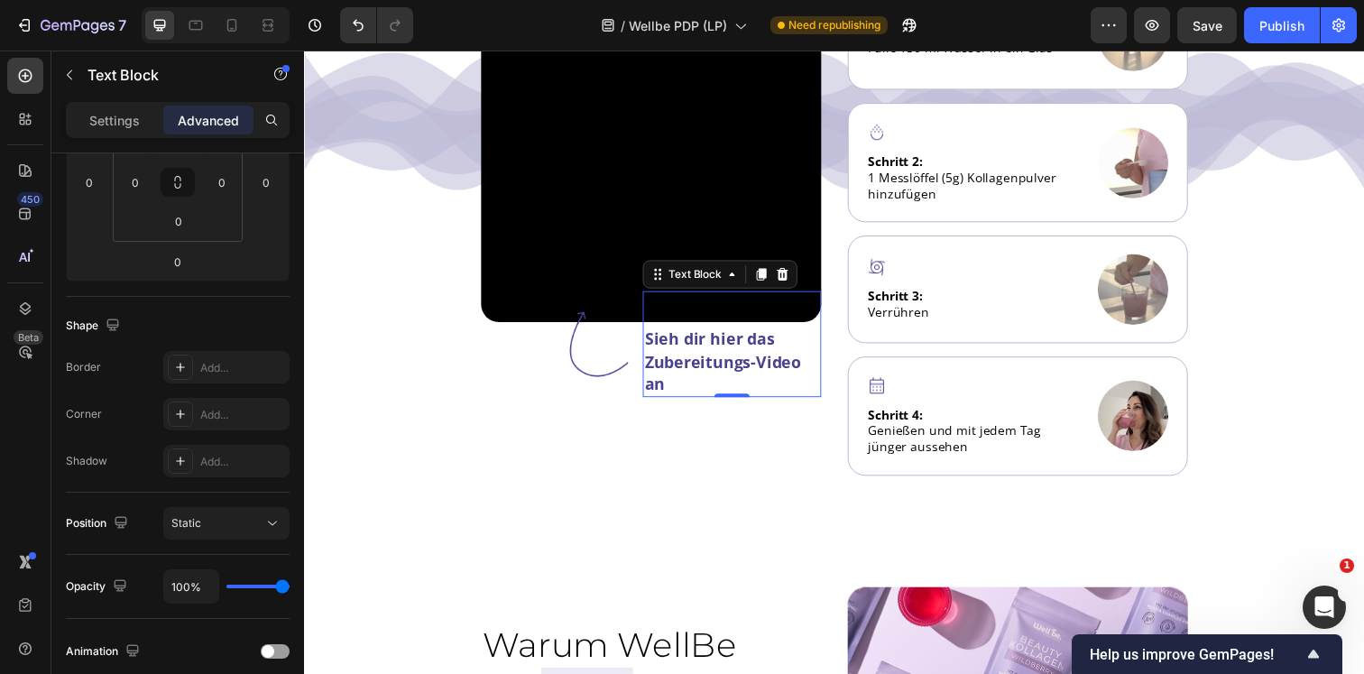
click at [111, 134] on div "Settings Advanced" at bounding box center [178, 120] width 224 height 36
click at [121, 119] on p "Settings" at bounding box center [114, 120] width 51 height 19
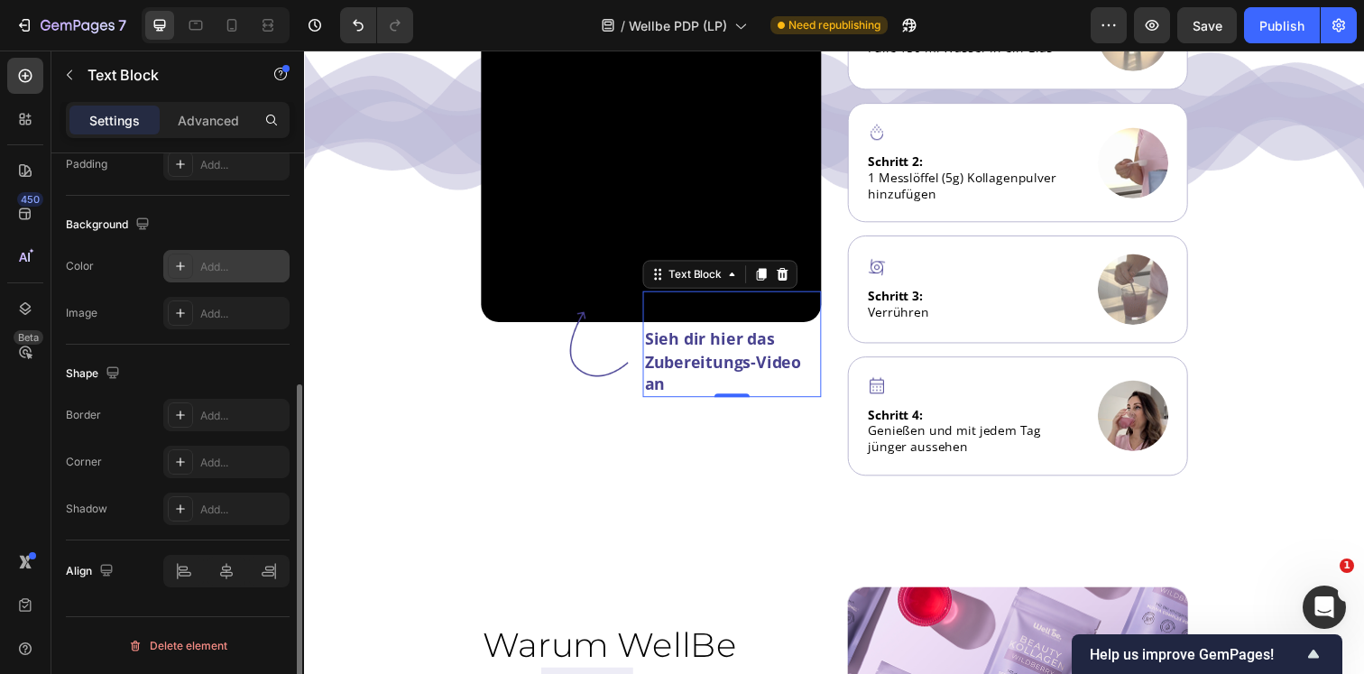
scroll to position [0, 0]
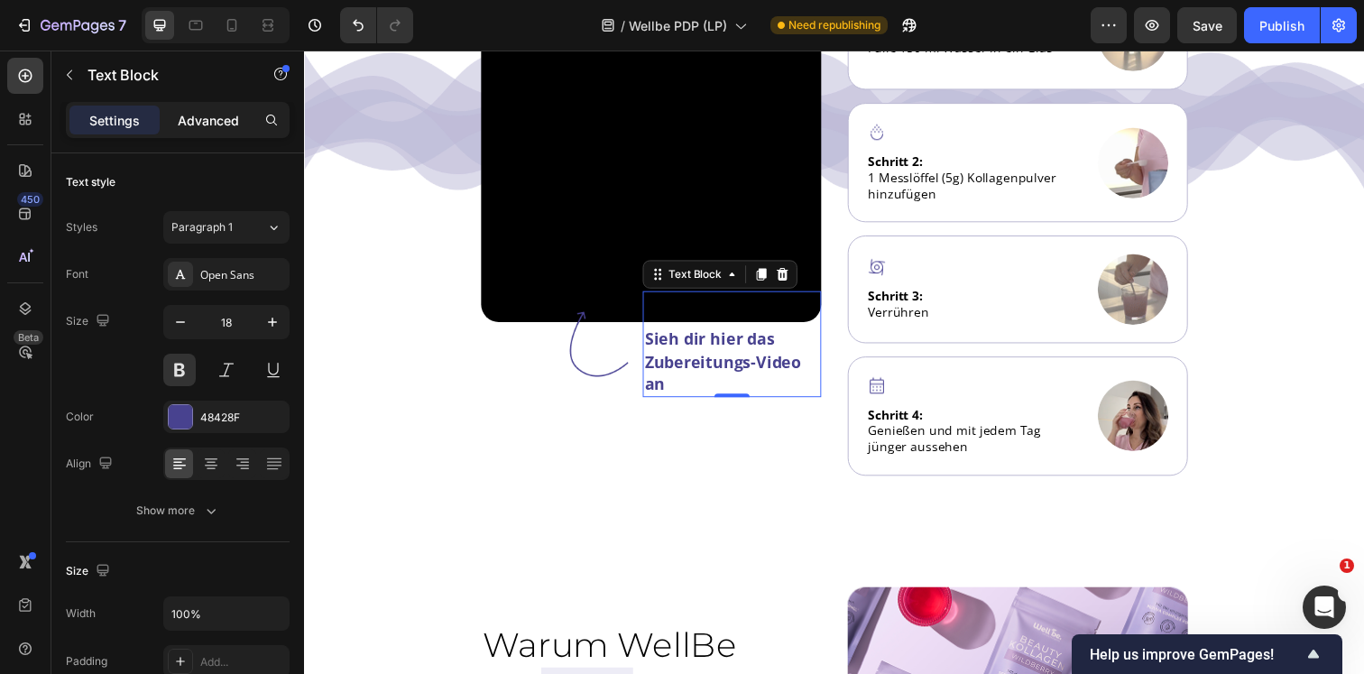
click at [202, 133] on div "Advanced" at bounding box center [208, 120] width 90 height 29
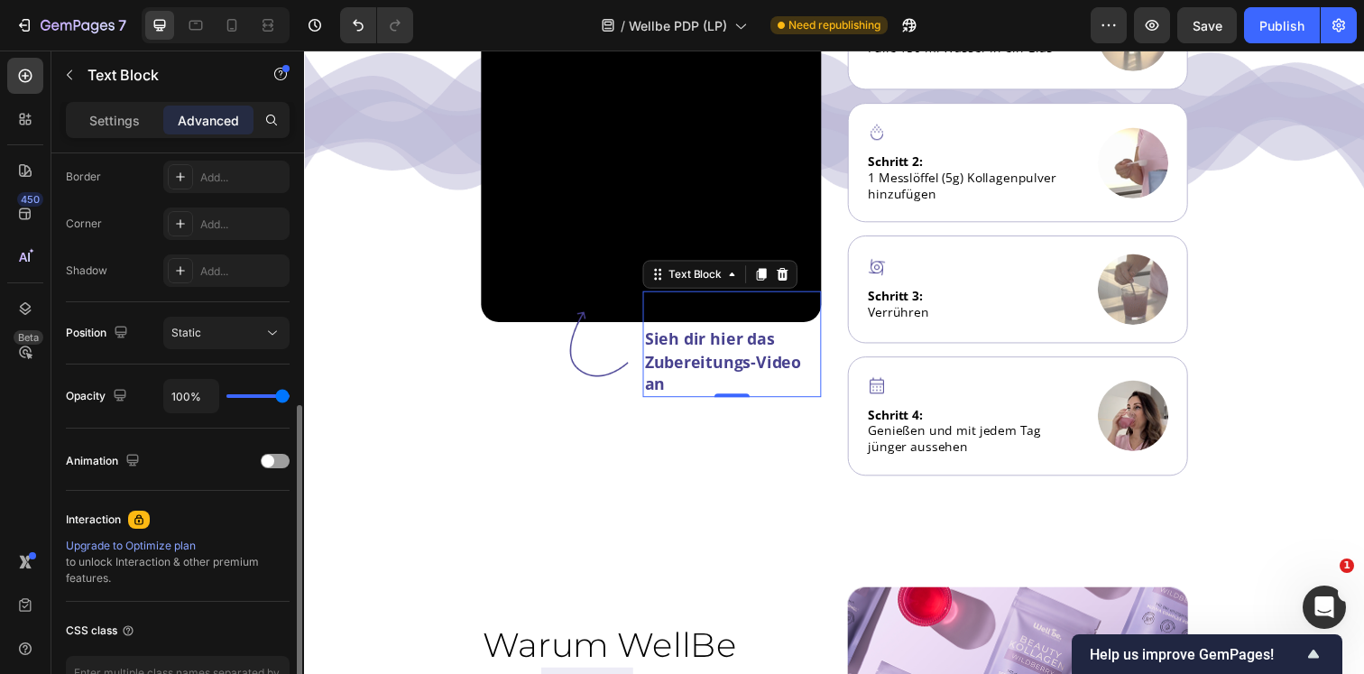
scroll to position [528, 0]
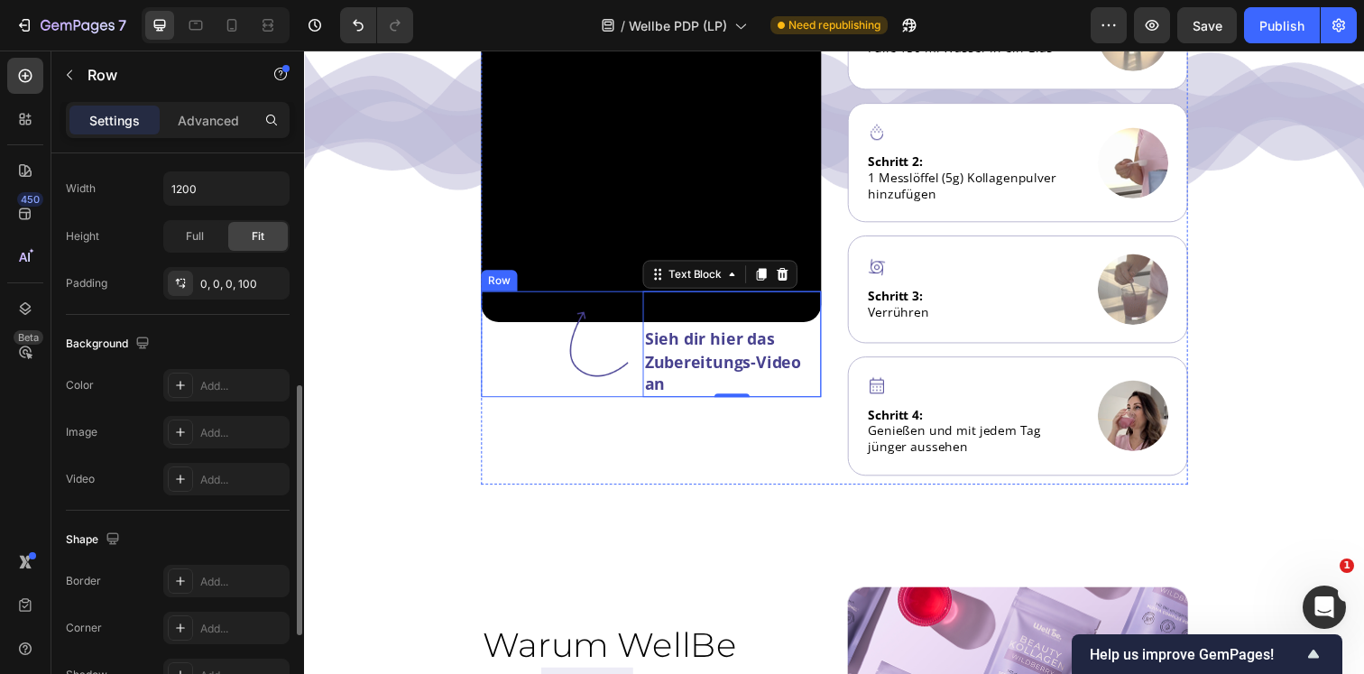
click at [509, 369] on div "Image Sieh dir hier das Zubereitungs-Video an Text Block 0 Row" at bounding box center [657, 350] width 347 height 108
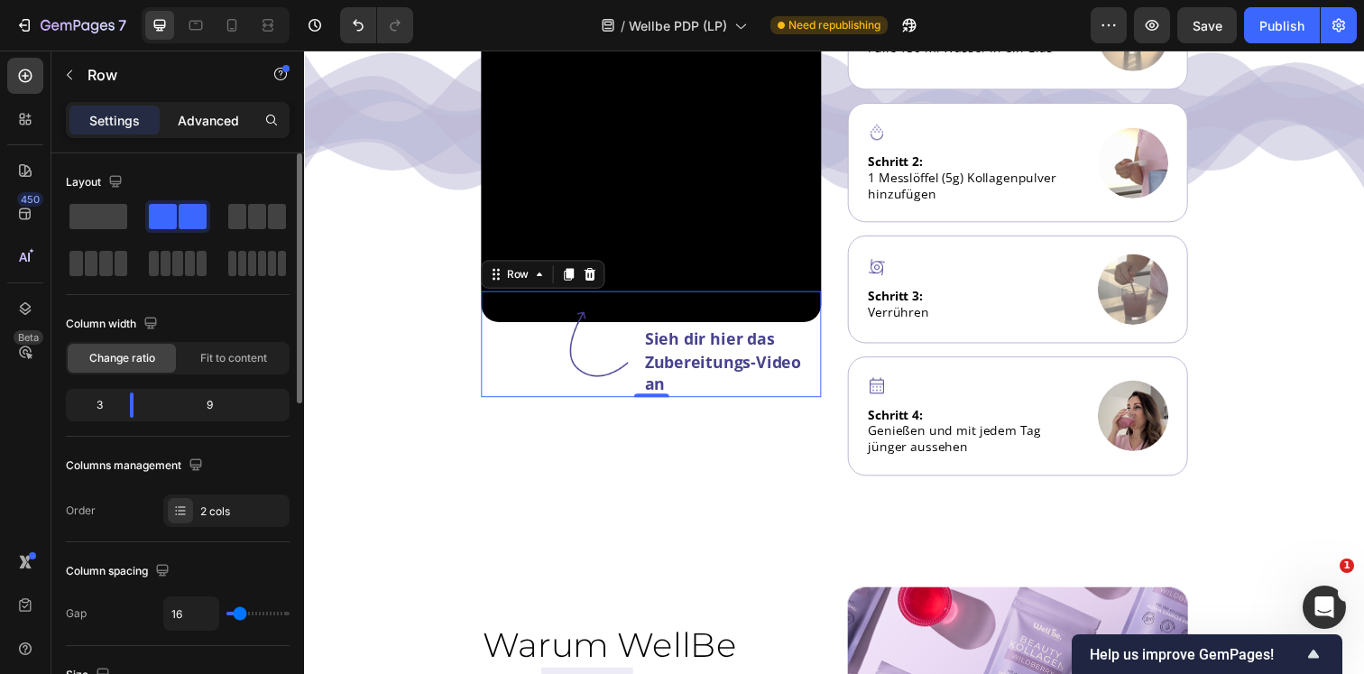
click at [207, 121] on p "Advanced" at bounding box center [208, 120] width 61 height 19
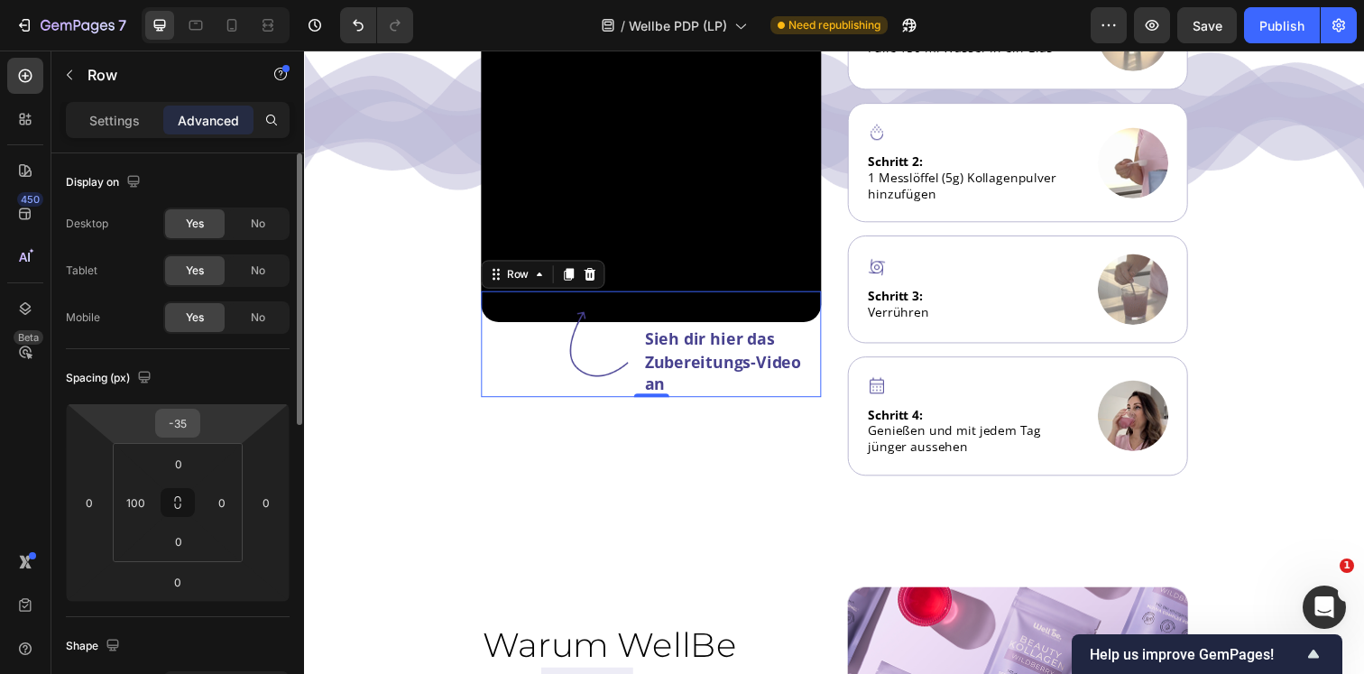
click at [179, 425] on input "-35" at bounding box center [178, 422] width 36 height 27
click at [187, 422] on input "-35" at bounding box center [178, 422] width 36 height 27
drag, startPoint x: 181, startPoint y: 418, endPoint x: 207, endPoint y: 418, distance: 25.3
click at [203, 418] on div "-35 0 0 0" at bounding box center [178, 502] width 224 height 198
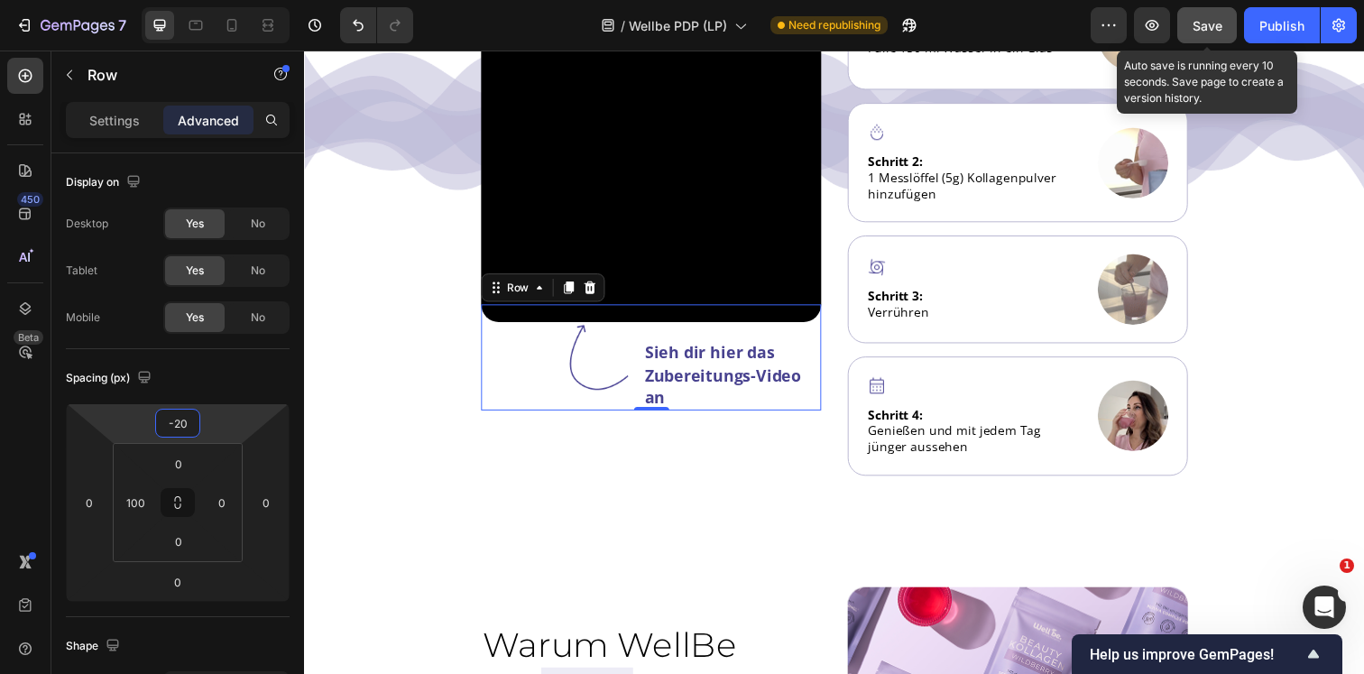
type input "-20"
click at [1189, 32] on button "Save" at bounding box center [1207, 25] width 60 height 36
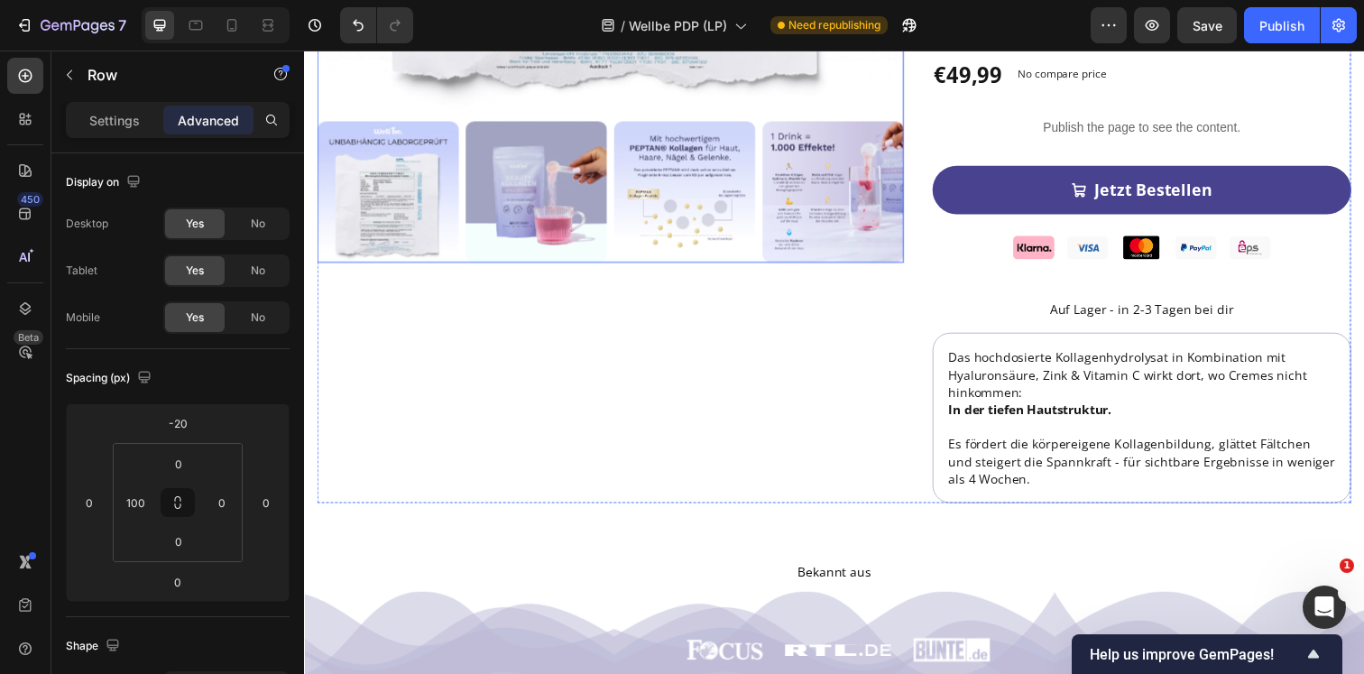
scroll to position [649, 0]
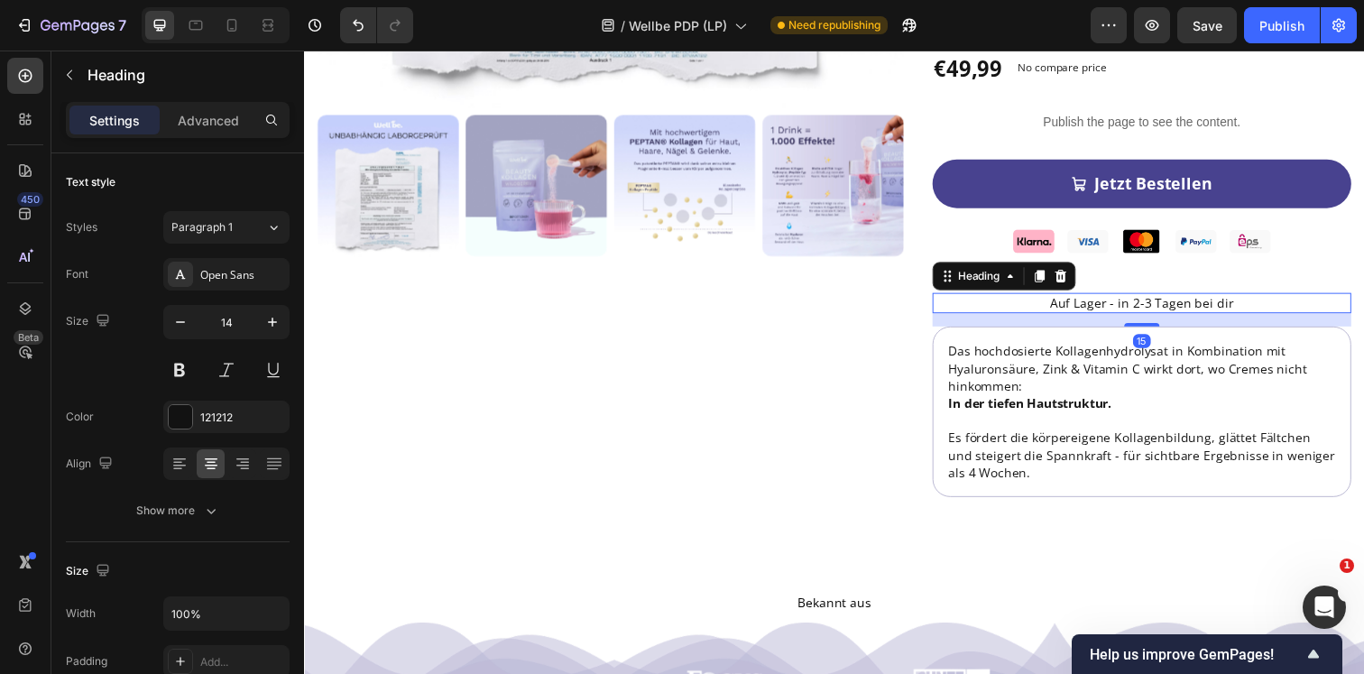
click at [1055, 298] on h2 "Auf Lager - in 2-3 Tagen bei dir" at bounding box center [1158, 309] width 427 height 22
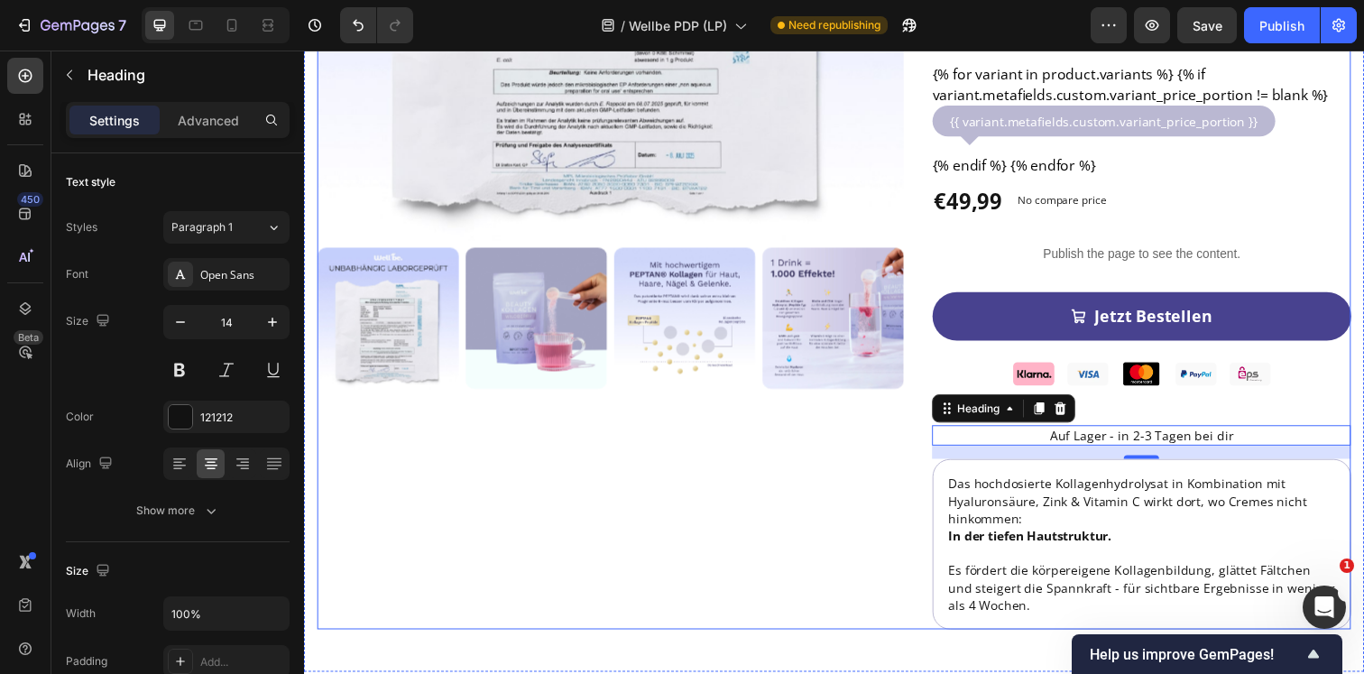
scroll to position [491, 0]
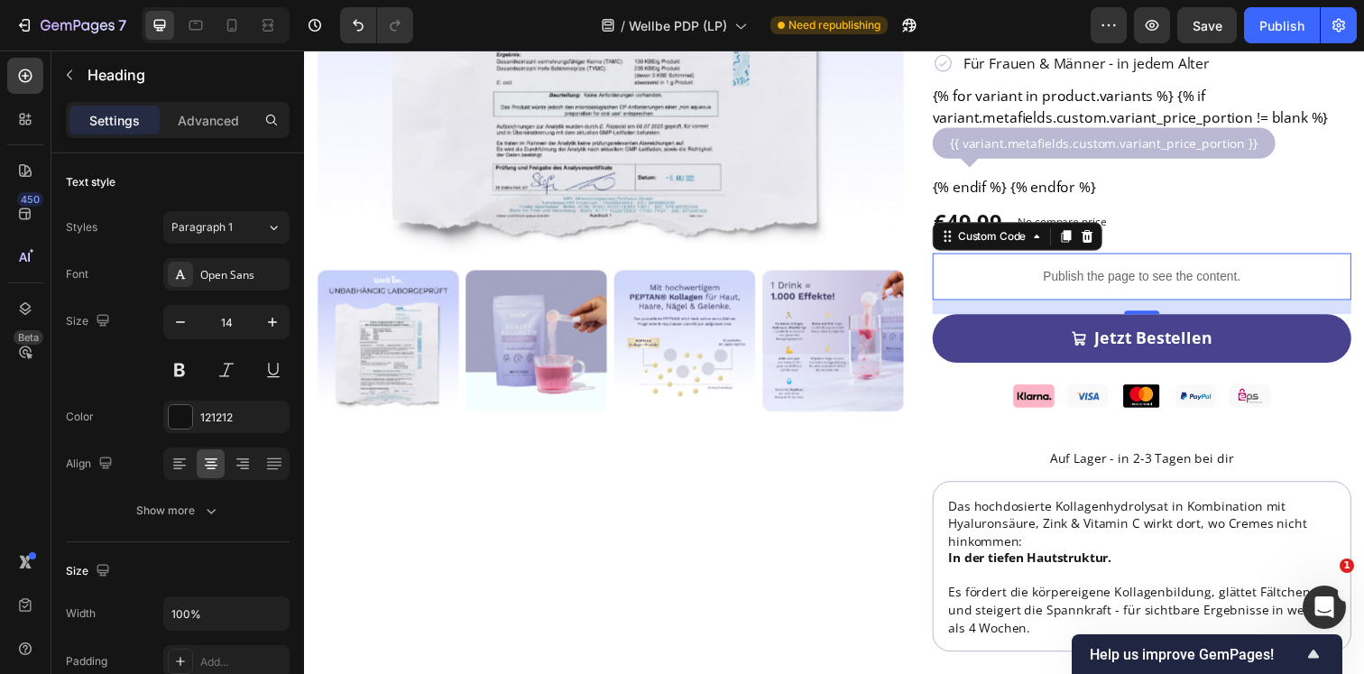
click at [995, 271] on p "Publish the page to see the content." at bounding box center [1158, 280] width 427 height 19
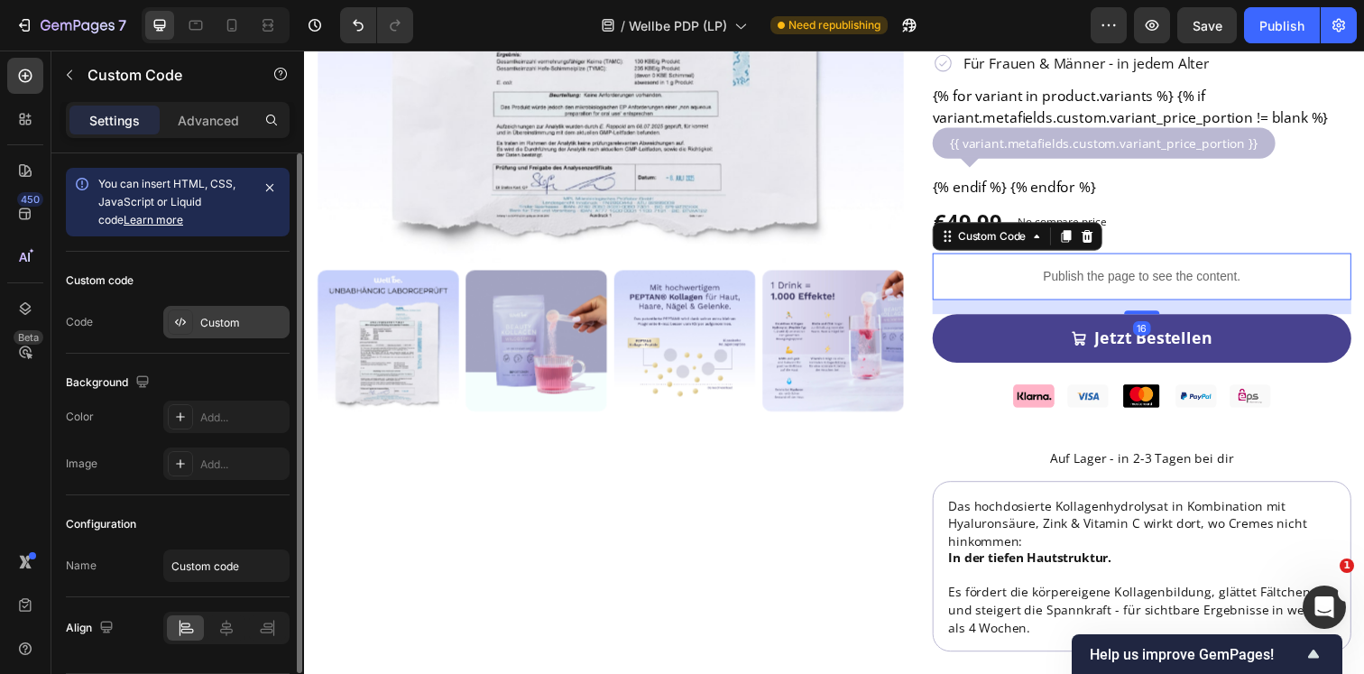
click at [215, 317] on div "Custom" at bounding box center [242, 323] width 85 height 16
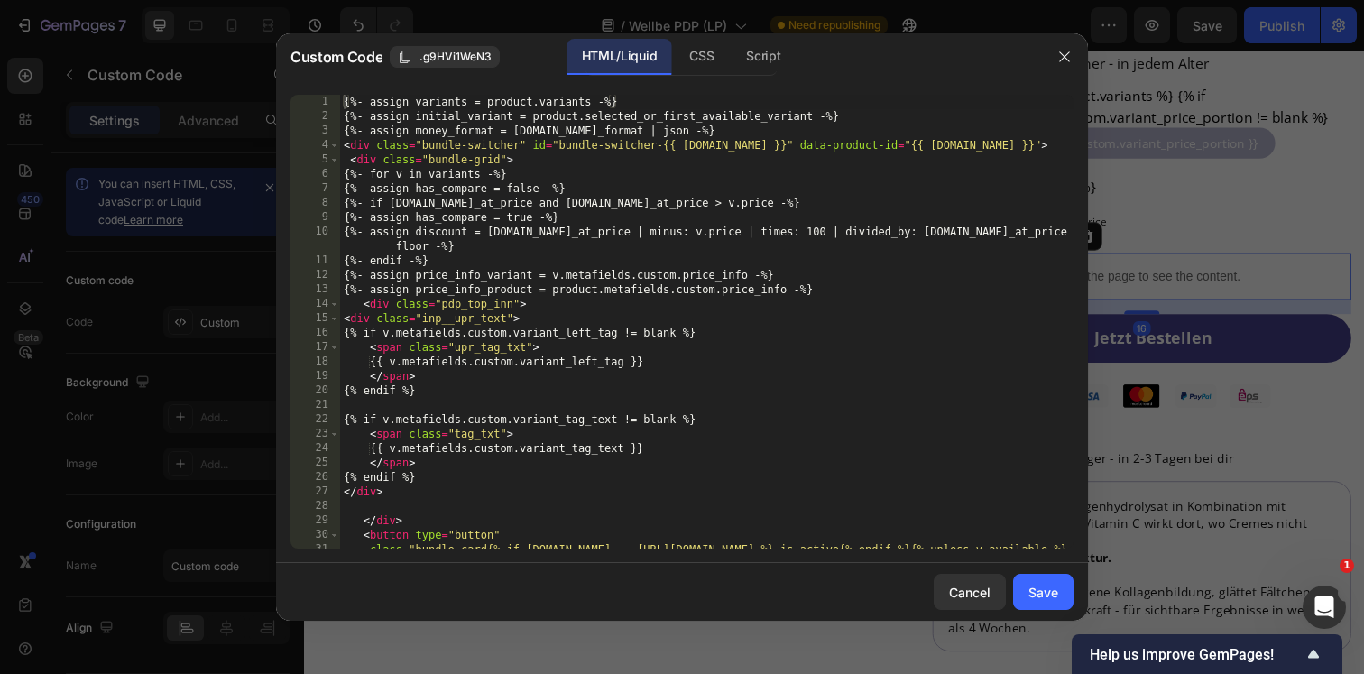
type textarea "<div class="pdp_top_inn">"
click at [561, 305] on div "{%- assign variants = product.variants -%} {%- assign initial_variant = product…" at bounding box center [706, 343] width 733 height 497
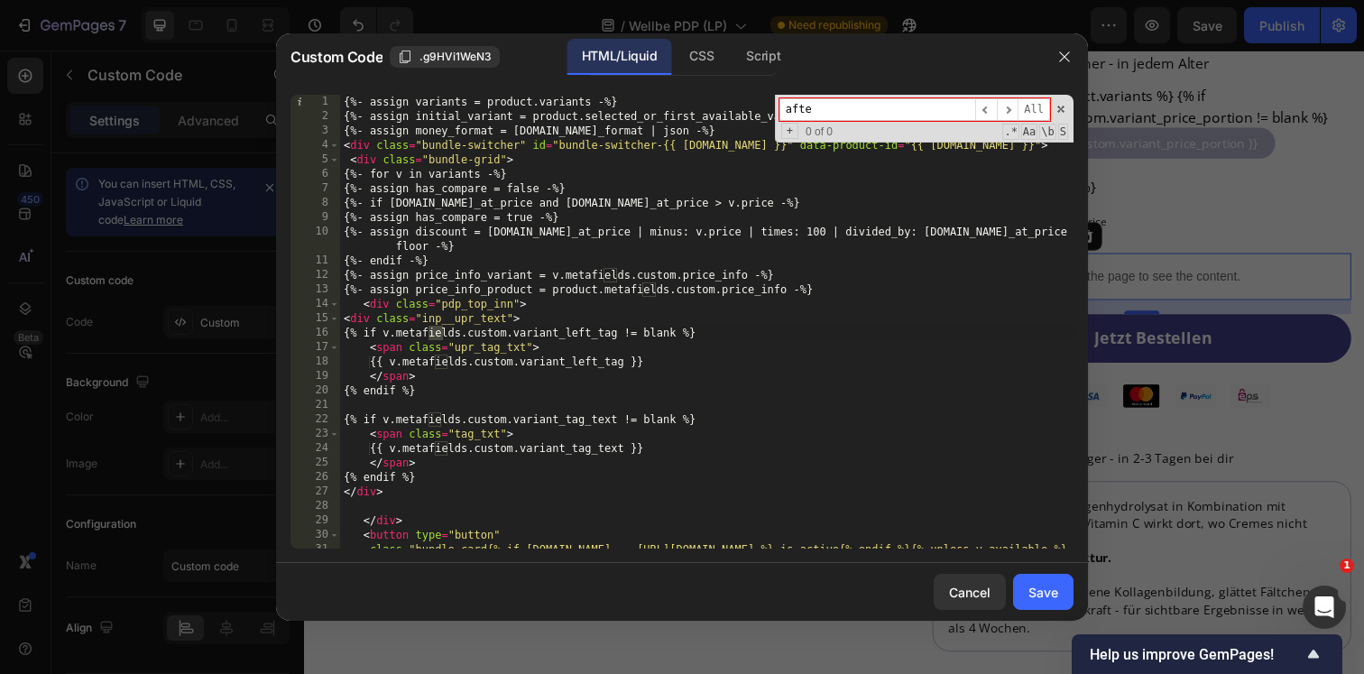
type input "after"
click at [1057, 59] on icon "button" at bounding box center [1064, 57] width 14 height 14
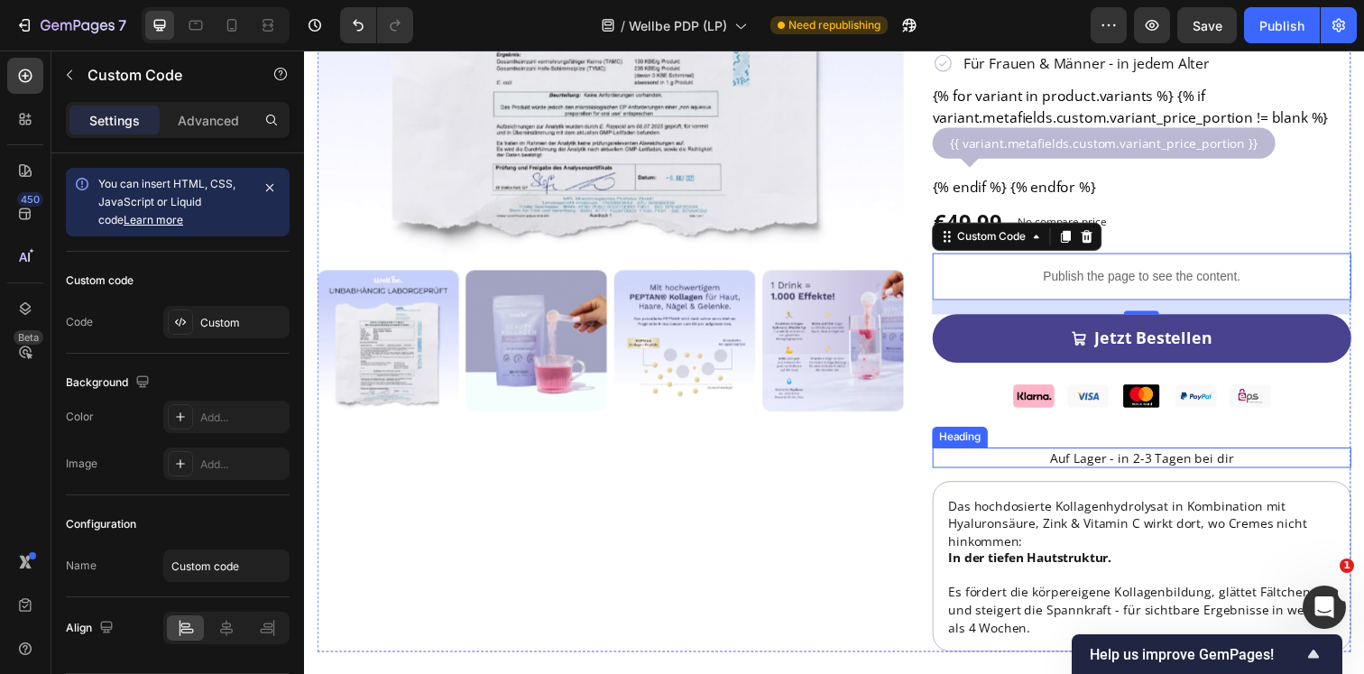
click at [1150, 455] on h2 "Auf Lager - in 2-3 Tagen bei dir" at bounding box center [1158, 466] width 427 height 22
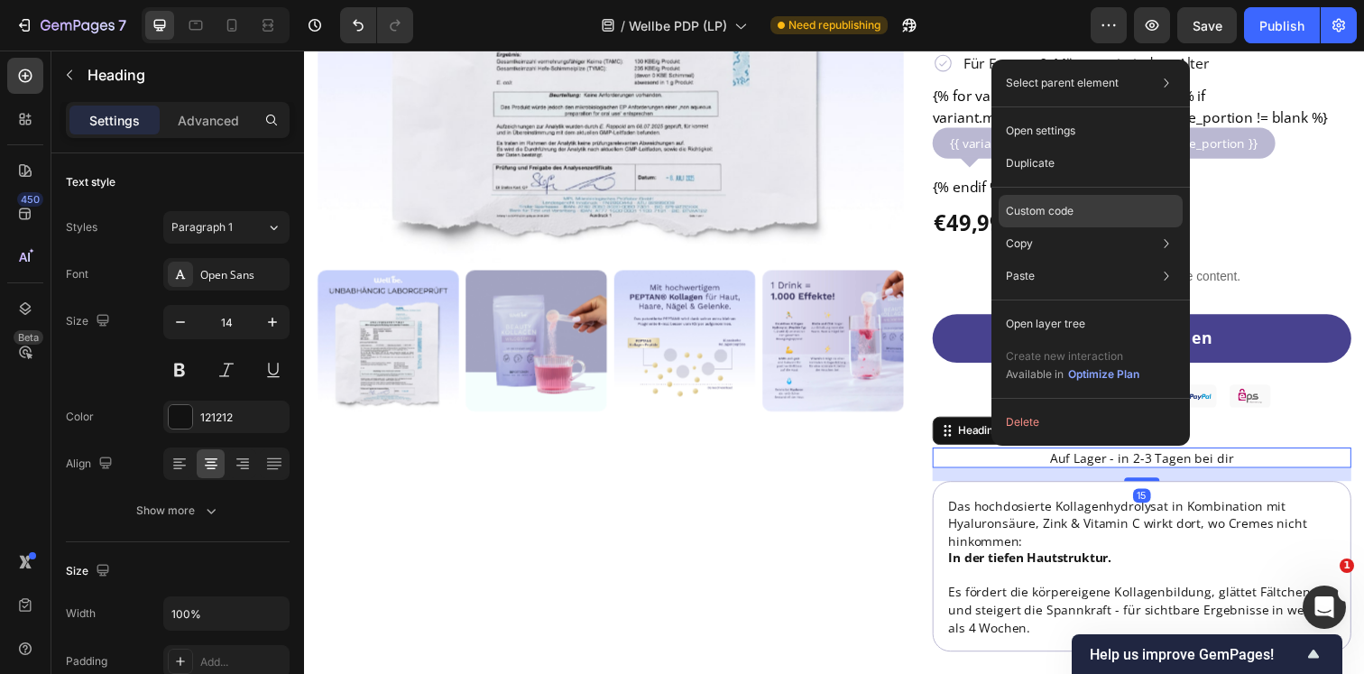
click at [1034, 204] on p "Custom code" at bounding box center [1040, 211] width 68 height 16
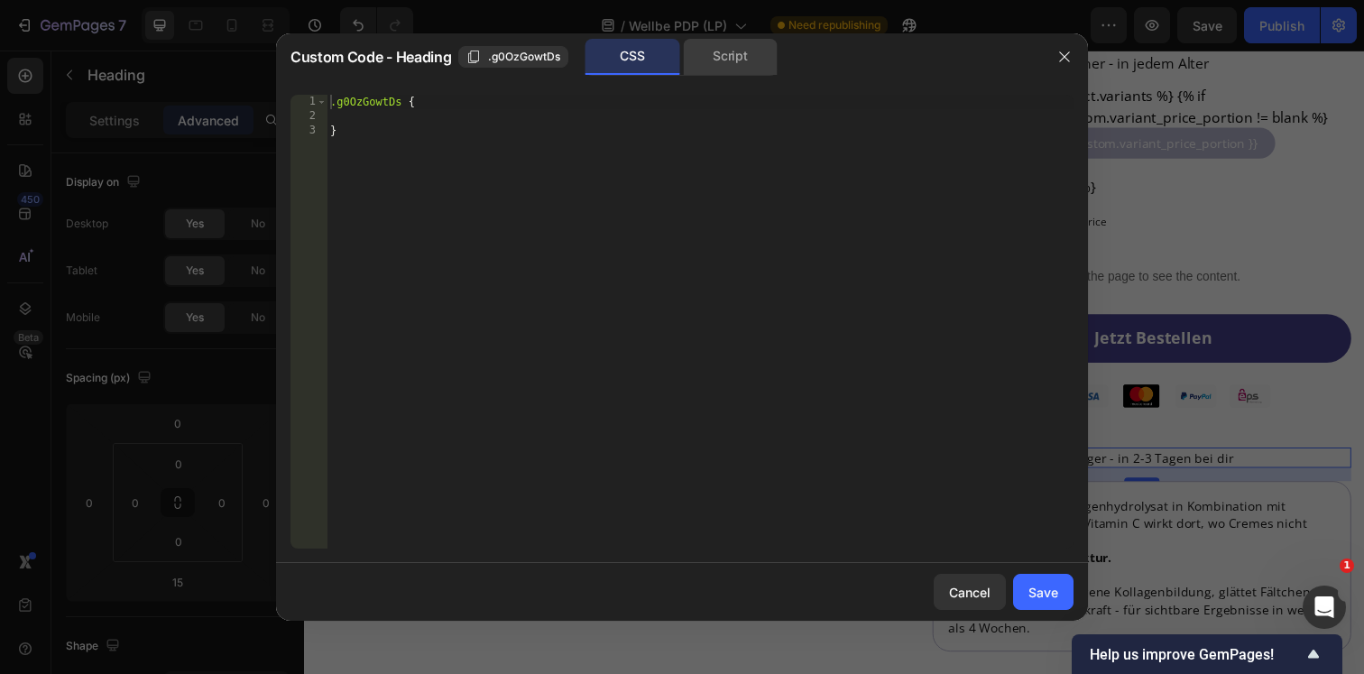
click at [721, 62] on div "Script" at bounding box center [730, 57] width 95 height 36
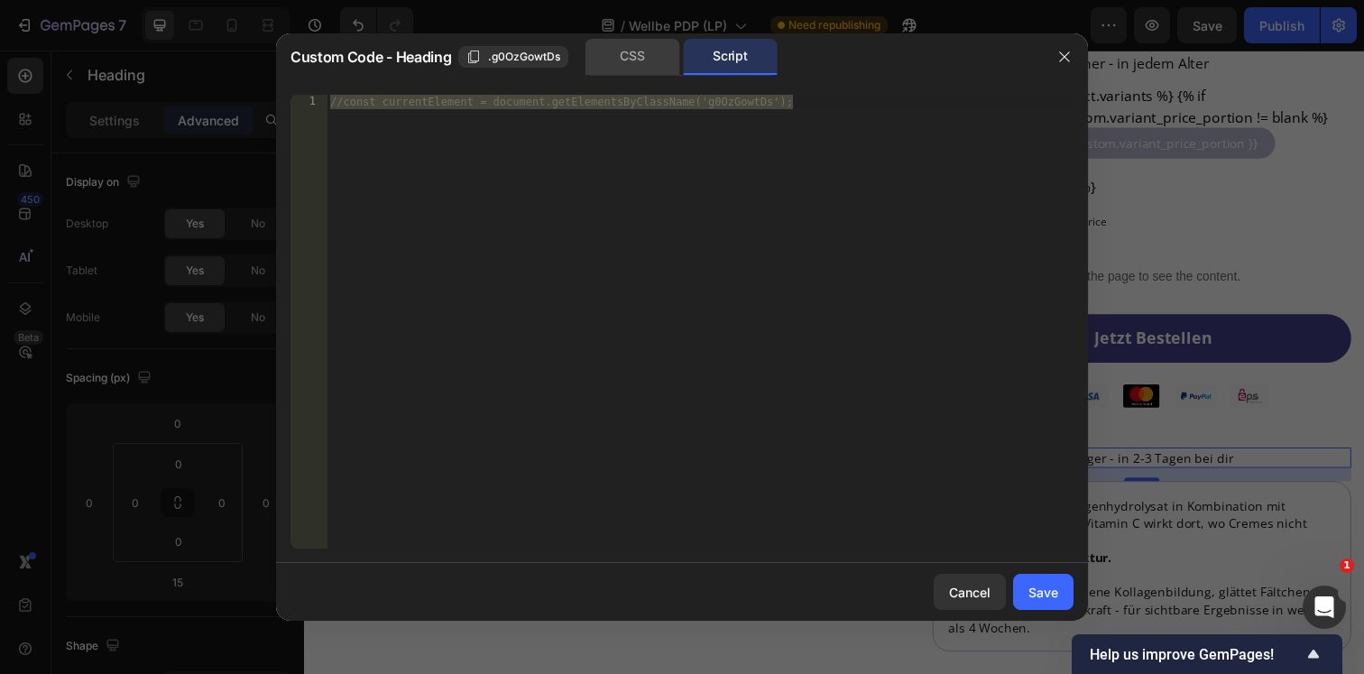
click at [632, 61] on div "CSS" at bounding box center [632, 57] width 95 height 36
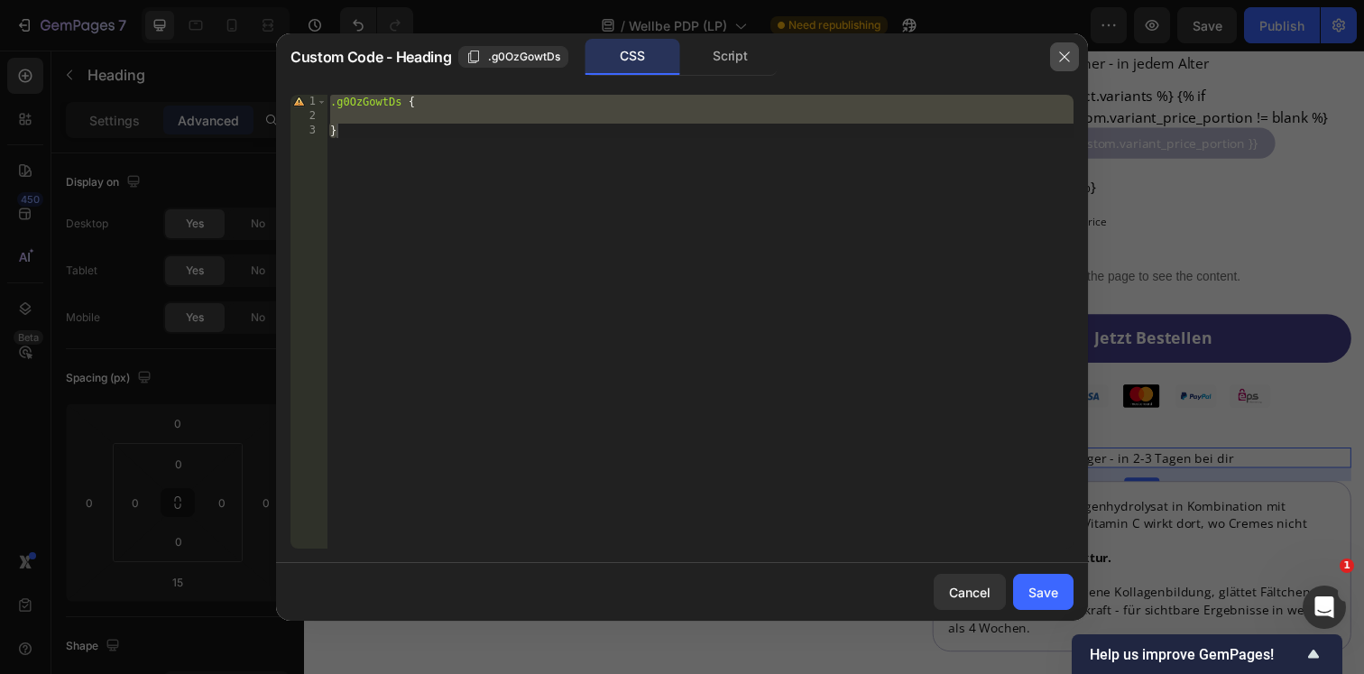
click at [1067, 55] on icon "button" at bounding box center [1064, 57] width 14 height 14
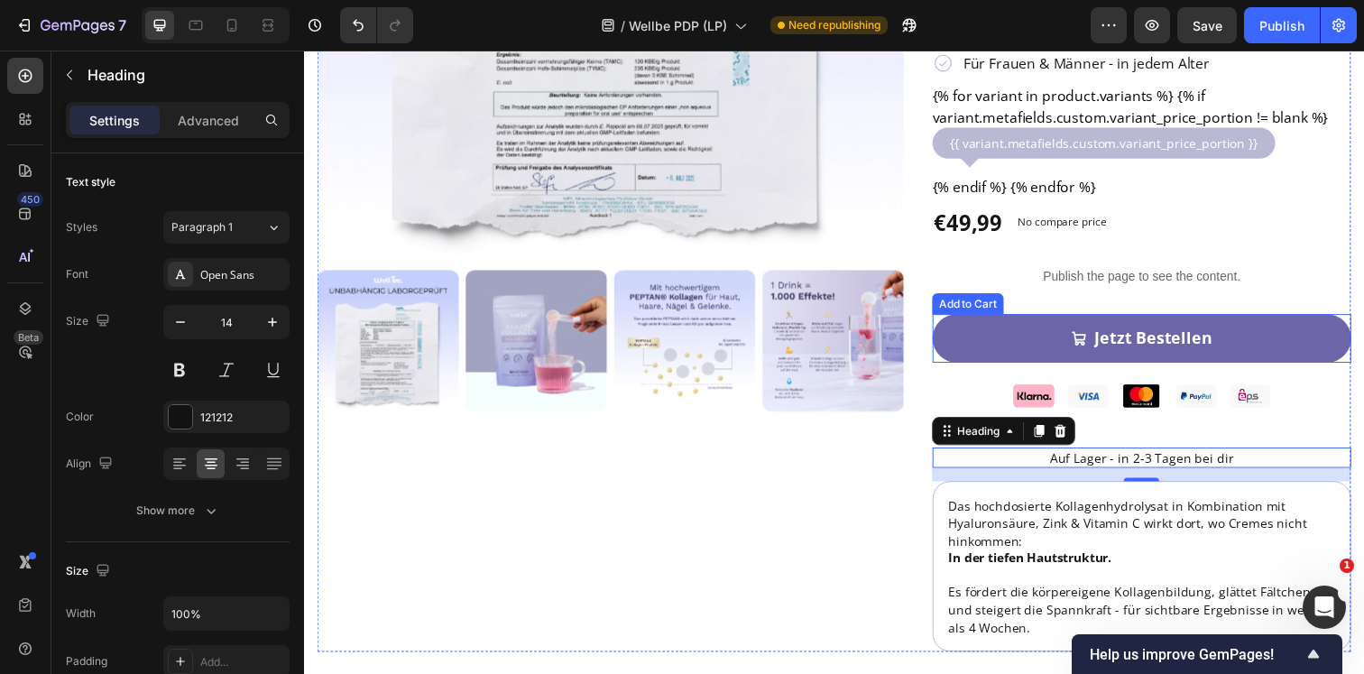
scroll to position [403, 0]
